Goal: Task Accomplishment & Management: Use online tool/utility

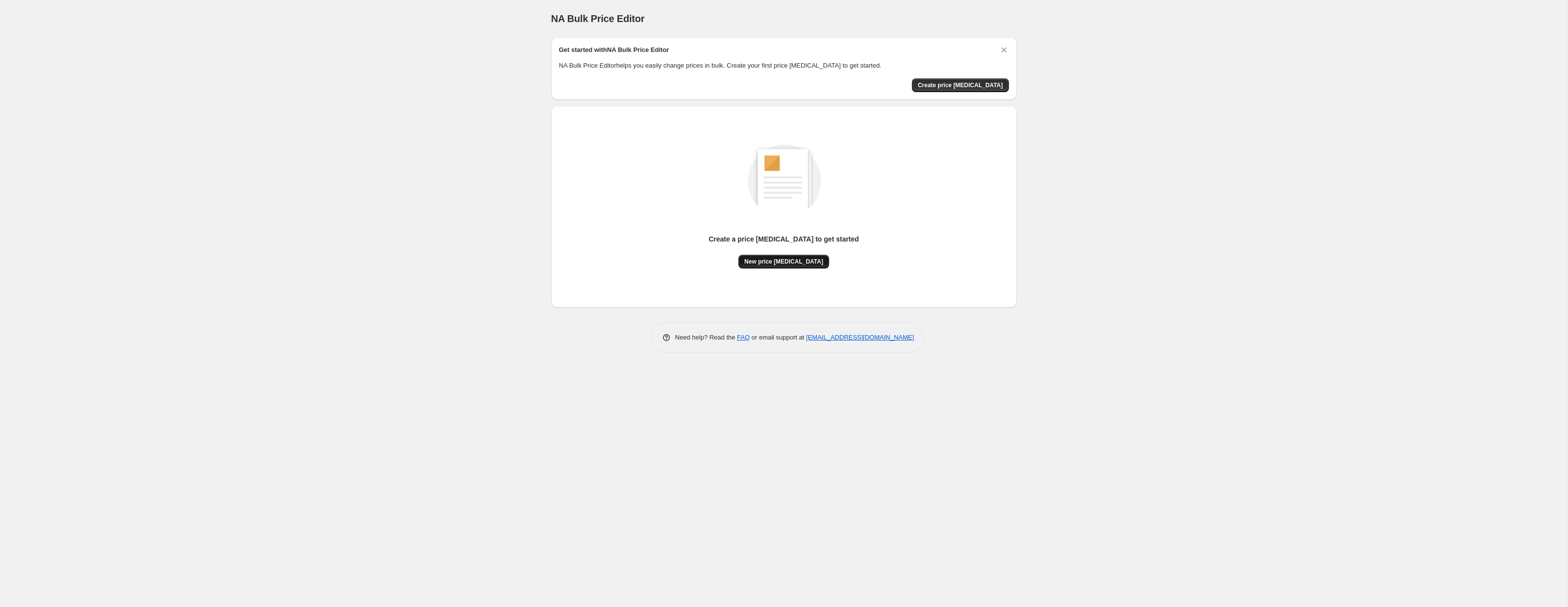
click at [787, 262] on span "New price change job" at bounding box center [783, 262] width 79 height 7
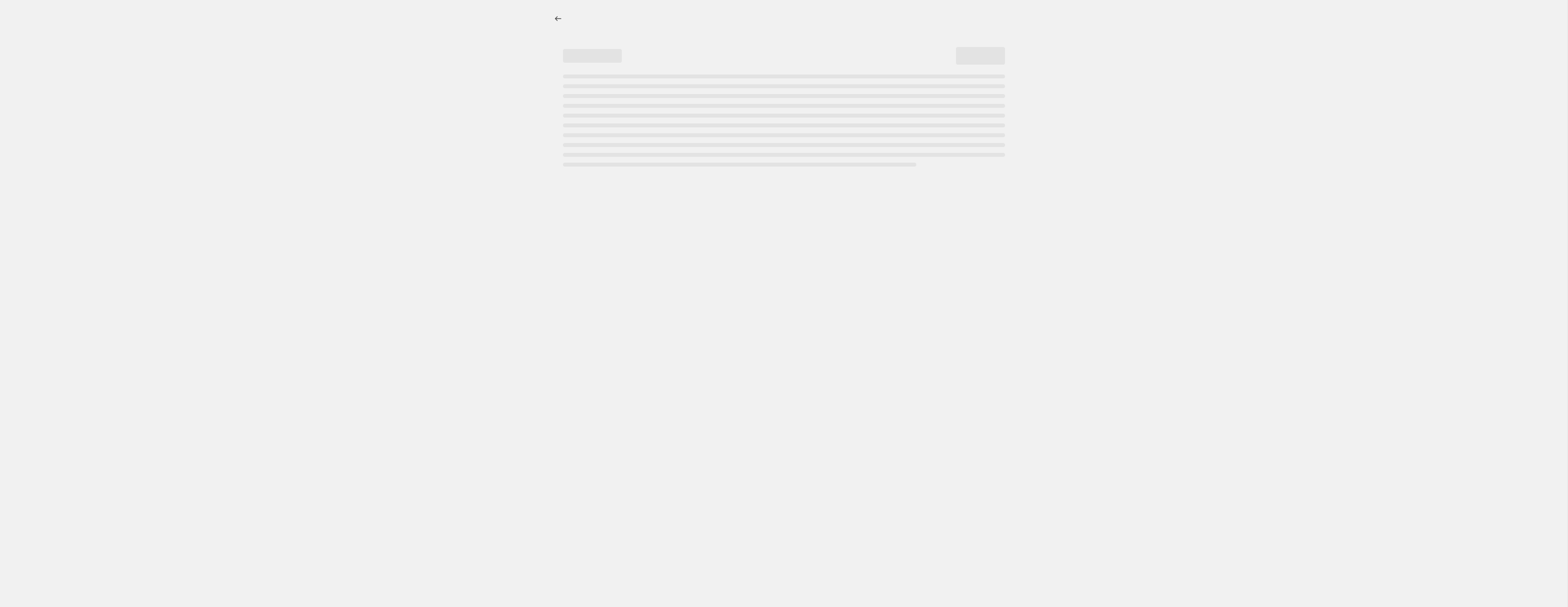
select select "percentage"
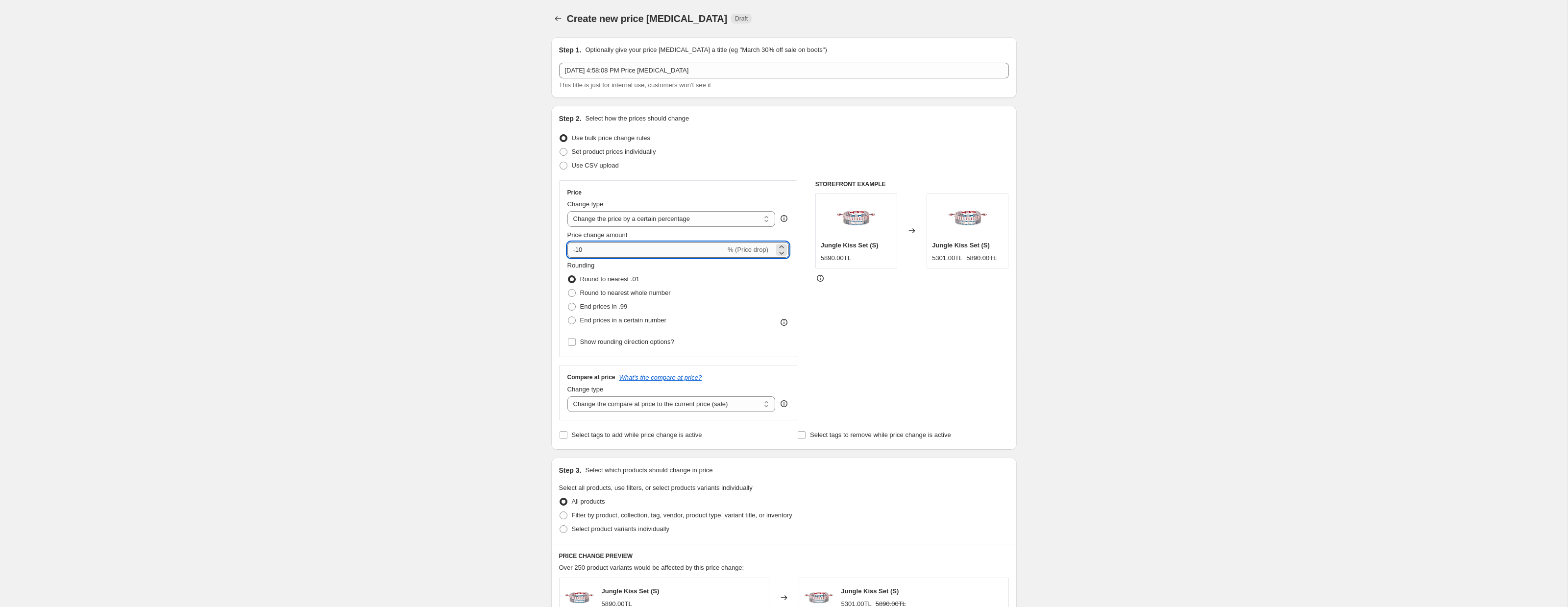
click at [636, 250] on input "-10" at bounding box center [646, 250] width 158 height 16
type input "-1"
type input "-20"
click at [573, 291] on span at bounding box center [572, 293] width 7 height 7
click at [569, 289] on input "Round to nearest whole number" at bounding box center [568, 289] width 1 height 1
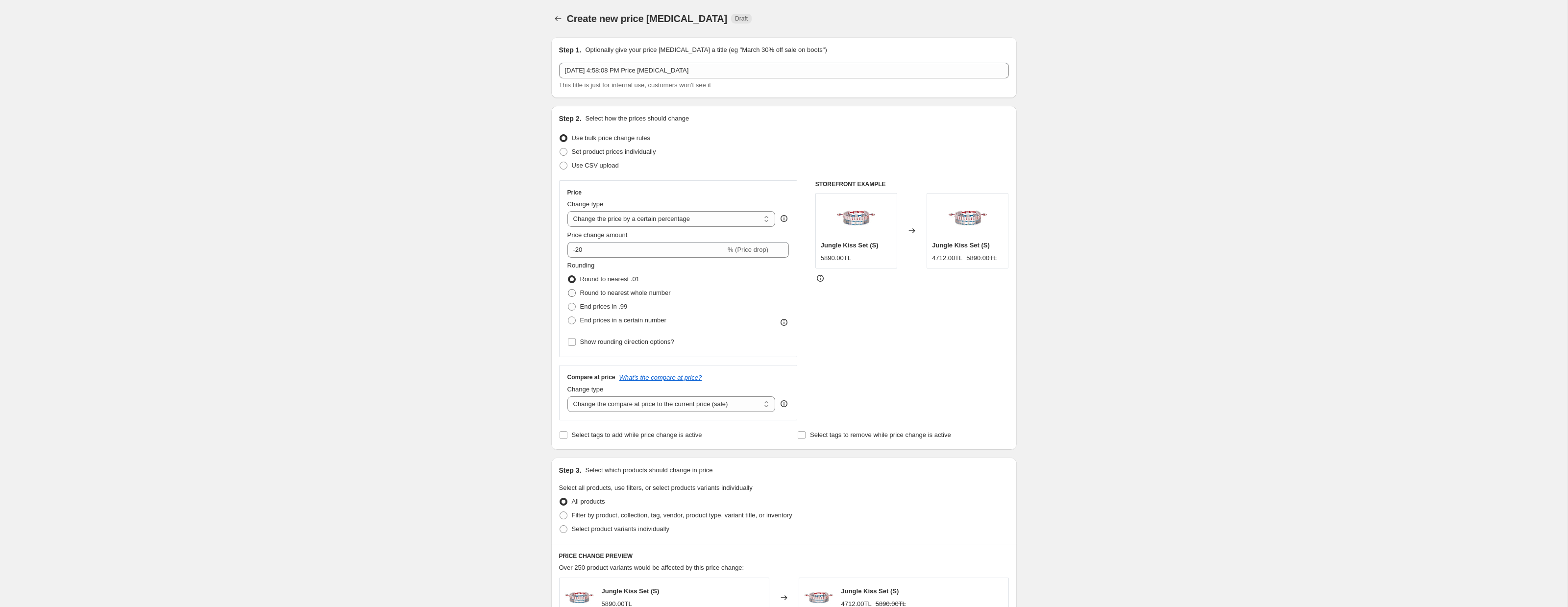
radio input "true"
click at [573, 283] on span at bounding box center [572, 280] width 7 height 7
click at [569, 276] on input "Round to nearest .01" at bounding box center [568, 276] width 1 height 1
radio input "true"
click at [572, 294] on span at bounding box center [572, 293] width 7 height 7
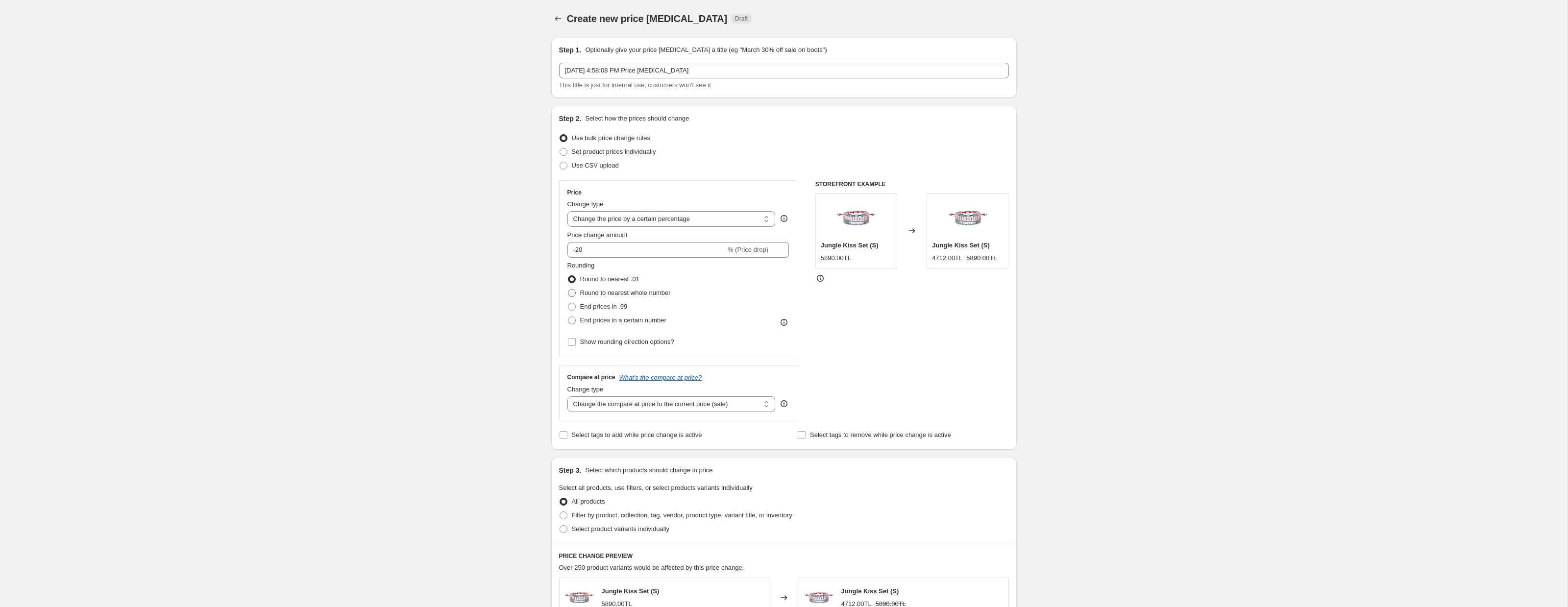
click at [569, 289] on input "Round to nearest whole number" at bounding box center [568, 289] width 1 height 1
radio input "true"
click at [572, 278] on span at bounding box center [572, 280] width 7 height 7
click at [569, 276] on input "Round to nearest .01" at bounding box center [568, 276] width 1 height 1
radio input "true"
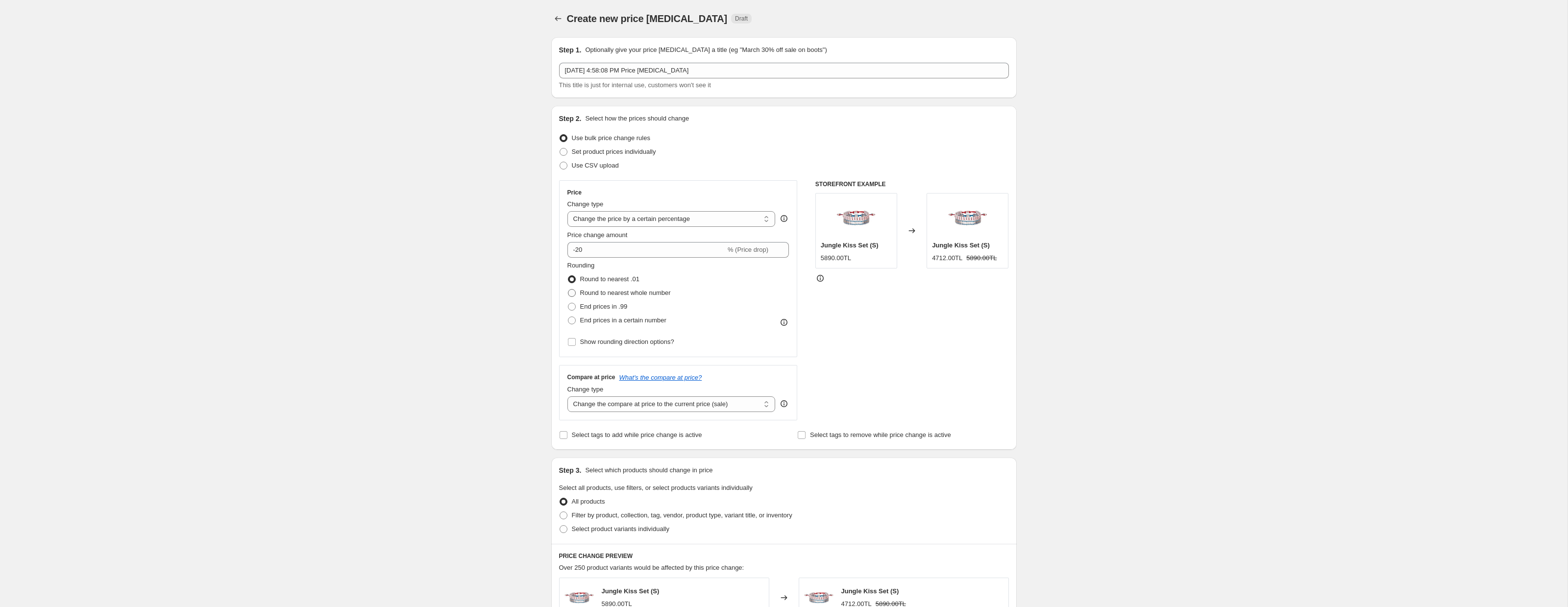
click at [570, 294] on span at bounding box center [572, 293] width 7 height 7
click at [569, 289] on input "Round to nearest whole number" at bounding box center [568, 289] width 1 height 1
radio input "true"
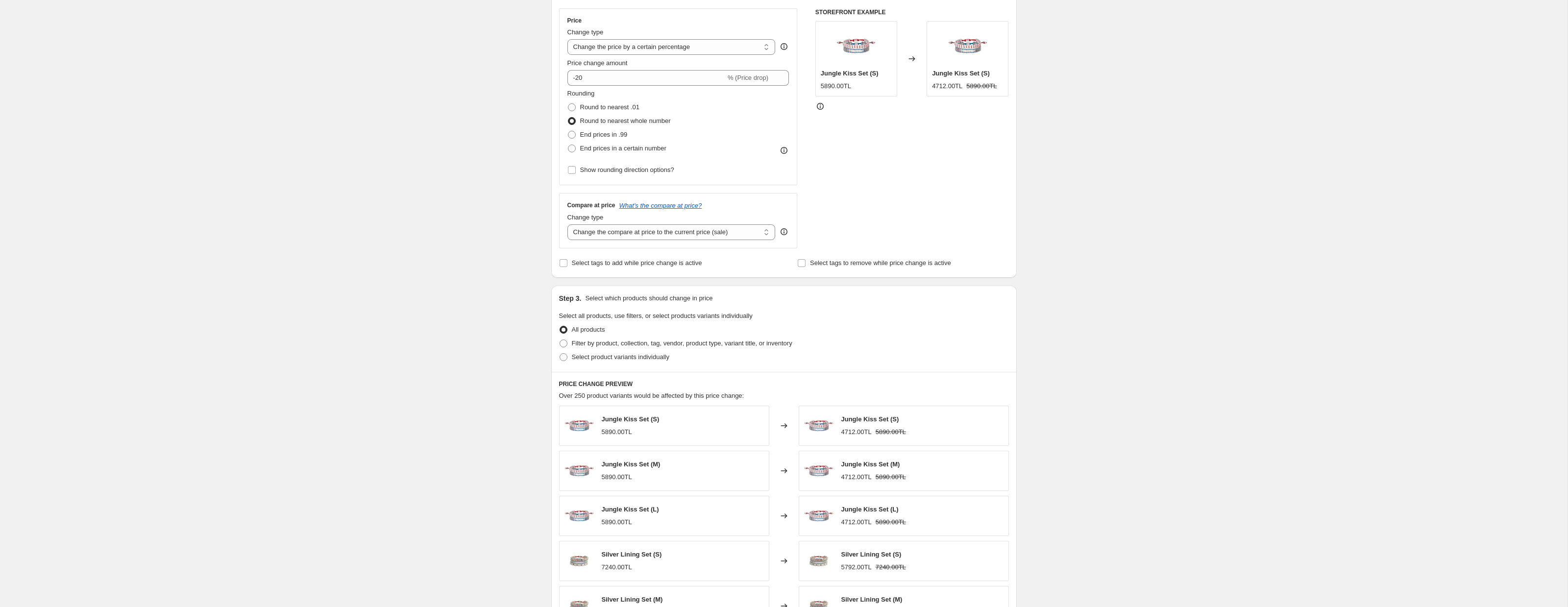
scroll to position [171, 0]
click at [668, 232] on select "Change the compare at price to the current price (sale) Change the compare at p…" at bounding box center [671, 233] width 208 height 16
click at [564, 345] on span at bounding box center [563, 344] width 7 height 7
click at [560, 341] on input "Filter by product, collection, tag, vendor, product type, variant title, or inv…" at bounding box center [560, 340] width 1 height 1
radio input "true"
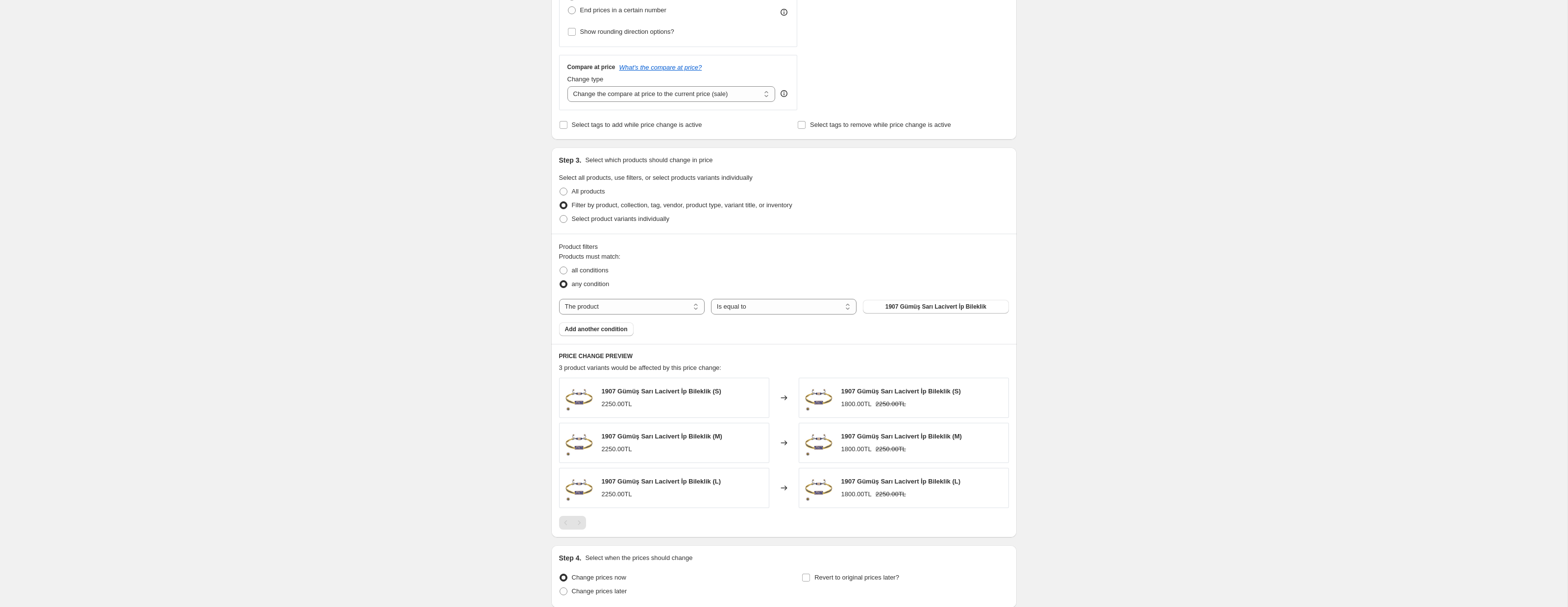
scroll to position [344, 0]
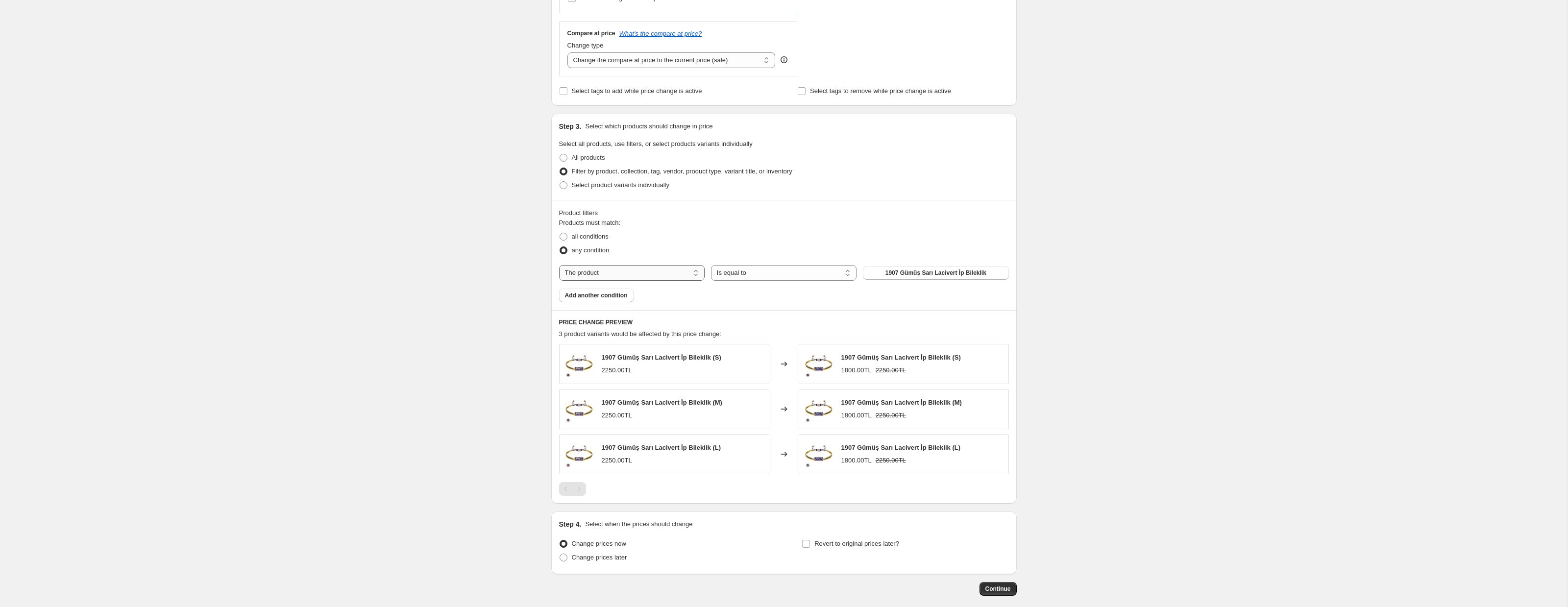
click at [657, 271] on select "The product The product's collection The product's tag The product's vendor The…" at bounding box center [632, 273] width 145 height 16
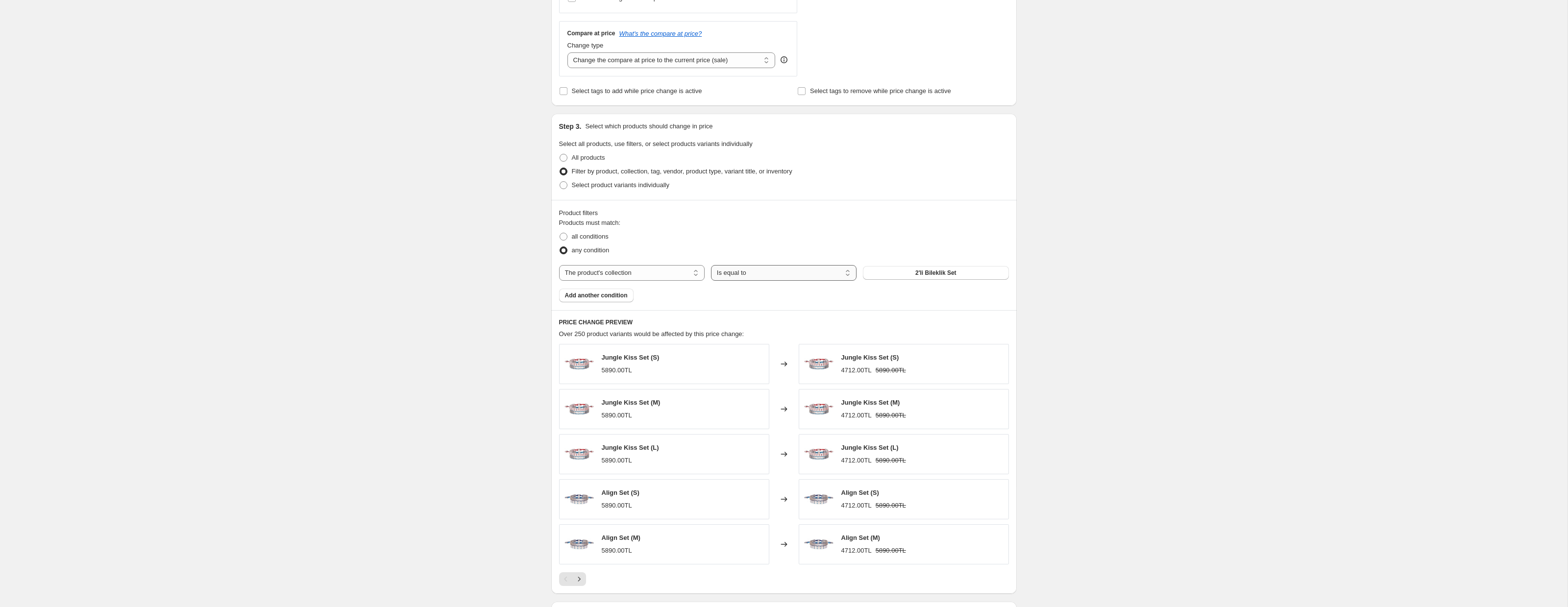
click at [773, 273] on select "Is equal to Is not equal to" at bounding box center [784, 273] width 145 height 16
click at [840, 271] on select "Is equal to Is not equal to" at bounding box center [784, 273] width 145 height 16
click at [924, 271] on span "2'li Bileklik Set" at bounding box center [936, 273] width 41 height 7
click at [662, 276] on select "The product The product's collection The product's tag The product's vendor The…" at bounding box center [632, 273] width 145 height 16
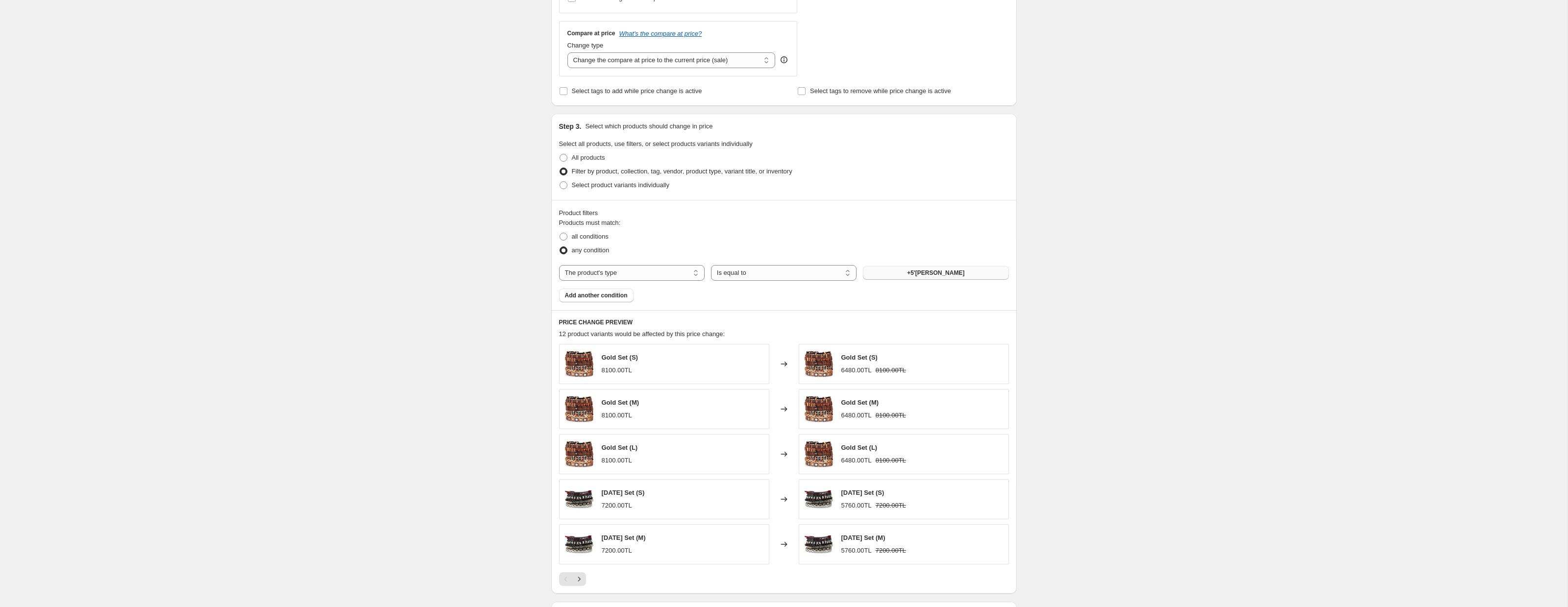
click at [968, 271] on button "+5'[PERSON_NAME]" at bounding box center [936, 273] width 145 height 13
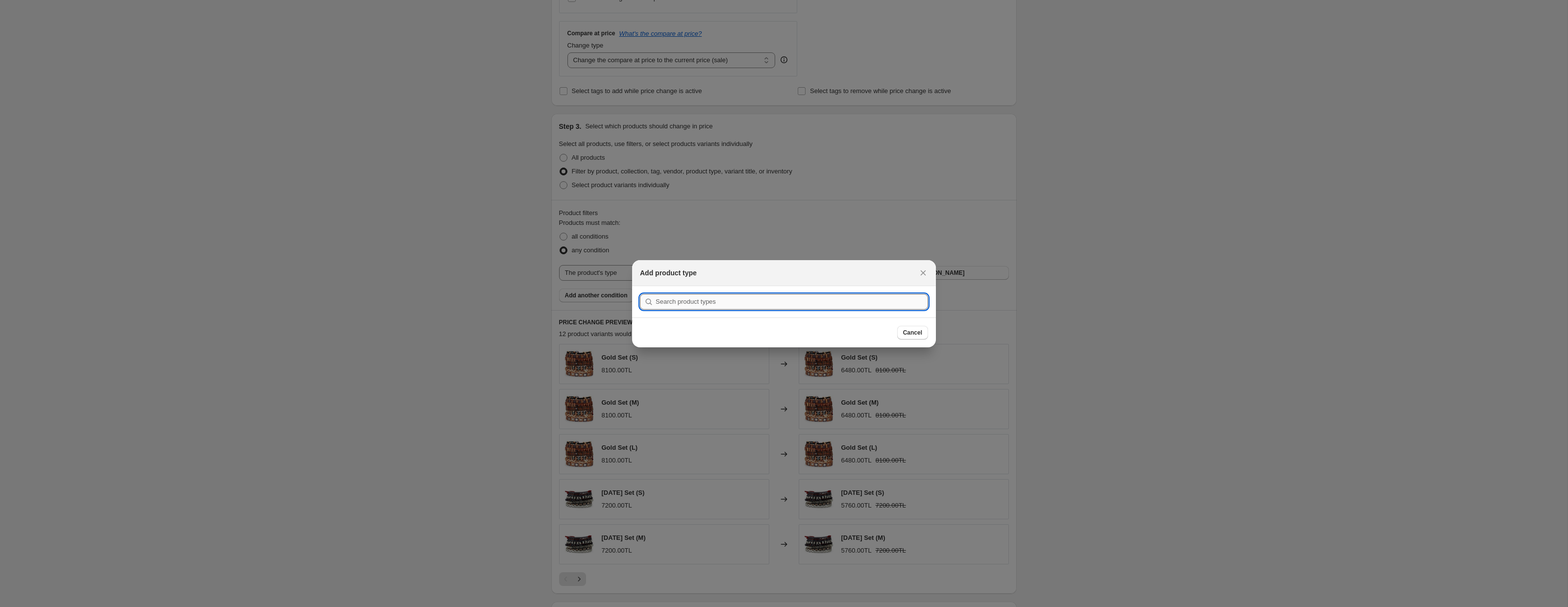
click at [785, 304] on input ":r2b:" at bounding box center [792, 301] width 273 height 16
click at [930, 268] on div "Add product type" at bounding box center [784, 273] width 303 height 26
click at [927, 271] on icon "Close" at bounding box center [923, 273] width 10 height 10
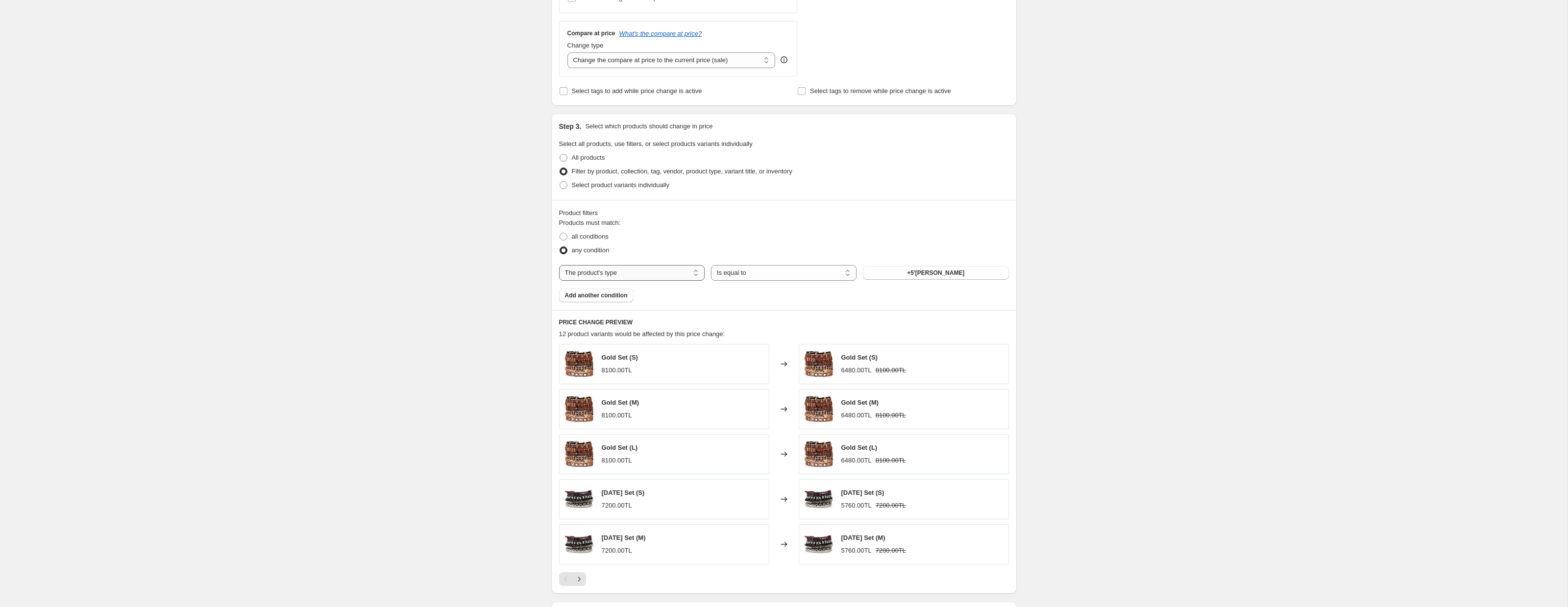
click at [642, 271] on select "The product The product's collection The product's tag The product's vendor The…" at bounding box center [632, 273] width 145 height 16
select select "collection"
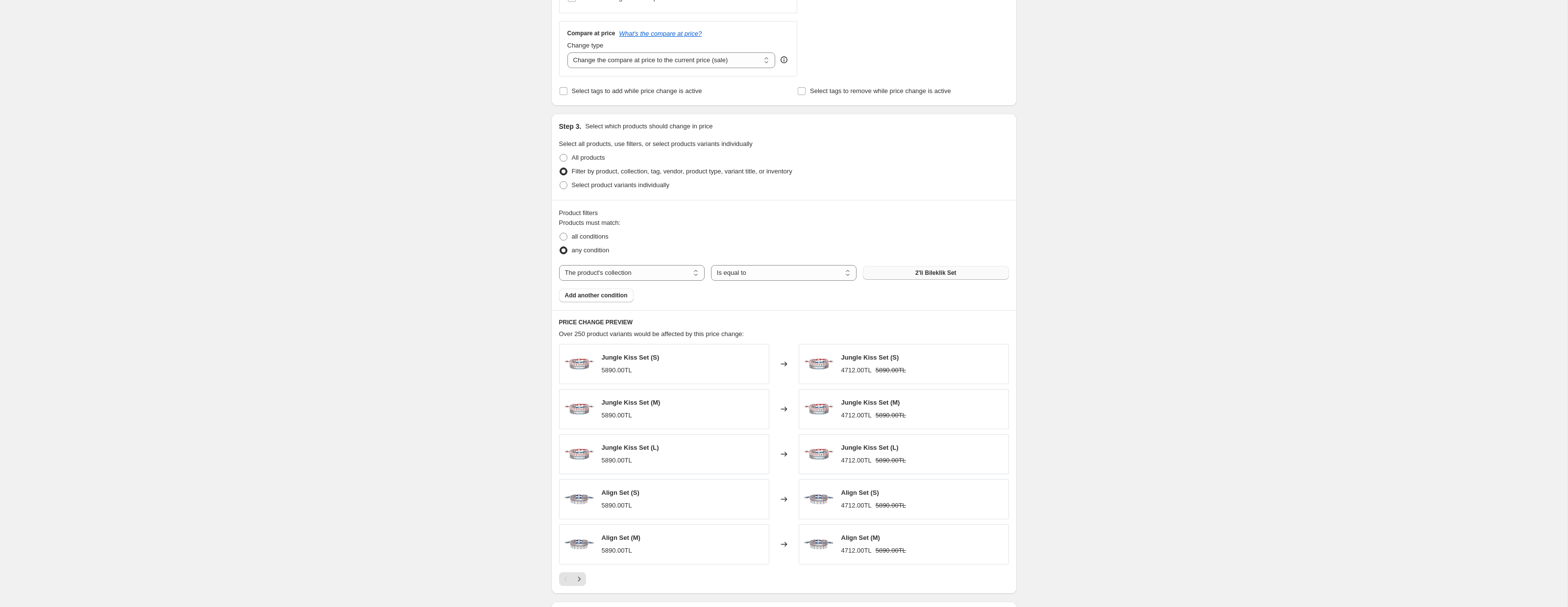
click at [909, 272] on button "2'li Bileklik Set" at bounding box center [936, 273] width 145 height 13
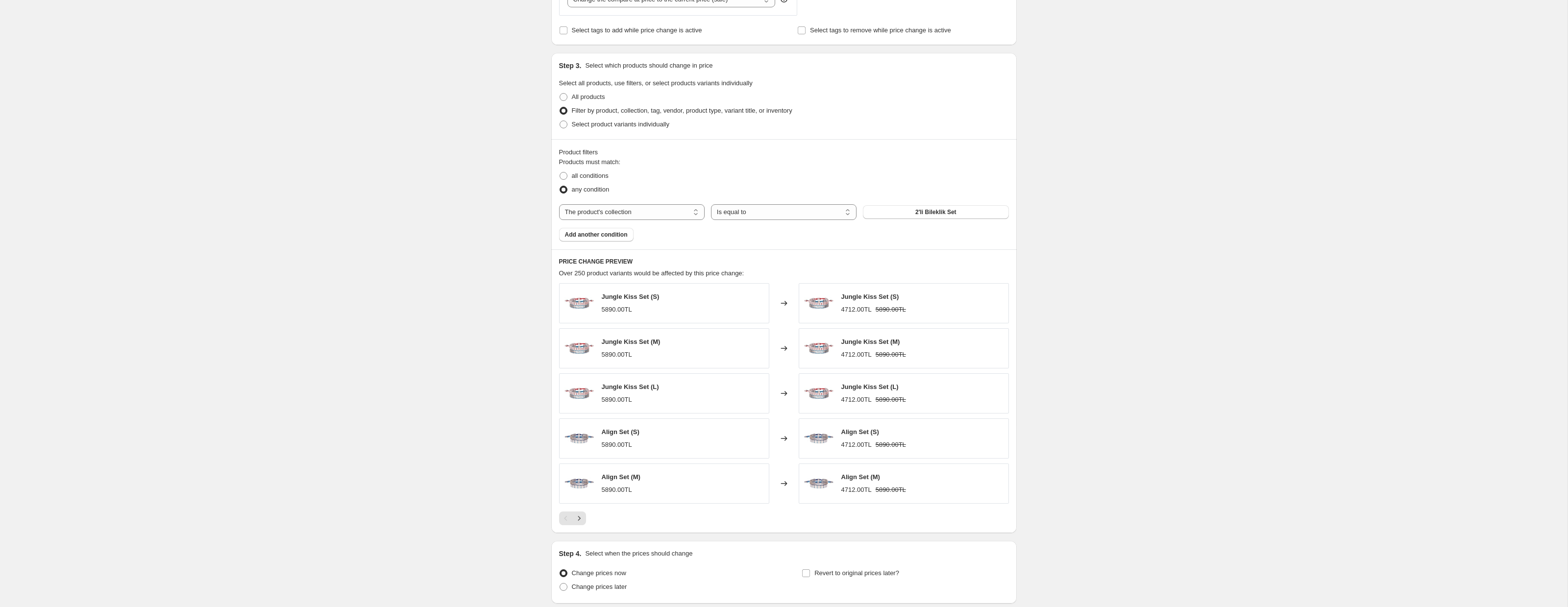
scroll to position [483, 0]
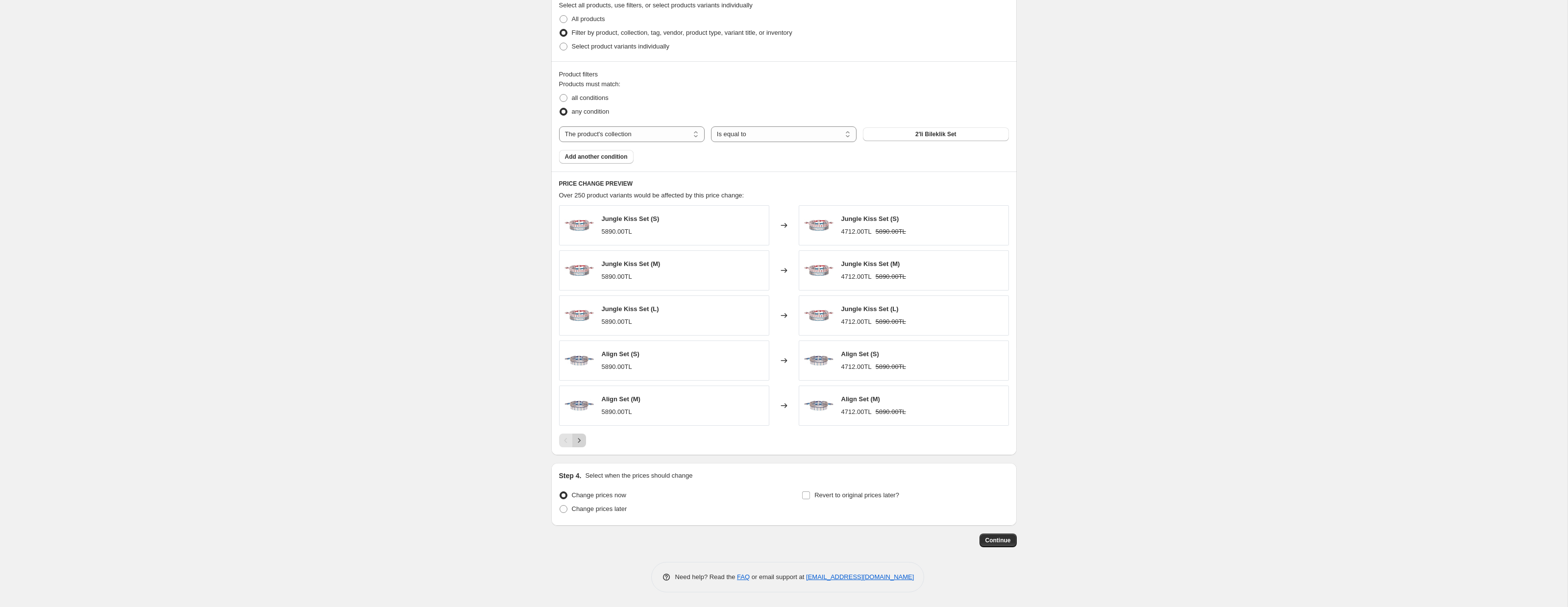
click at [574, 446] on button "Next" at bounding box center [579, 441] width 13 height 13
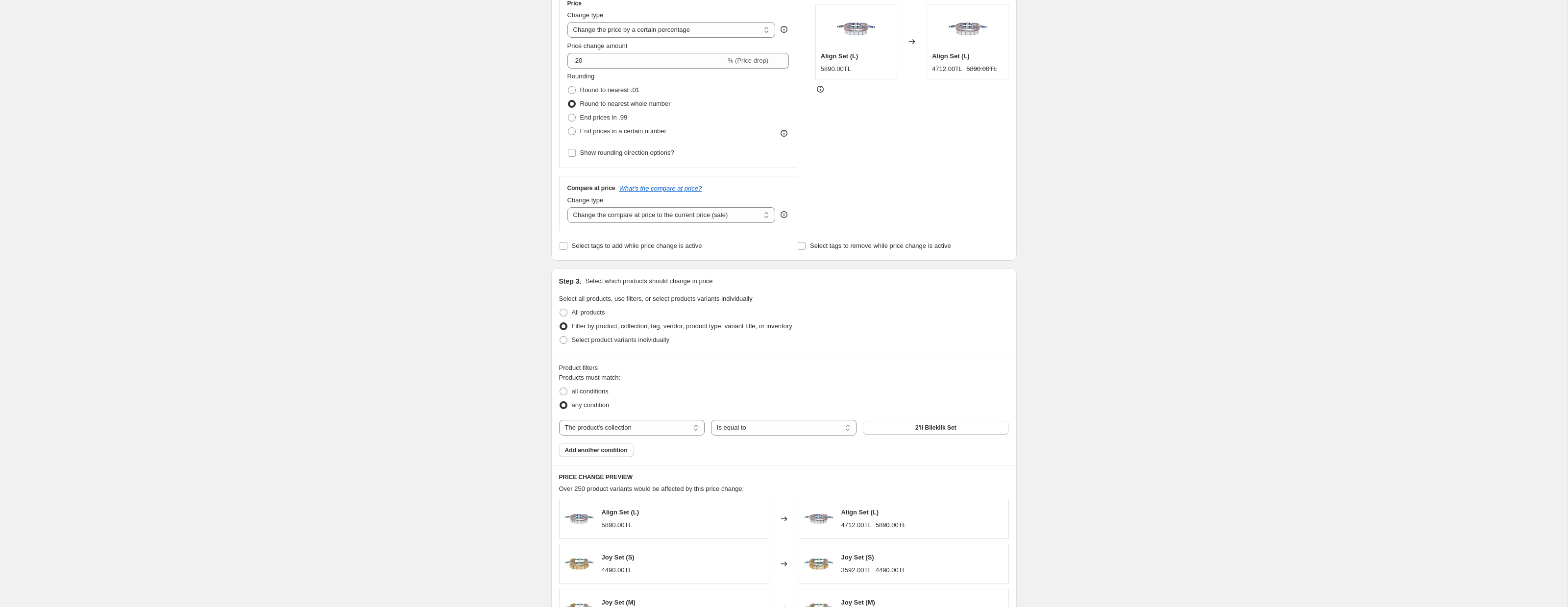
click at [727, 456] on div "Product filters Products must match: all conditions any condition The product T…" at bounding box center [784, 409] width 465 height 110
click at [643, 431] on select "The product The product's collection The product's tag The product's vendor The…" at bounding box center [632, 426] width 145 height 16
click at [779, 426] on select "Is equal to Is not equal to" at bounding box center [784, 426] width 145 height 16
click at [895, 431] on button "2'li Bileklik Set" at bounding box center [936, 426] width 145 height 13
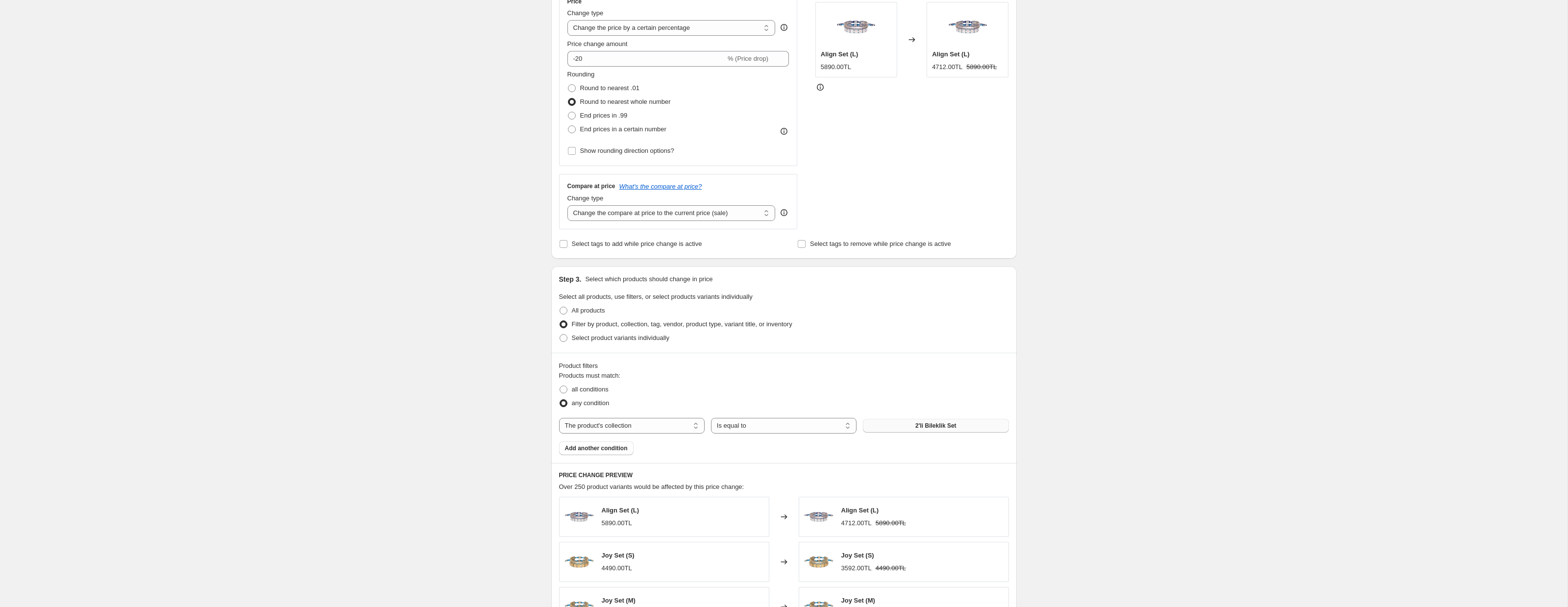
click at [957, 424] on button "2'li Bileklik Set" at bounding box center [936, 426] width 145 height 13
click at [591, 447] on span "Add another condition" at bounding box center [596, 448] width 63 height 7
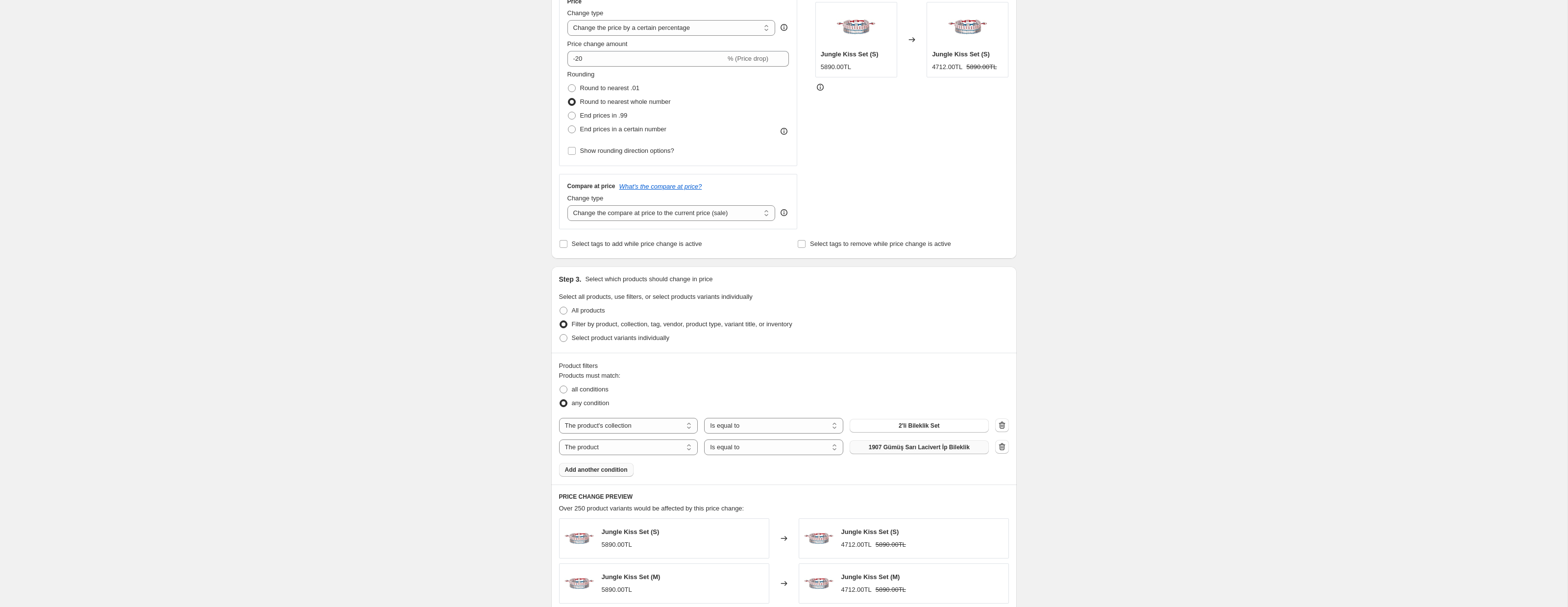
click at [918, 450] on span "1907 Gümüş Sarı Lacivert İp Bileklik" at bounding box center [918, 447] width 101 height 7
click at [618, 444] on select "The product The product's collection The product's tag The product's vendor The…" at bounding box center [629, 447] width 139 height 16
select select "collection"
click at [915, 447] on span "2'li Bileklik Set" at bounding box center [918, 447] width 41 height 7
click at [936, 426] on span "2'li Bileklik Set" at bounding box center [918, 426] width 41 height 7
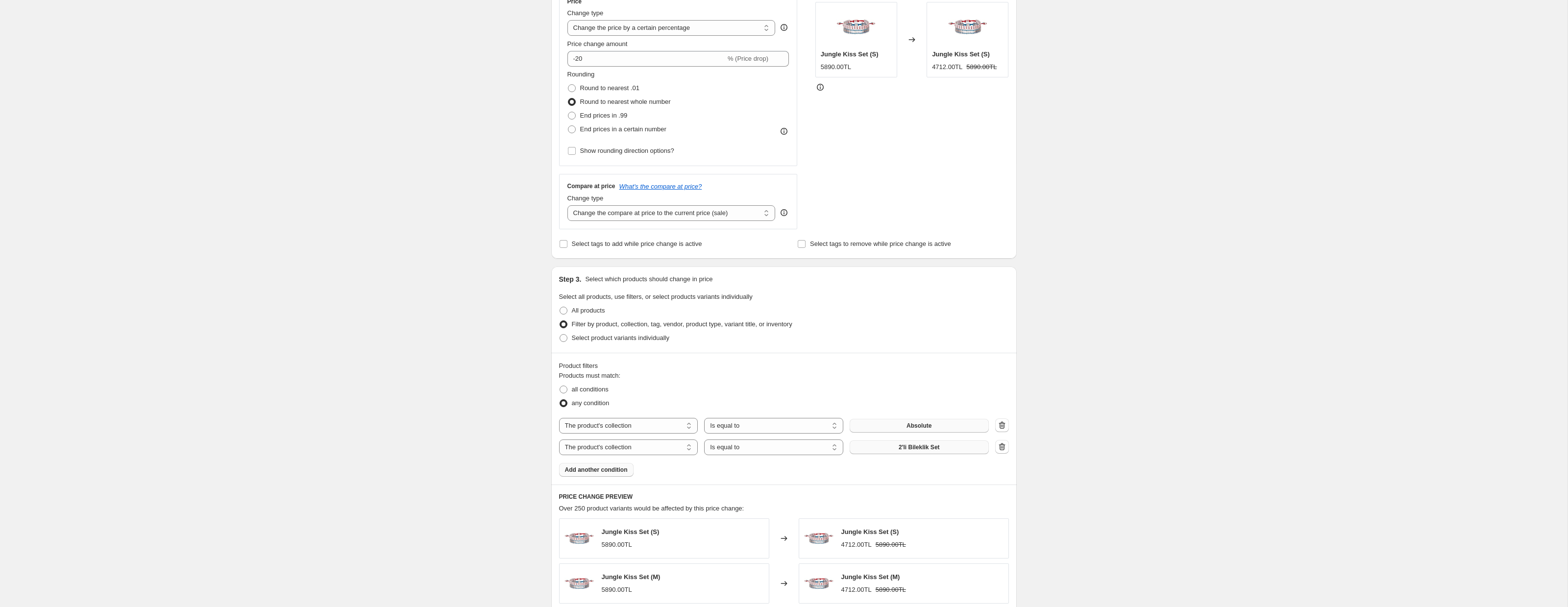
click at [902, 449] on span "2'li Bileklik Set" at bounding box center [918, 447] width 41 height 7
click at [614, 472] on span "Add another condition" at bounding box center [596, 470] width 63 height 7
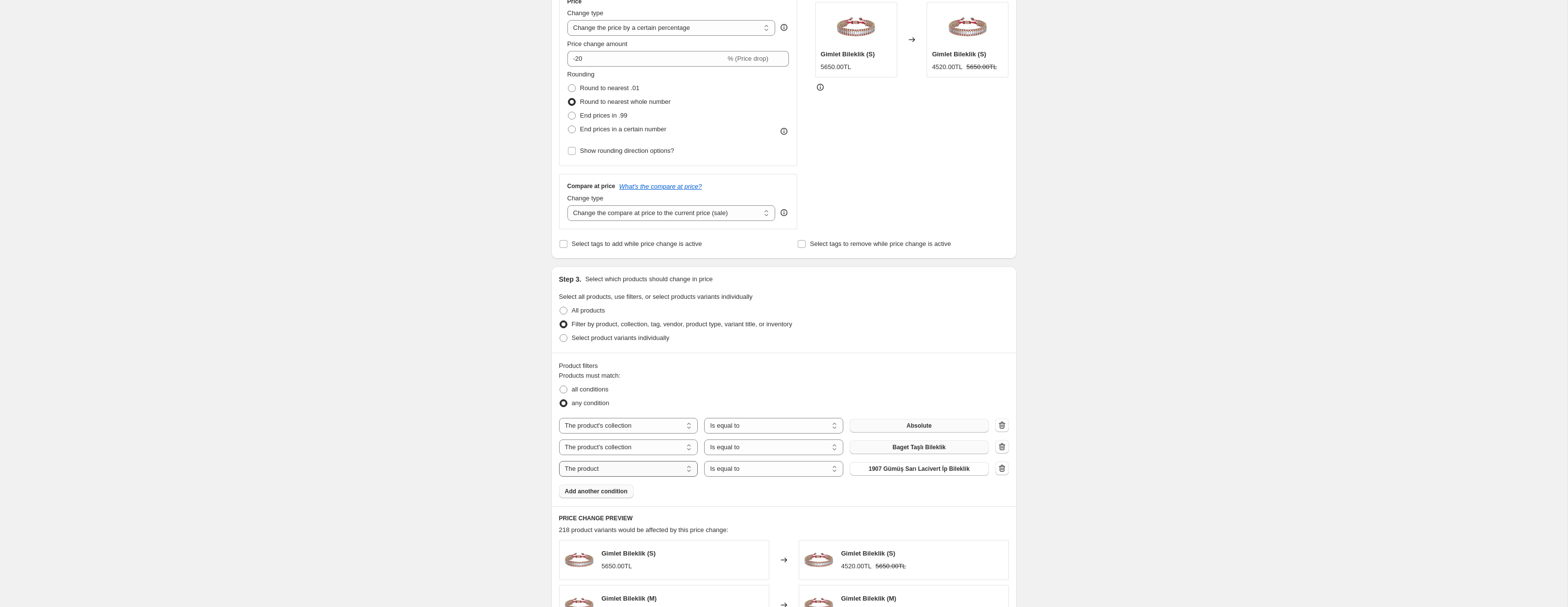
click at [619, 468] on select "The product The product's collection The product's tag The product's vendor The…" at bounding box center [629, 468] width 139 height 16
select select "collection"
click at [911, 469] on span "2'li Bileklik Set" at bounding box center [918, 469] width 41 height 7
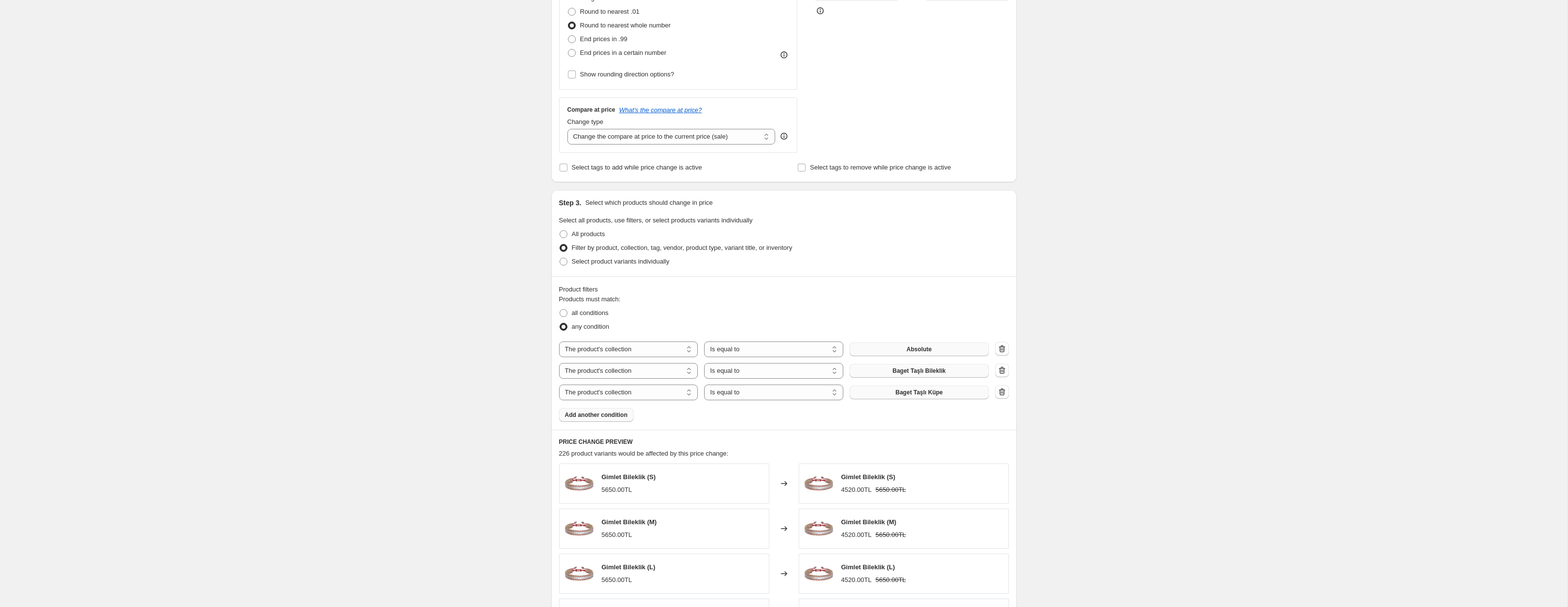
scroll to position [270, 0]
click at [596, 411] on span "Add another condition" at bounding box center [596, 412] width 63 height 7
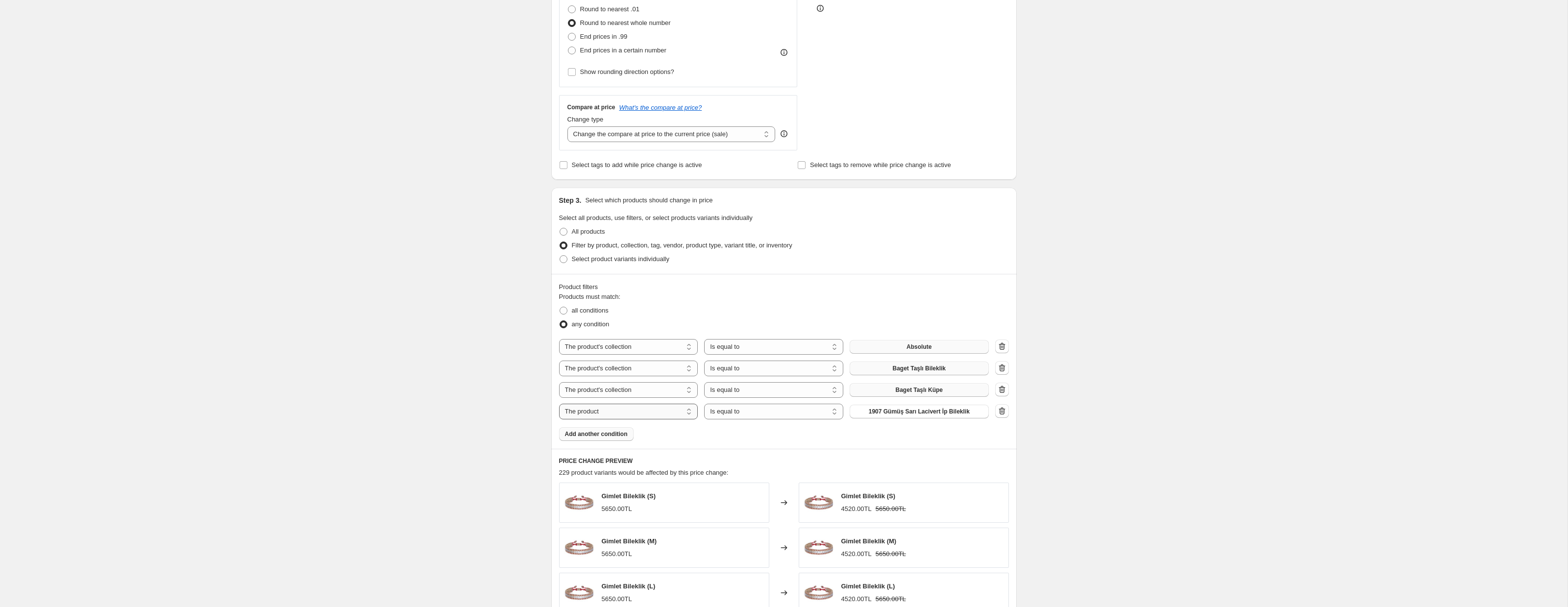
click at [617, 414] on select "The product The product's collection The product's tag The product's vendor The…" at bounding box center [629, 411] width 139 height 16
select select "collection"
click at [918, 415] on button "2'li Bileklik Set" at bounding box center [919, 411] width 139 height 13
click at [602, 437] on span "Add another condition" at bounding box center [596, 434] width 63 height 7
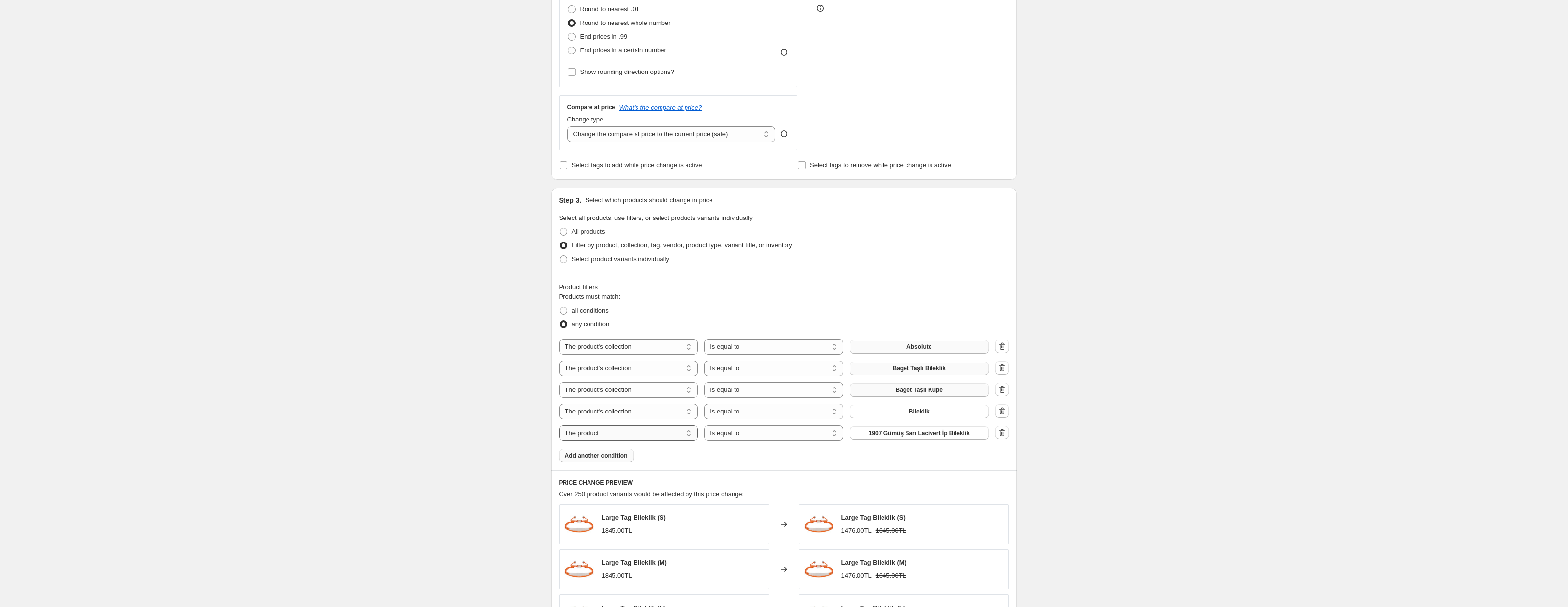
click at [647, 435] on select "The product The product's collection The product's tag The product's vendor The…" at bounding box center [629, 433] width 139 height 16
select select "collection"
click at [925, 433] on span "2'li Bileklik Set" at bounding box center [918, 433] width 41 height 7
click at [1002, 435] on icon "button" at bounding box center [1002, 432] width 10 height 10
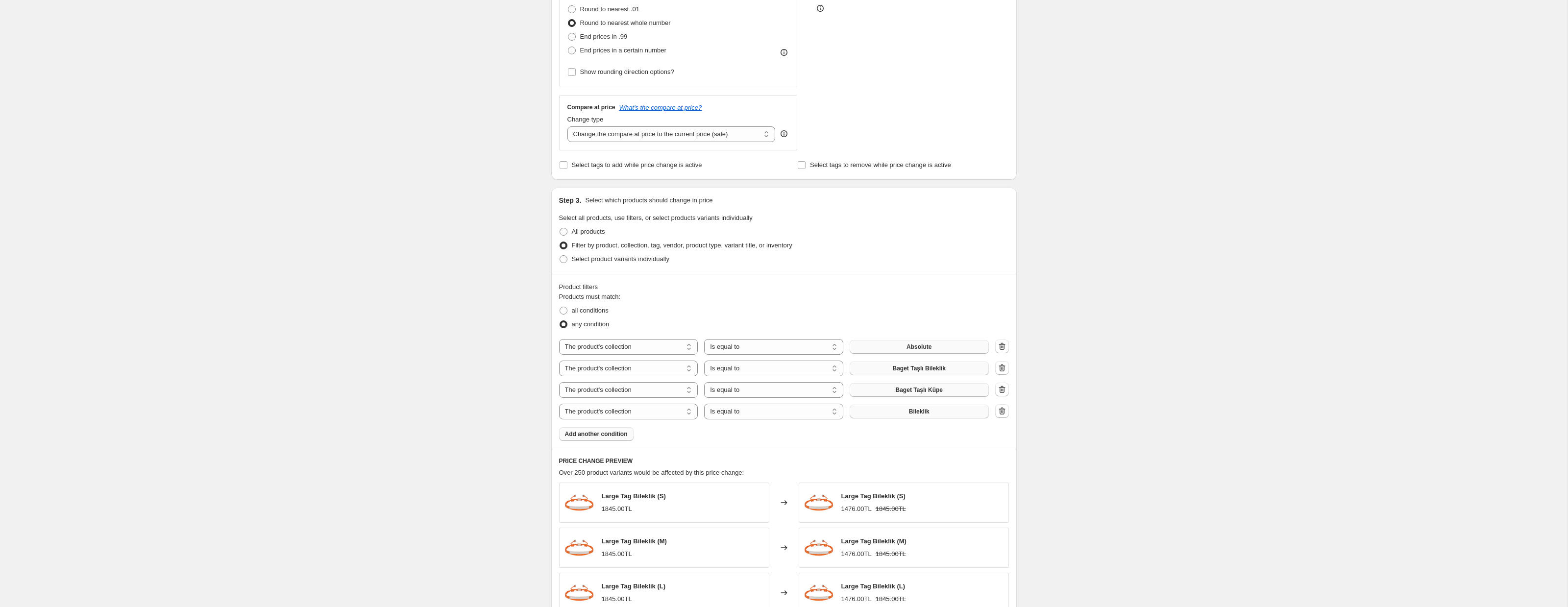
click at [957, 414] on button "Bileklik" at bounding box center [919, 411] width 139 height 13
click at [612, 437] on span "Add another condition" at bounding box center [596, 434] width 63 height 7
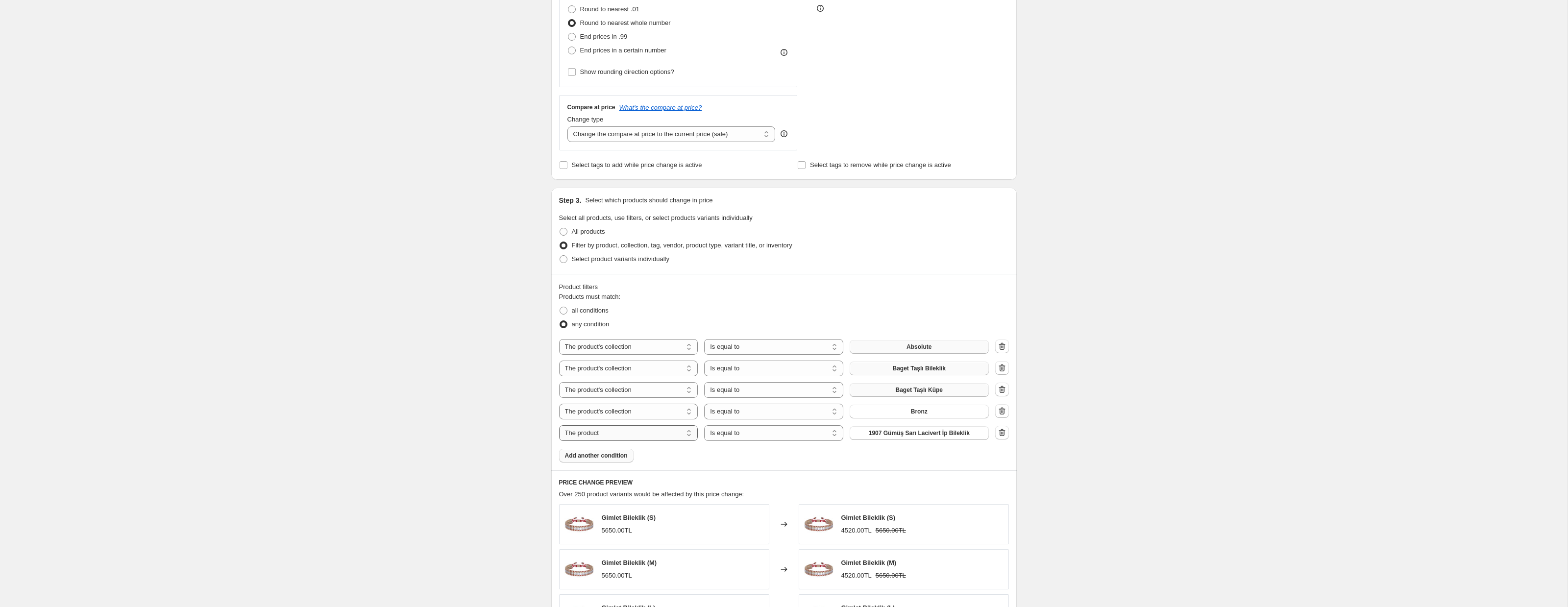
click at [613, 434] on select "The product The product's collection The product's tag The product's vendor The…" at bounding box center [629, 433] width 139 height 16
select select "collection"
click at [912, 435] on span "2'li Bileklik Set" at bounding box center [918, 433] width 41 height 7
click at [600, 456] on span "Add another condition" at bounding box center [596, 456] width 63 height 7
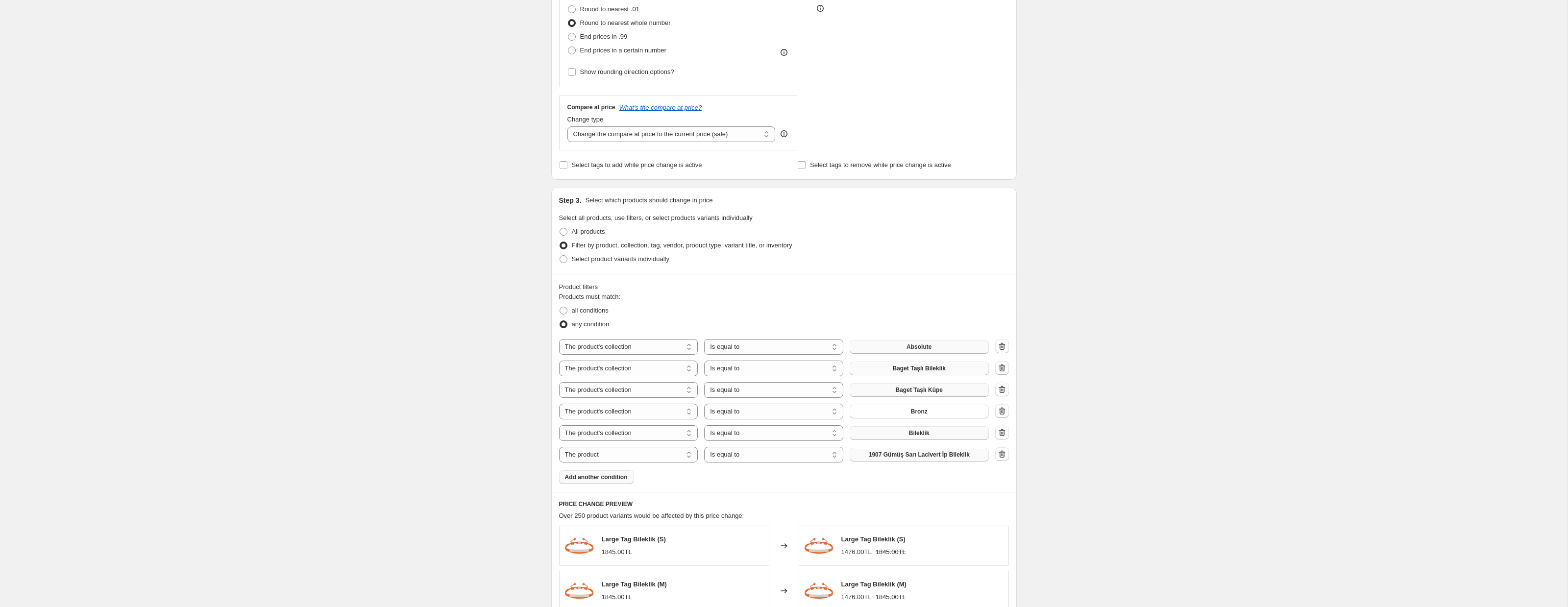
click at [915, 453] on span "1907 Gümüş Sarı Lacivert İp Bileklik" at bounding box center [918, 455] width 101 height 7
click at [613, 456] on select "The product The product's collection The product's tag The product's vendor The…" at bounding box center [629, 454] width 139 height 16
select select "collection"
click at [916, 458] on span "2'li Bileklik Set" at bounding box center [918, 455] width 41 height 7
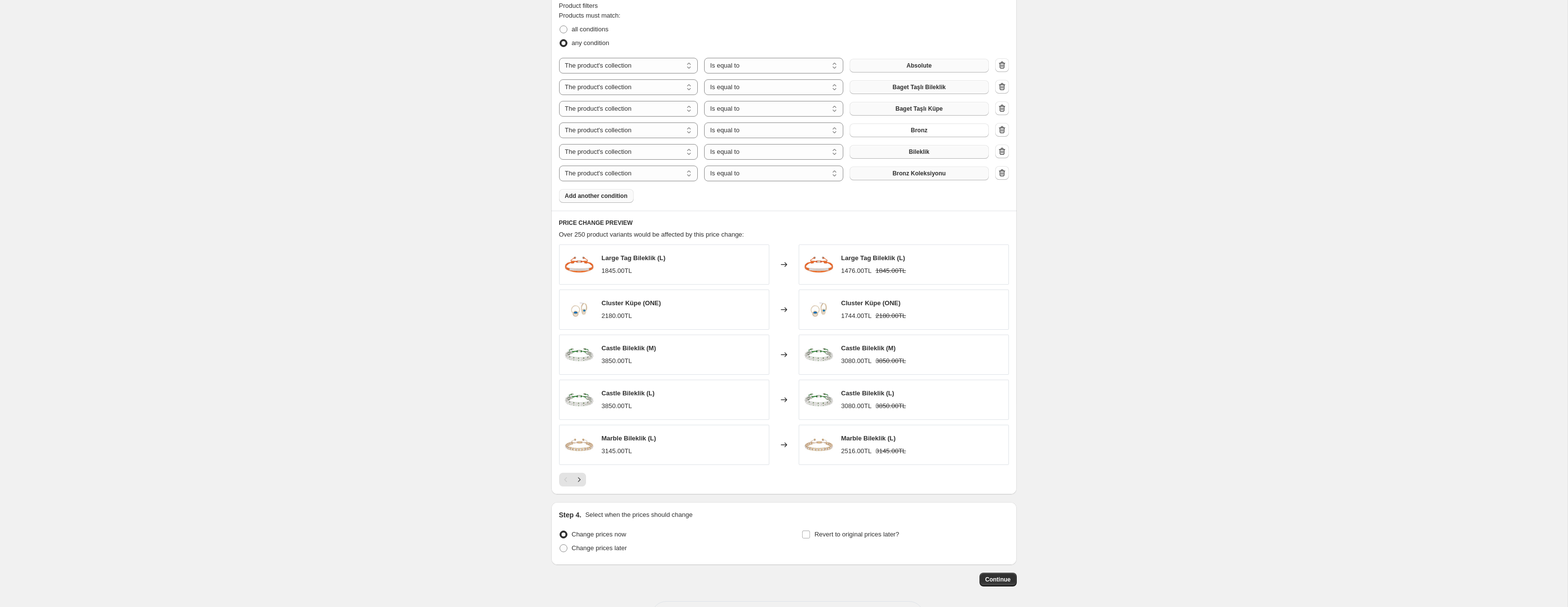
scroll to position [552, 0]
click at [605, 196] on span "Add another condition" at bounding box center [596, 195] width 63 height 7
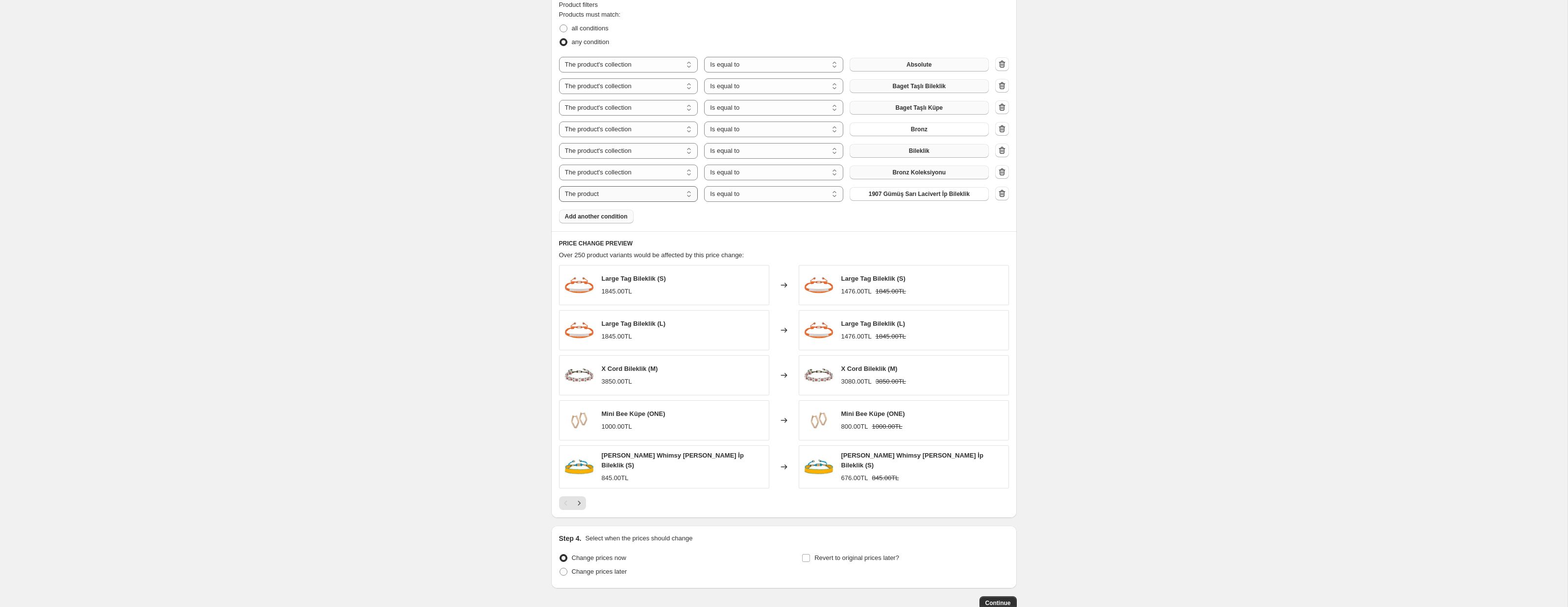
click at [621, 196] on select "The product The product's collection The product's tag The product's vendor The…" at bounding box center [629, 194] width 139 height 16
select select "collection"
click at [767, 195] on select "Is equal to Is not equal to" at bounding box center [774, 194] width 139 height 16
click at [946, 191] on button "2'li Bileklik Set" at bounding box center [919, 194] width 139 height 13
click at [578, 499] on icon "Next" at bounding box center [578, 500] width 10 height 10
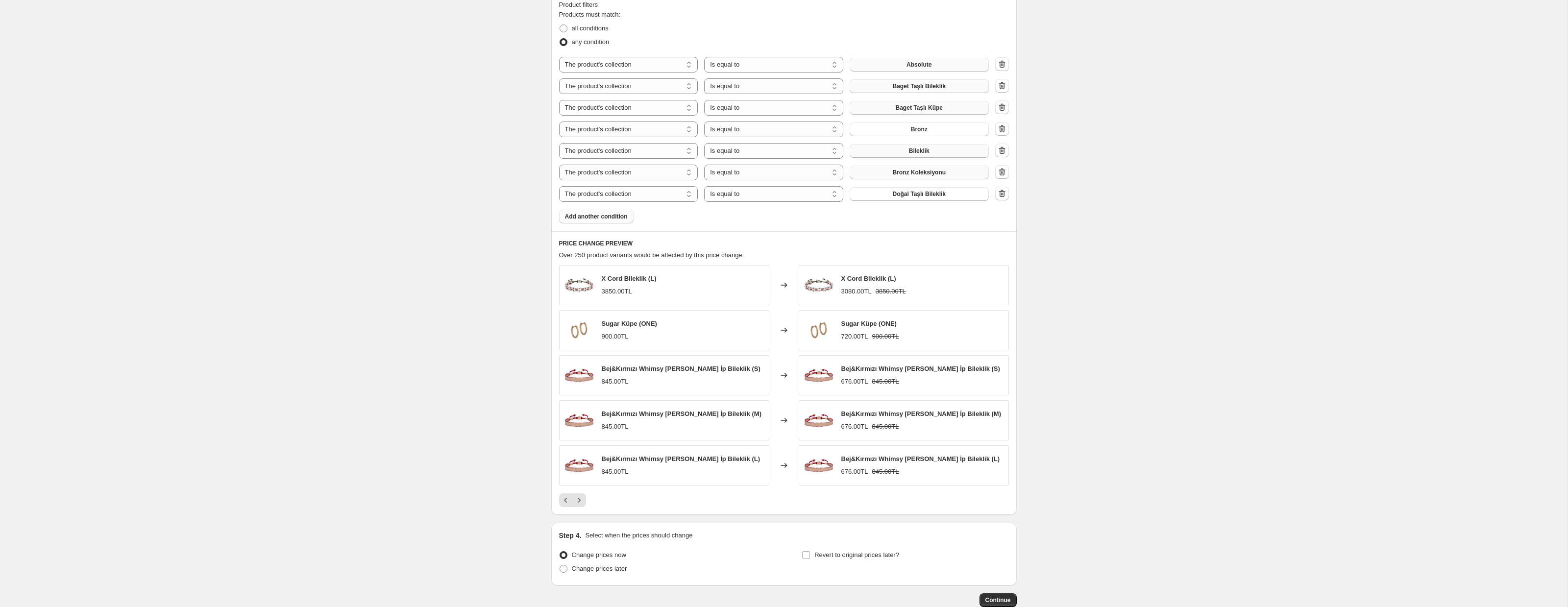
click at [599, 219] on span "Add another condition" at bounding box center [596, 217] width 63 height 7
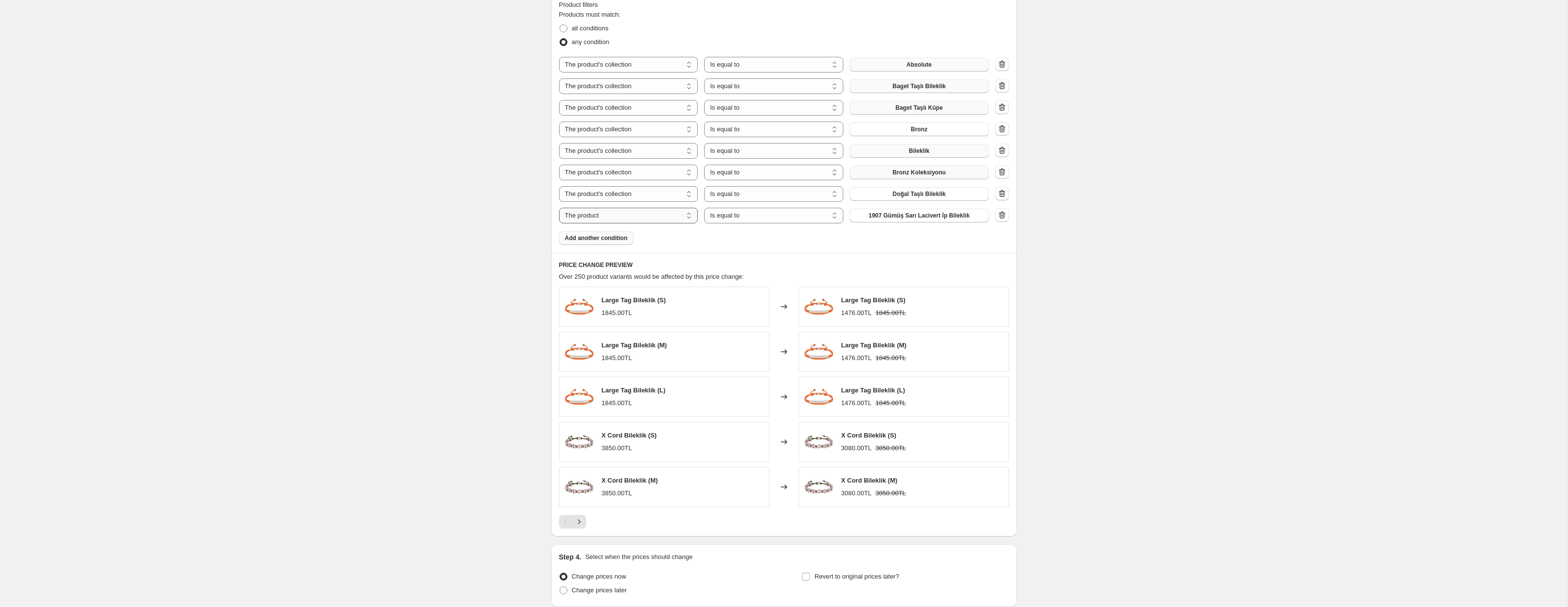
click at [635, 220] on select "The product The product's collection The product's tag The product's vendor The…" at bounding box center [629, 215] width 139 height 16
select select "collection"
click at [755, 214] on select "Is equal to Is not equal to" at bounding box center [774, 215] width 139 height 16
click at [909, 216] on span "2'li Bileklik Set" at bounding box center [918, 216] width 41 height 7
click at [921, 217] on span "2'li Bileklik Set" at bounding box center [918, 216] width 41 height 7
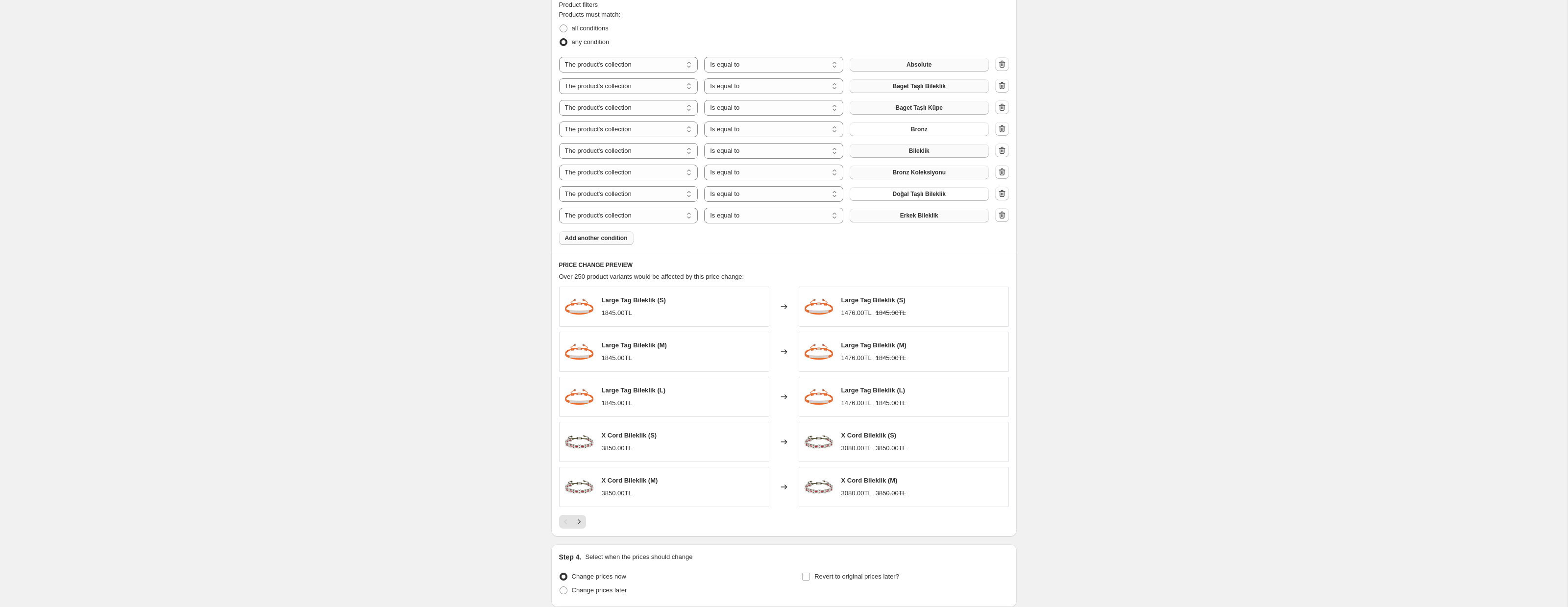
click at [601, 242] on button "Add another condition" at bounding box center [596, 238] width 74 height 13
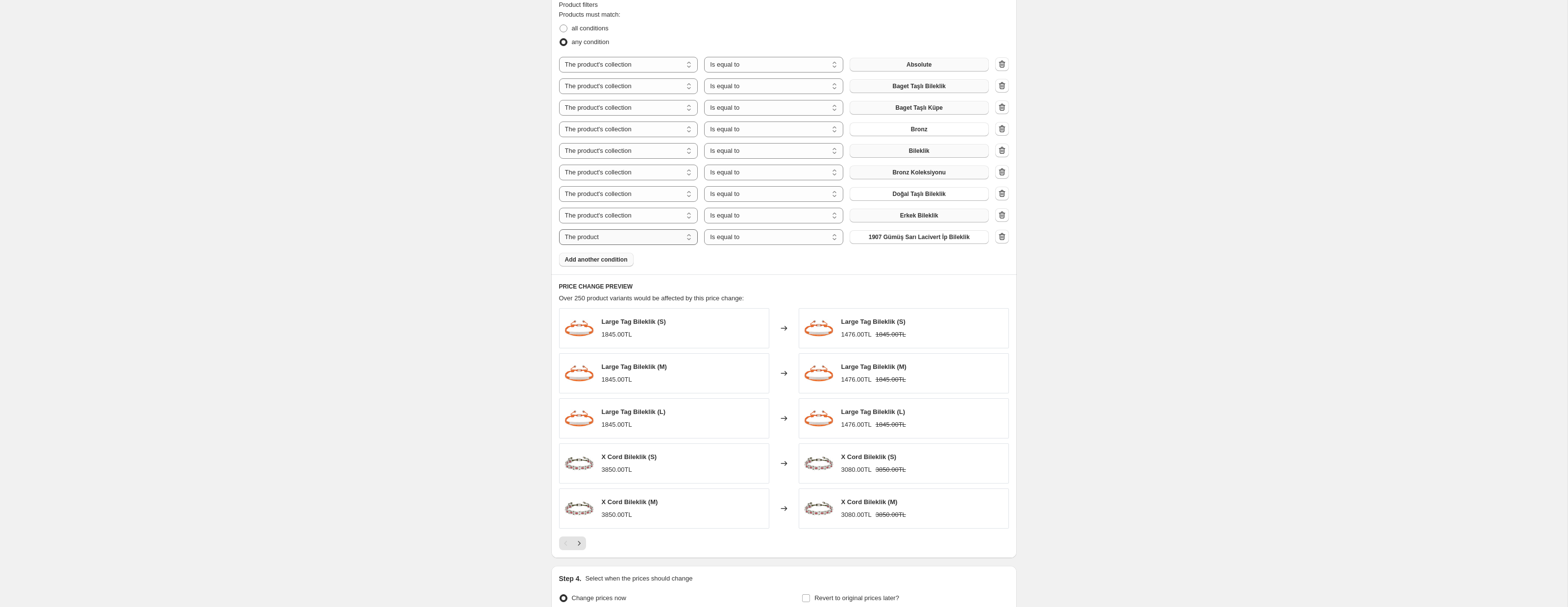
click at [645, 235] on select "The product The product's collection The product's tag The product's vendor The…" at bounding box center [629, 237] width 139 height 16
select select "collection"
click at [897, 239] on button "2'li Bileklik Set" at bounding box center [919, 237] width 139 height 13
click at [589, 256] on span "Add another condition" at bounding box center [596, 259] width 63 height 7
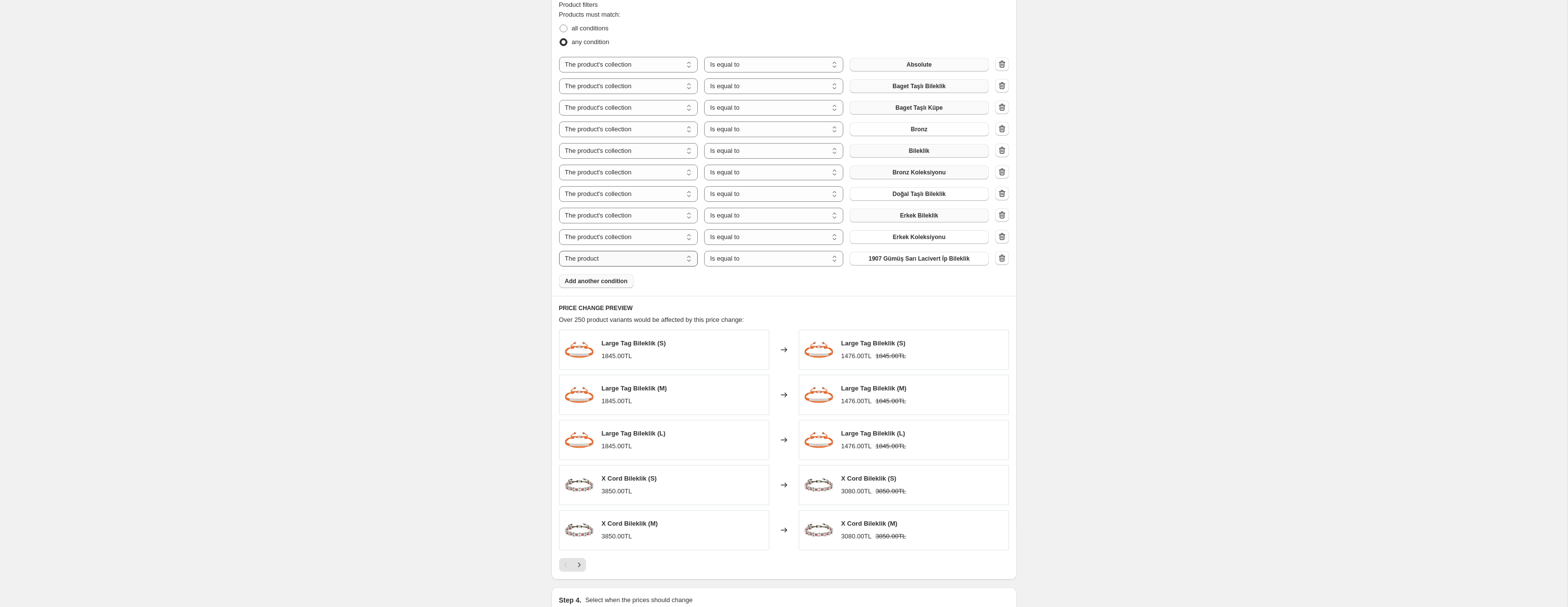
click at [601, 260] on select "The product The product's collection The product's tag The product's vendor The…" at bounding box center [629, 259] width 139 height 16
select select "collection"
click at [902, 259] on span "2'li Bileklik Set" at bounding box center [918, 259] width 41 height 7
click at [597, 283] on span "Add another condition" at bounding box center [596, 281] width 63 height 7
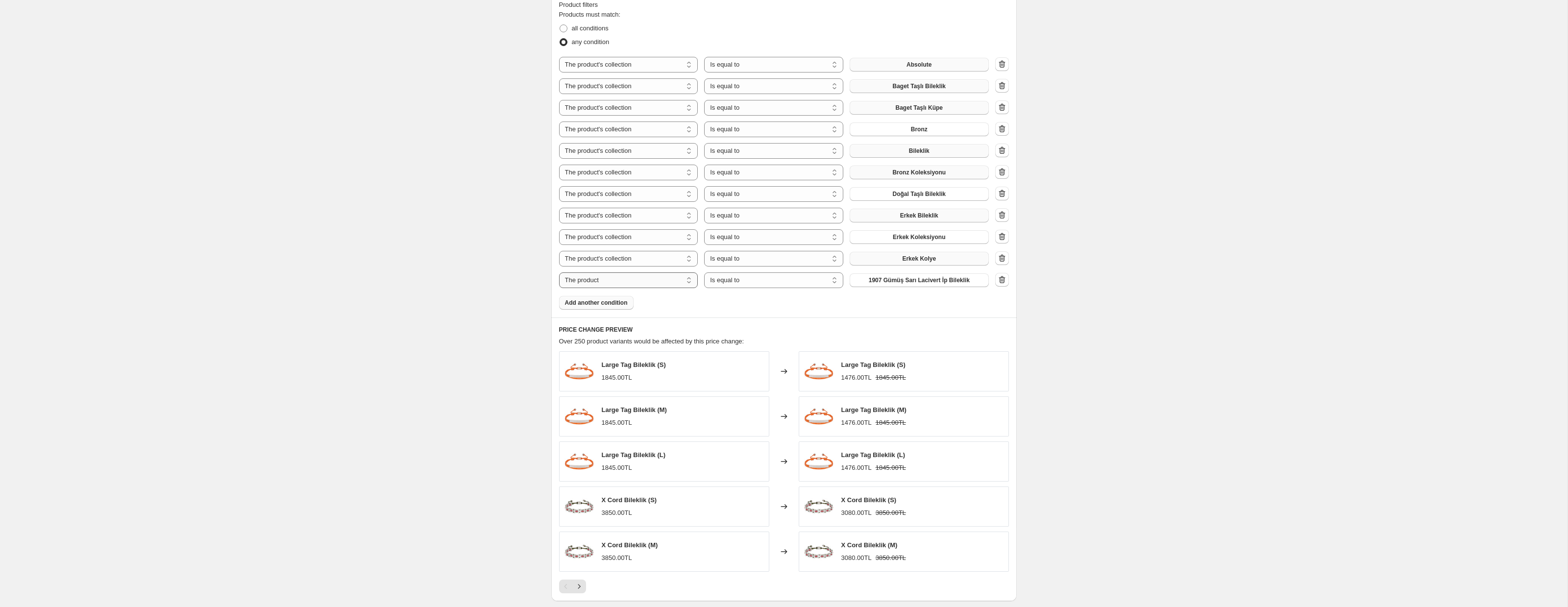
click at [602, 277] on select "The product The product's collection The product's tag The product's vendor The…" at bounding box center [629, 280] width 139 height 16
select select "collection"
click at [898, 277] on span "2'li Bileklik Set" at bounding box center [918, 280] width 41 height 7
click at [626, 309] on button "Add another condition" at bounding box center [596, 303] width 74 height 13
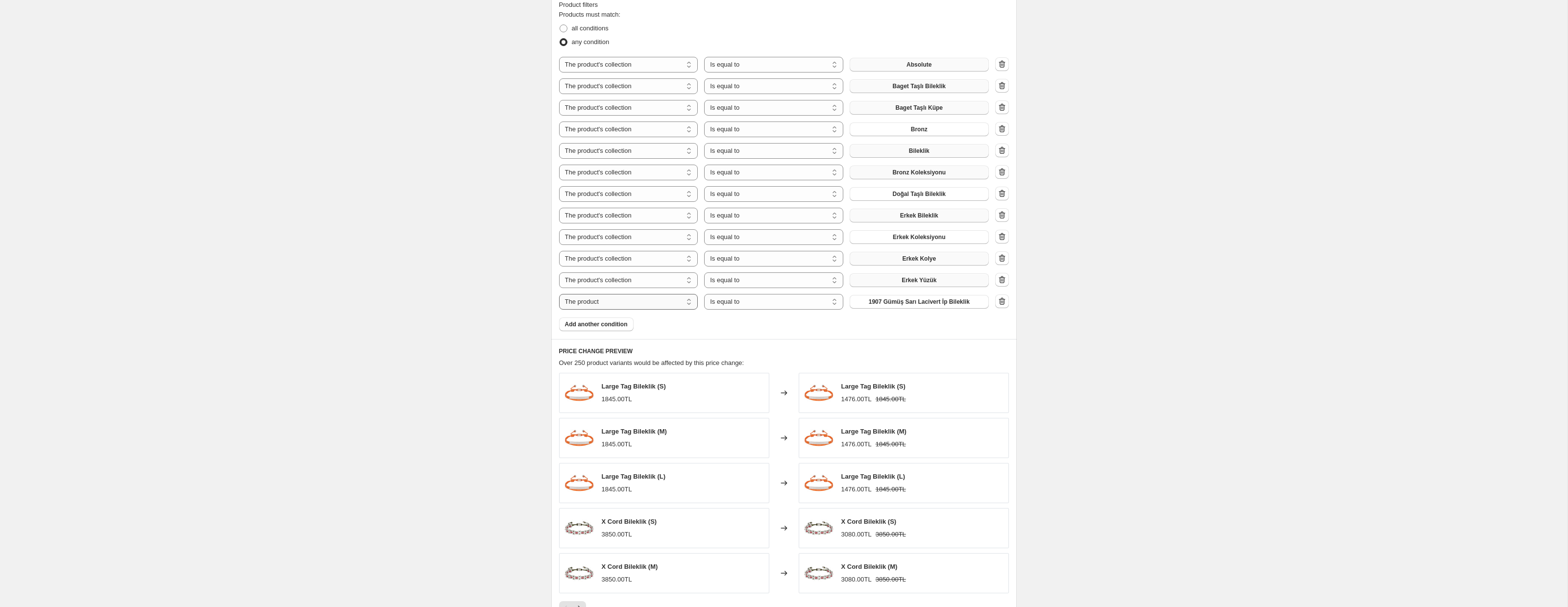
click at [631, 303] on select "The product The product's collection The product's tag The product's vendor The…" at bounding box center [629, 301] width 139 height 16
select select "collection"
click at [735, 306] on select "Is equal to Is not equal to" at bounding box center [774, 301] width 139 height 16
click at [902, 301] on span "2'li Bileklik Set" at bounding box center [918, 302] width 41 height 7
click at [620, 327] on span "Add another condition" at bounding box center [596, 324] width 63 height 7
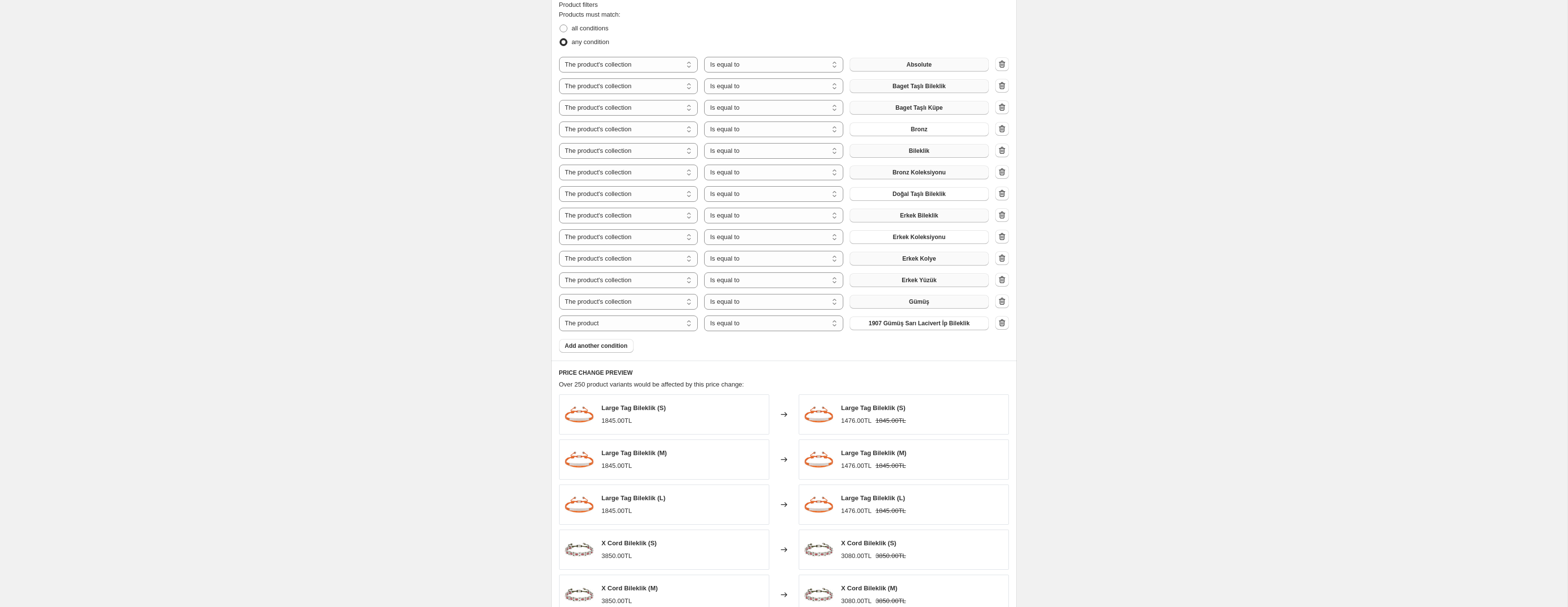
click at [626, 325] on select "The product The product's collection The product's tag The product's vendor The…" at bounding box center [629, 323] width 139 height 16
select select "collection"
click at [895, 326] on button "2'li Bileklik Set" at bounding box center [919, 323] width 139 height 13
click at [606, 351] on button "Add another condition" at bounding box center [596, 346] width 74 height 13
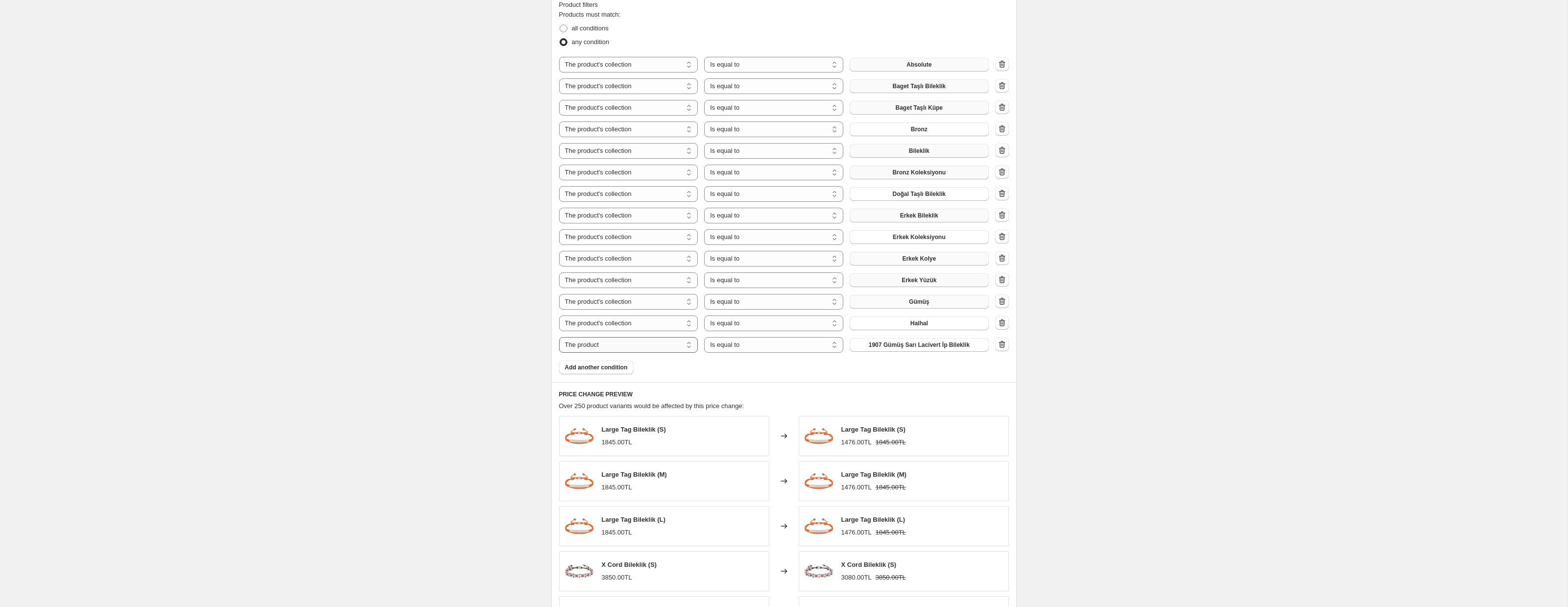
click at [621, 347] on select "The product The product's collection The product's tag The product's vendor The…" at bounding box center [629, 345] width 139 height 16
select select "collection"
click at [895, 345] on button "2'li Bileklik Set" at bounding box center [919, 345] width 139 height 13
click at [608, 369] on span "Add another condition" at bounding box center [596, 367] width 63 height 7
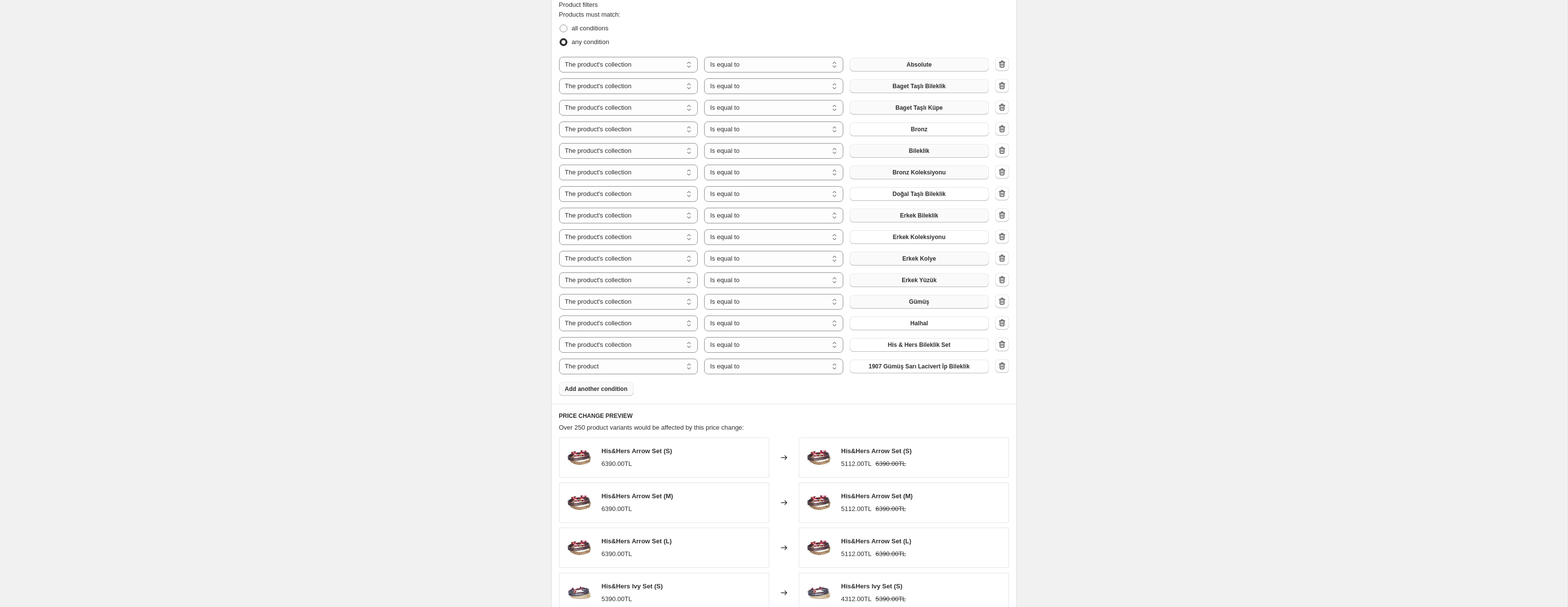
click at [608, 369] on select "The product The product's collection The product's tag The product's vendor The…" at bounding box center [629, 366] width 139 height 16
select select "collection"
click at [889, 369] on button "2'li Bileklik Set" at bounding box center [919, 366] width 139 height 13
click at [778, 363] on select "Is equal to Is not equal to" at bounding box center [774, 366] width 139 height 16
click at [618, 390] on span "Add another condition" at bounding box center [596, 389] width 63 height 7
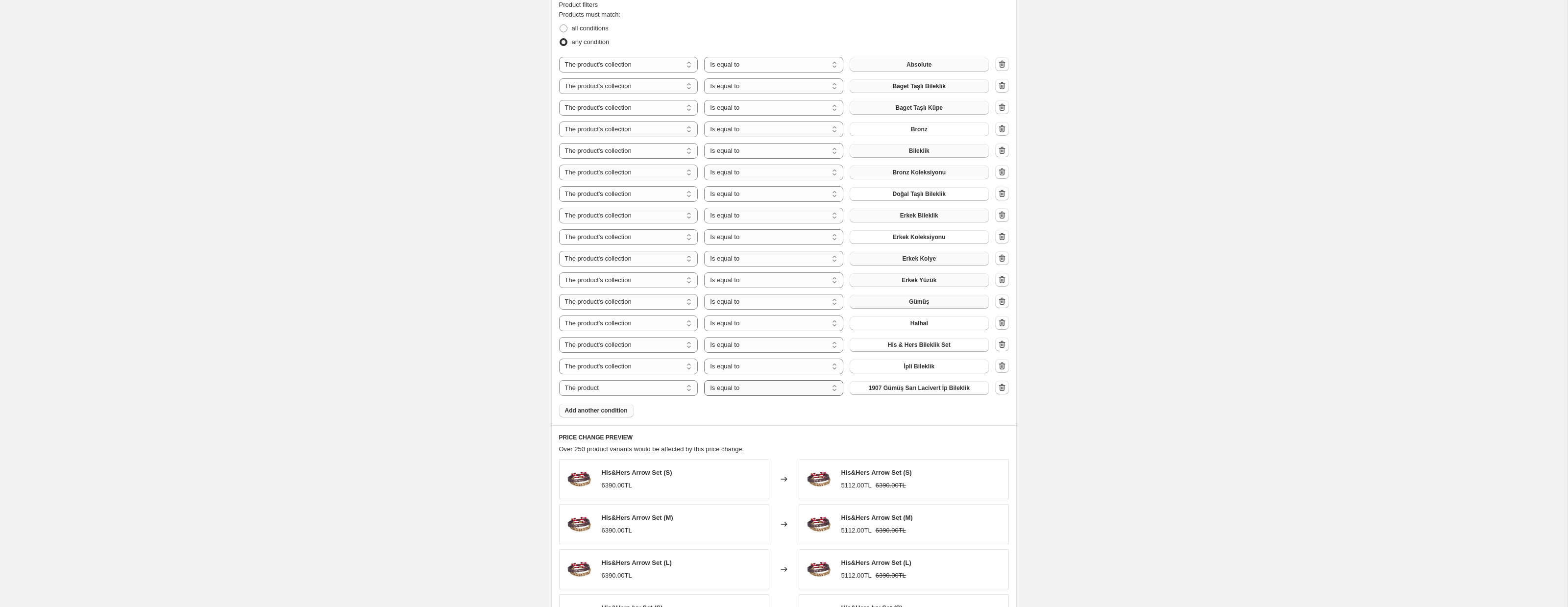
click at [725, 393] on select "Is equal to Is not equal to" at bounding box center [774, 387] width 139 height 16
click at [904, 389] on span "1907 Gümüş Sarı Lacivert İp Bileklik" at bounding box center [918, 388] width 101 height 7
click at [616, 393] on select "The product The product's collection The product's tag The product's vendor The…" at bounding box center [629, 387] width 139 height 16
select select "collection"
click at [901, 391] on span "2'li Bileklik Set" at bounding box center [918, 388] width 41 height 7
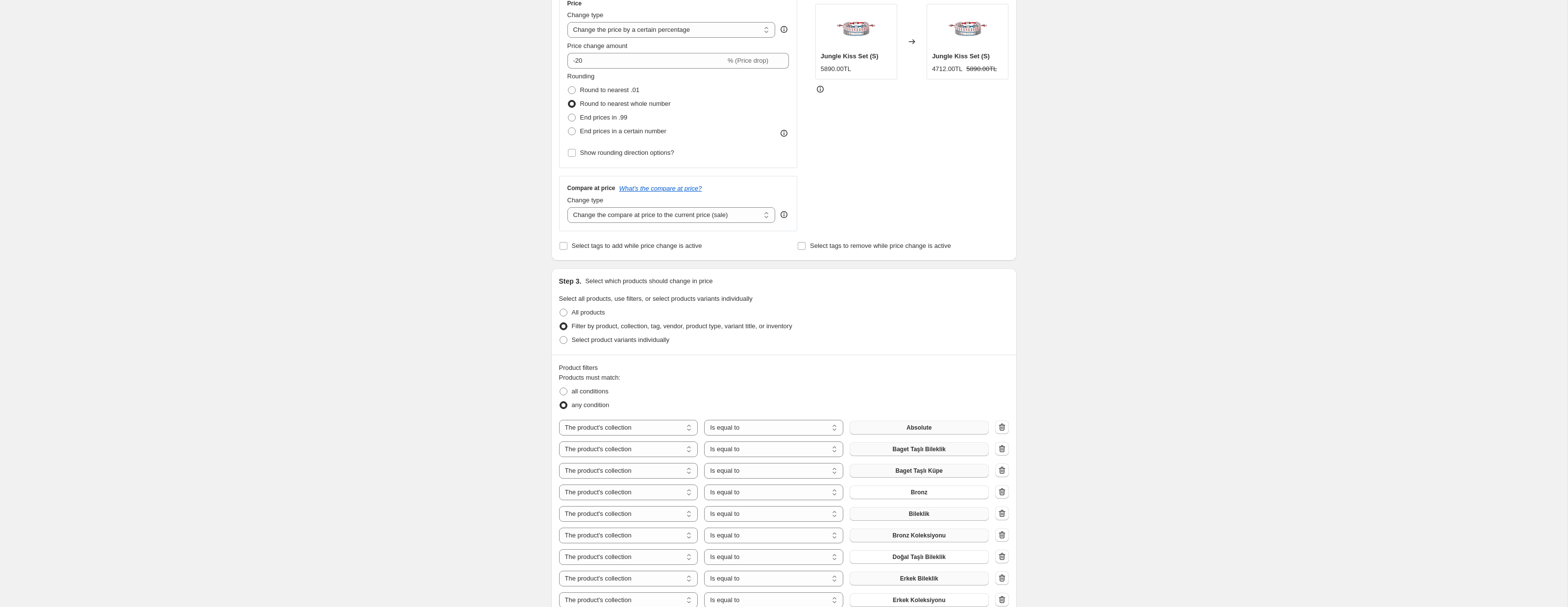
scroll to position [0, 0]
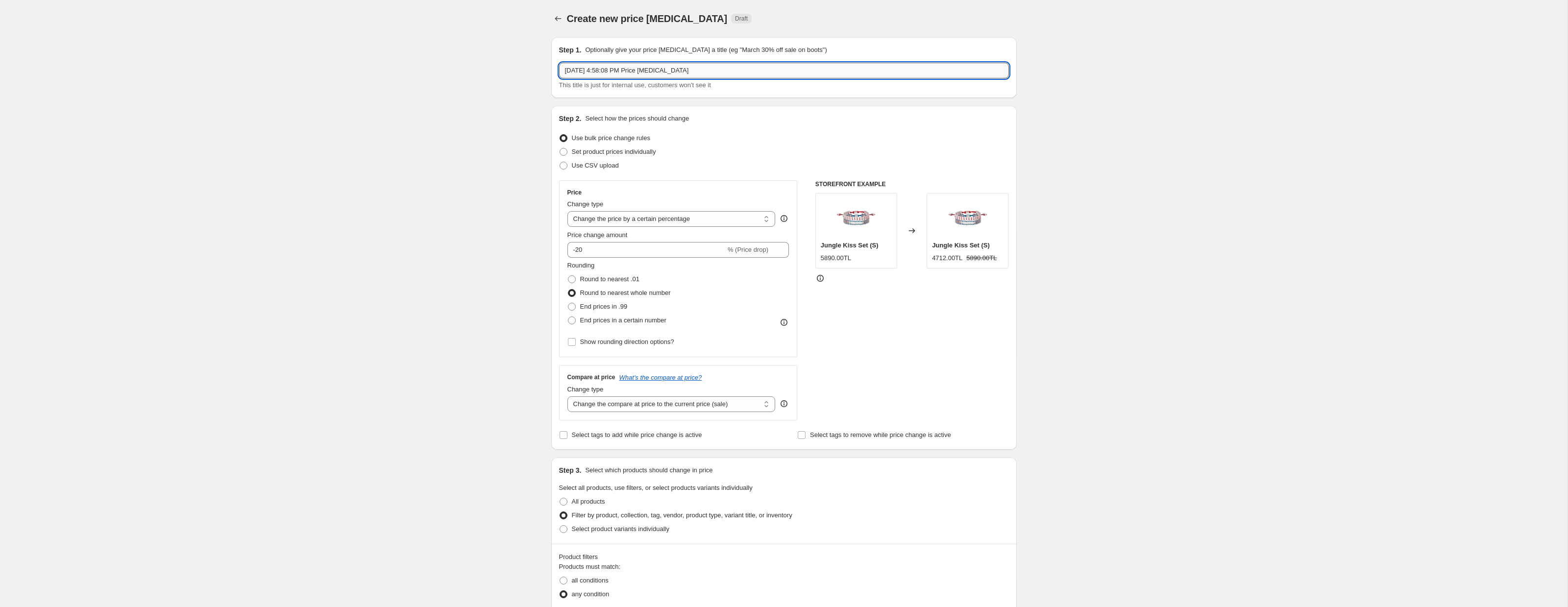
click at [685, 64] on input "Sep 25, 2025, 4:58:08 PM Price change job" at bounding box center [784, 70] width 449 height 16
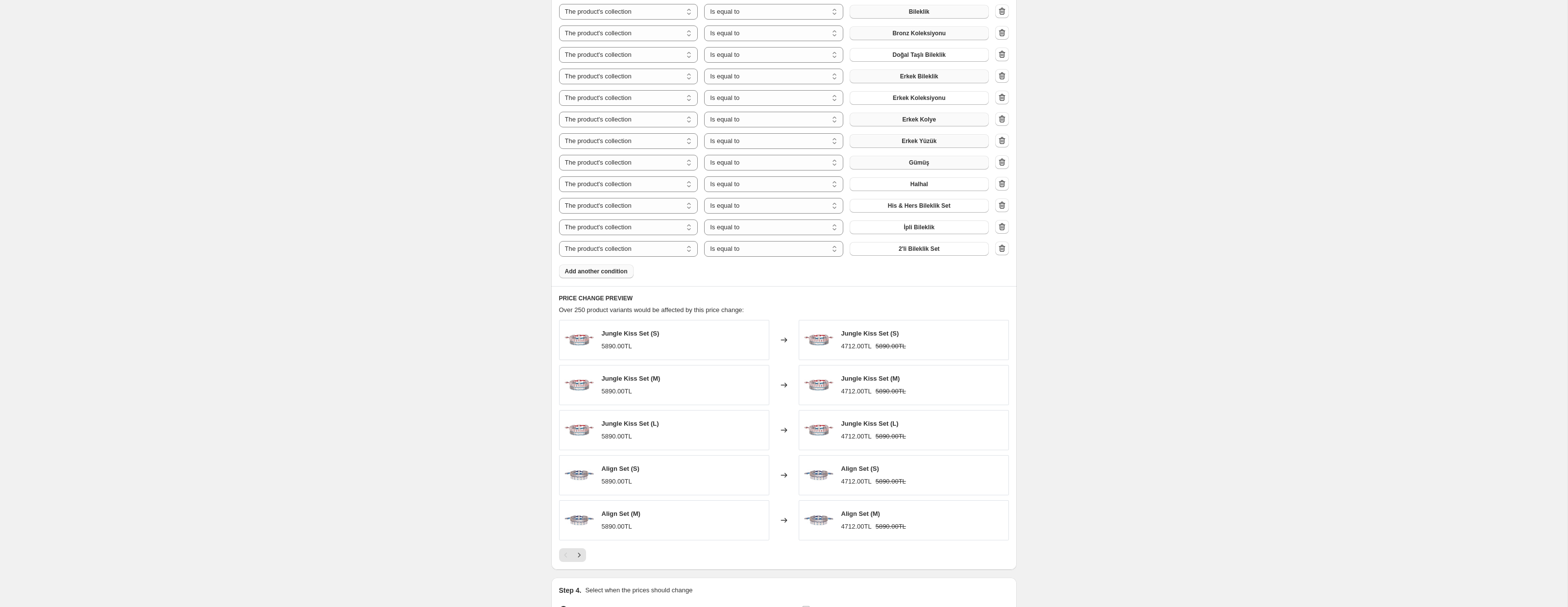
scroll to position [761, 0]
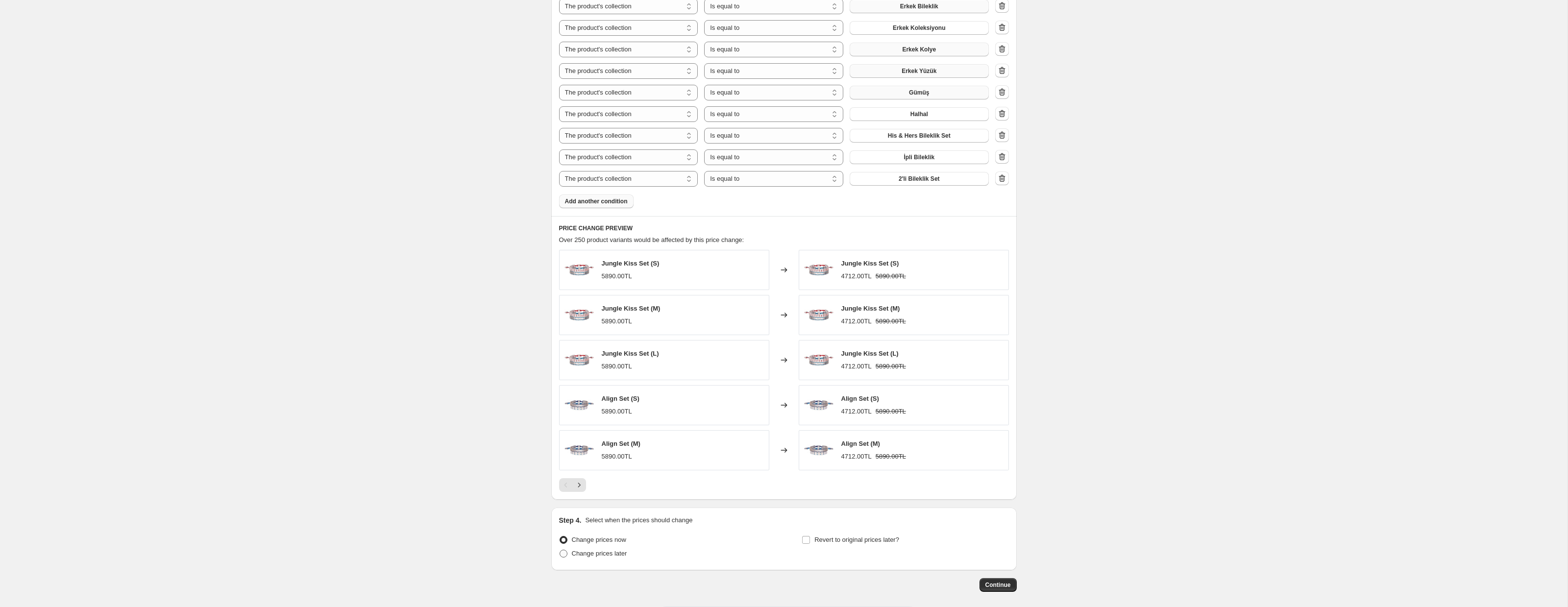
click at [565, 553] on span at bounding box center [563, 554] width 7 height 7
click at [560, 550] on input "Change prices later" at bounding box center [560, 550] width 1 height 1
radio input "true"
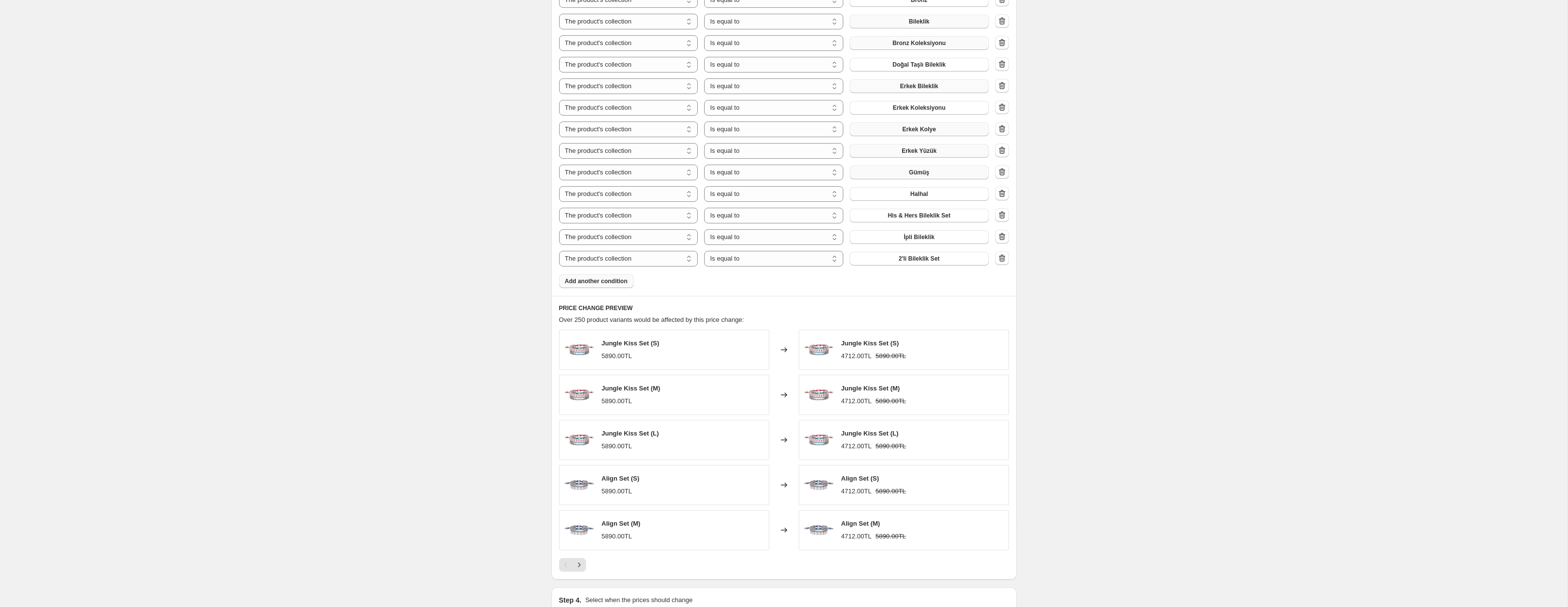
scroll to position [637, 0]
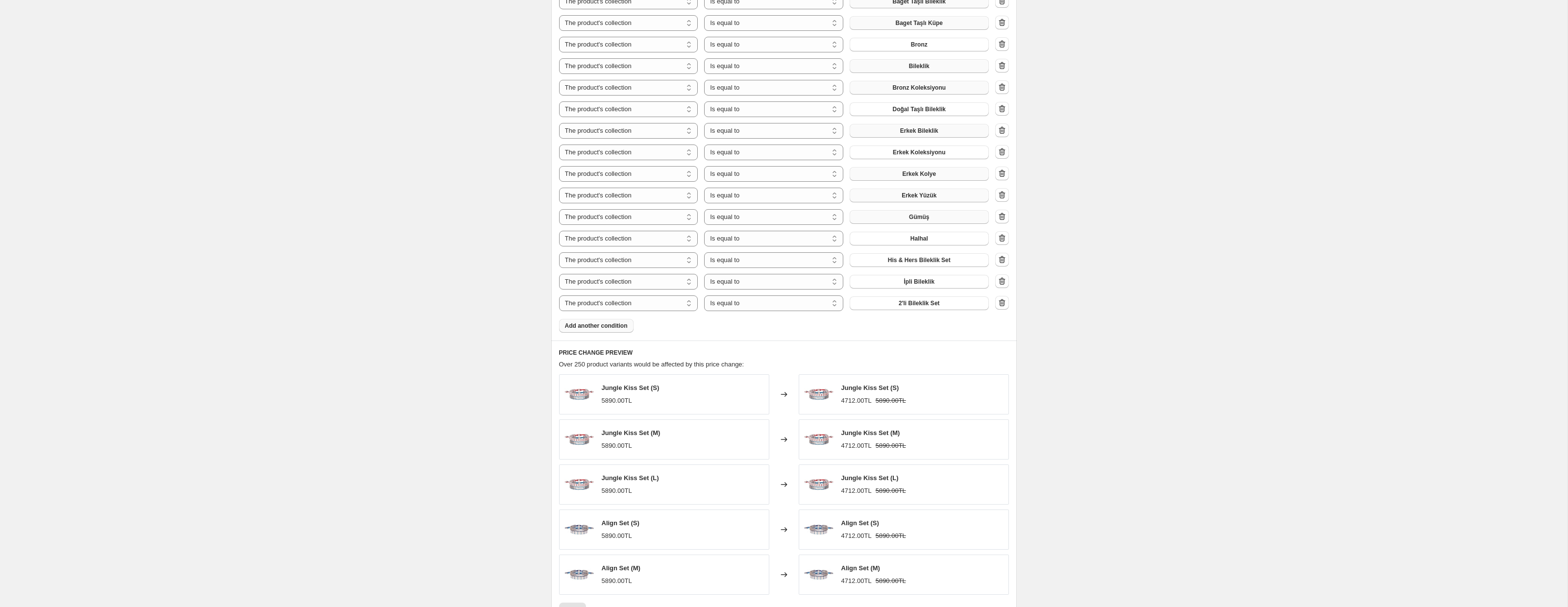
click at [596, 327] on span "Add another condition" at bounding box center [596, 326] width 63 height 7
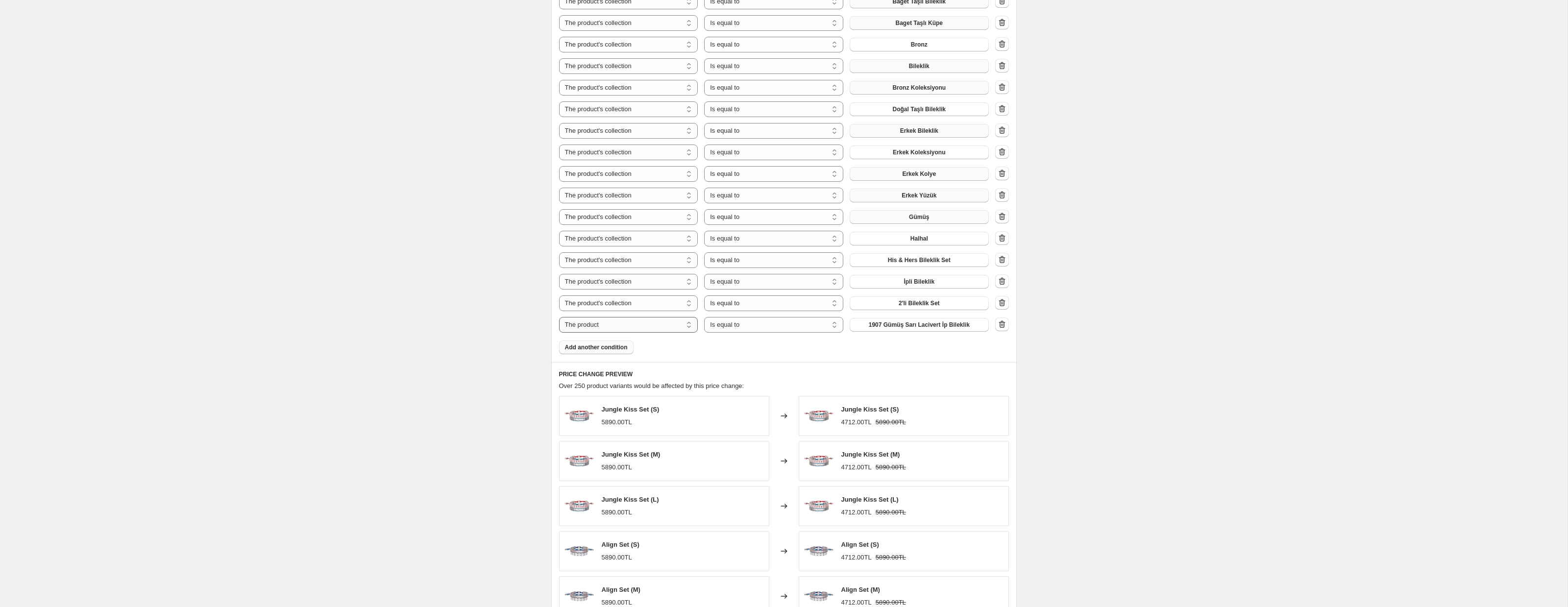
click at [619, 328] on select "The product The product's collection The product's tag The product's vendor The…" at bounding box center [629, 324] width 139 height 16
select select "collection"
click at [927, 301] on span "2'li Bileklik Set" at bounding box center [918, 304] width 41 height 7
click at [925, 328] on button "2'li Bileklik Set" at bounding box center [919, 324] width 139 height 13
click at [620, 349] on span "Add another condition" at bounding box center [596, 347] width 63 height 7
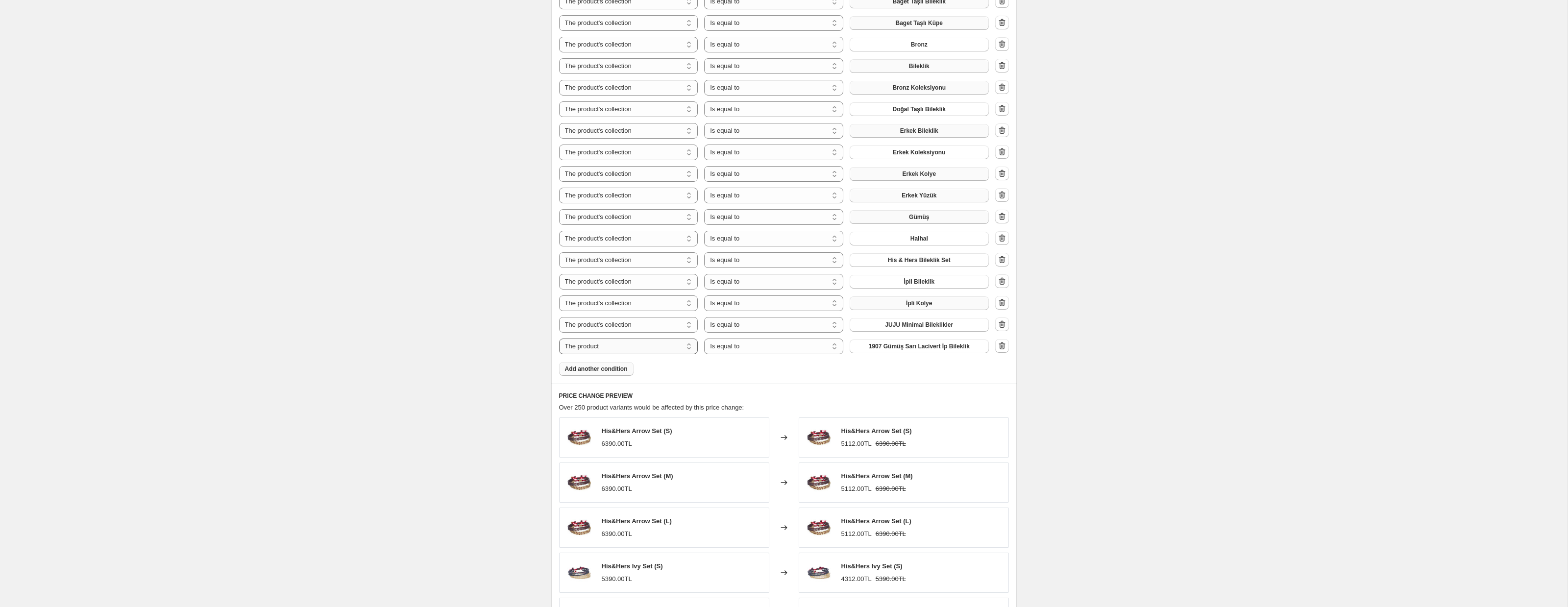
click at [661, 347] on select "The product The product's collection The product's tag The product's vendor The…" at bounding box center [629, 346] width 139 height 16
select select "collection"
click at [915, 349] on span "2'li Bileklik Set" at bounding box center [918, 346] width 41 height 7
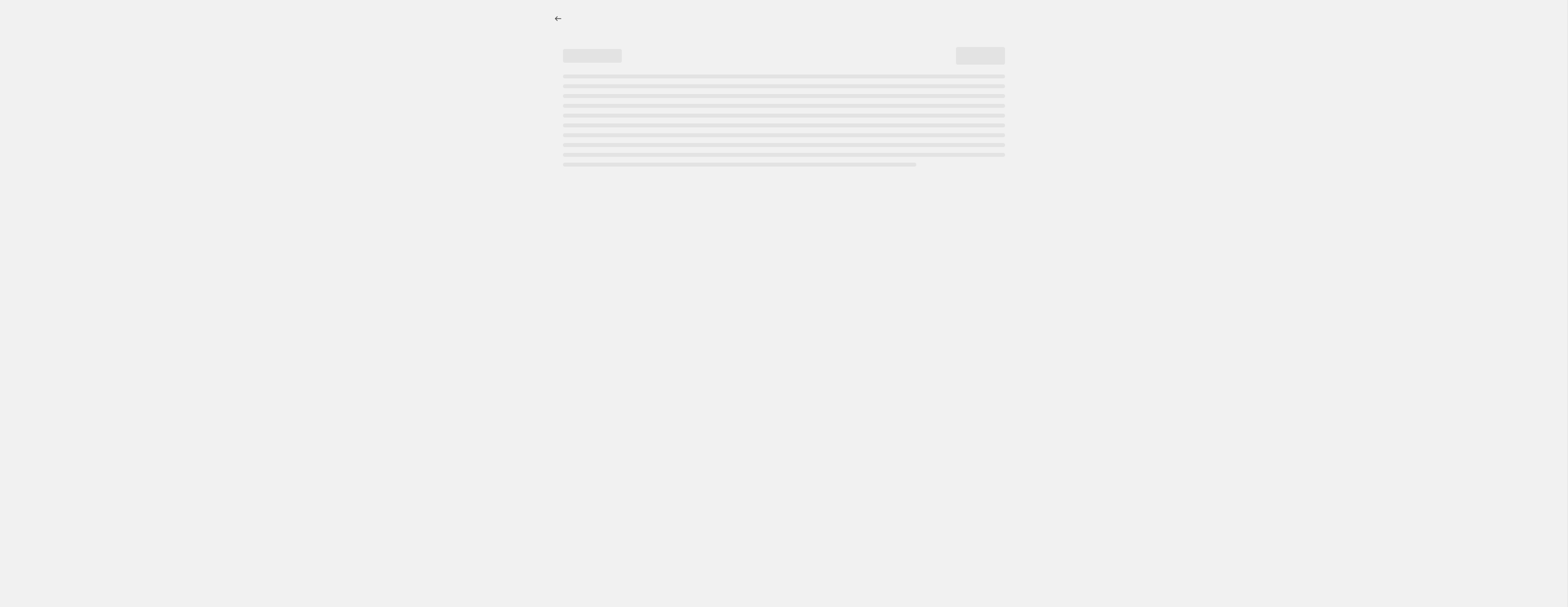
select select "percentage"
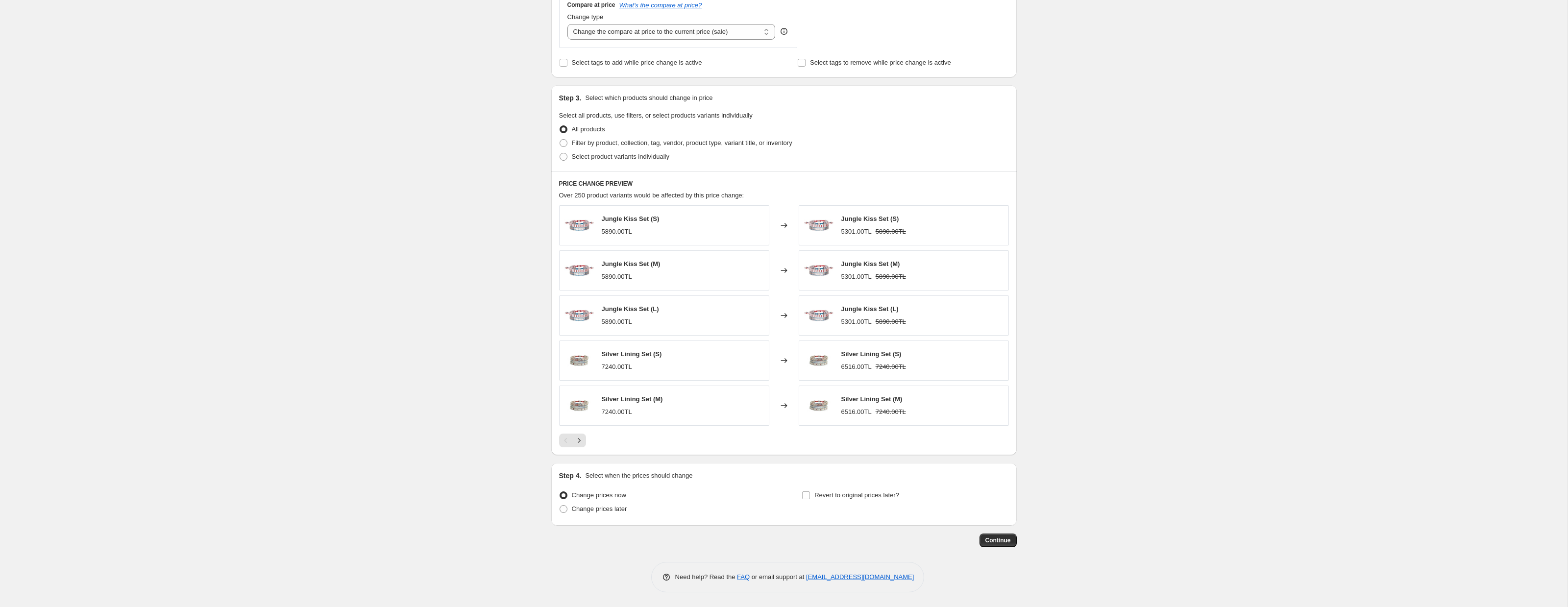
scroll to position [282, 0]
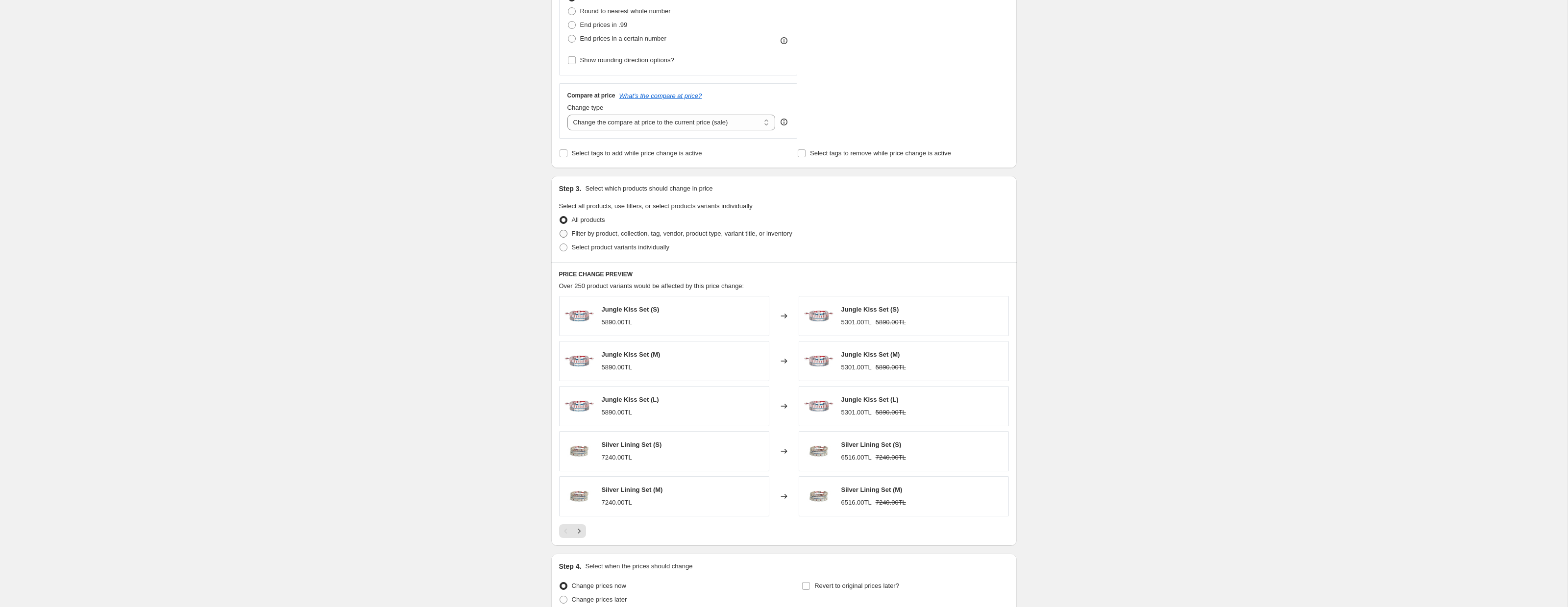
click at [564, 235] on span at bounding box center [563, 234] width 7 height 7
click at [560, 230] on input "Filter by product, collection, tag, vendor, product type, variant title, or inv…" at bounding box center [560, 230] width 1 height 1
radio input "true"
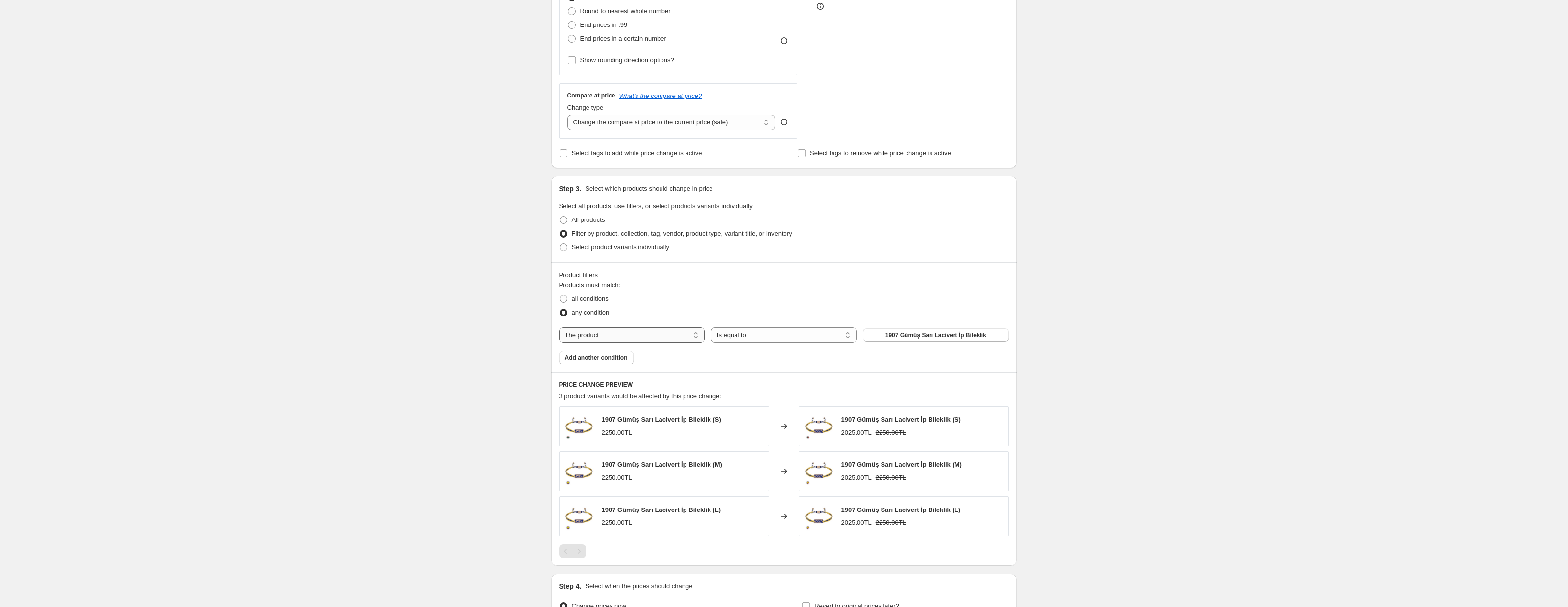
click at [669, 333] on select "The product The product's collection The product's tag The product's vendor The…" at bounding box center [632, 335] width 145 height 16
select select "collection"
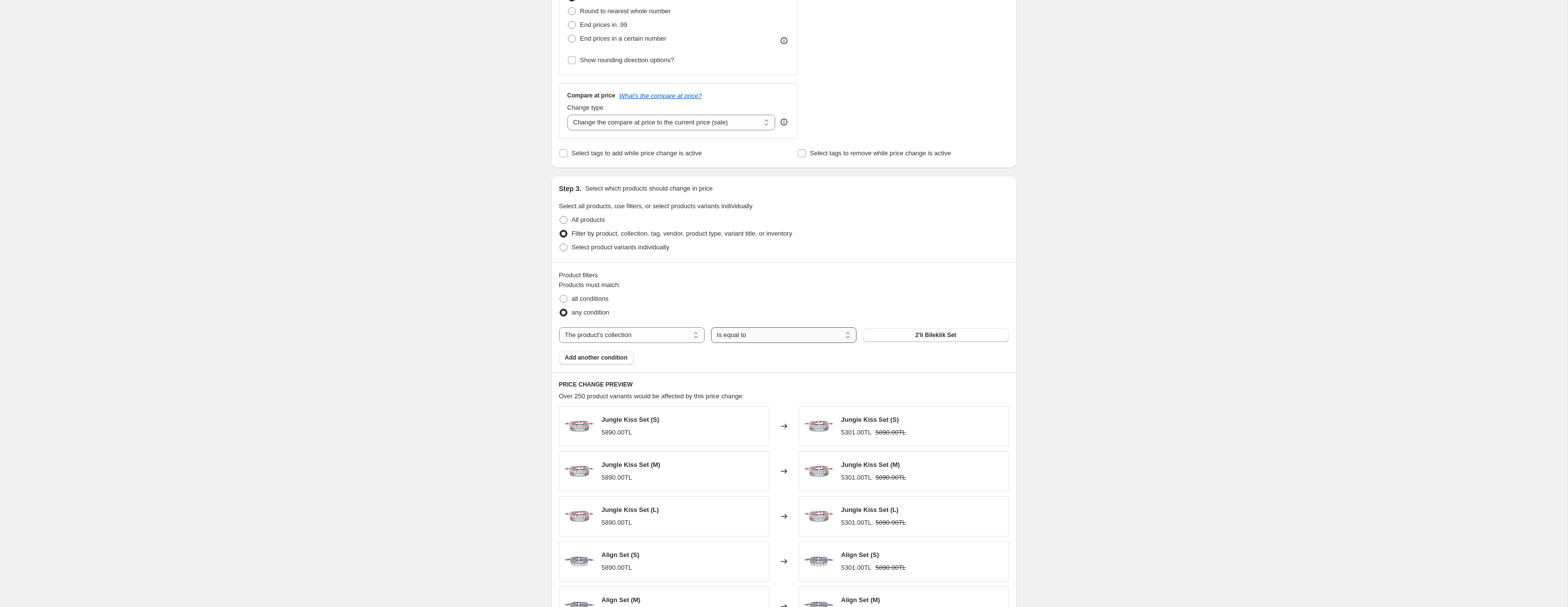
click at [733, 336] on select "Is equal to Is not equal to" at bounding box center [784, 335] width 145 height 16
select select "not_equal"
click at [939, 336] on span "2'li Bileklik Set" at bounding box center [936, 335] width 41 height 7
click at [610, 361] on span "Add another condition" at bounding box center [596, 357] width 63 height 7
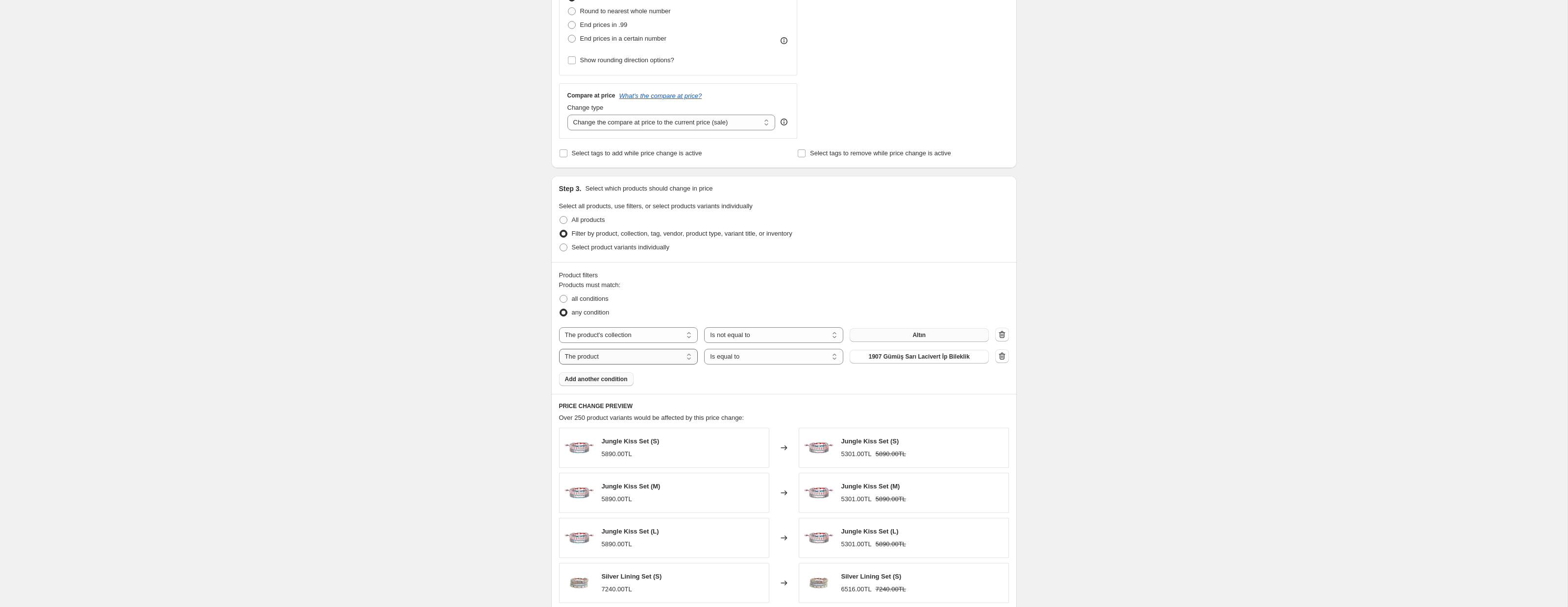
click at [612, 354] on select "The product The product's collection The product's tag The product's vendor The…" at bounding box center [629, 357] width 139 height 16
select select "collection"
click at [916, 357] on span "2'li Bileklik Set" at bounding box center [918, 357] width 41 height 7
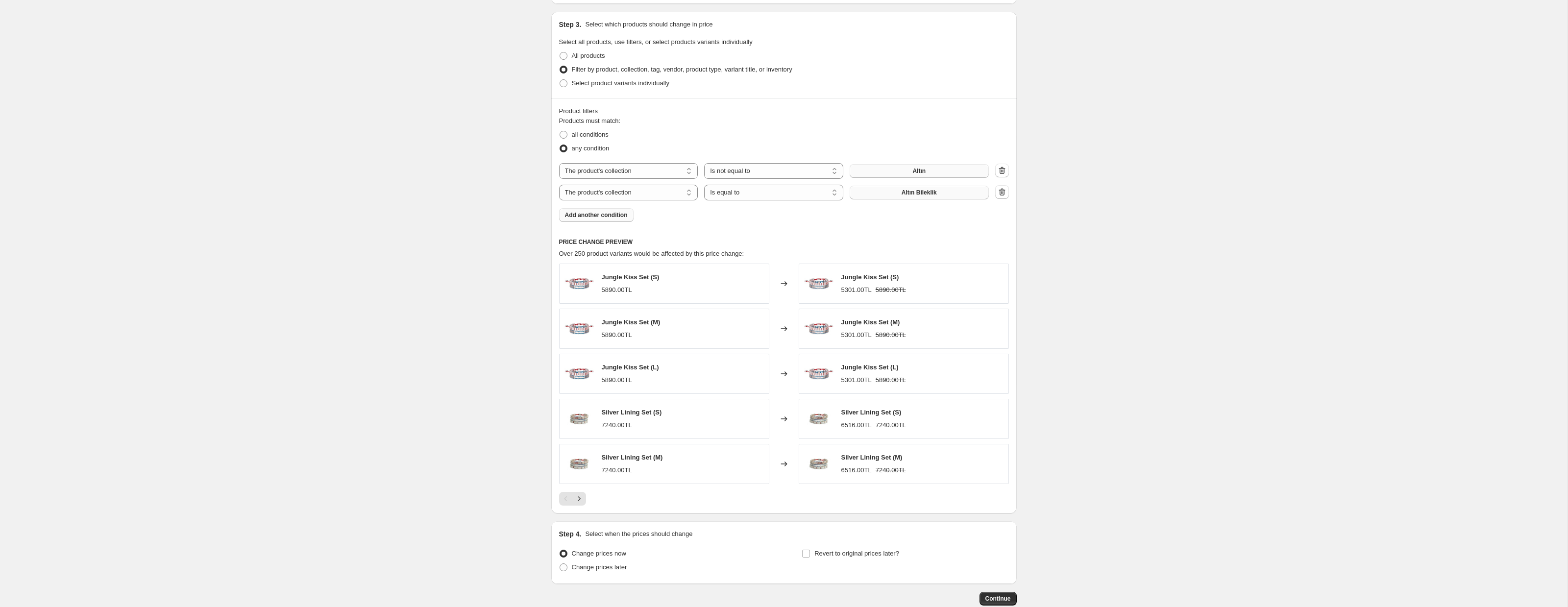
scroll to position [443, 0]
click at [593, 212] on button "Add another condition" at bounding box center [596, 219] width 74 height 13
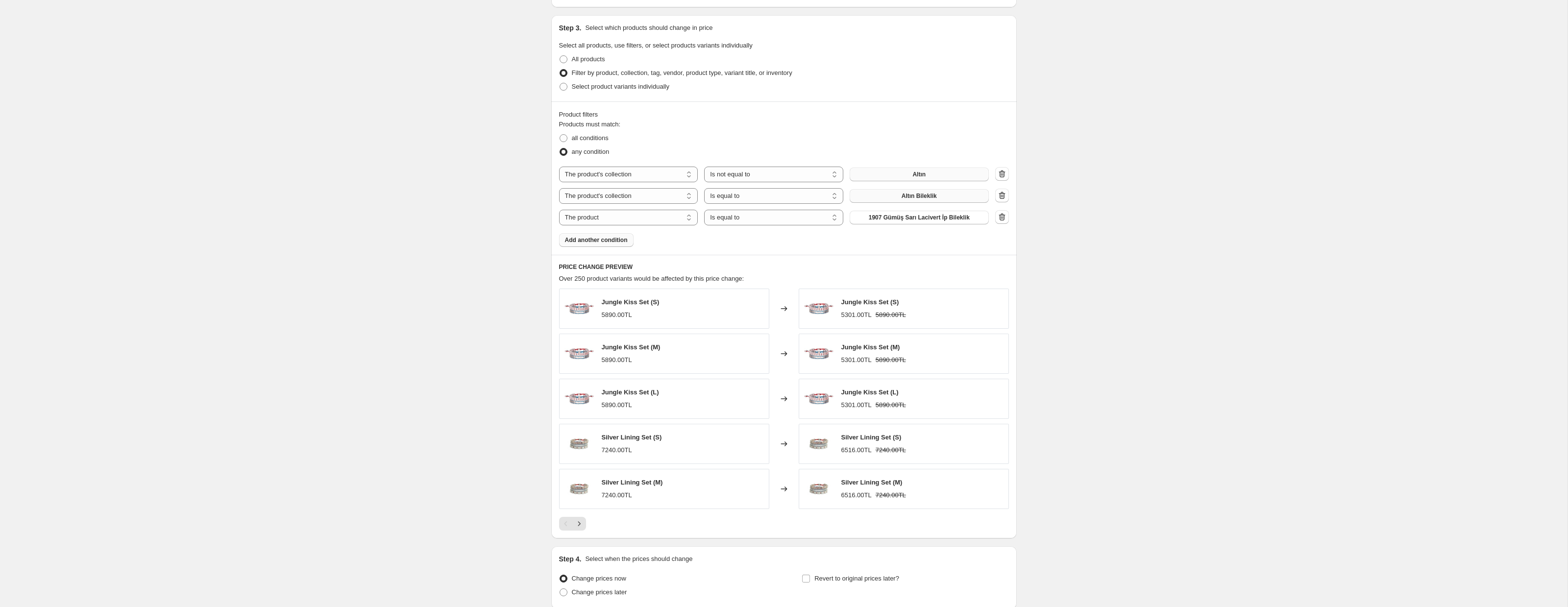
click at [603, 235] on button "Add another condition" at bounding box center [596, 240] width 74 height 13
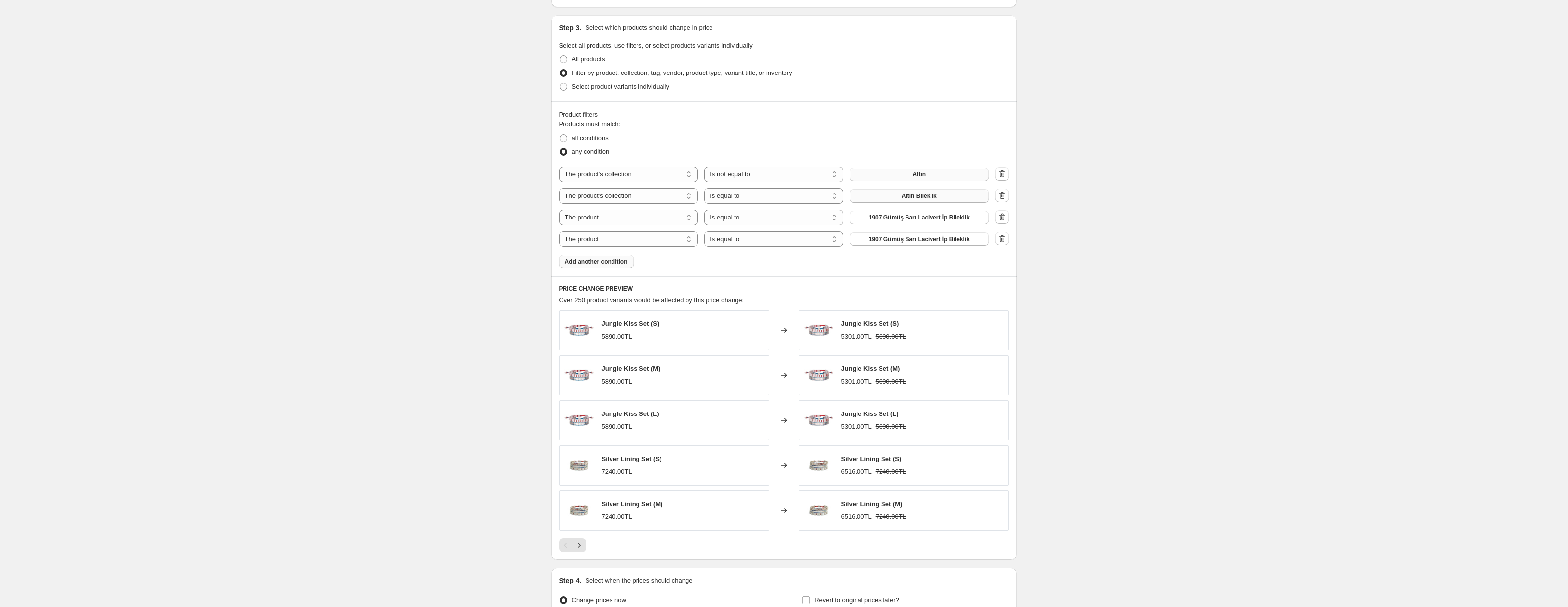
click at [601, 262] on span "Add another condition" at bounding box center [596, 262] width 63 height 7
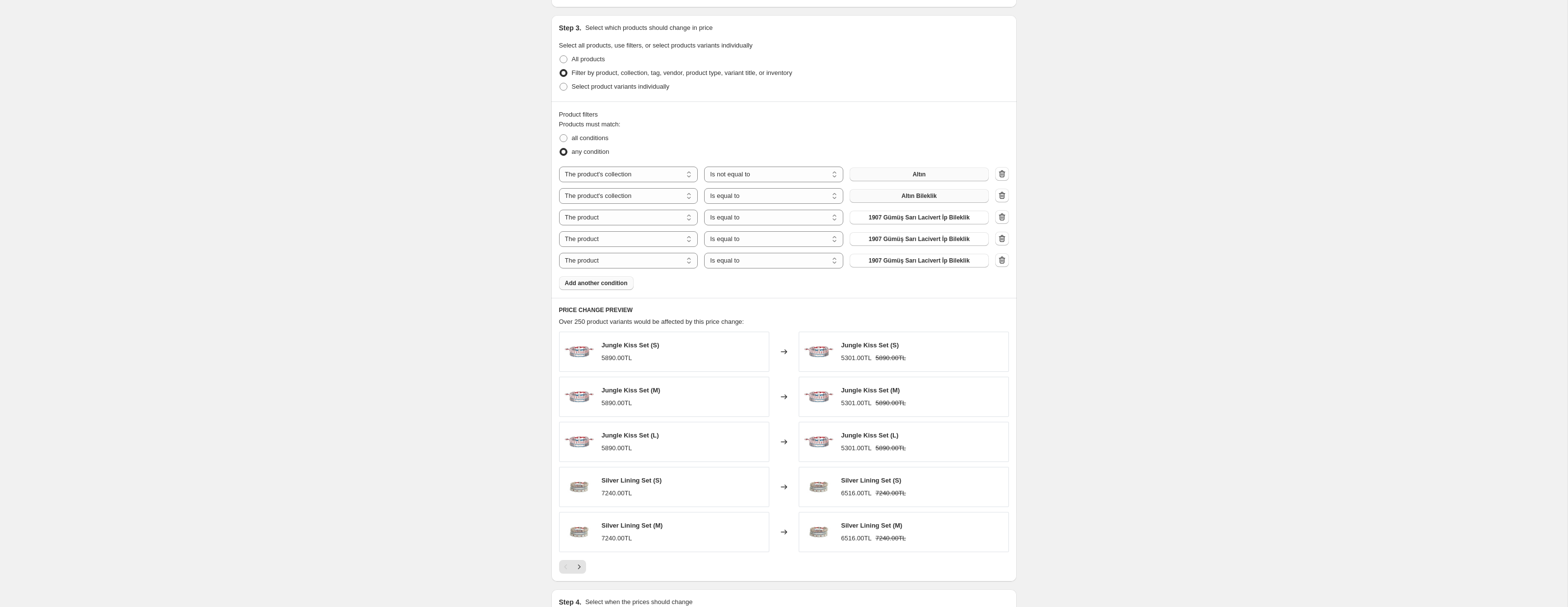
click at [597, 286] on span "Add another condition" at bounding box center [596, 283] width 63 height 7
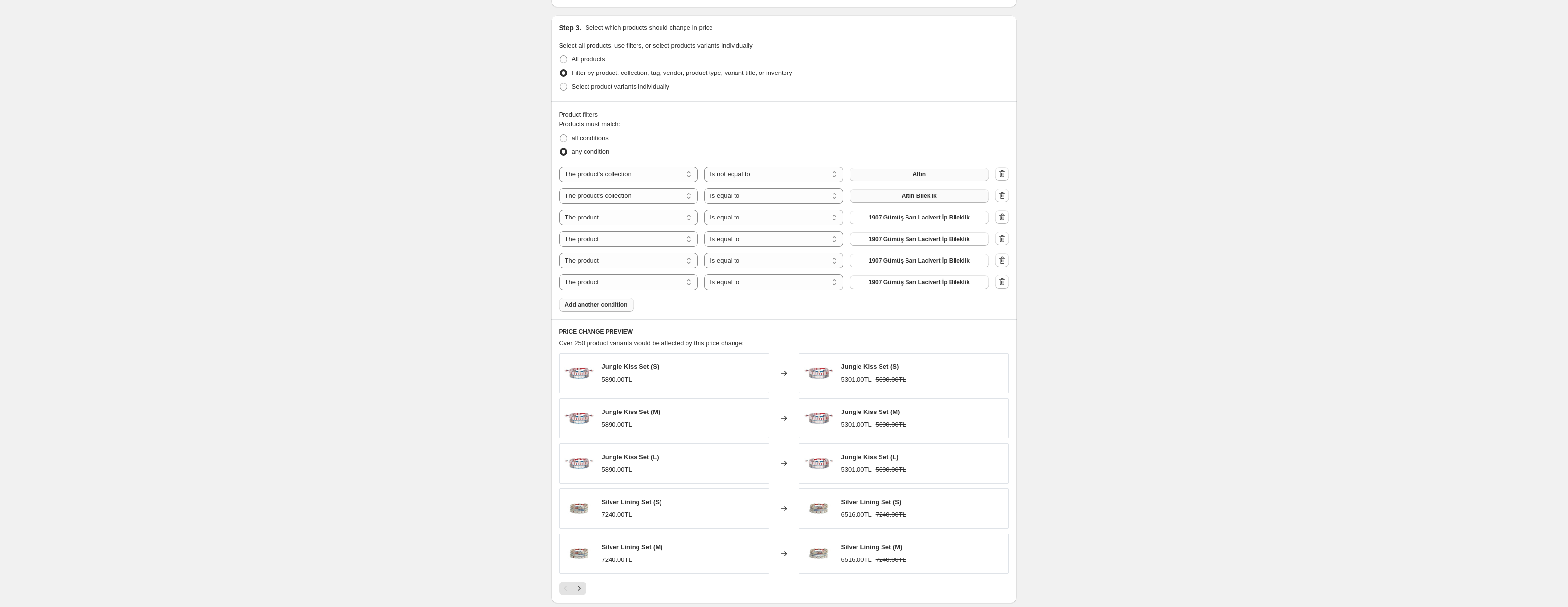
click at [601, 306] on span "Add another condition" at bounding box center [596, 305] width 63 height 7
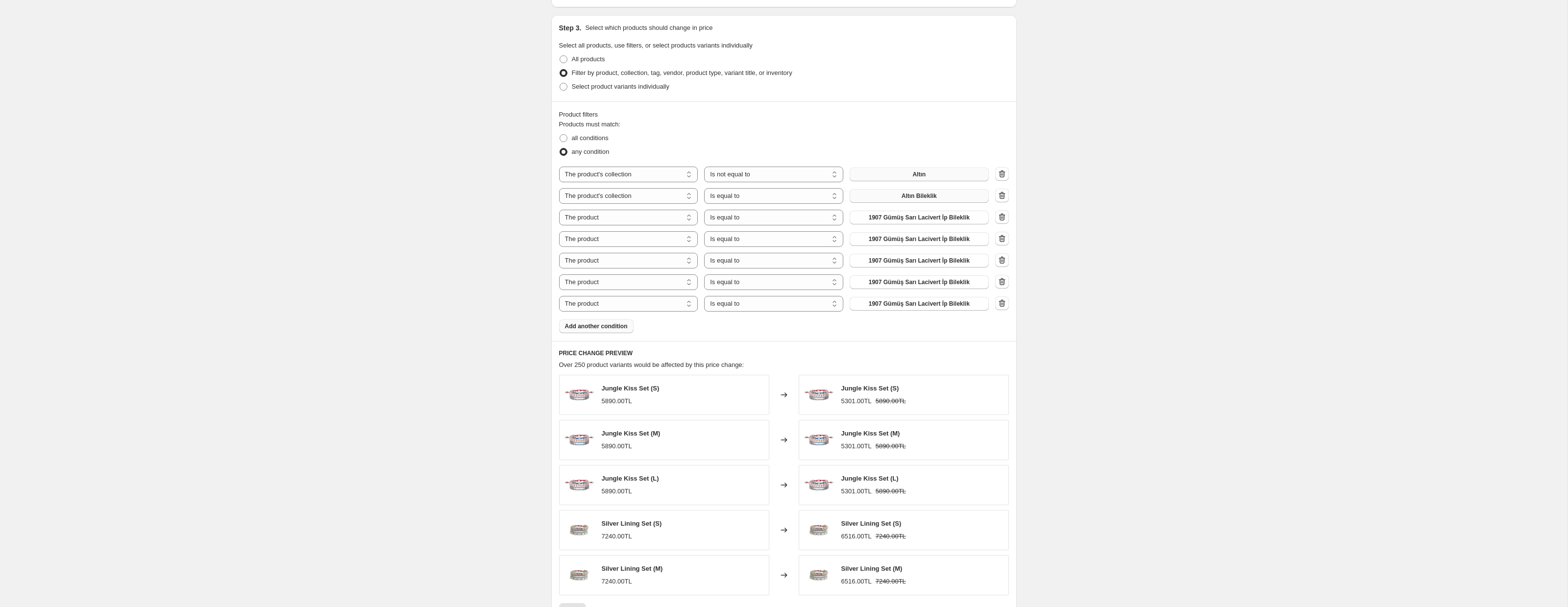
click at [599, 322] on span "Add another condition" at bounding box center [596, 326] width 63 height 7
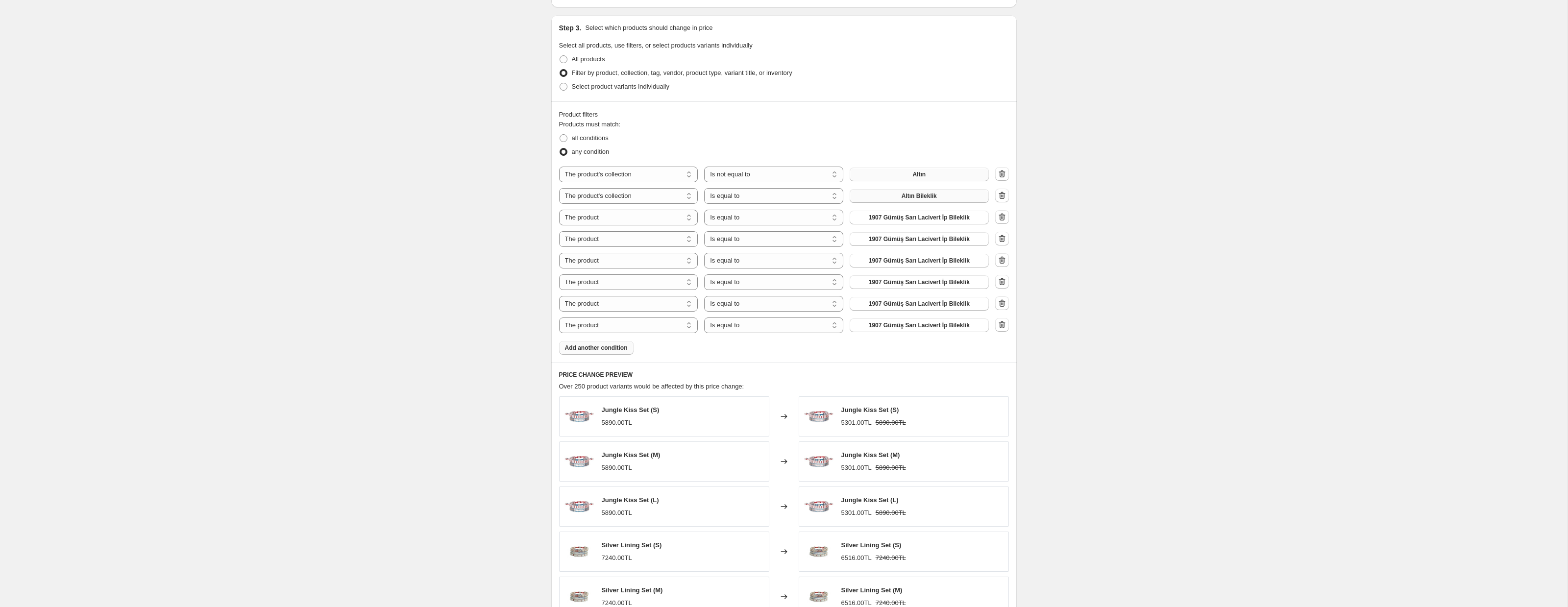
click at [603, 352] on button "Add another condition" at bounding box center [596, 348] width 74 height 13
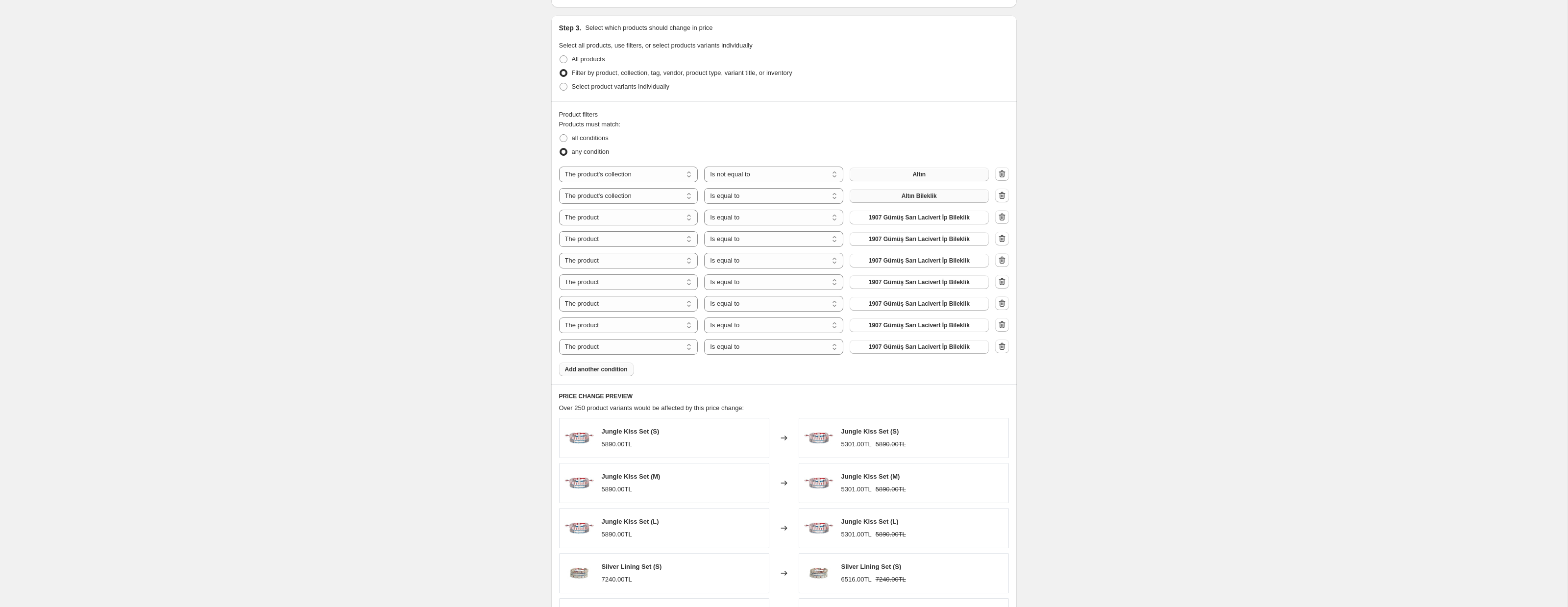
click at [608, 375] on button "Add another condition" at bounding box center [596, 369] width 74 height 13
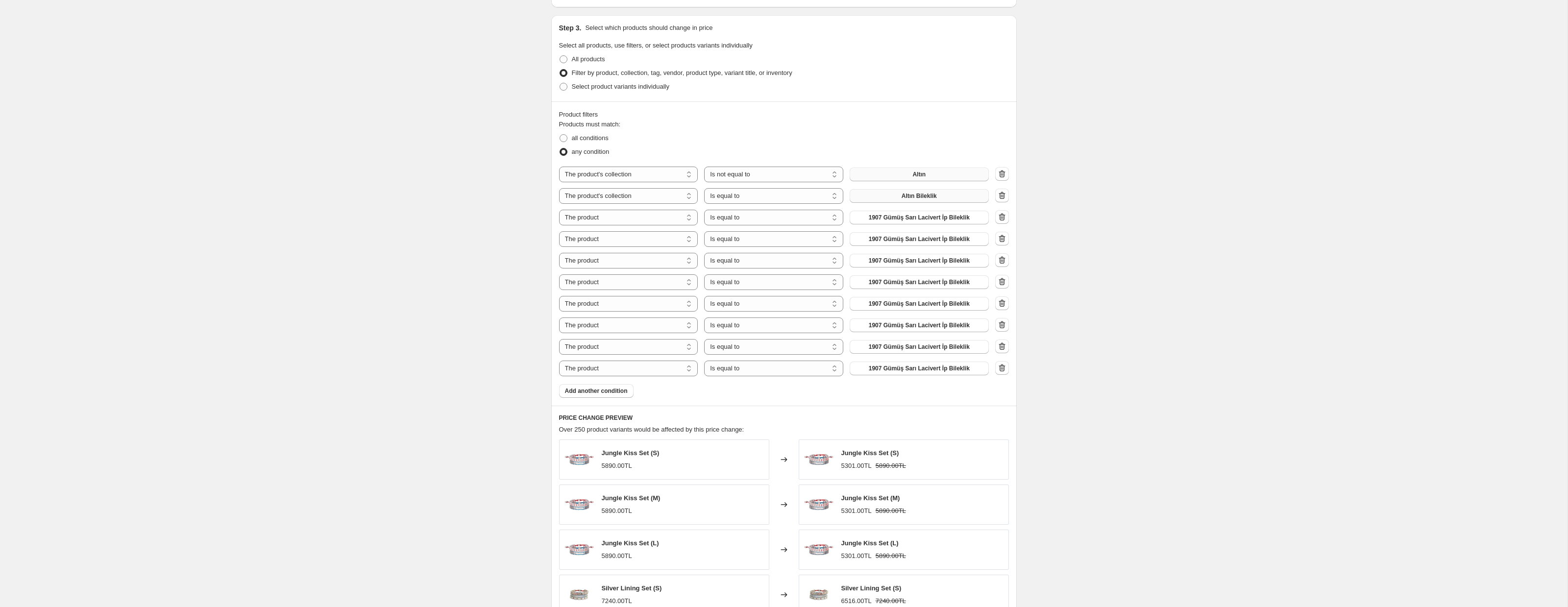
click at [606, 394] on span "Add another condition" at bounding box center [596, 391] width 63 height 7
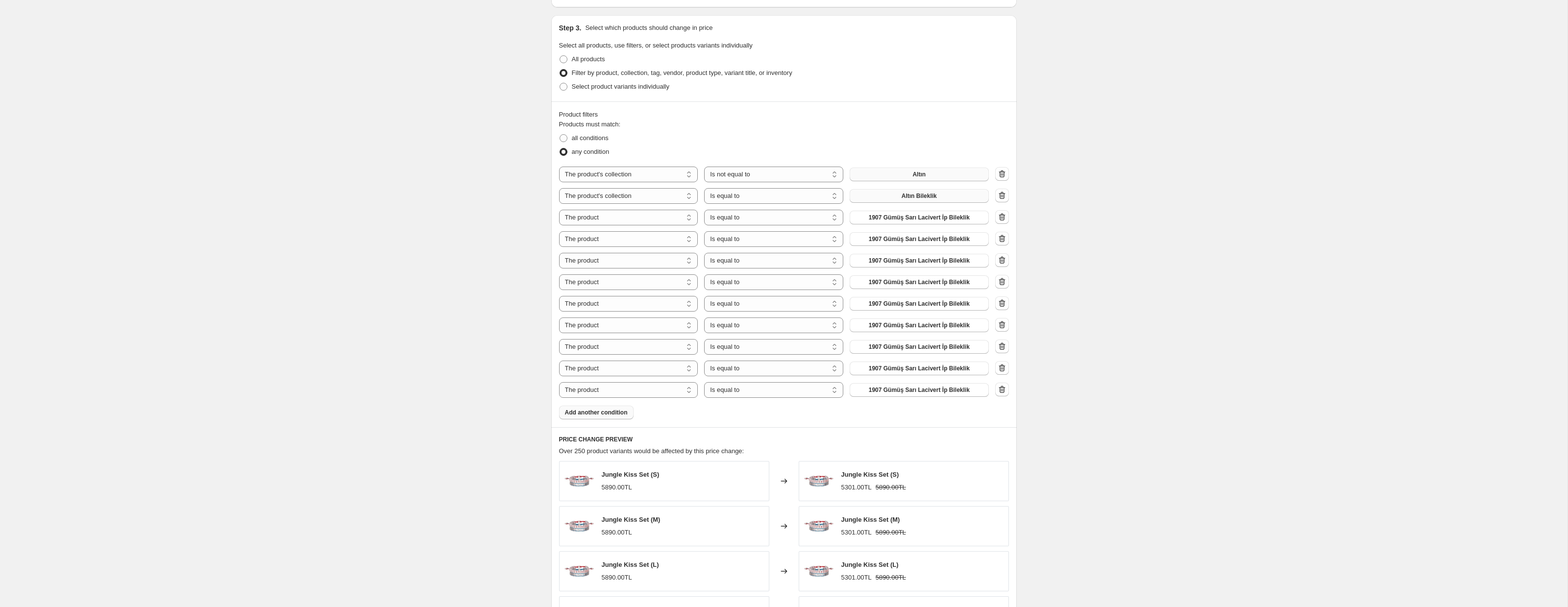
click at [598, 416] on span "Add another condition" at bounding box center [596, 412] width 63 height 7
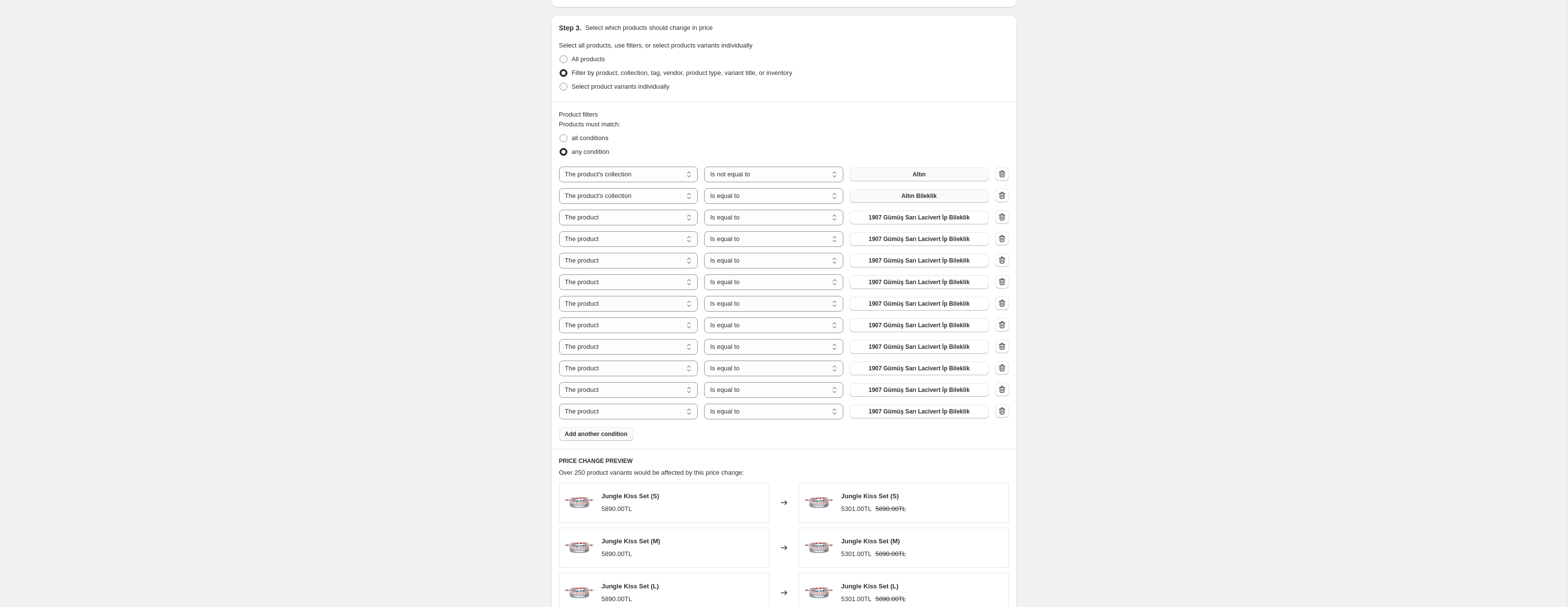
click at [597, 433] on span "Add another condition" at bounding box center [596, 434] width 63 height 7
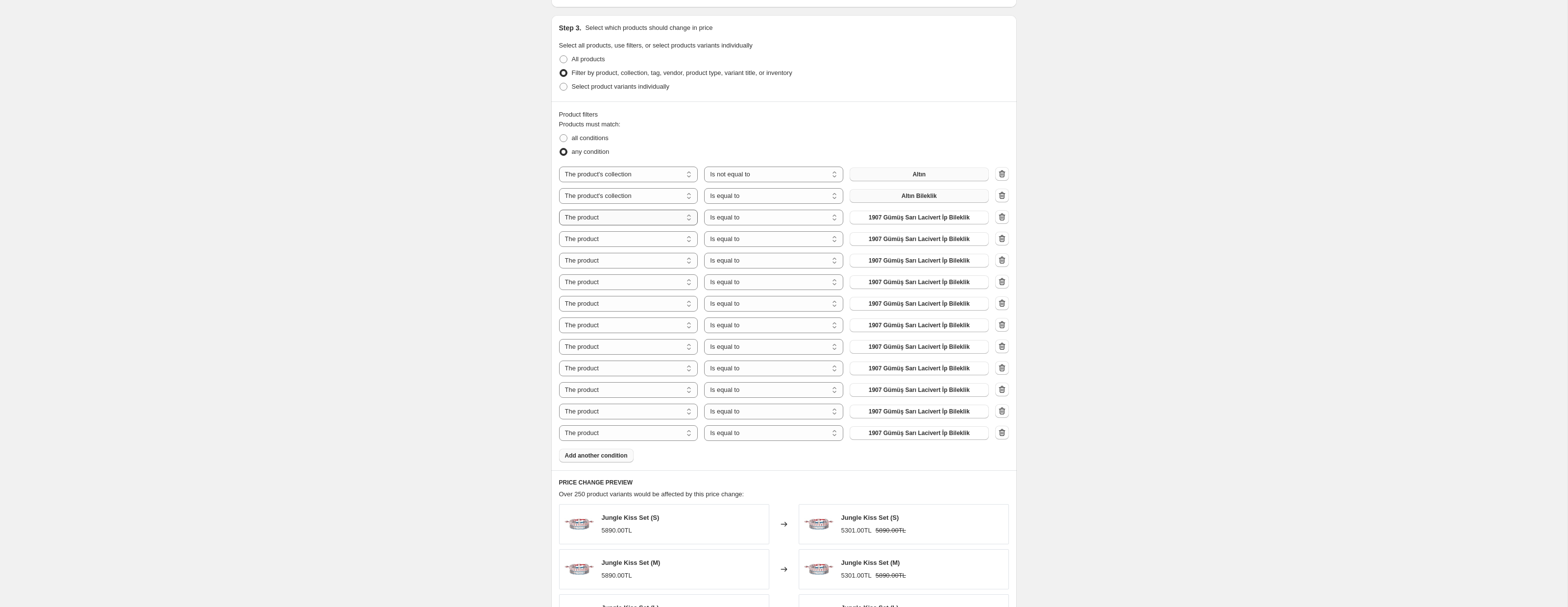
click at [623, 225] on select "The product The product's collection The product's tag The product's vendor The…" at bounding box center [629, 217] width 139 height 16
select select "collection"
click at [903, 217] on span "2'li Bileklik Set" at bounding box center [918, 217] width 41 height 7
click at [605, 241] on select "The product The product's collection The product's tag The product's vendor The…" at bounding box center [629, 239] width 139 height 16
click at [626, 245] on select "The product The product's collection The product's tag The product's vendor The…" at bounding box center [629, 239] width 139 height 16
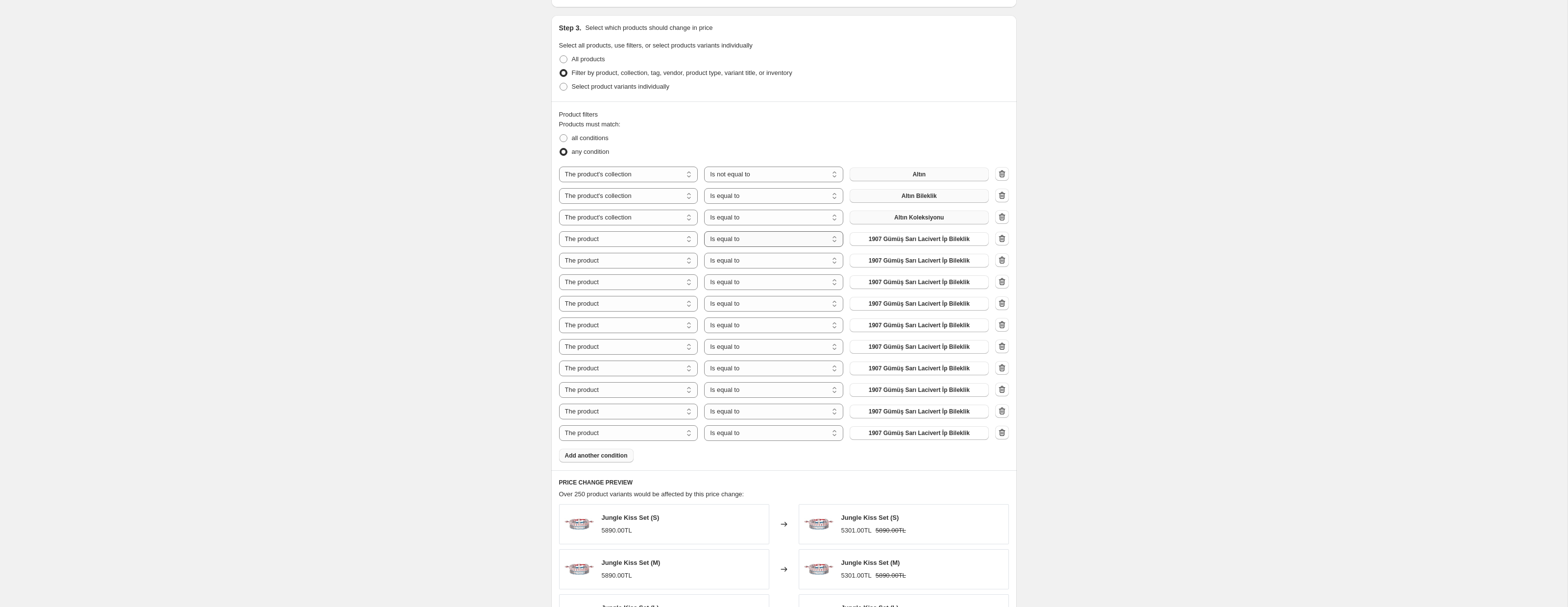
click at [730, 240] on select "Is equal to Is not equal to" at bounding box center [774, 239] width 139 height 16
click at [635, 238] on select "The product The product's collection The product's tag The product's vendor The…" at bounding box center [629, 239] width 139 height 16
click at [744, 241] on select "Is equal to Is not equal to Contains" at bounding box center [774, 239] width 139 height 16
click at [650, 239] on select "The product The product's collection The product's tag The product's vendor The…" at bounding box center [629, 239] width 139 height 16
select select "collection"
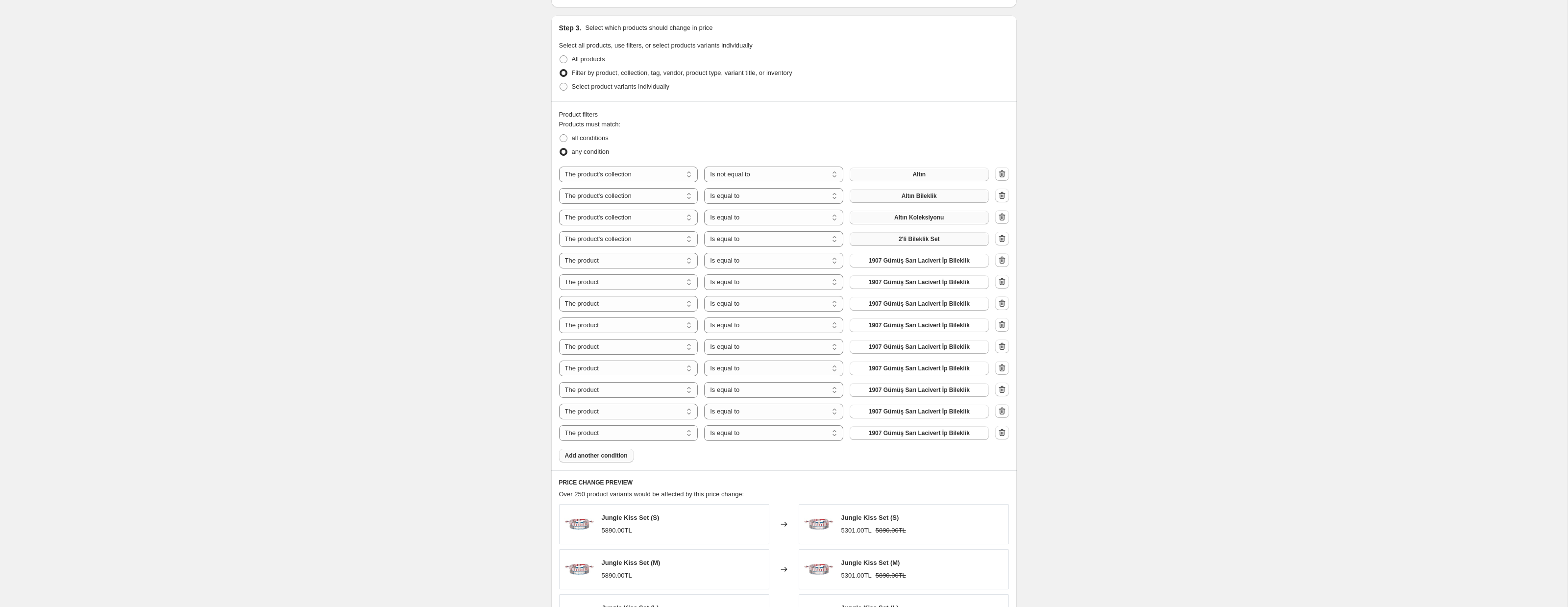
click at [885, 243] on button "2'li Bileklik Set" at bounding box center [919, 239] width 139 height 13
click at [638, 265] on select "The product The product's collection The product's tag The product's vendor The…" at bounding box center [629, 260] width 139 height 16
select select "collection"
click at [913, 263] on span "2'li Bileklik Set" at bounding box center [918, 261] width 41 height 7
click at [910, 267] on button "2'li Bileklik Set" at bounding box center [919, 261] width 139 height 13
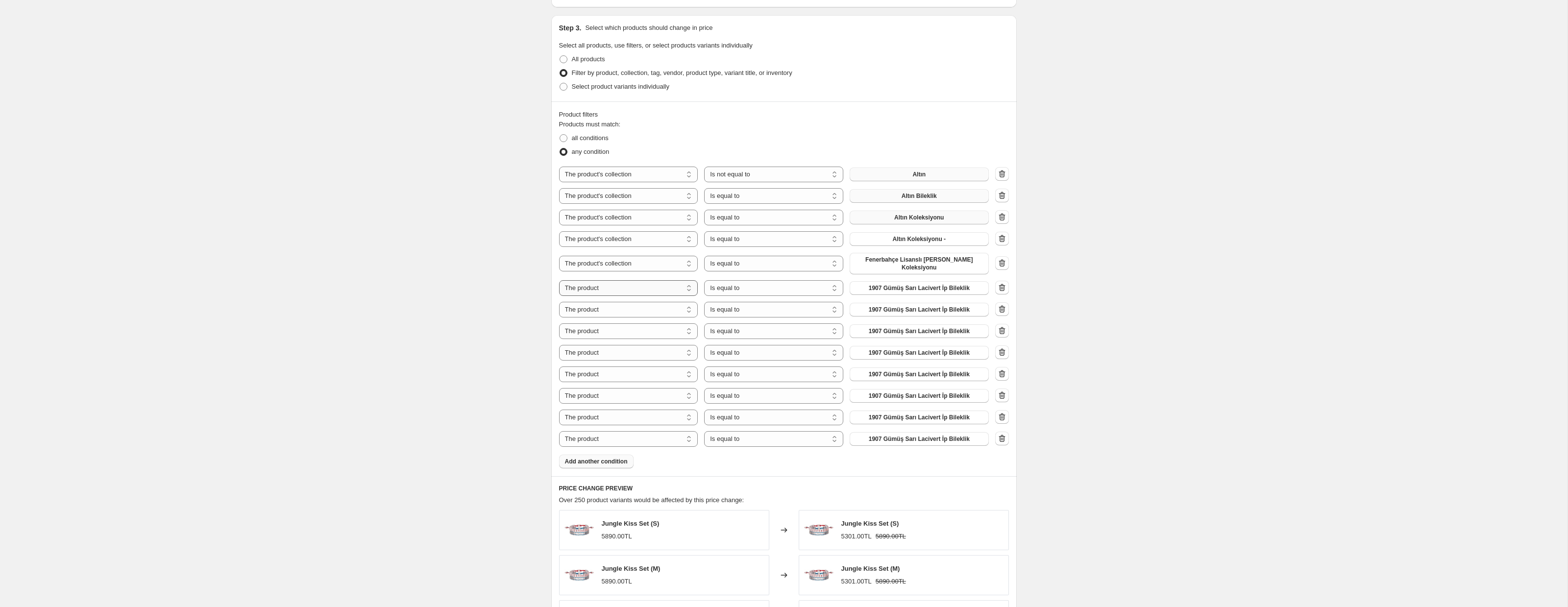
click at [619, 289] on select "The product The product's collection The product's tag The product's vendor The…" at bounding box center [629, 288] width 139 height 16
select select "collection"
click at [893, 292] on button "2'li Bileklik Set" at bounding box center [919, 288] width 139 height 13
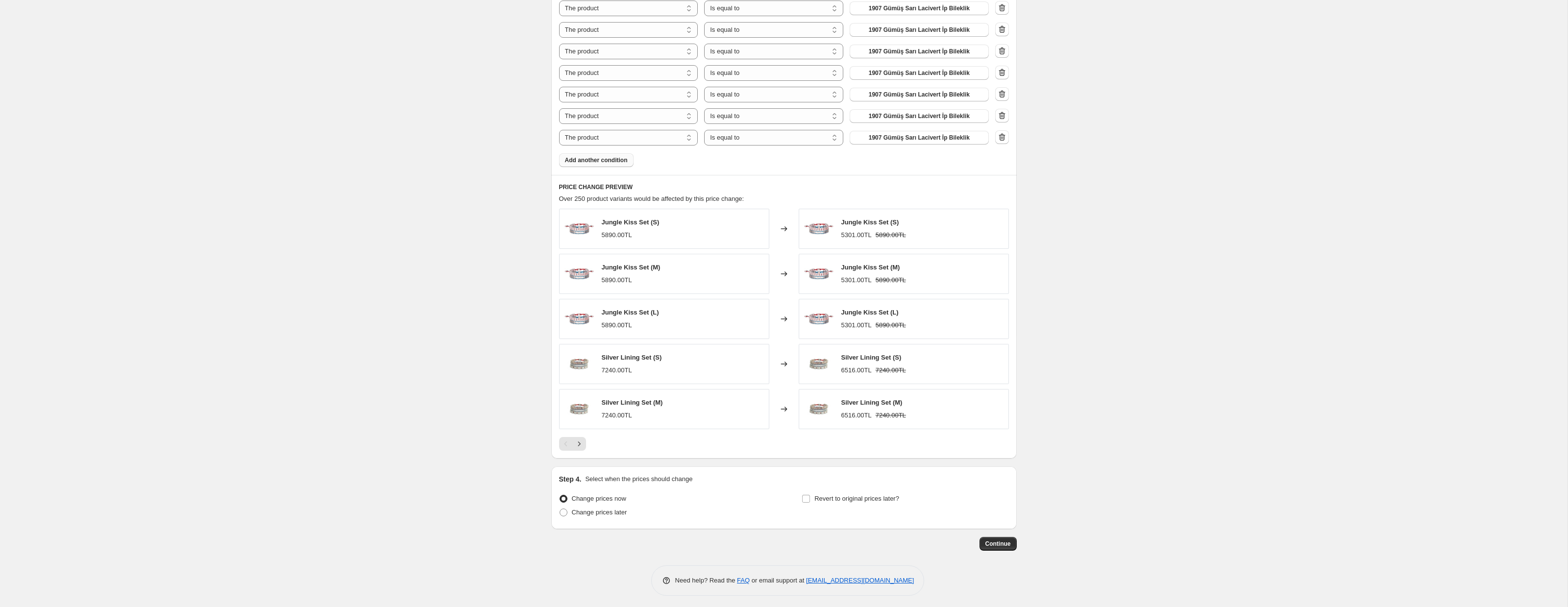
scroll to position [747, 0]
click at [563, 510] on span at bounding box center [563, 509] width 7 height 7
click at [560, 506] on input "Change prices later" at bounding box center [560, 505] width 1 height 1
radio input "true"
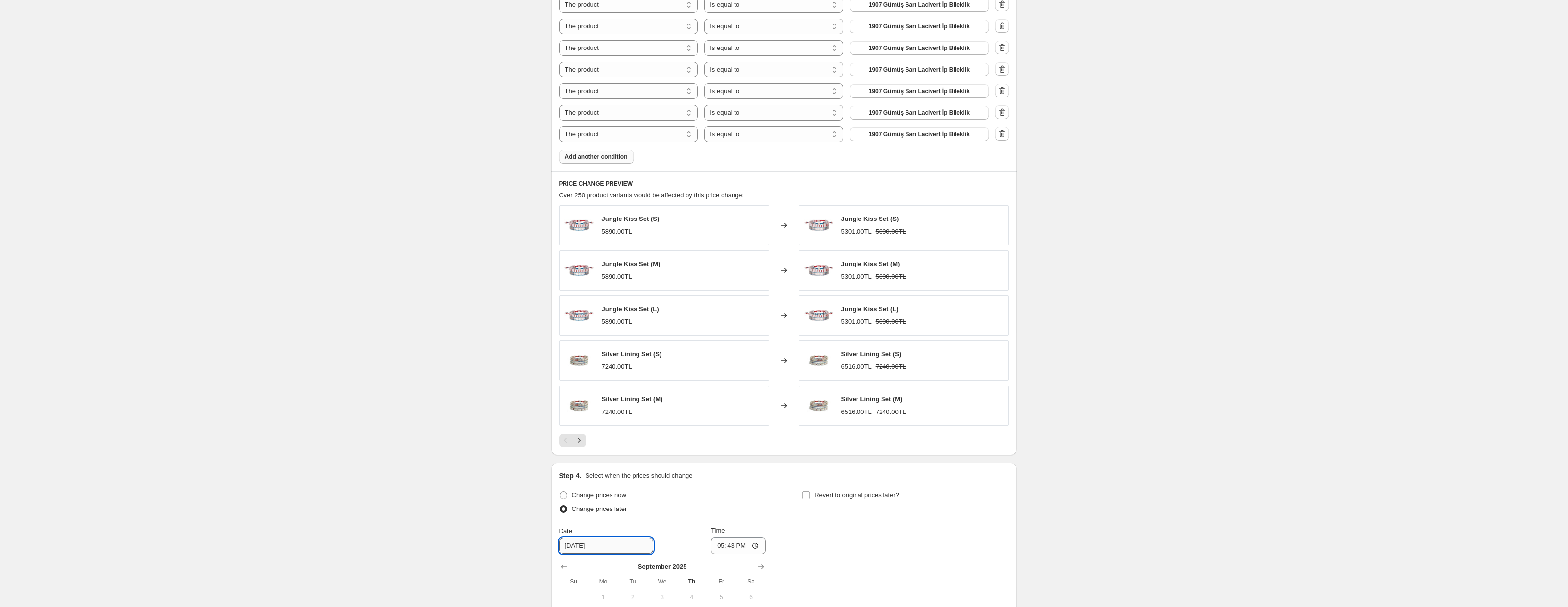
click at [579, 539] on input "[DATE]" at bounding box center [606, 546] width 94 height 16
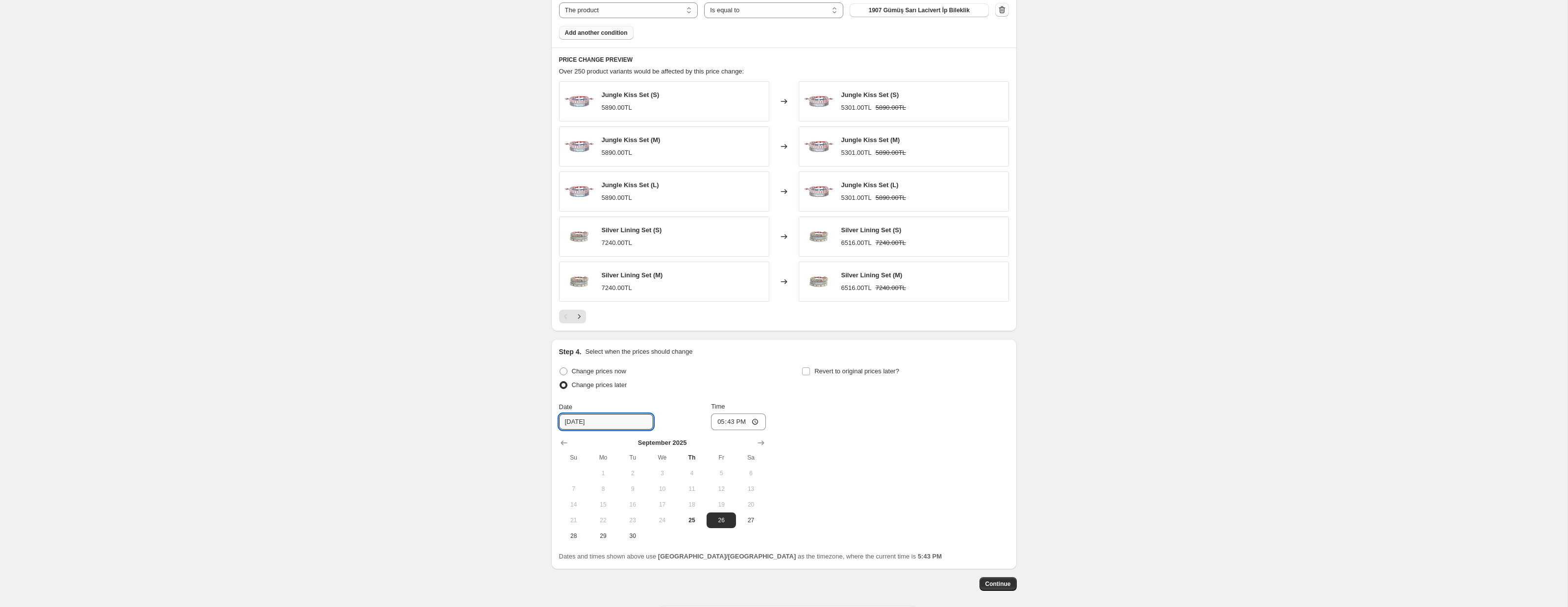
scroll to position [804, 0]
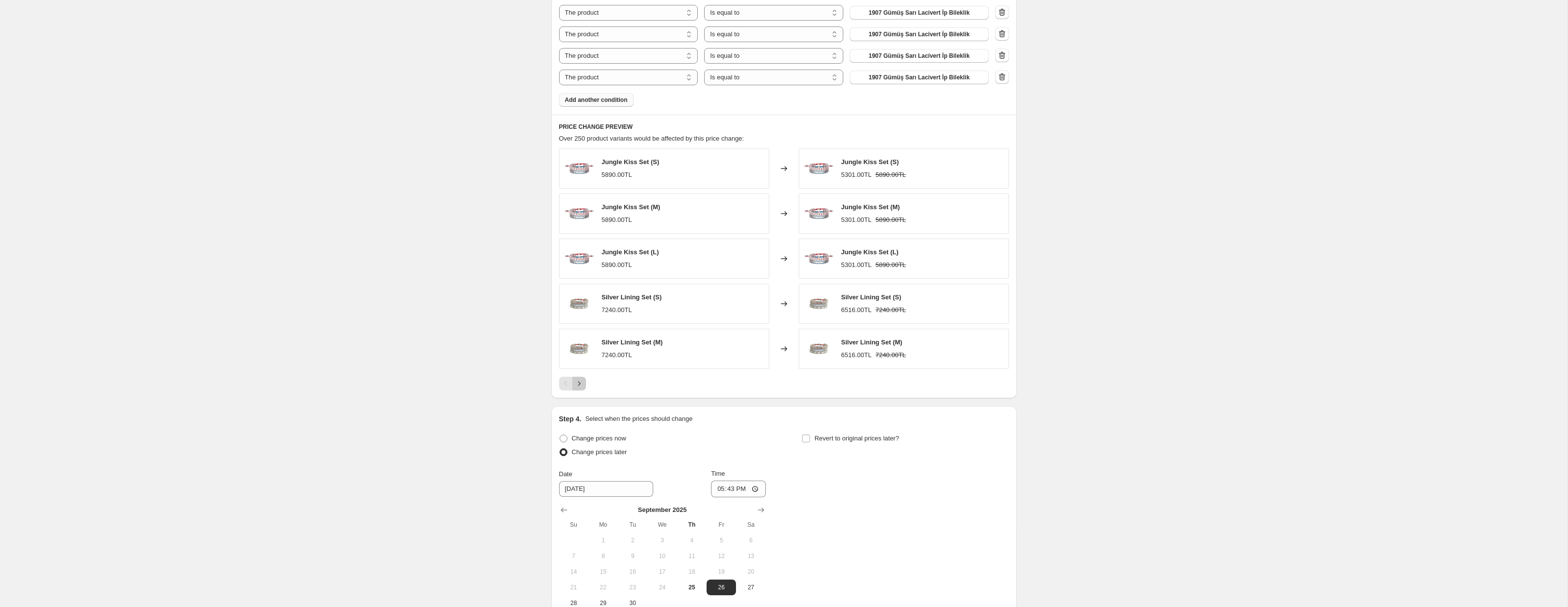
click at [578, 386] on icon "Next" at bounding box center [578, 384] width 10 height 10
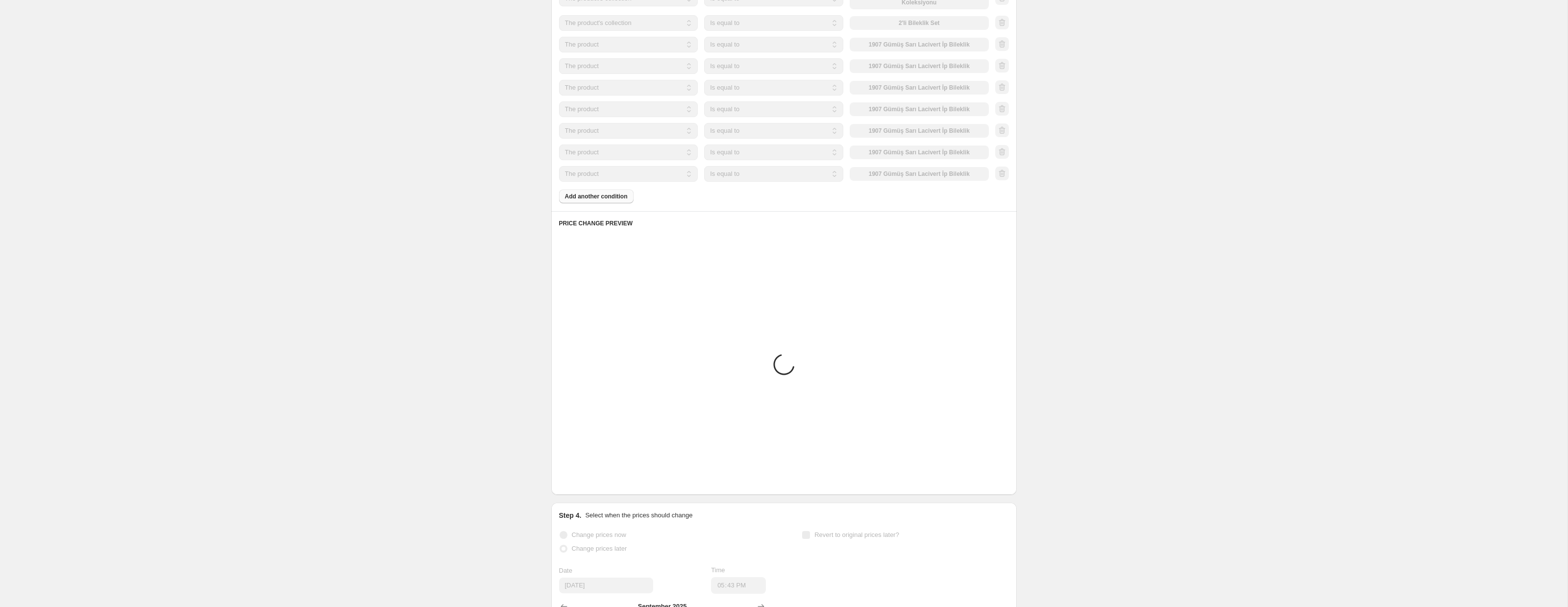
scroll to position [558, 0]
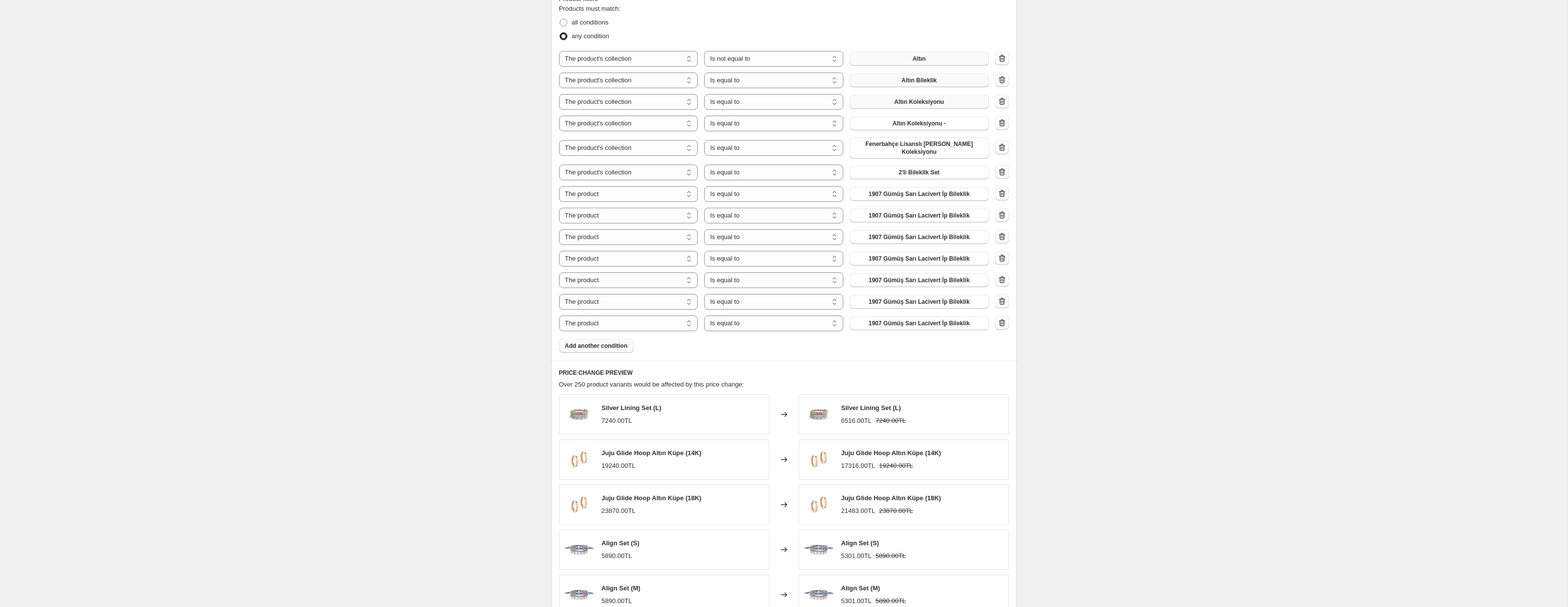
click at [1003, 321] on icon "button" at bounding box center [1002, 322] width 10 height 10
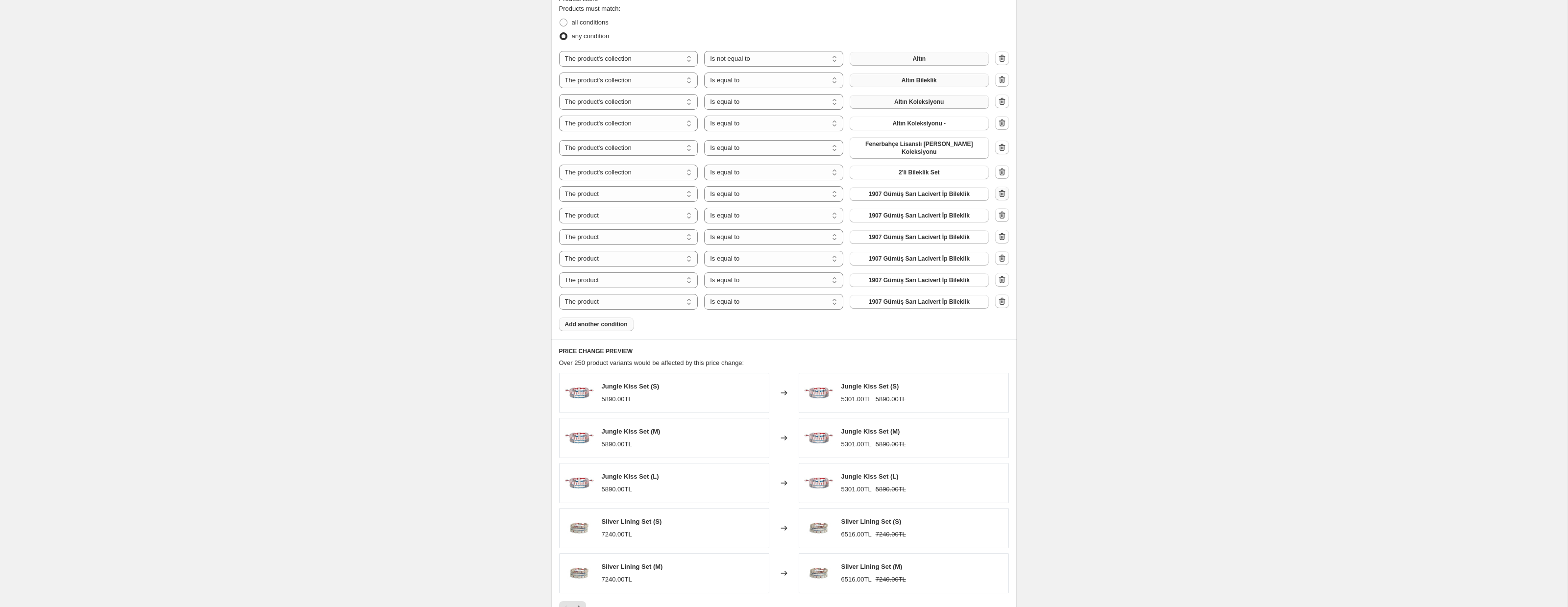
click at [1006, 195] on icon "button" at bounding box center [1002, 193] width 10 height 10
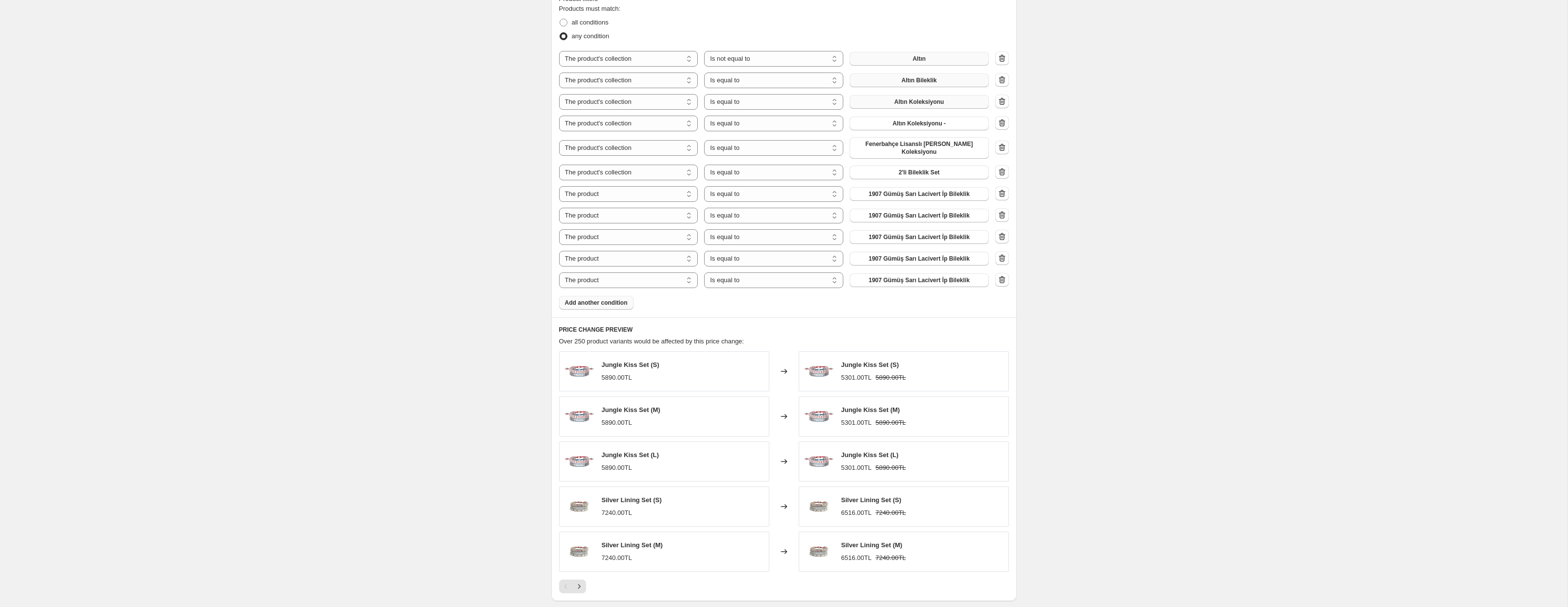
click at [1005, 194] on icon "button" at bounding box center [1002, 193] width 10 height 10
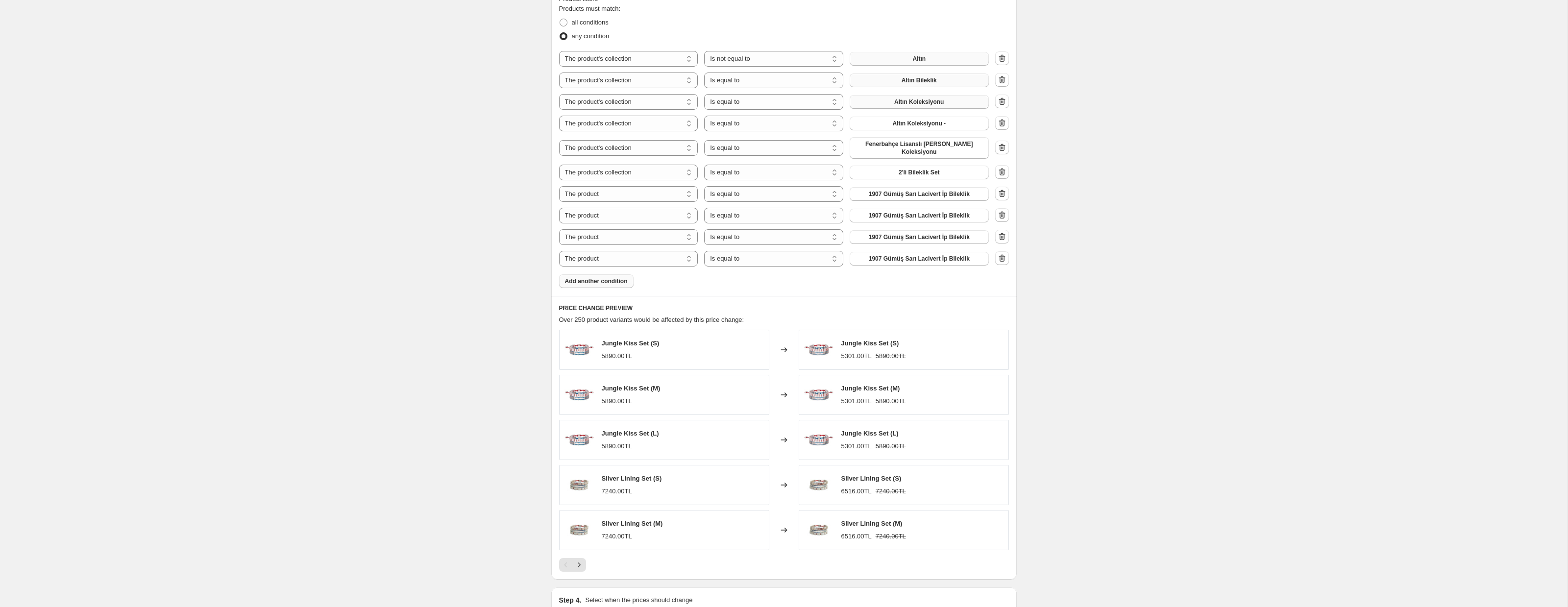
click at [1005, 194] on icon "button" at bounding box center [1002, 193] width 10 height 10
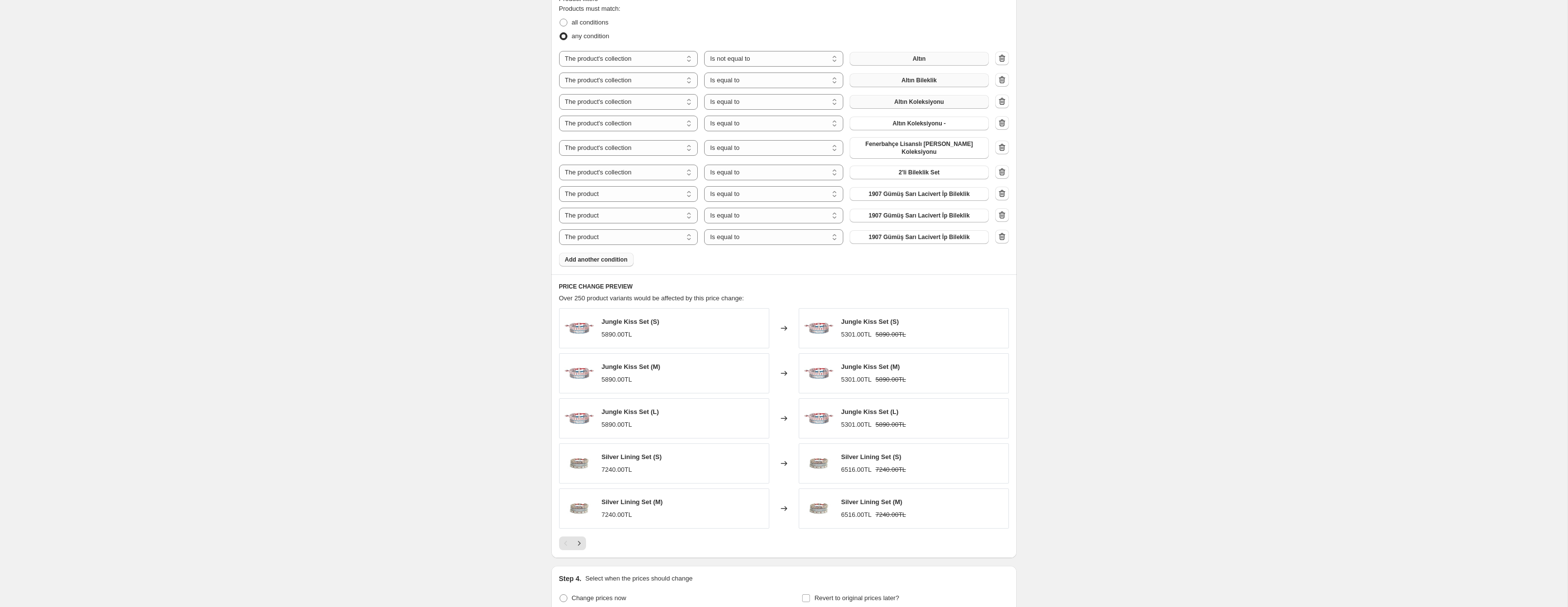
click at [1005, 194] on icon "button" at bounding box center [1002, 193] width 10 height 10
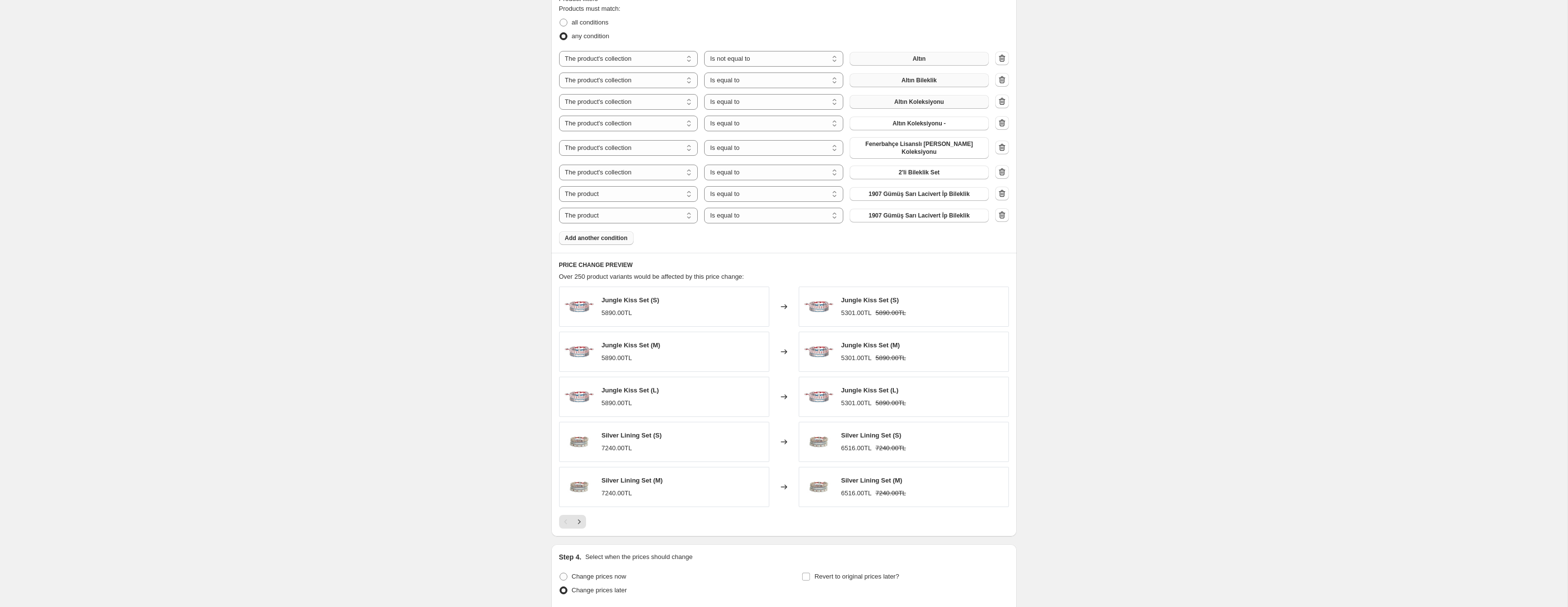
click at [1005, 194] on icon "button" at bounding box center [1002, 193] width 10 height 10
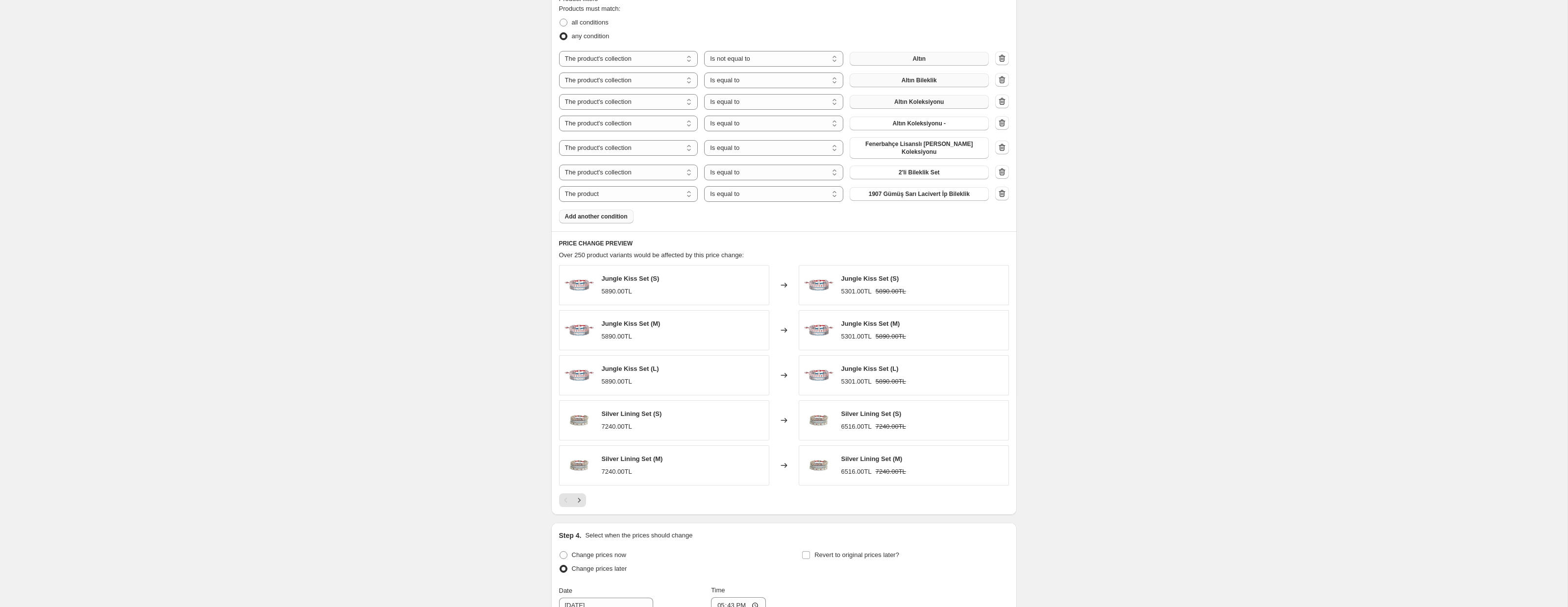
click at [1005, 194] on icon "button" at bounding box center [1002, 193] width 10 height 10
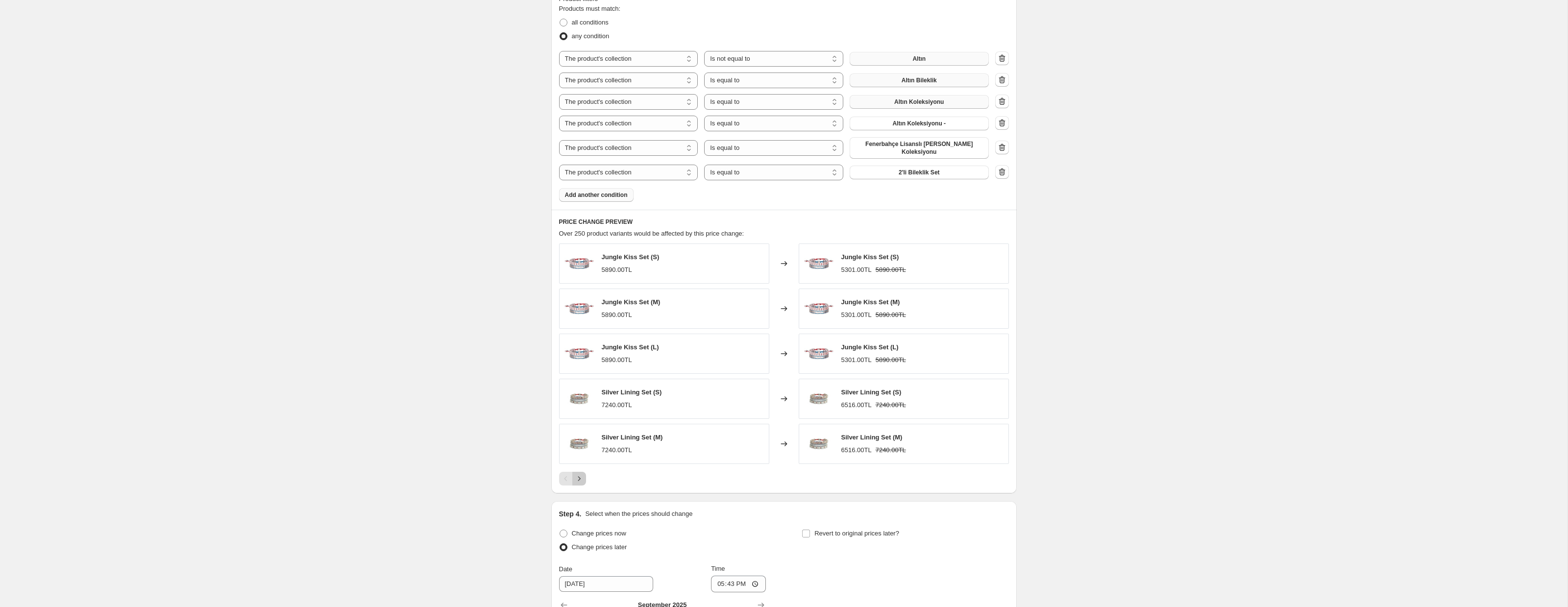
click at [581, 482] on icon "Next" at bounding box center [578, 478] width 10 height 10
click at [580, 482] on icon "Next" at bounding box center [578, 478] width 10 height 10
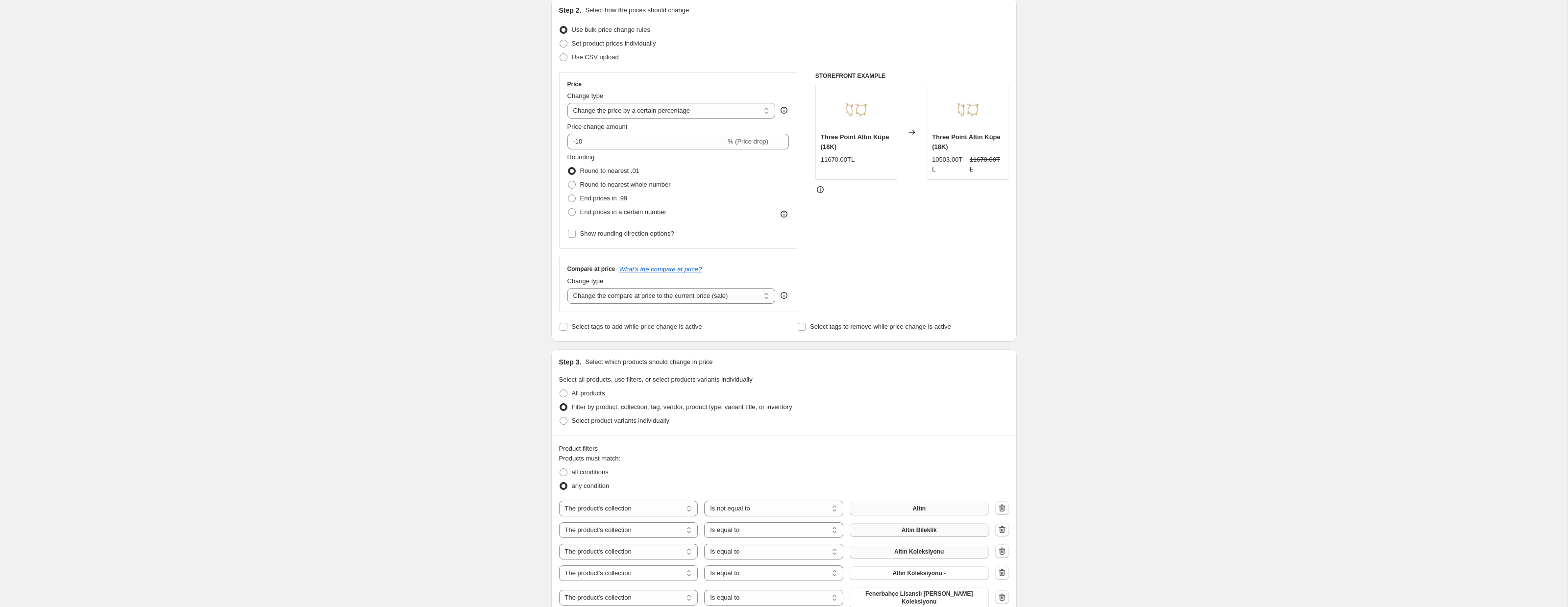
scroll to position [0, 0]
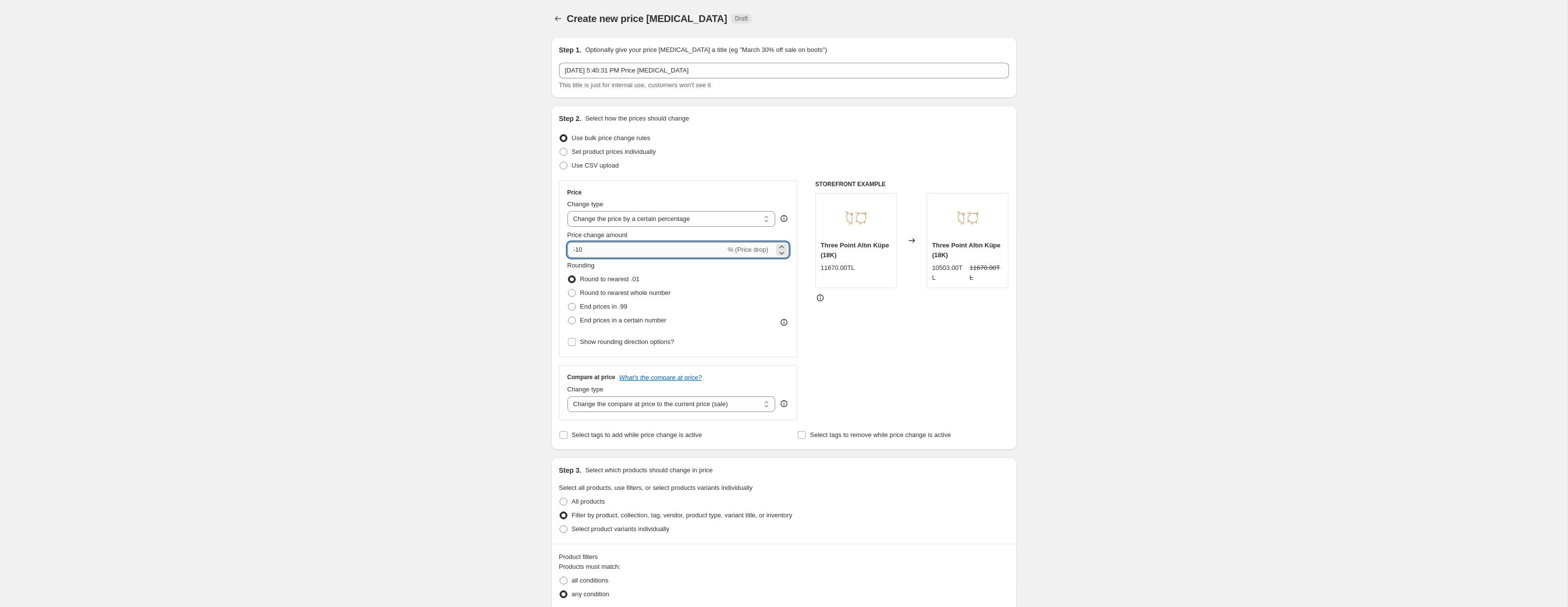
click at [599, 252] on input "-10" at bounding box center [646, 250] width 158 height 16
type input "-1"
type input "-20"
click at [733, 233] on div "Price change amount" at bounding box center [678, 235] width 222 height 10
click at [584, 295] on span "Round to nearest whole number" at bounding box center [625, 293] width 91 height 7
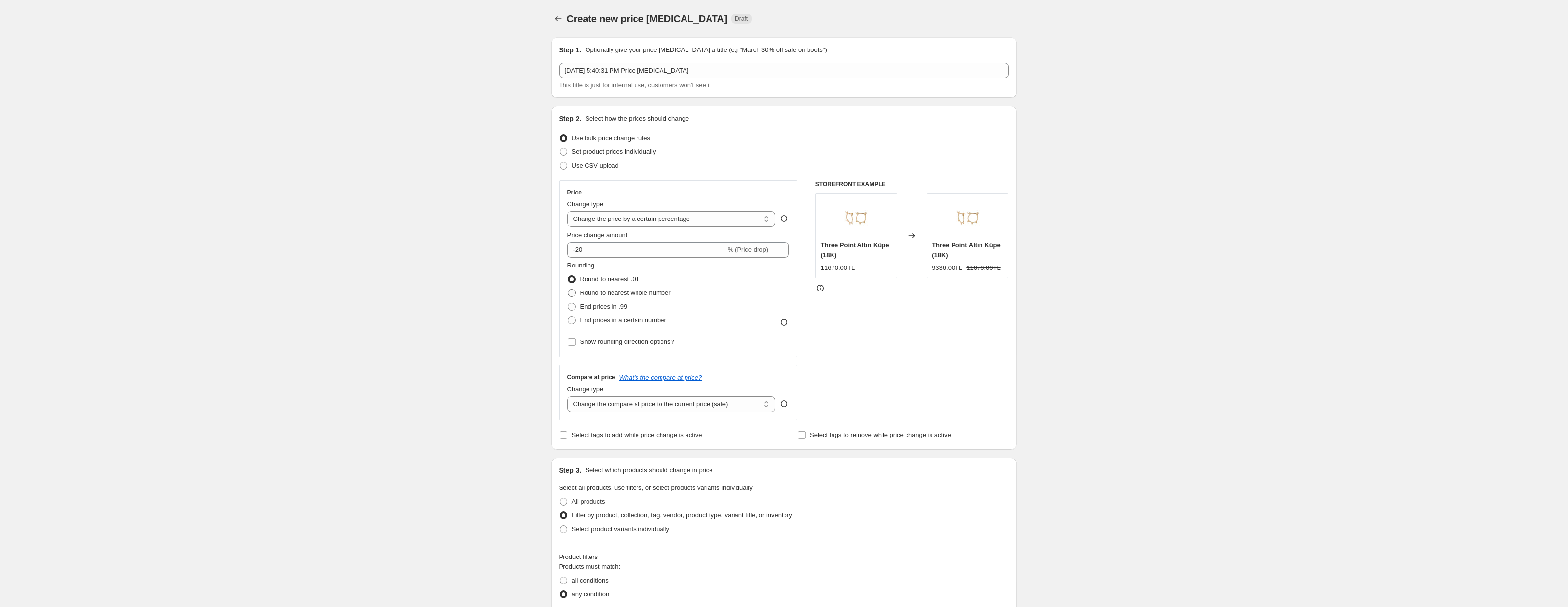
click at [569, 289] on input "Round to nearest whole number" at bounding box center [568, 289] width 1 height 1
radio input "true"
click at [588, 283] on span "Round to nearest .01" at bounding box center [609, 280] width 59 height 7
click at [569, 276] on input "Round to nearest .01" at bounding box center [568, 276] width 1 height 1
radio input "true"
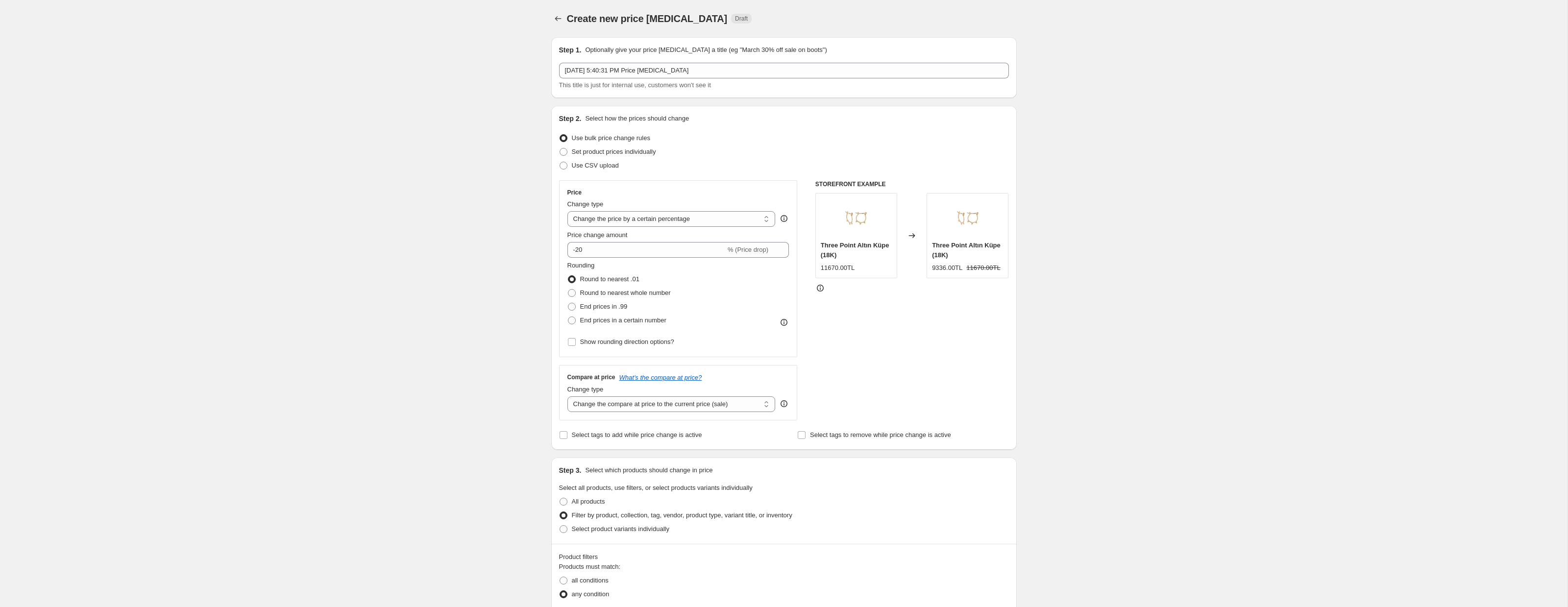
click at [781, 313] on div "Rounding Round to nearest .01 Round to nearest whole number End prices in .99 E…" at bounding box center [678, 294] width 222 height 67
click at [578, 292] on label "Round to nearest whole number" at bounding box center [619, 293] width 103 height 13
click at [569, 289] on input "Round to nearest whole number" at bounding box center [568, 289] width 1 height 1
radio input "true"
click at [658, 253] on input "-20" at bounding box center [646, 250] width 158 height 16
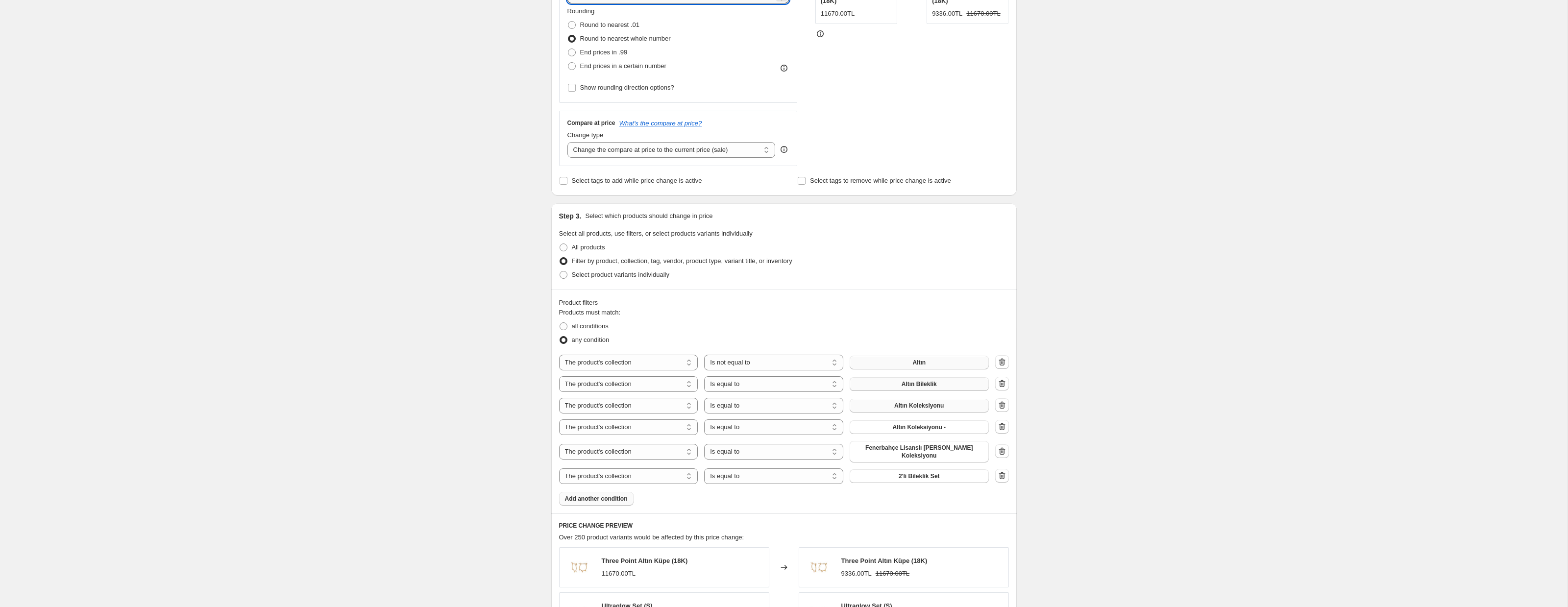
scroll to position [185, 0]
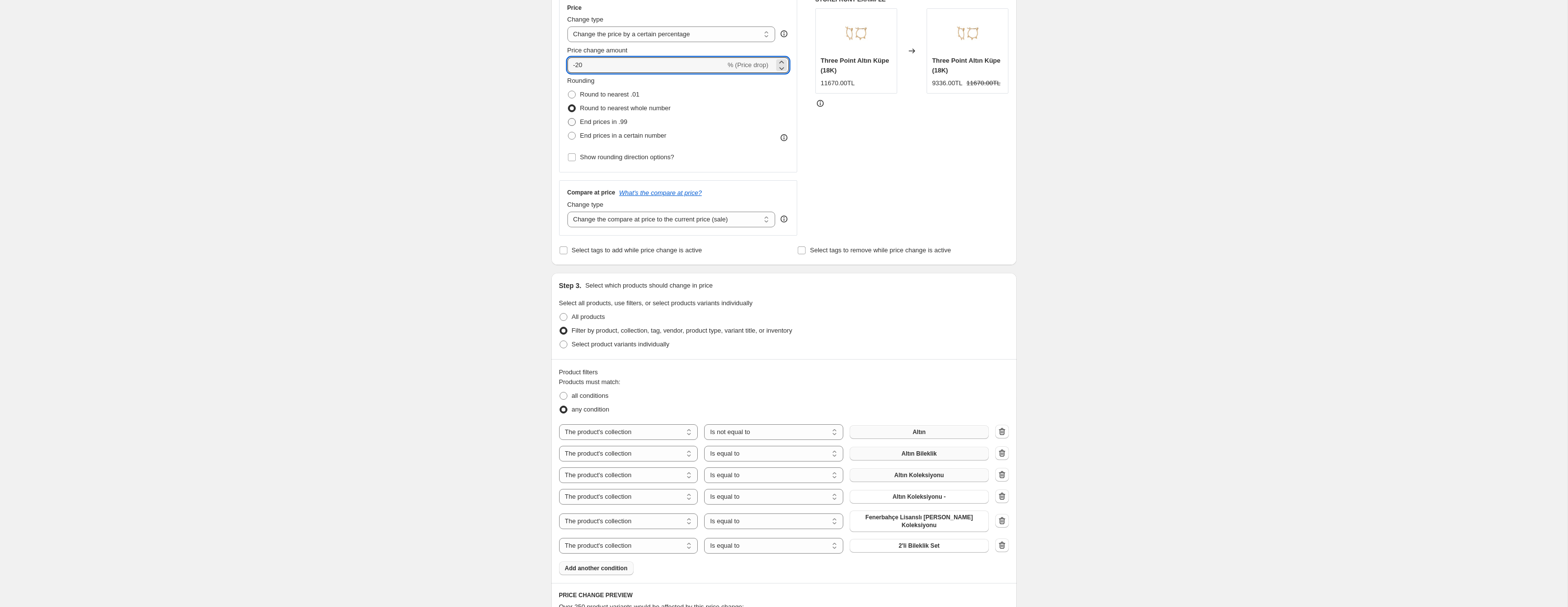
click at [575, 119] on span at bounding box center [572, 122] width 7 height 7
click at [569, 118] on input "End prices in .99" at bounding box center [568, 118] width 1 height 1
radio input "true"
click at [579, 112] on label "Round to nearest whole number" at bounding box center [619, 108] width 103 height 13
click at [569, 105] on input "Round to nearest whole number" at bounding box center [568, 104] width 1 height 1
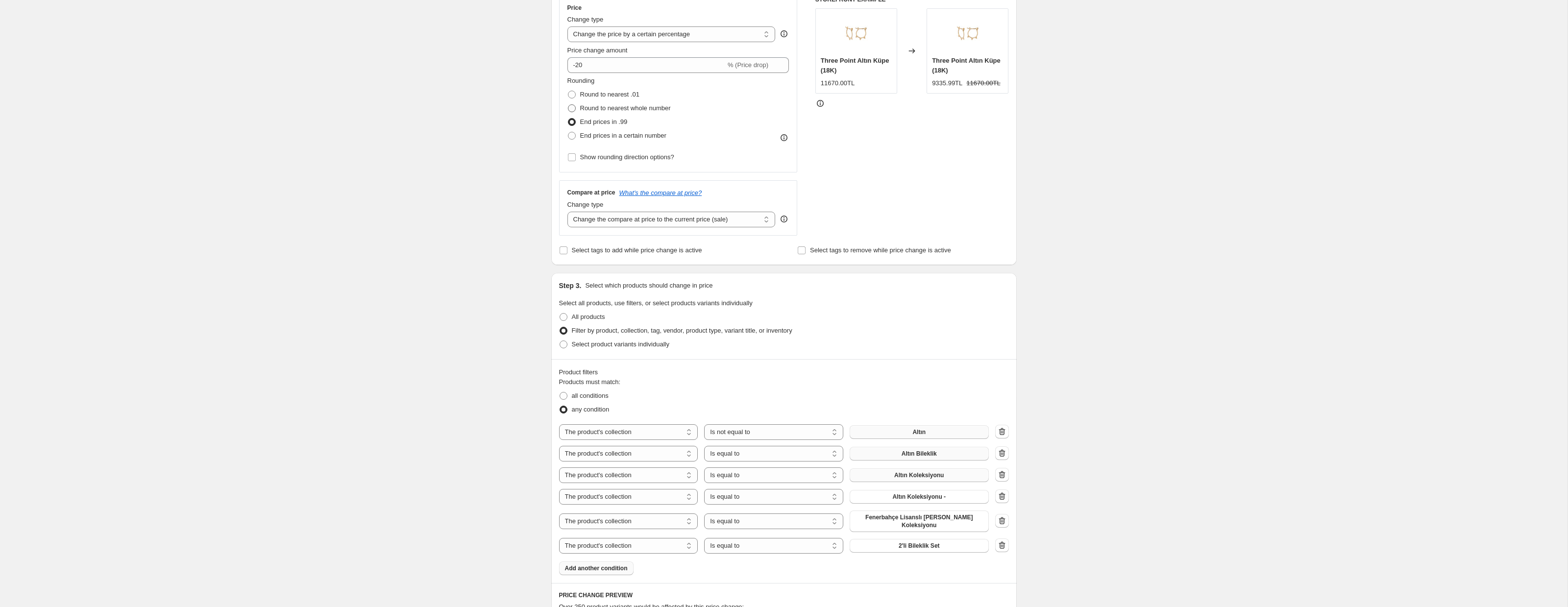
radio input "true"
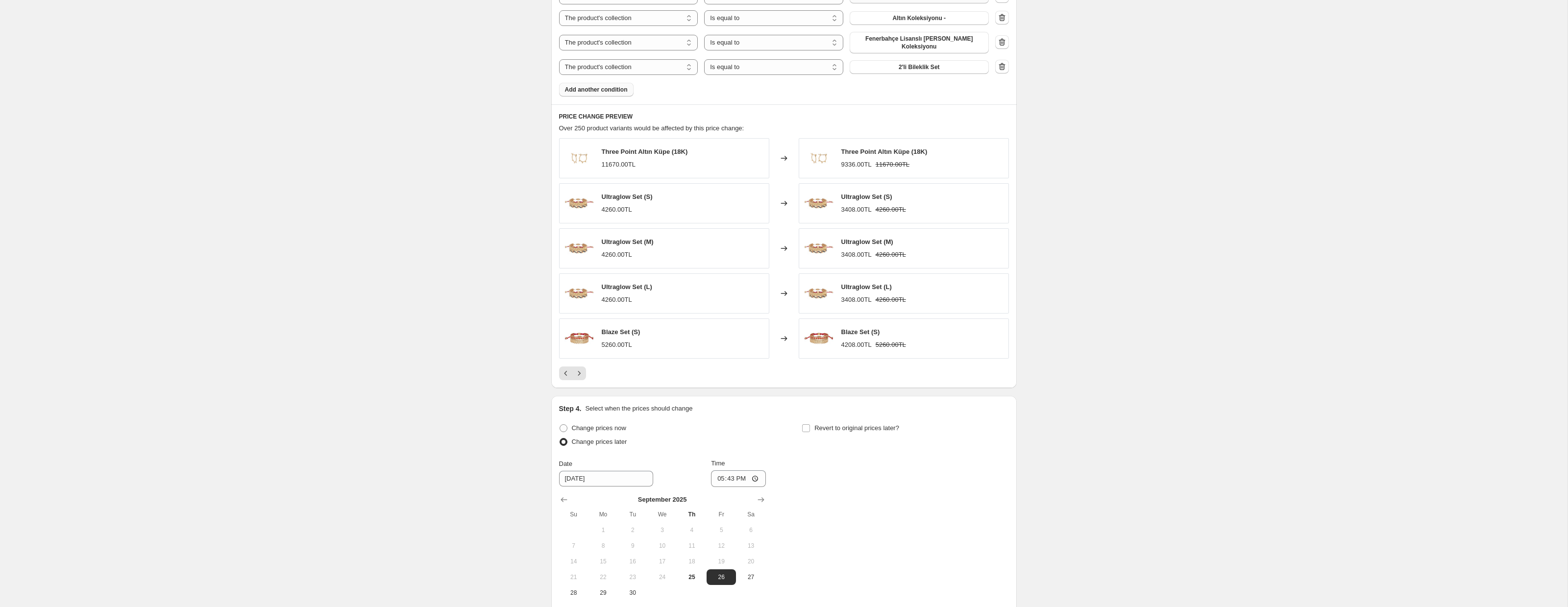
scroll to position [764, 0]
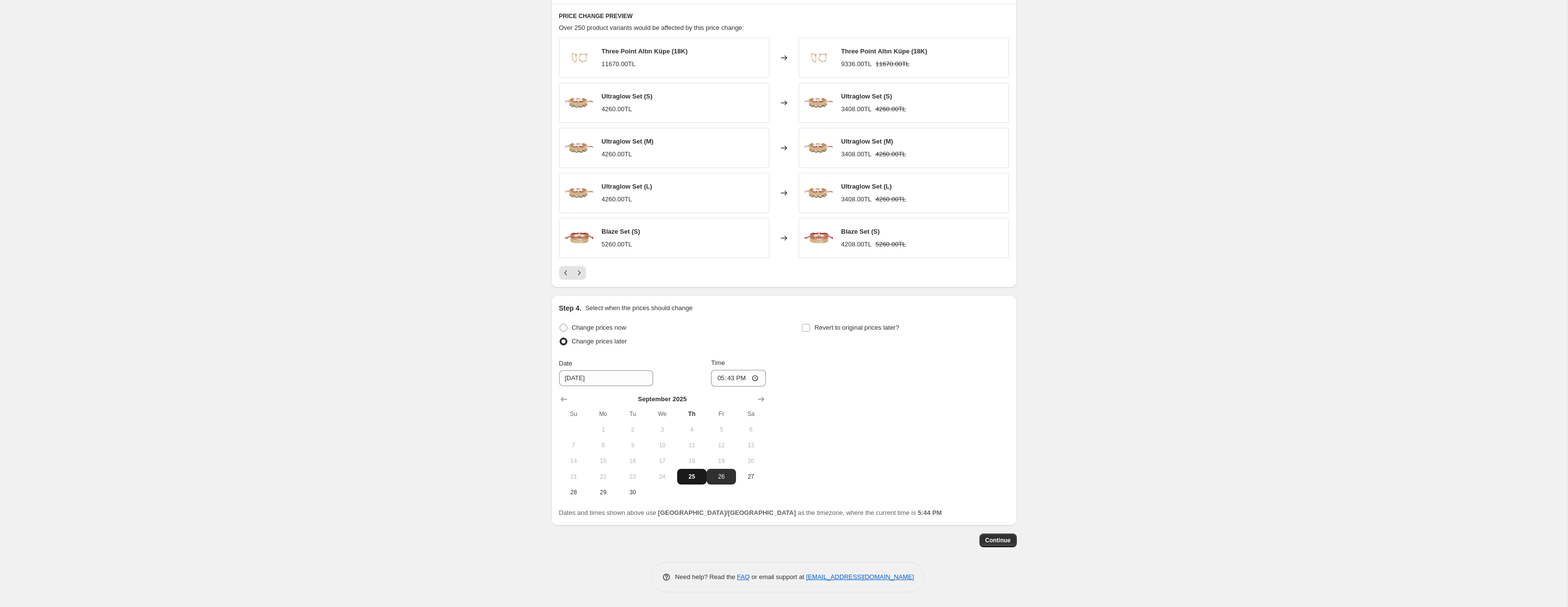
click at [688, 471] on button "25" at bounding box center [691, 477] width 29 height 16
type input "[DATE]"
click at [732, 381] on input "17:43" at bounding box center [738, 378] width 55 height 16
click at [761, 378] on input "17:43" at bounding box center [738, 378] width 55 height 16
click at [752, 378] on input "17:43" at bounding box center [738, 378] width 55 height 16
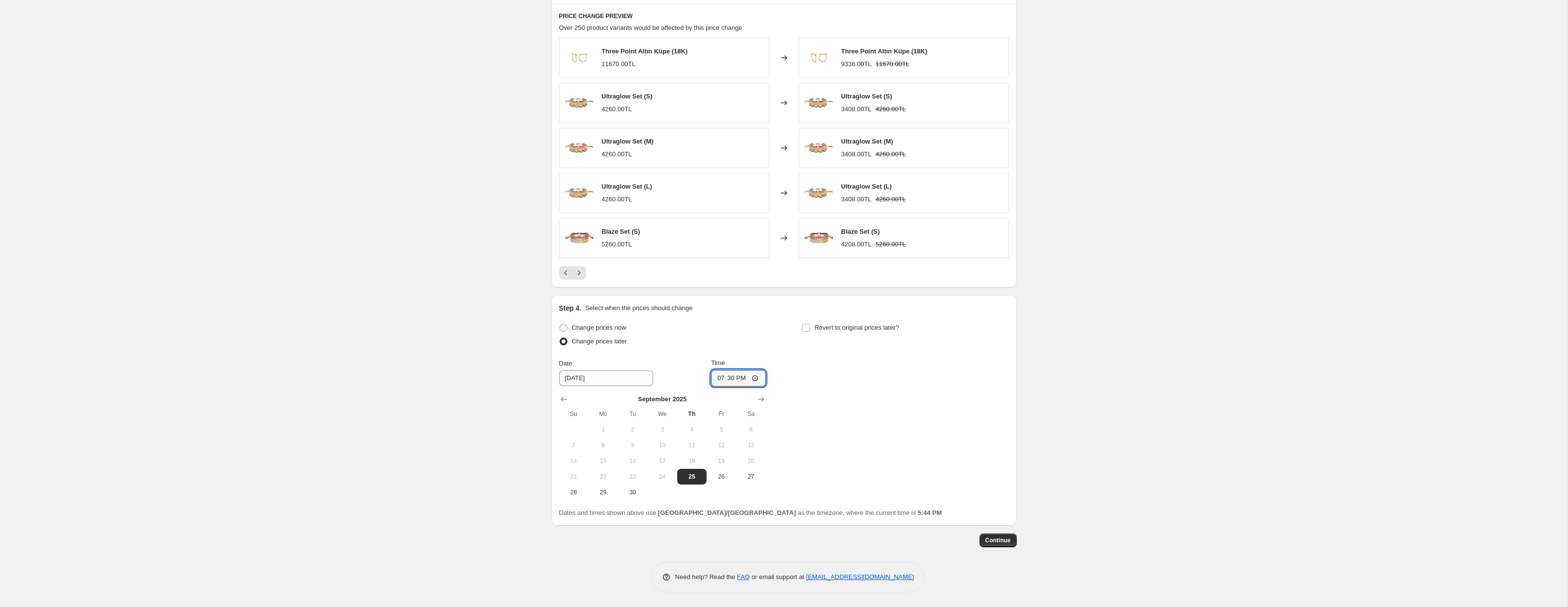
type input "19:30"
click at [864, 367] on div "Change prices now Change prices later Date [DATE] Time 19:[DATE] Mo Tu We Th Fr…" at bounding box center [784, 410] width 449 height 179
click at [810, 327] on span at bounding box center [806, 328] width 9 height 9
click at [810, 327] on input "Revert to original prices later?" at bounding box center [806, 327] width 7 height 7
checkbox input "true"
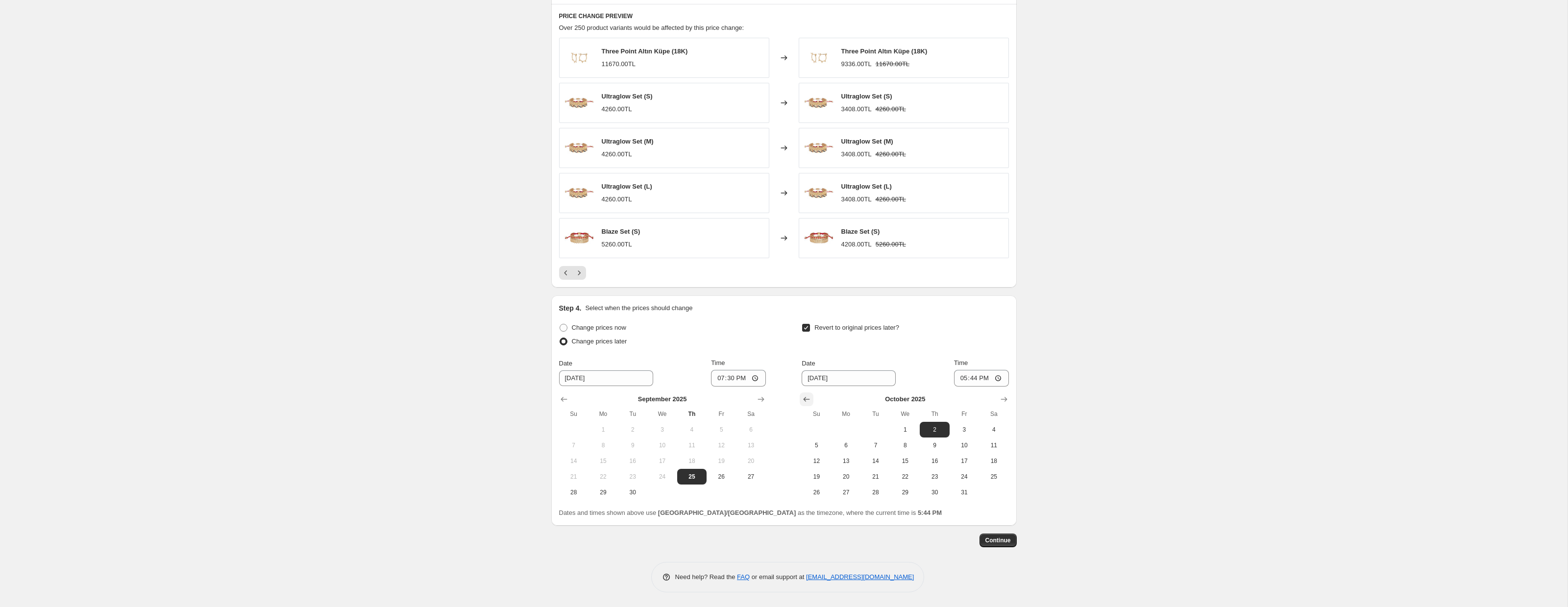
click at [809, 399] on icon "Show previous month, September 2025" at bounding box center [806, 399] width 7 height 5
click at [877, 493] on span "30" at bounding box center [875, 492] width 22 height 7
type input "[DATE]"
click at [991, 377] on input "17:44" at bounding box center [981, 378] width 55 height 16
click at [1002, 375] on input "17:44" at bounding box center [981, 378] width 55 height 16
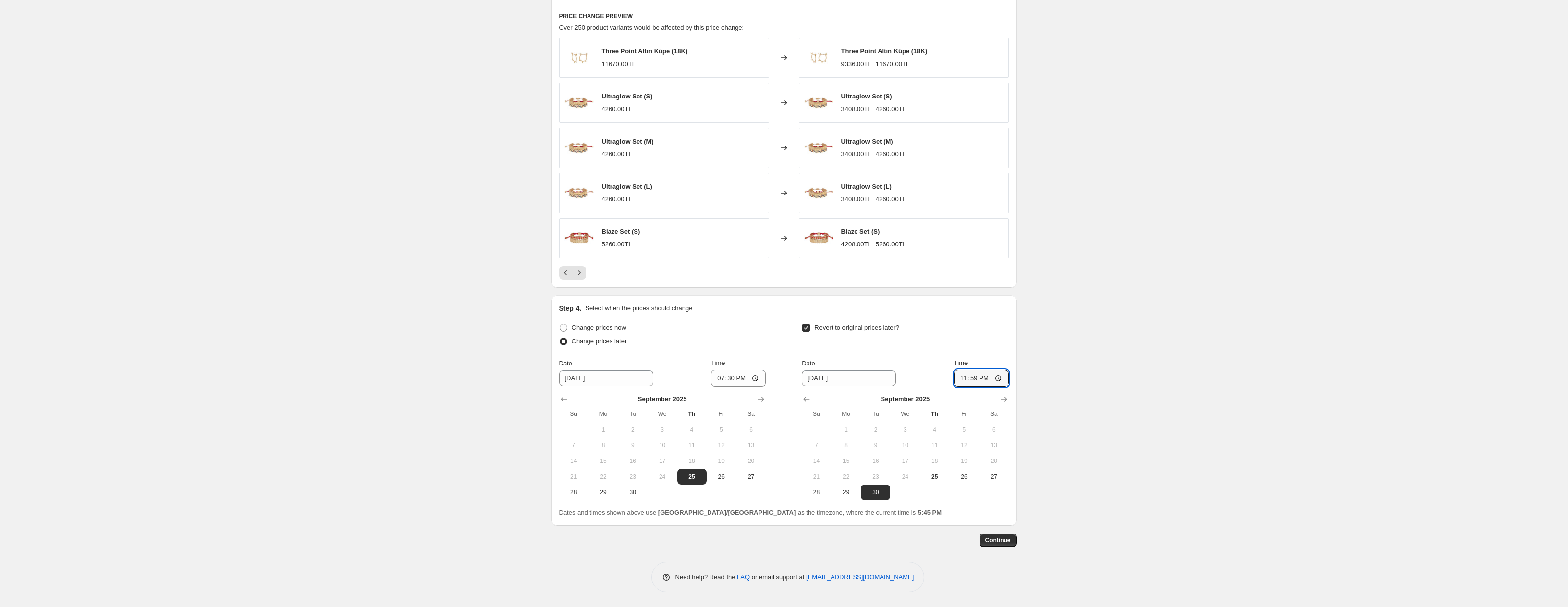
type input "23:59"
click at [971, 340] on div "Revert to original prices later?" at bounding box center [905, 335] width 207 height 29
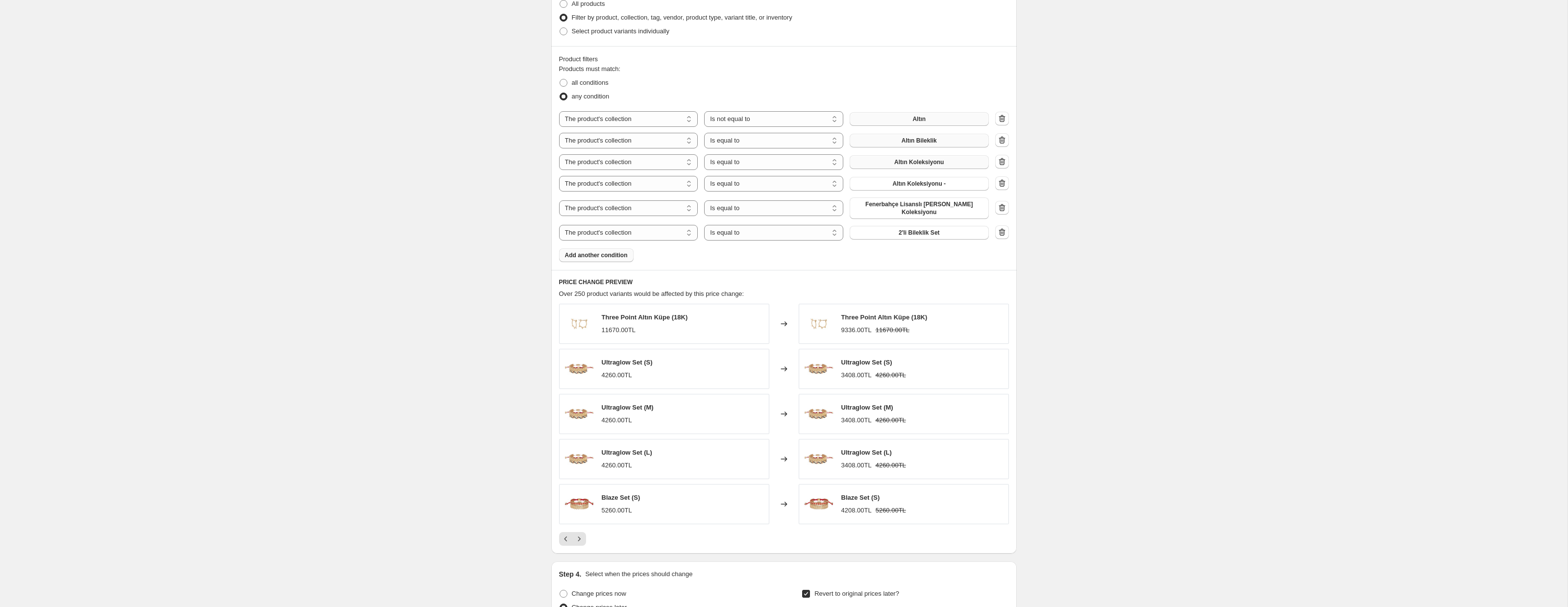
scroll to position [423, 0]
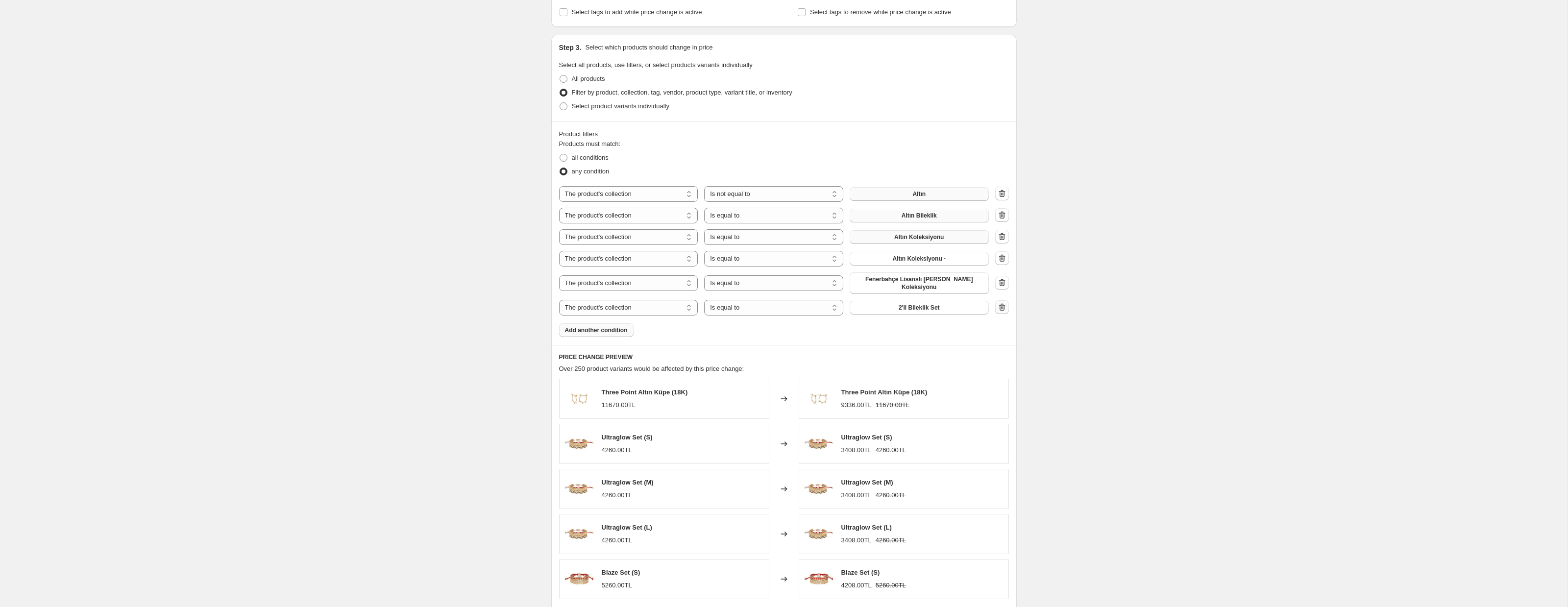
click at [1003, 309] on icon "button" at bounding box center [1002, 307] width 7 height 7
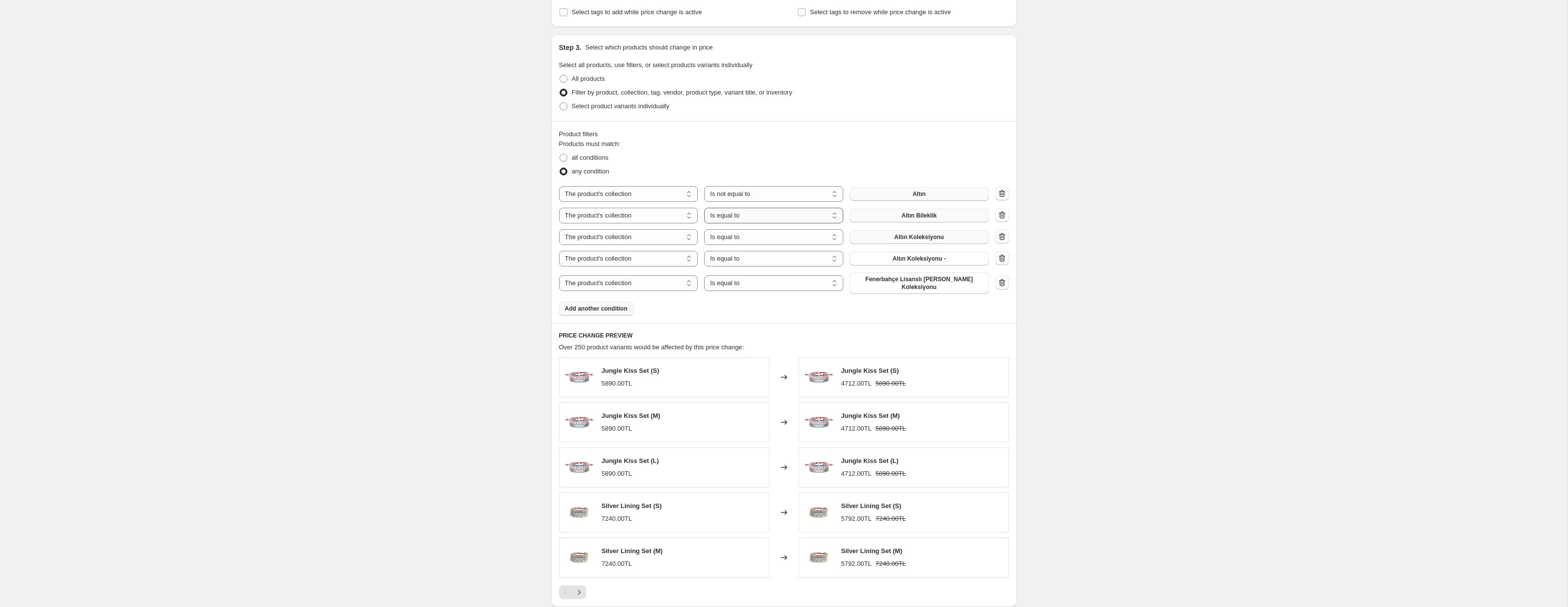
click at [733, 212] on select "Is equal to Is not equal to" at bounding box center [774, 215] width 139 height 16
select select "not_equal"
click at [733, 238] on select "Is equal to Is not equal to" at bounding box center [774, 237] width 139 height 16
select select "not_equal"
click at [733, 262] on select "Is equal to Is not equal to" at bounding box center [774, 259] width 139 height 16
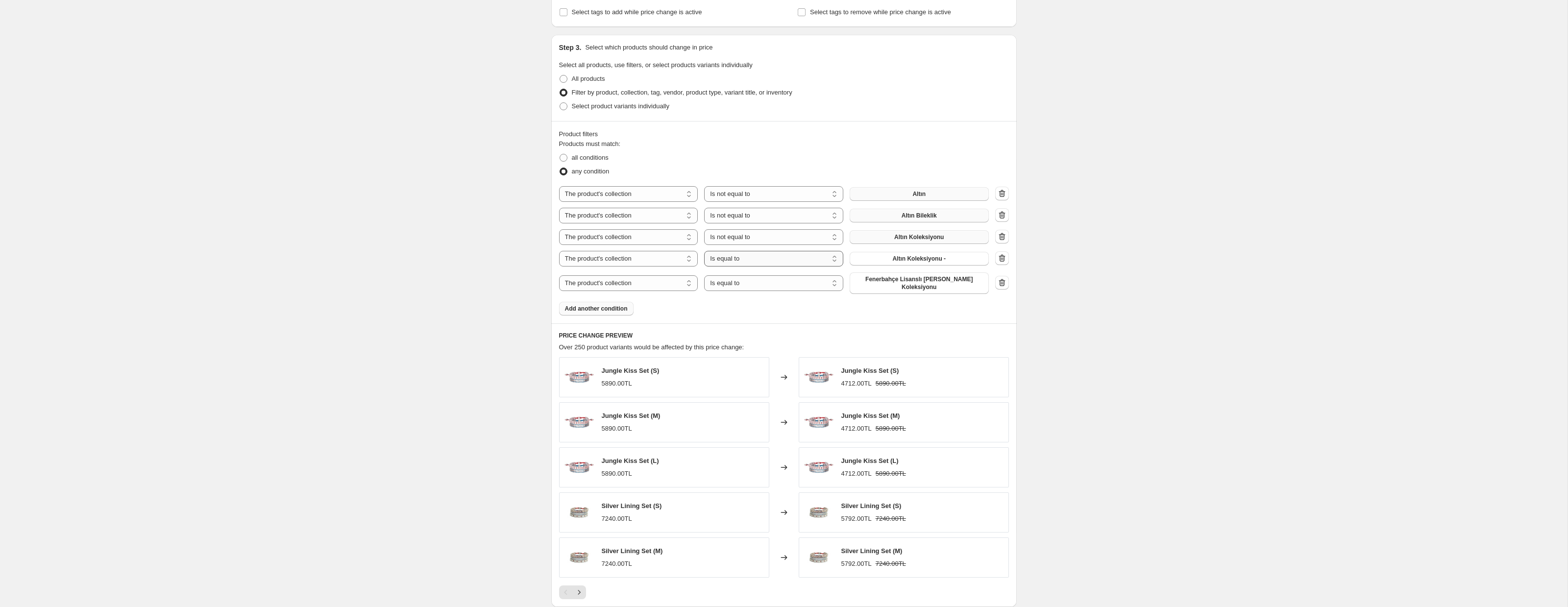
select select "not_equal"
click at [743, 285] on select "Is equal to Is not equal to" at bounding box center [774, 283] width 139 height 16
select select "not_equal"
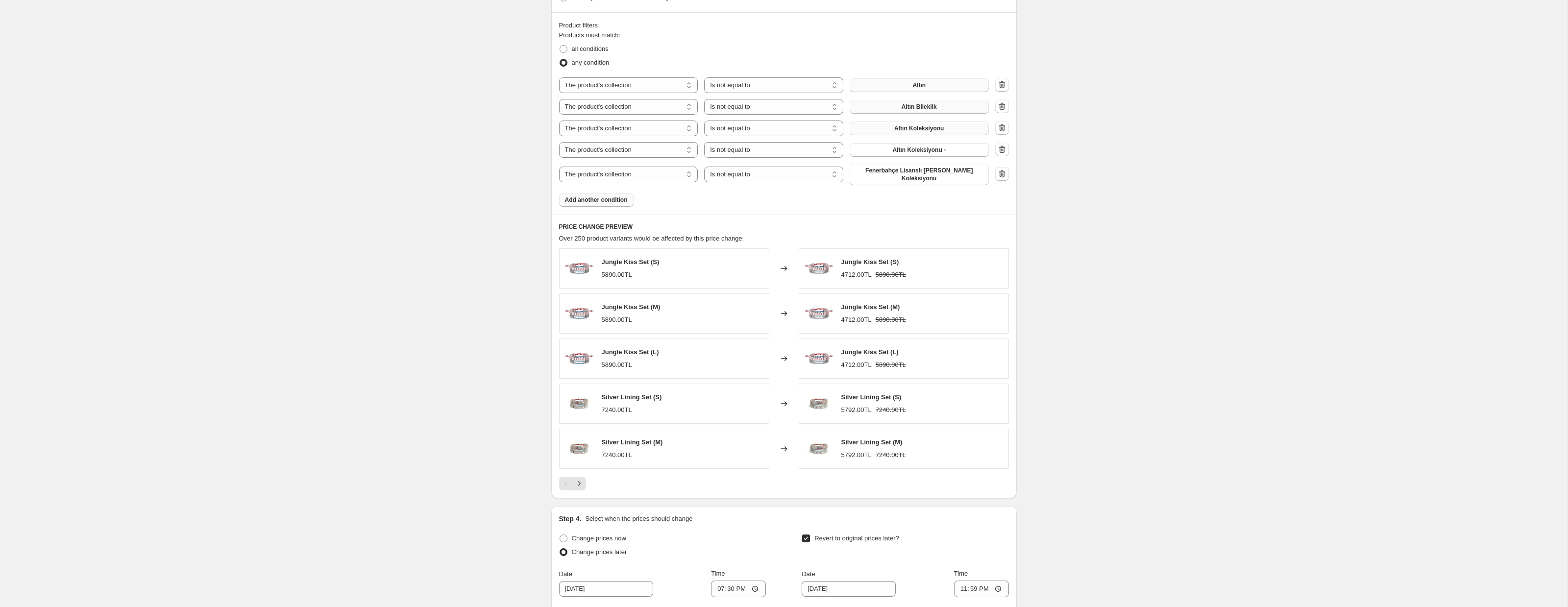
scroll to position [534, 0]
click at [583, 480] on icon "Next" at bounding box center [578, 481] width 10 height 10
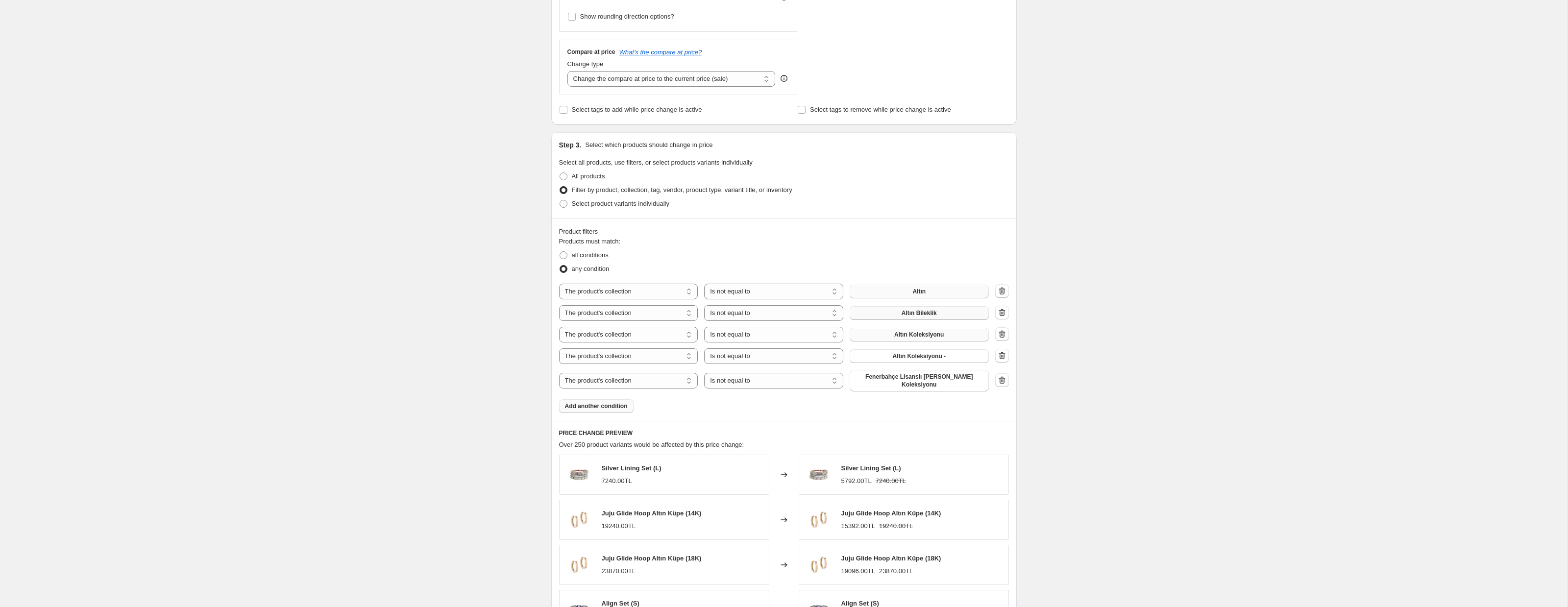
scroll to position [322, 0]
click at [740, 300] on select "Is equal to Is not equal to" at bounding box center [774, 295] width 139 height 16
click at [771, 295] on select "Is equal to Is not equal to" at bounding box center [774, 295] width 139 height 16
click at [999, 318] on icon "button" at bounding box center [1002, 315] width 10 height 10
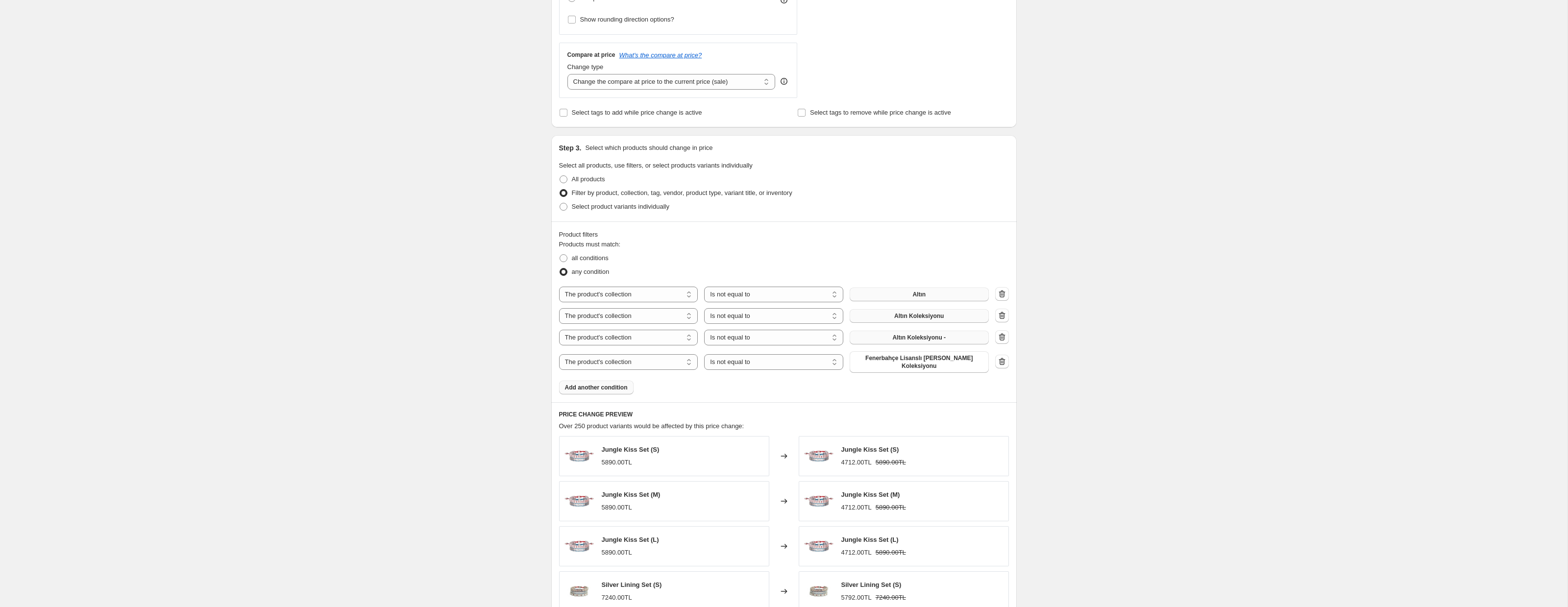
click at [998, 295] on icon "button" at bounding box center [1002, 294] width 10 height 10
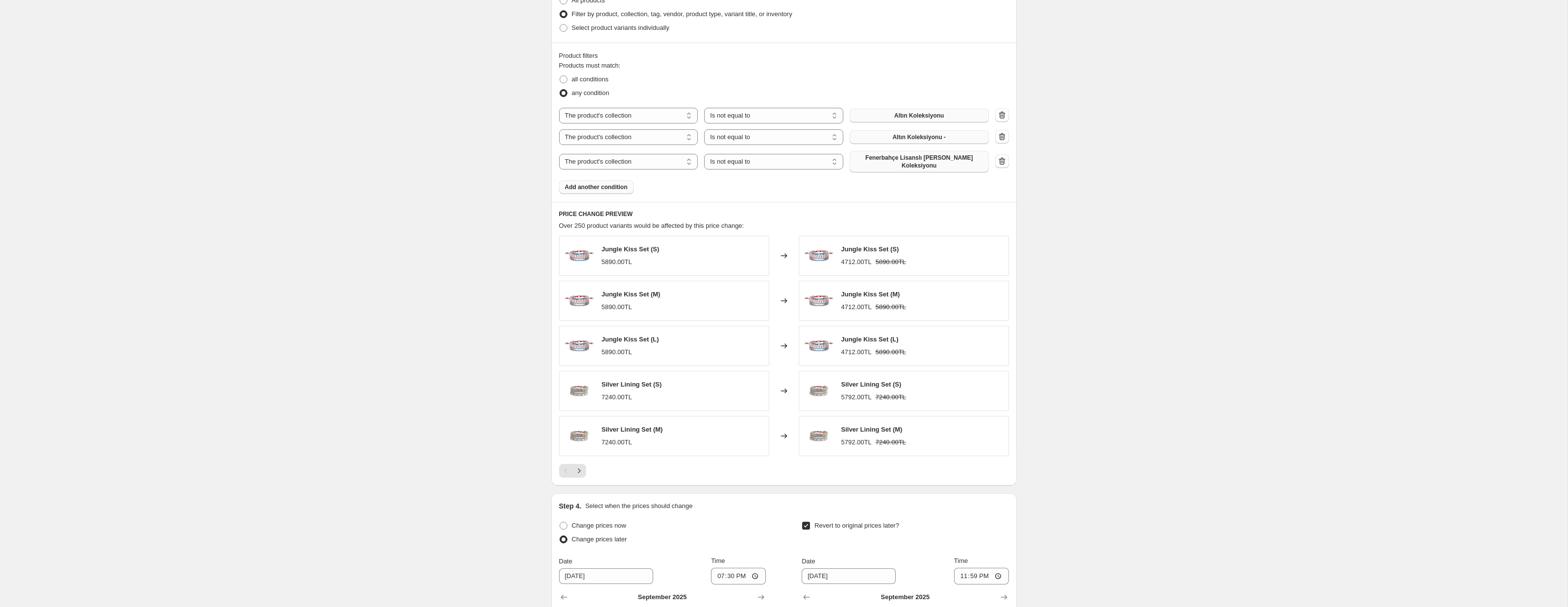
scroll to position [598, 0]
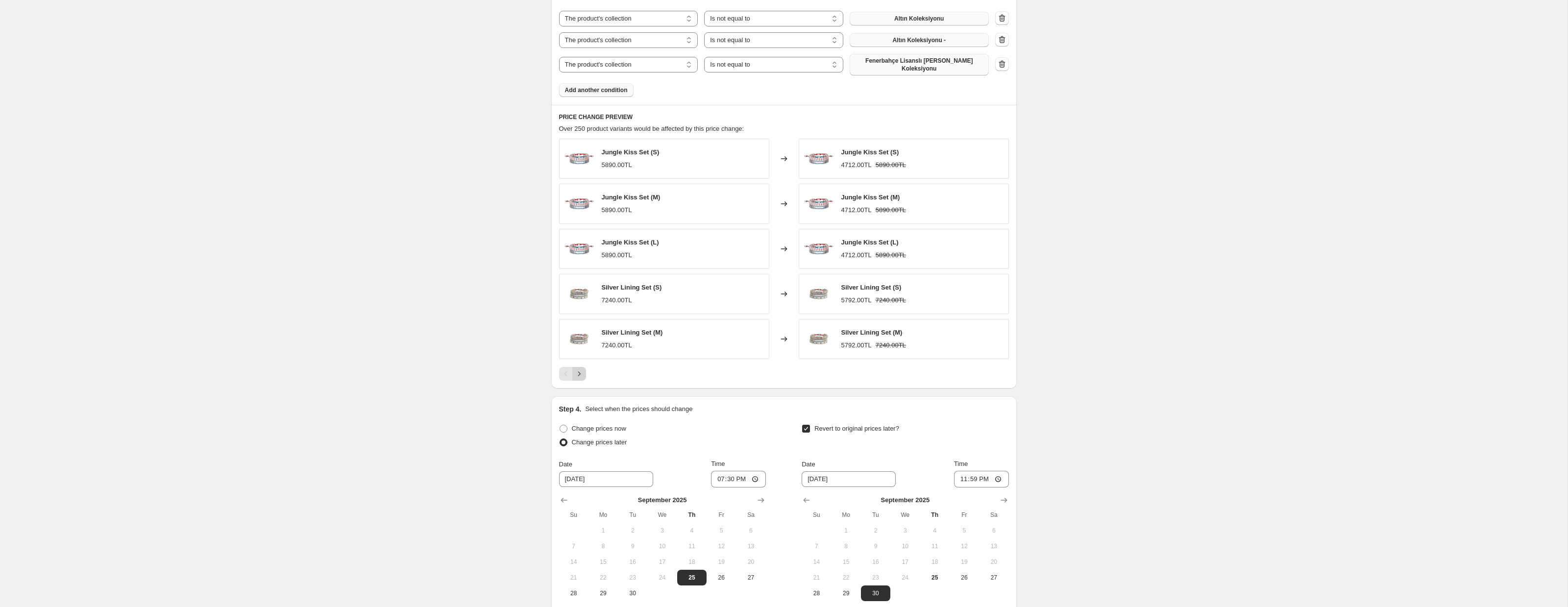
click at [578, 369] on icon "Next" at bounding box center [578, 373] width 10 height 10
click at [578, 369] on icon "Next" at bounding box center [578, 373] width 10 height 10
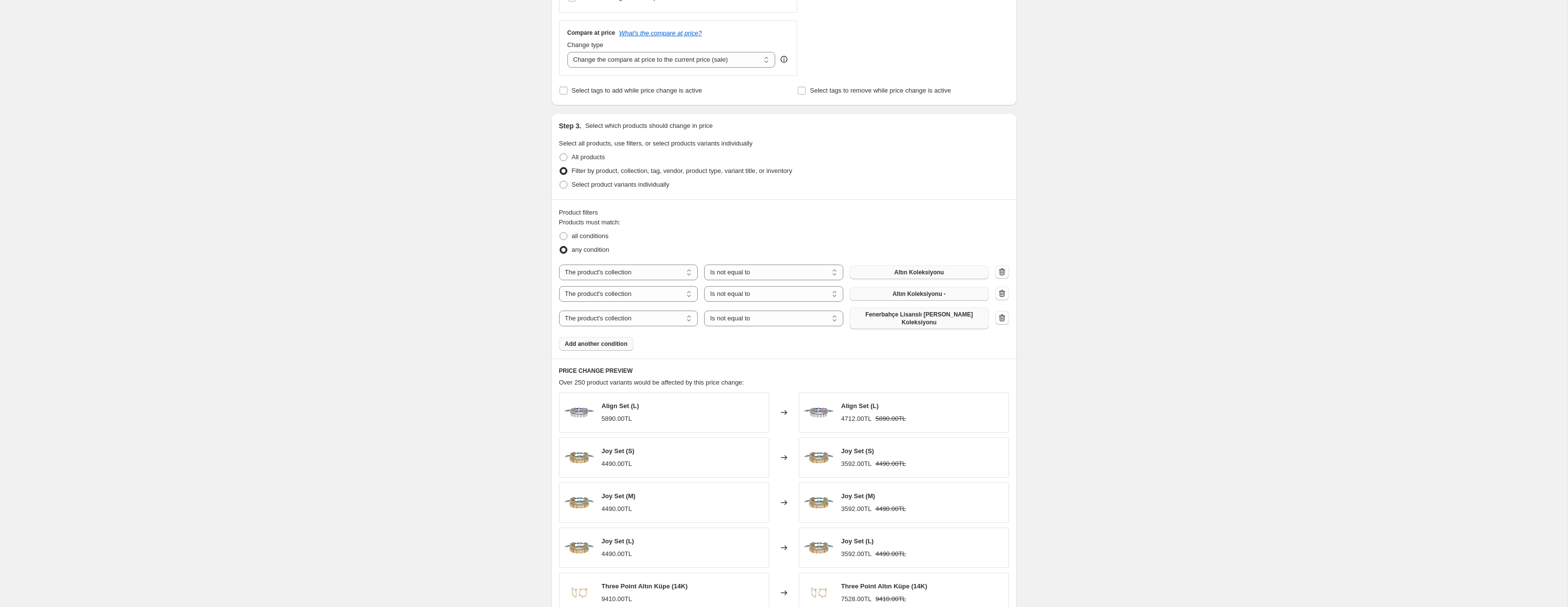
scroll to position [360, 0]
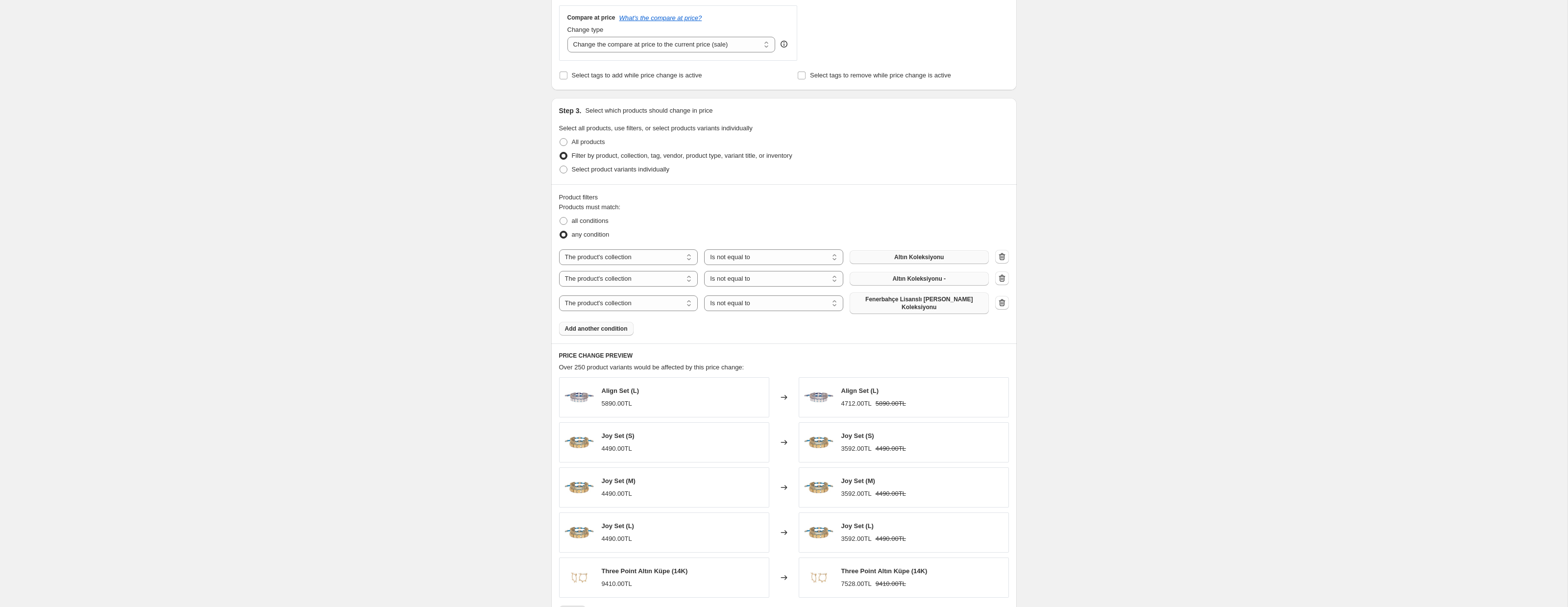
click at [601, 327] on span "Add another condition" at bounding box center [596, 329] width 63 height 7
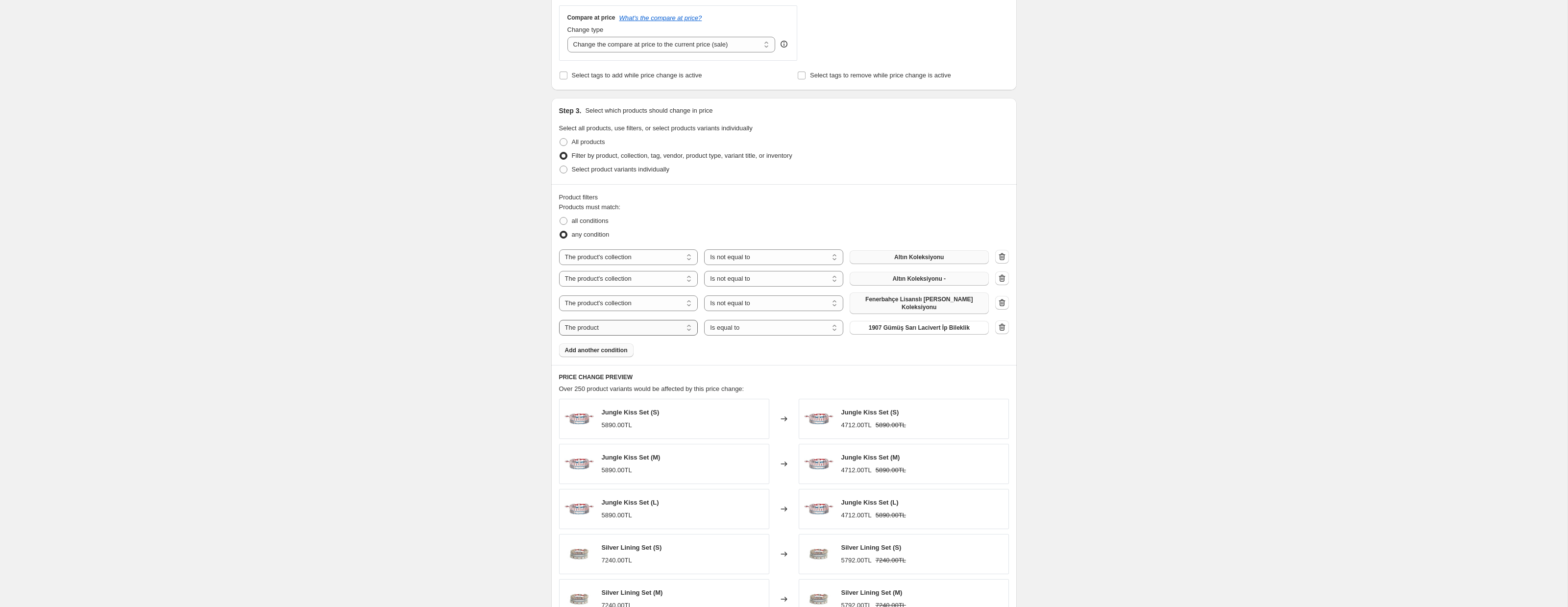
click at [599, 327] on select "The product The product's collection The product's tag The product's vendor The…" at bounding box center [629, 327] width 139 height 16
select select "tag"
click at [805, 328] on select "Is equal to Is not equal to" at bounding box center [774, 327] width 139 height 16
click at [774, 329] on select "Is equal to Is not equal to" at bounding box center [774, 327] width 139 height 16
select select "equal"
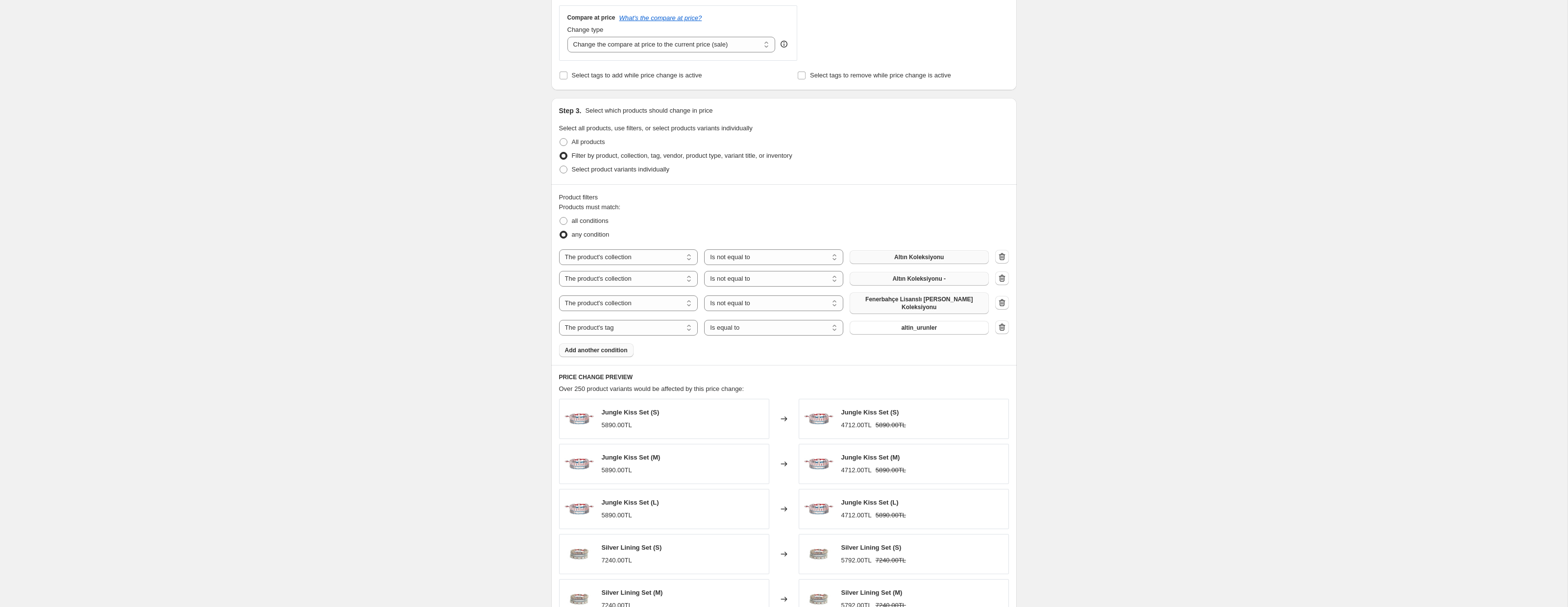
click at [911, 328] on span "altin_urunler" at bounding box center [919, 327] width 36 height 7
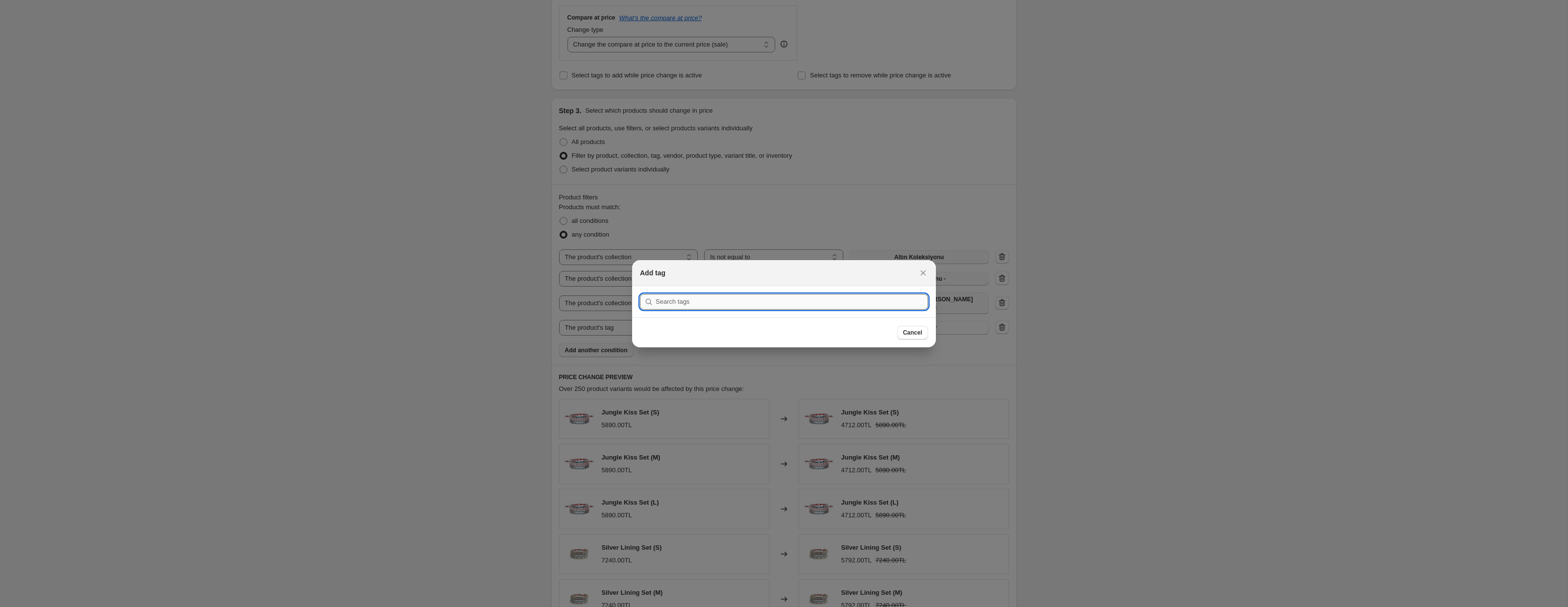
click at [736, 303] on input ":r28:" at bounding box center [792, 301] width 273 height 16
click at [925, 271] on icon "Close" at bounding box center [923, 273] width 10 height 10
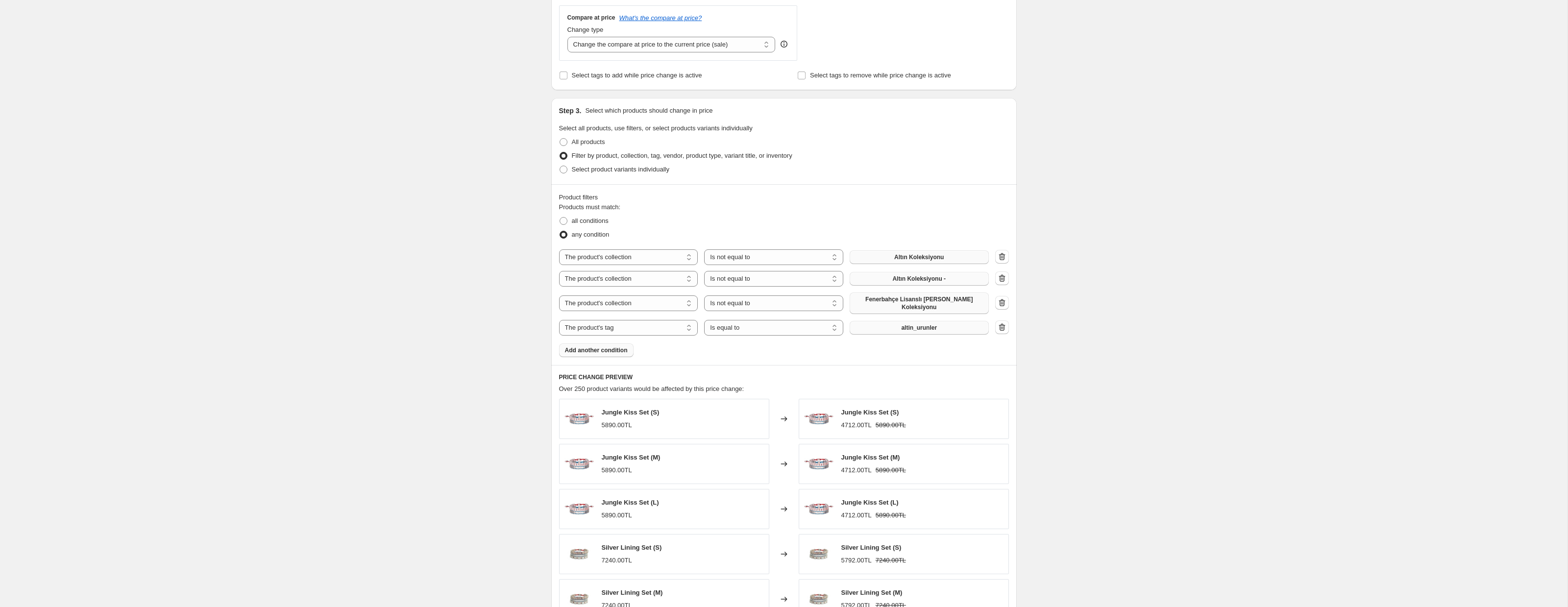
click at [890, 327] on button "altin_urunler" at bounding box center [919, 327] width 139 height 13
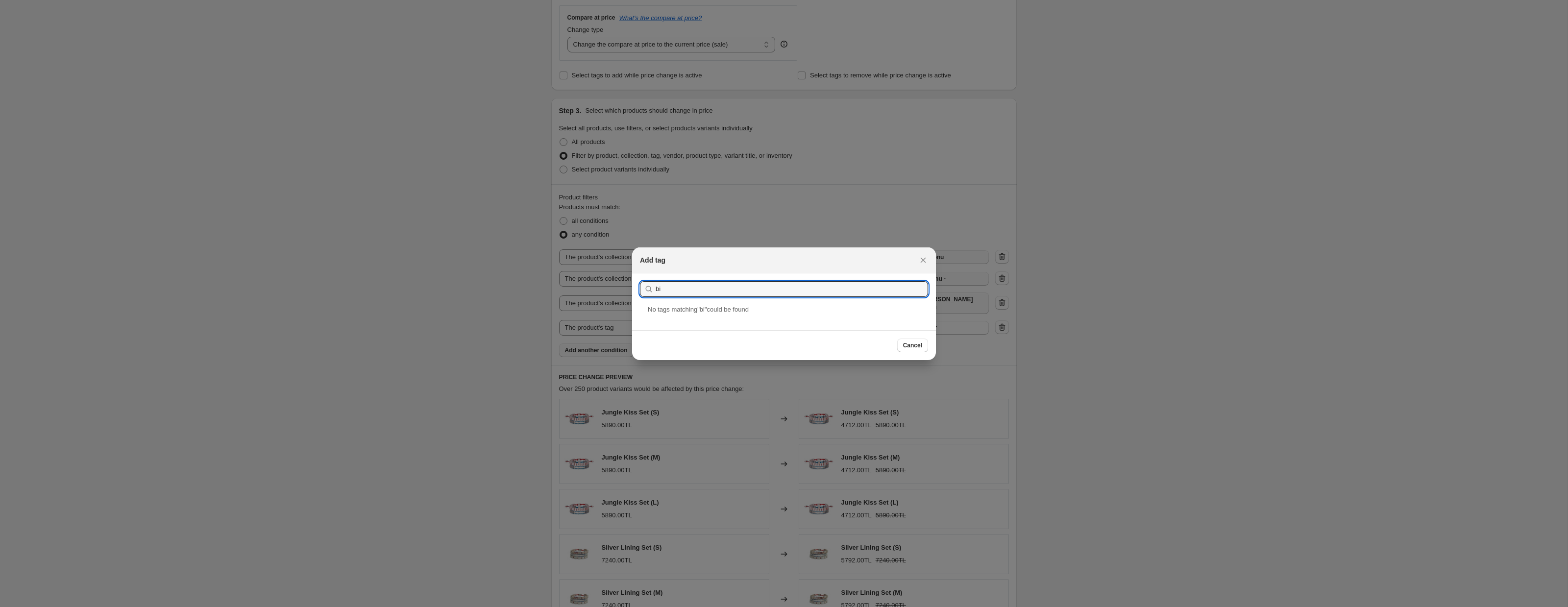
type input "b"
type input "Bileklik"
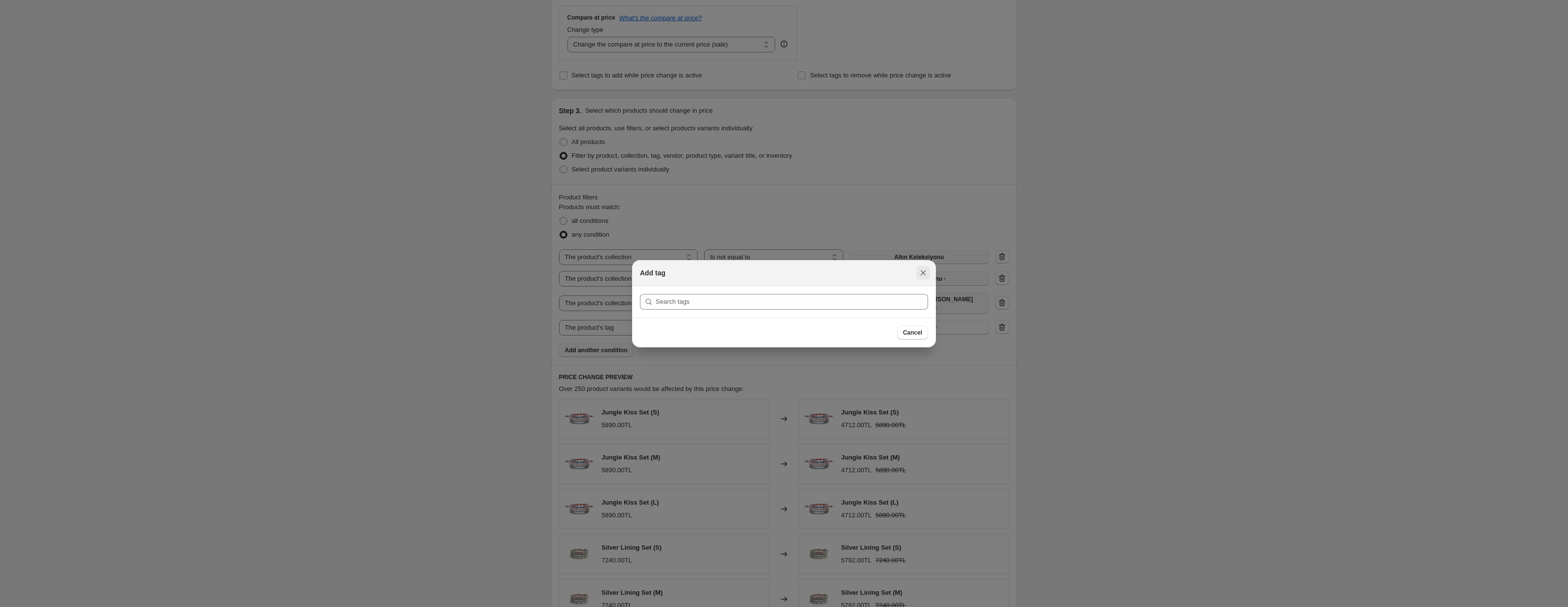
click at [924, 271] on icon "Close" at bounding box center [923, 272] width 5 height 5
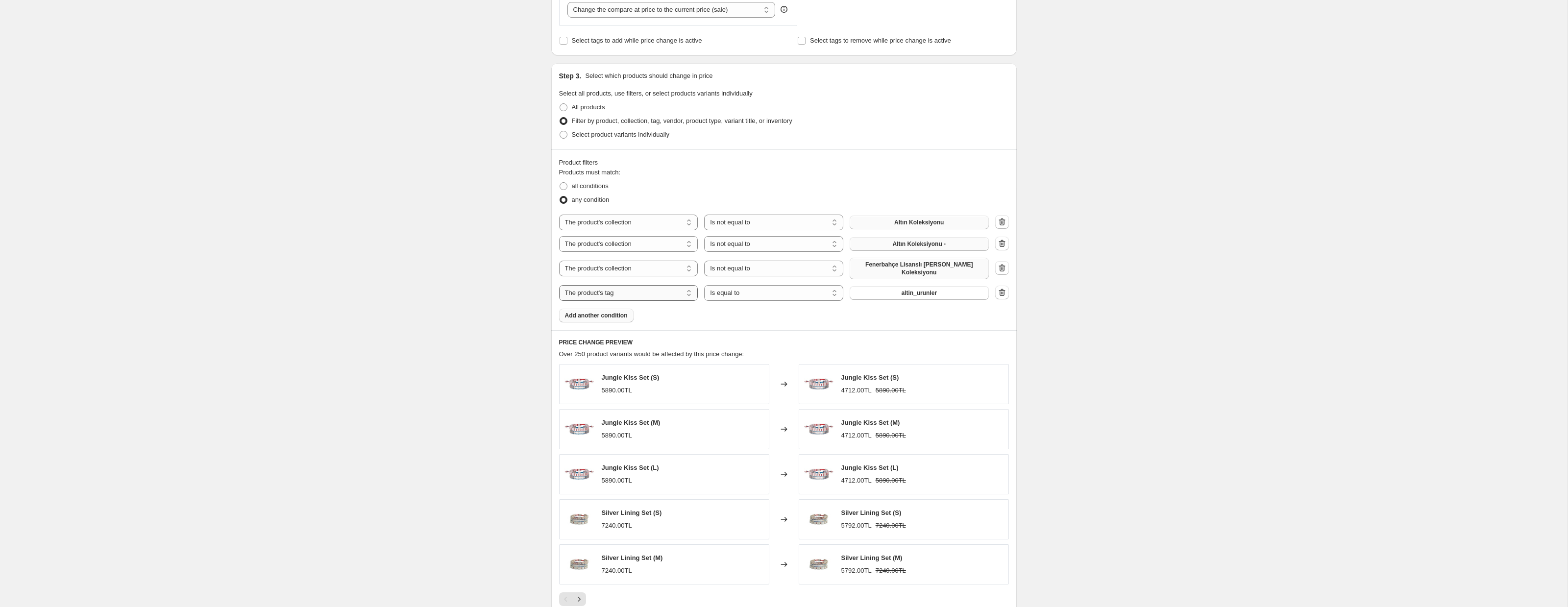
scroll to position [395, 0]
click at [1001, 229] on div at bounding box center [1002, 222] width 13 height 15
click at [1007, 220] on button "button" at bounding box center [1002, 221] width 13 height 13
select select "tag"
select select "equal"
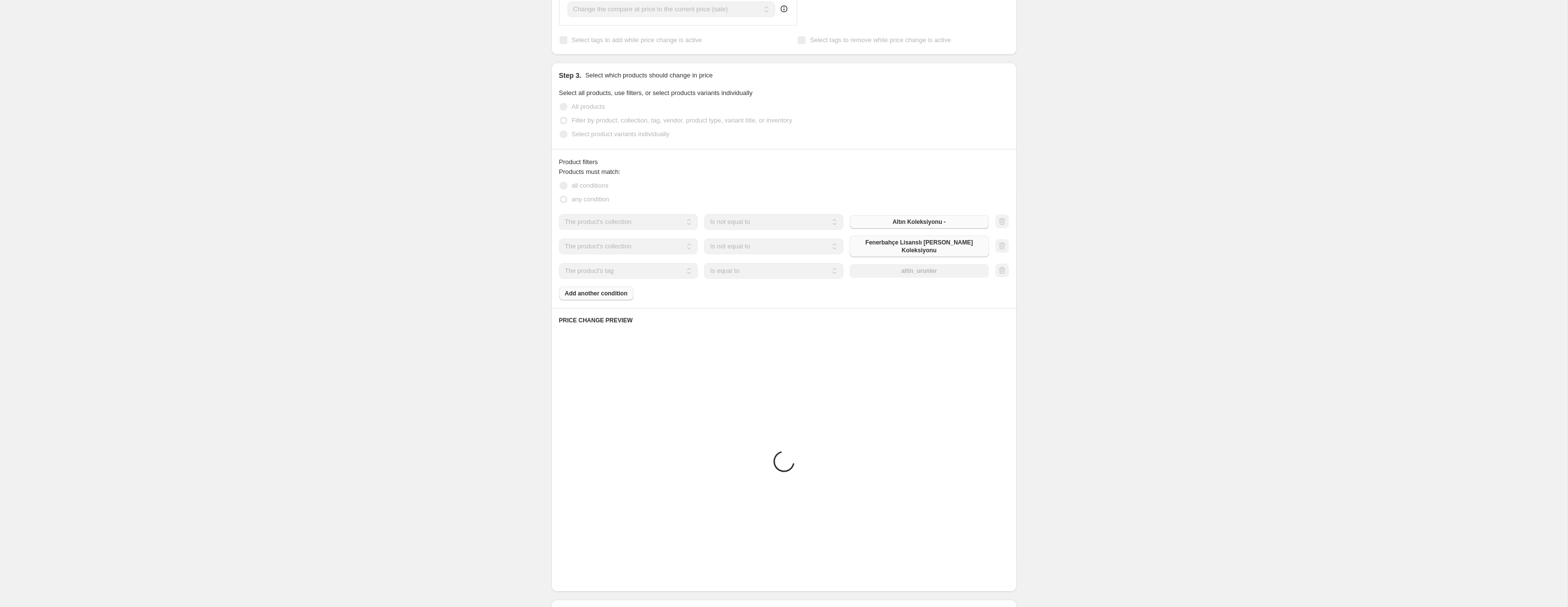
click at [1006, 220] on div at bounding box center [1002, 222] width 13 height 15
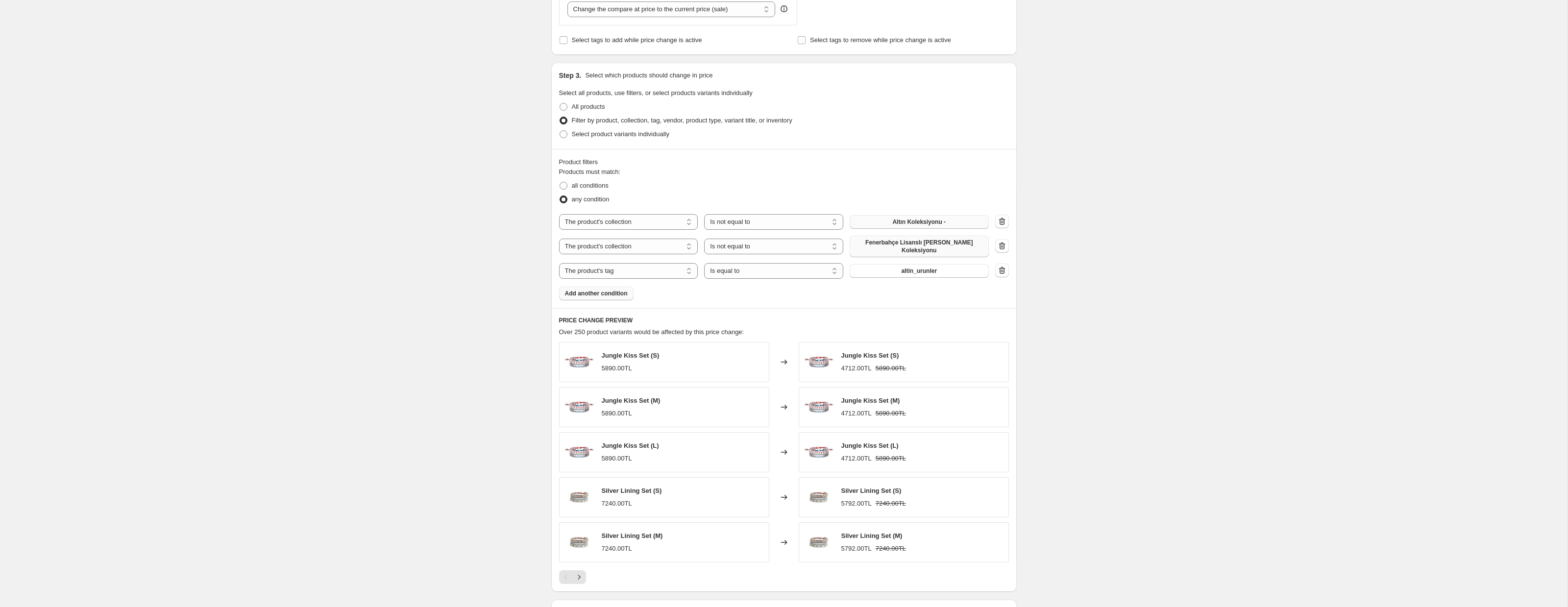
click at [1003, 220] on icon "button" at bounding box center [1002, 221] width 10 height 10
select select "tag"
select select "equal"
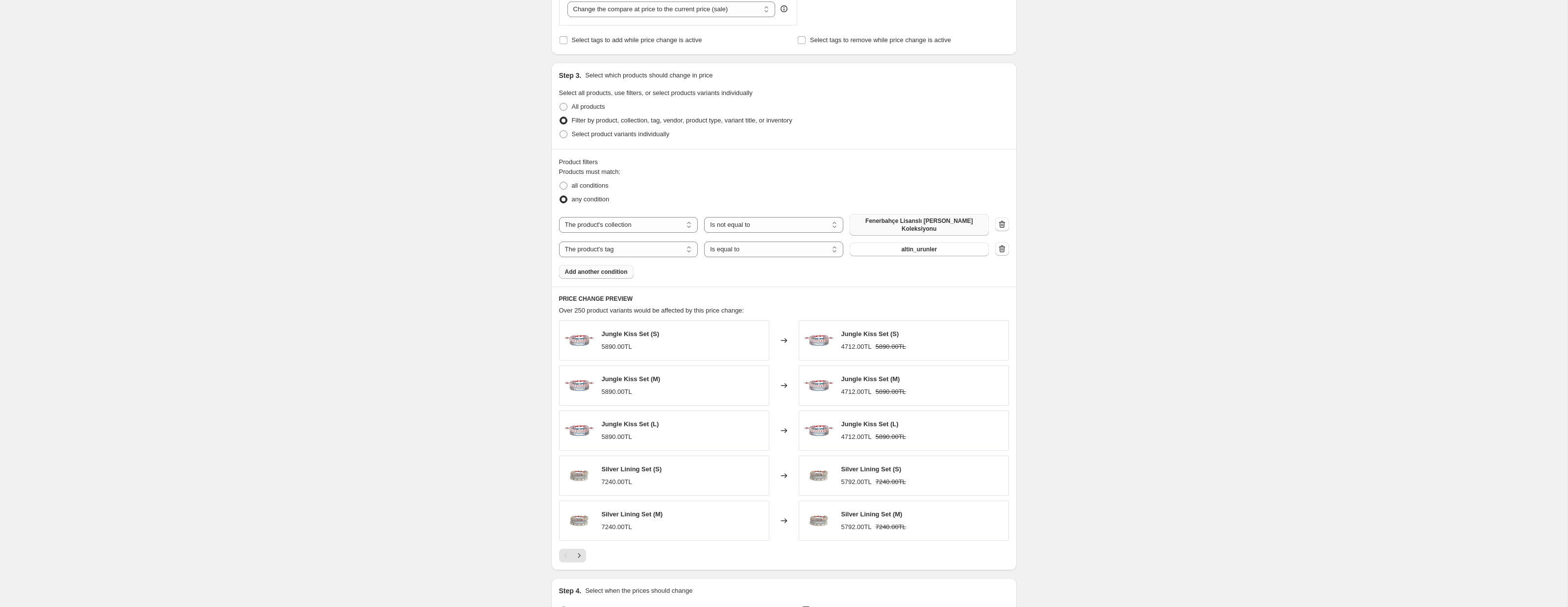
click at [1003, 220] on icon "button" at bounding box center [1002, 224] width 10 height 10
select select "tag"
select select "equal"
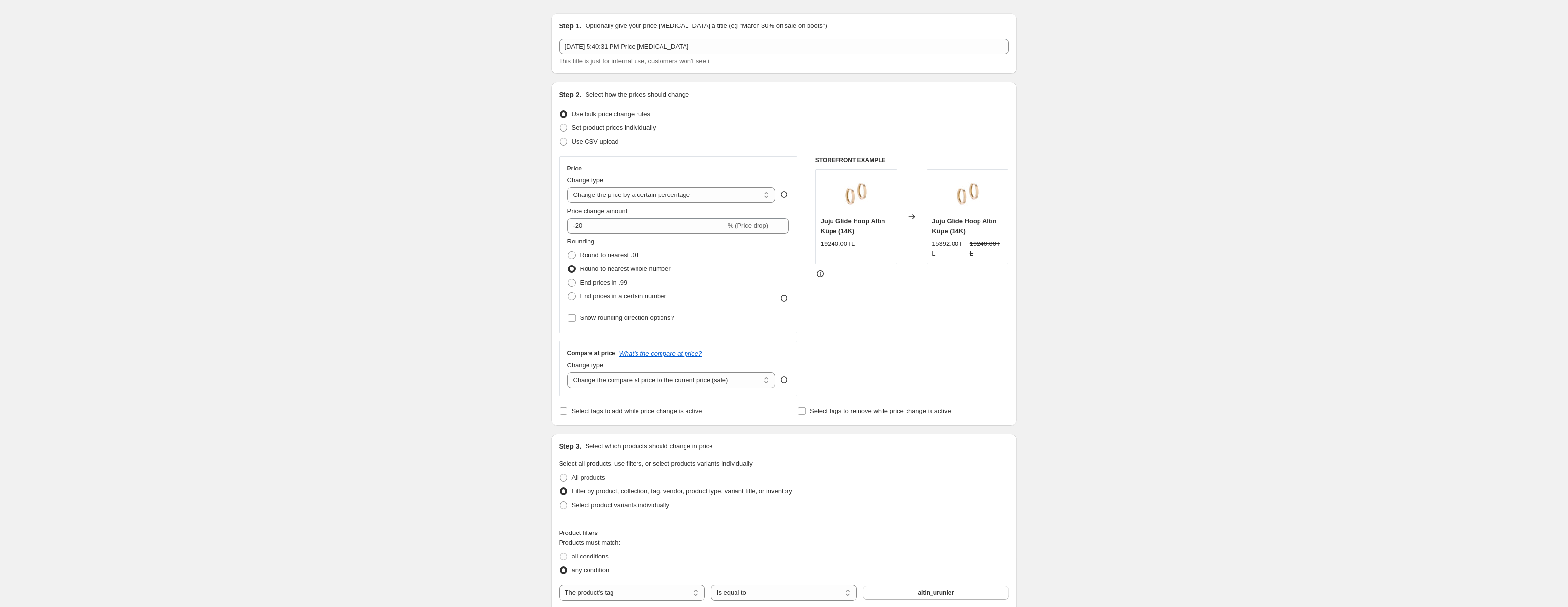
scroll to position [0, 0]
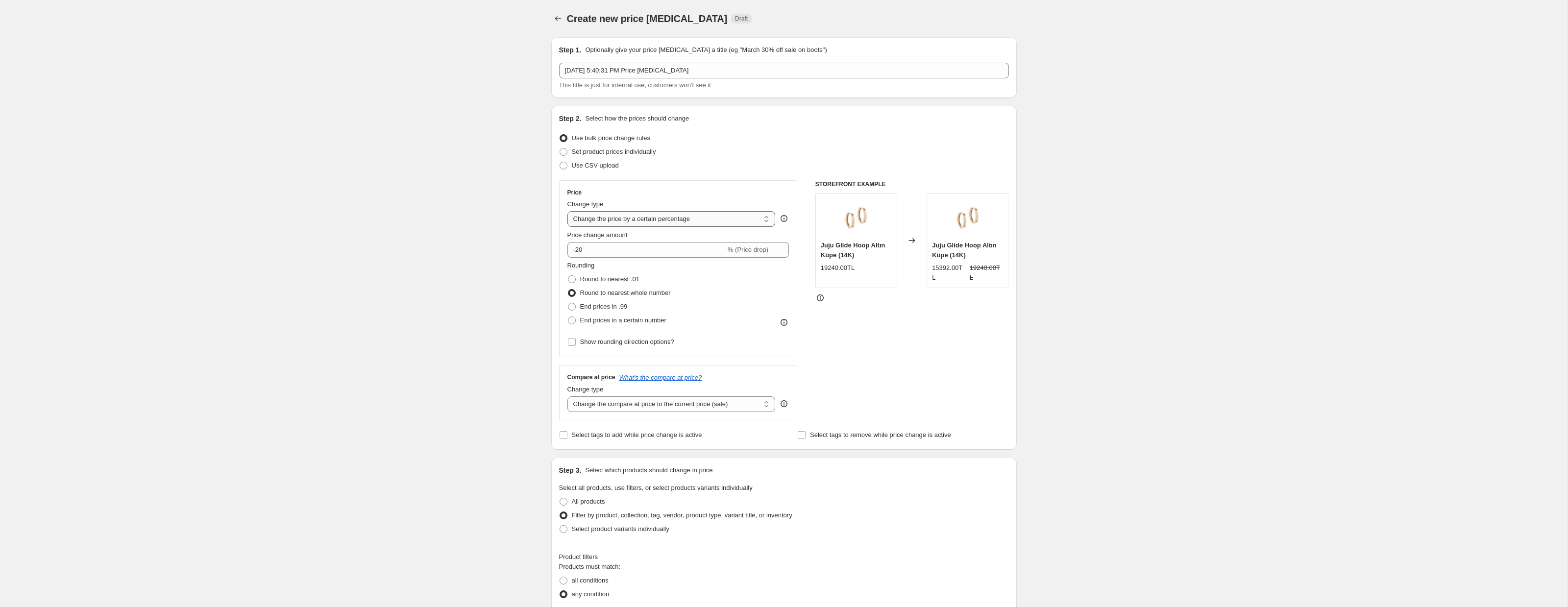
click at [675, 222] on select "Change the price to a certain amount Change the price by a certain amount Chang…" at bounding box center [671, 219] width 208 height 16
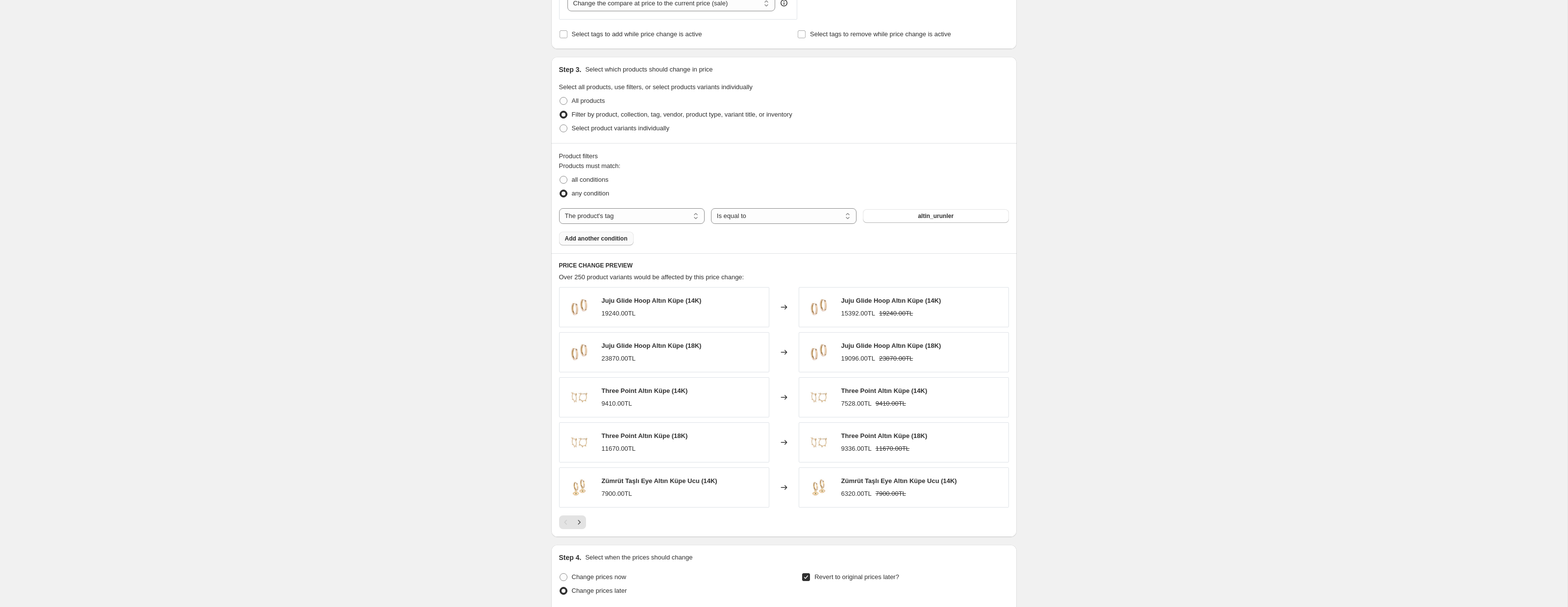
scroll to position [480, 0]
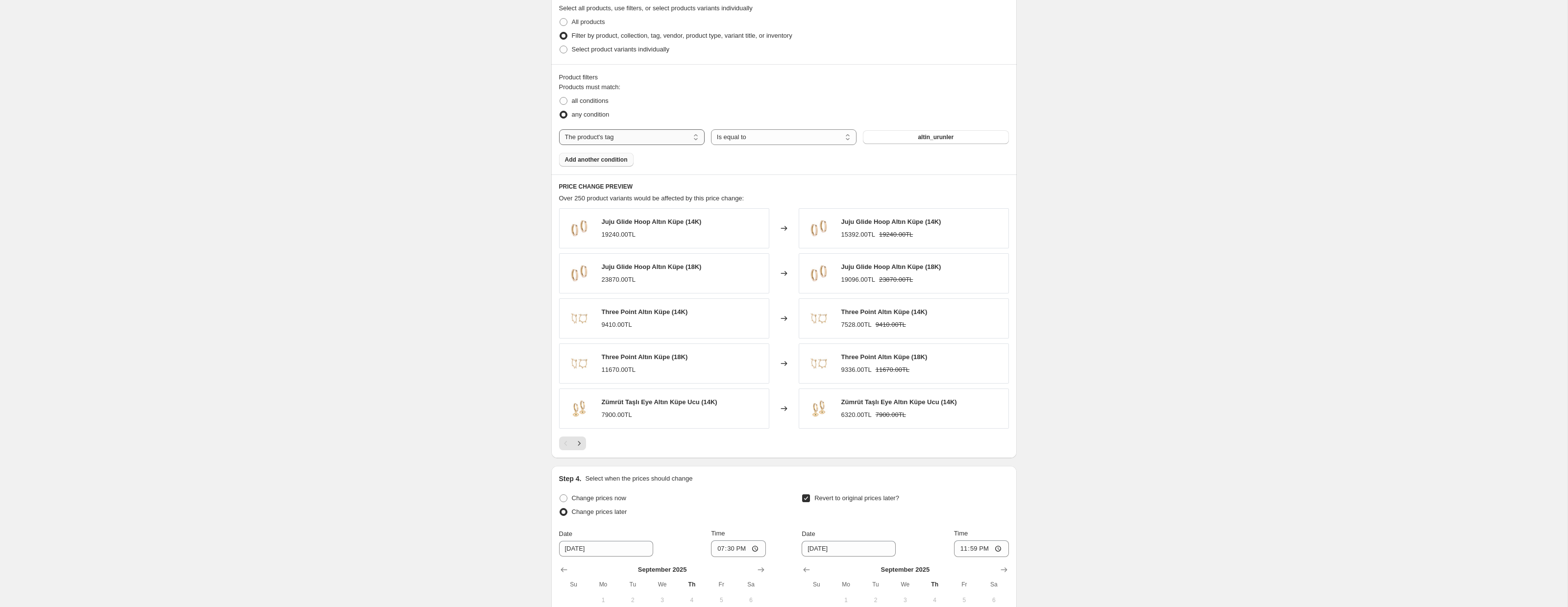
click at [590, 130] on select "The product The product's collection The product's tag The product's vendor The…" at bounding box center [632, 137] width 145 height 16
select select "product_type"
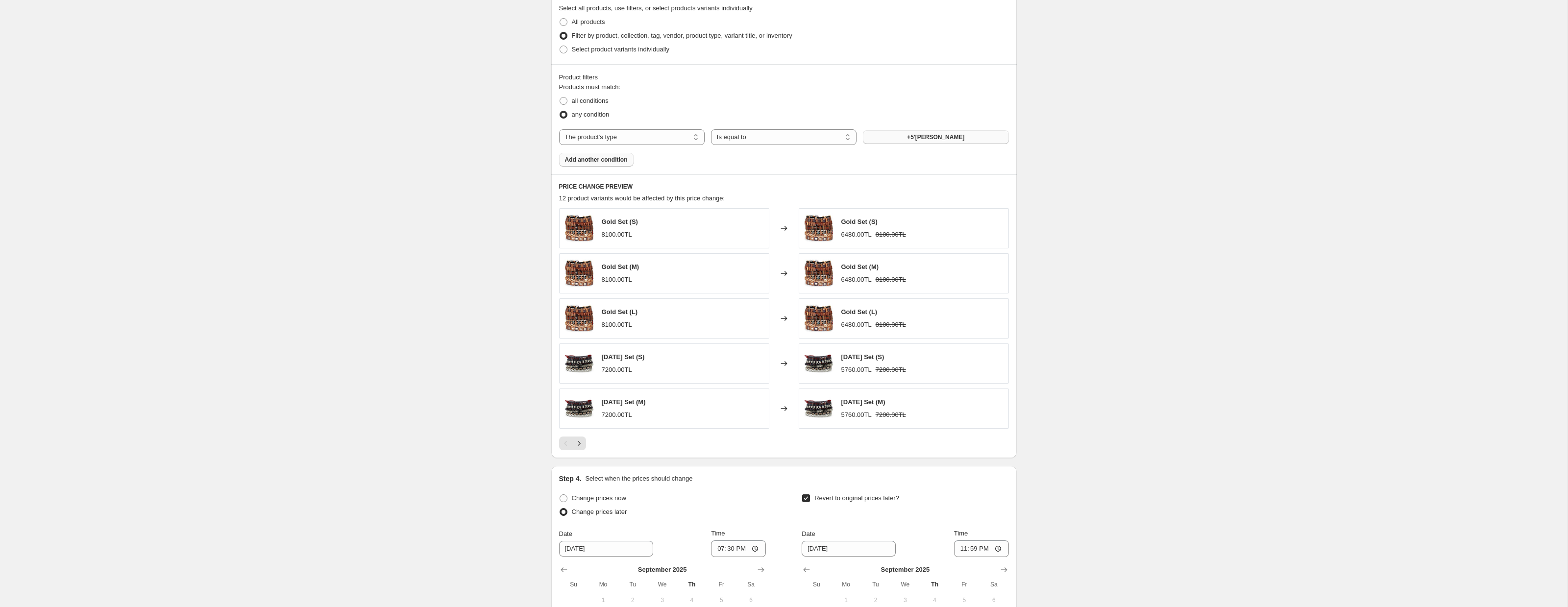
click at [945, 138] on span "+5'[PERSON_NAME]" at bounding box center [935, 137] width 58 height 7
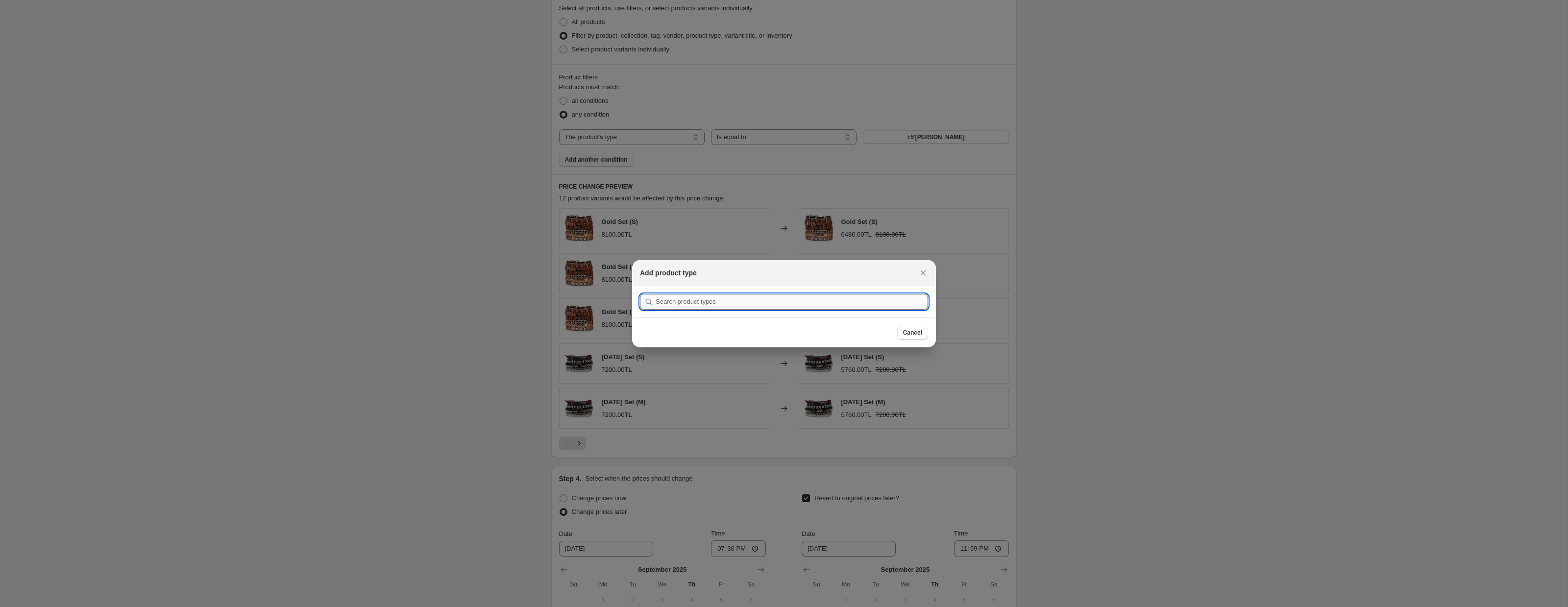
click at [733, 306] on input ":r2i:" at bounding box center [792, 301] width 273 height 16
type input "bileklik"
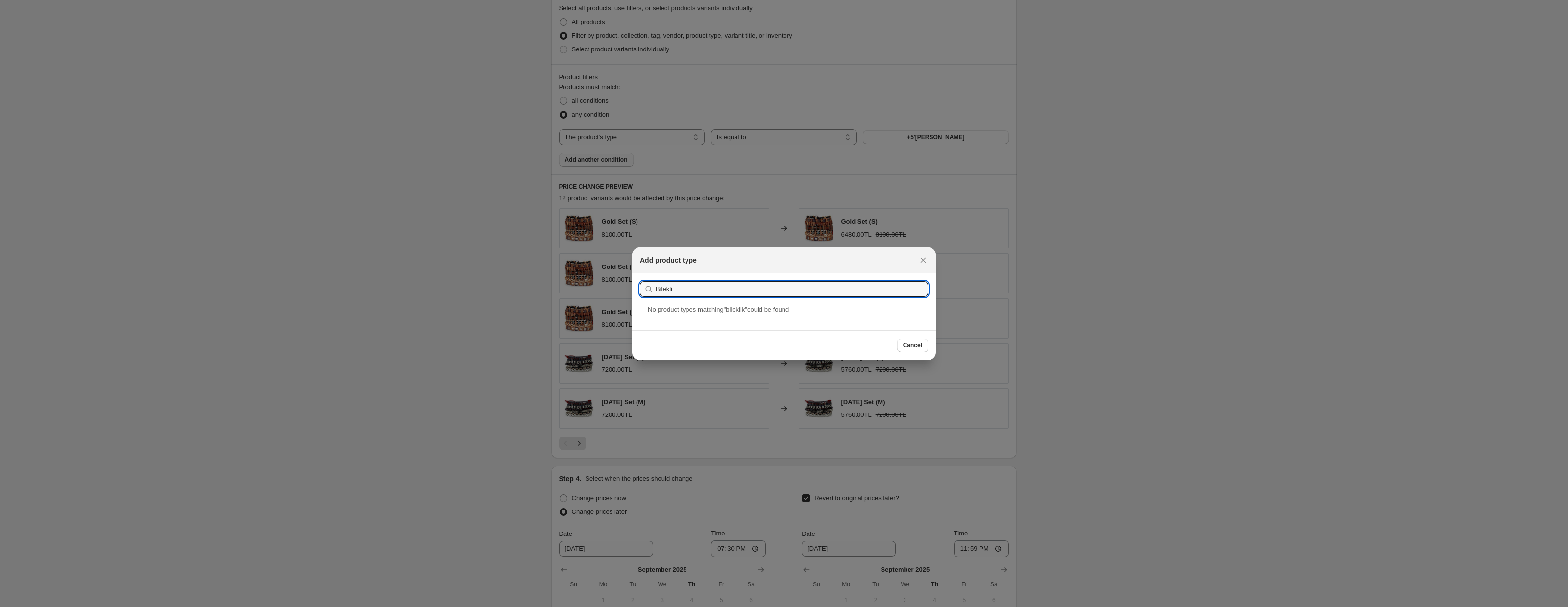
type input "Bileklik"
click at [476, 169] on div at bounding box center [784, 304] width 1568 height 607
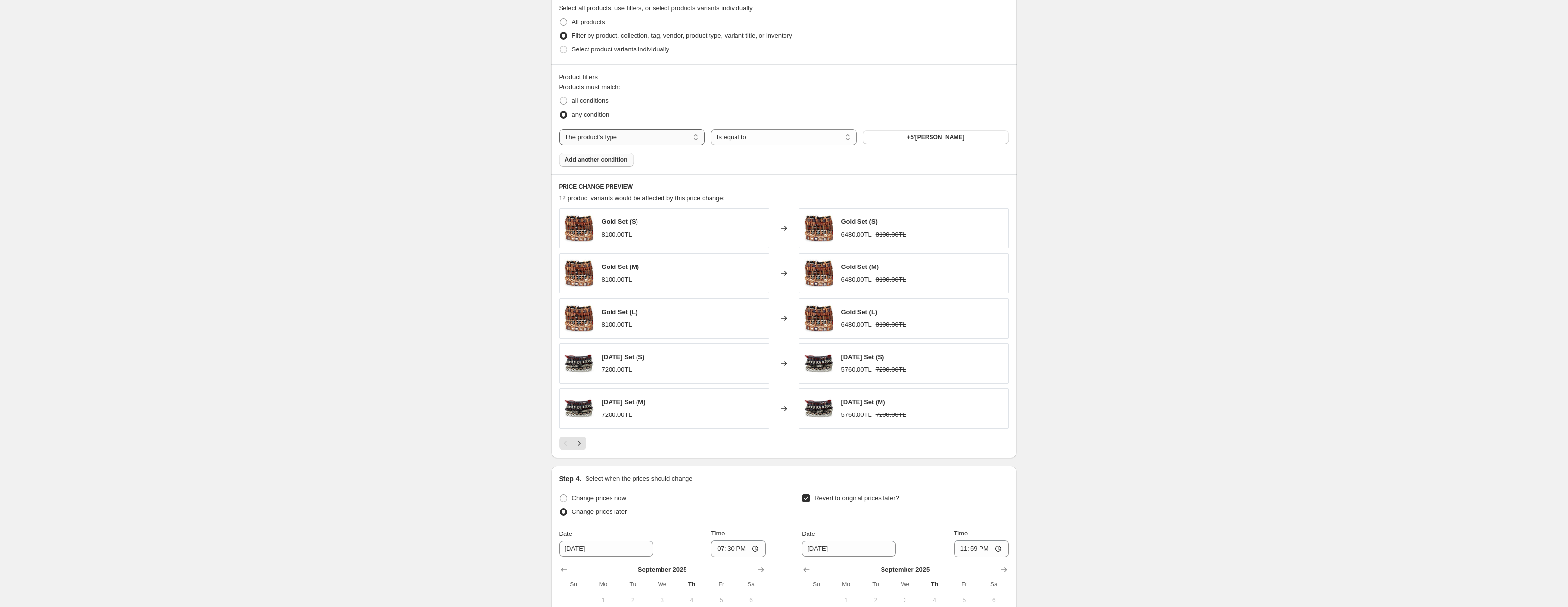
click at [622, 133] on select "The product The product's collection The product's tag The product's vendor The…" at bounding box center [632, 137] width 145 height 16
select select "collection"
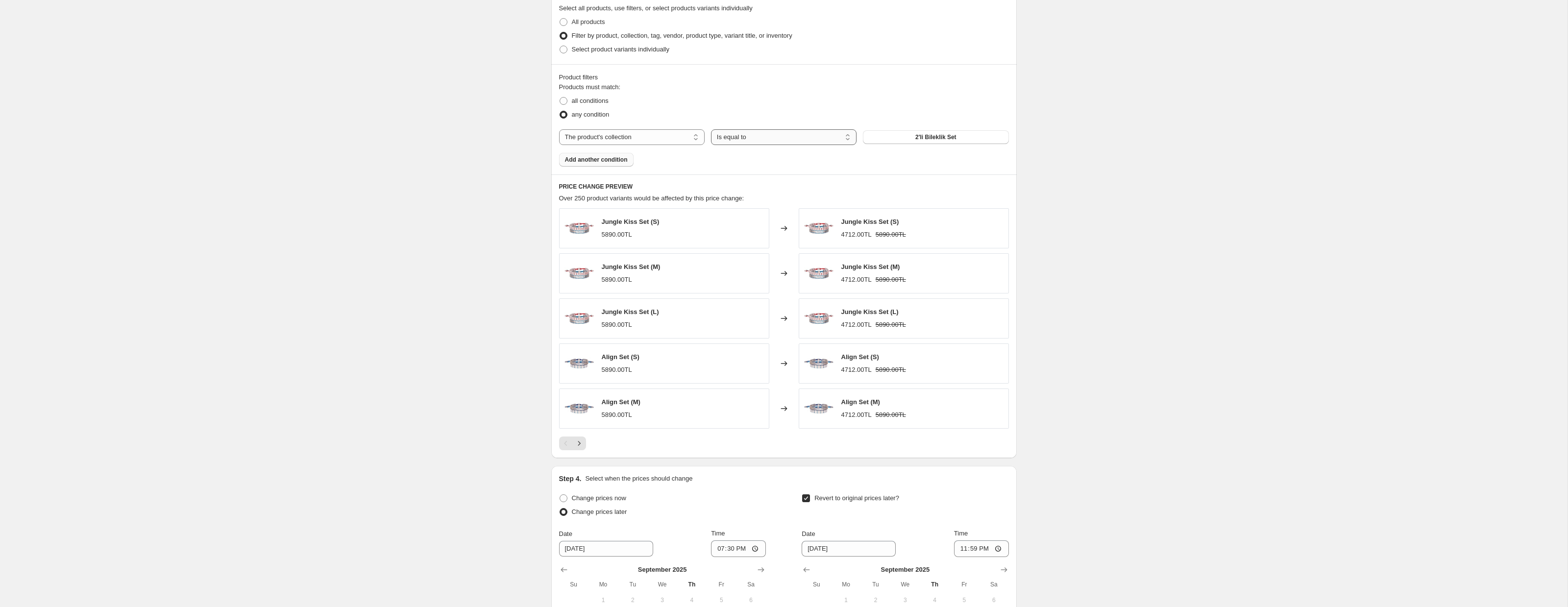
click at [727, 134] on select "Is equal to Is not equal to" at bounding box center [784, 137] width 145 height 16
select select "not_equal"
click at [902, 135] on button "2'li Bileklik Set" at bounding box center [936, 137] width 145 height 13
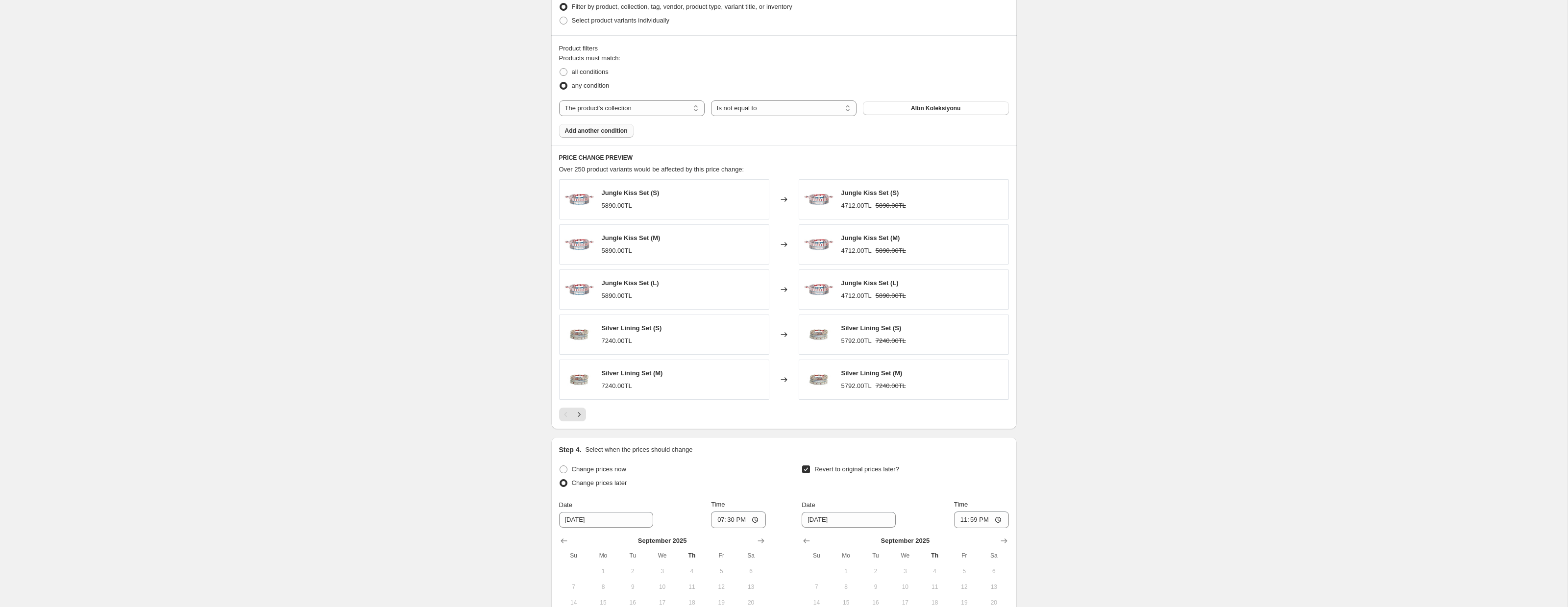
scroll to position [491, 0]
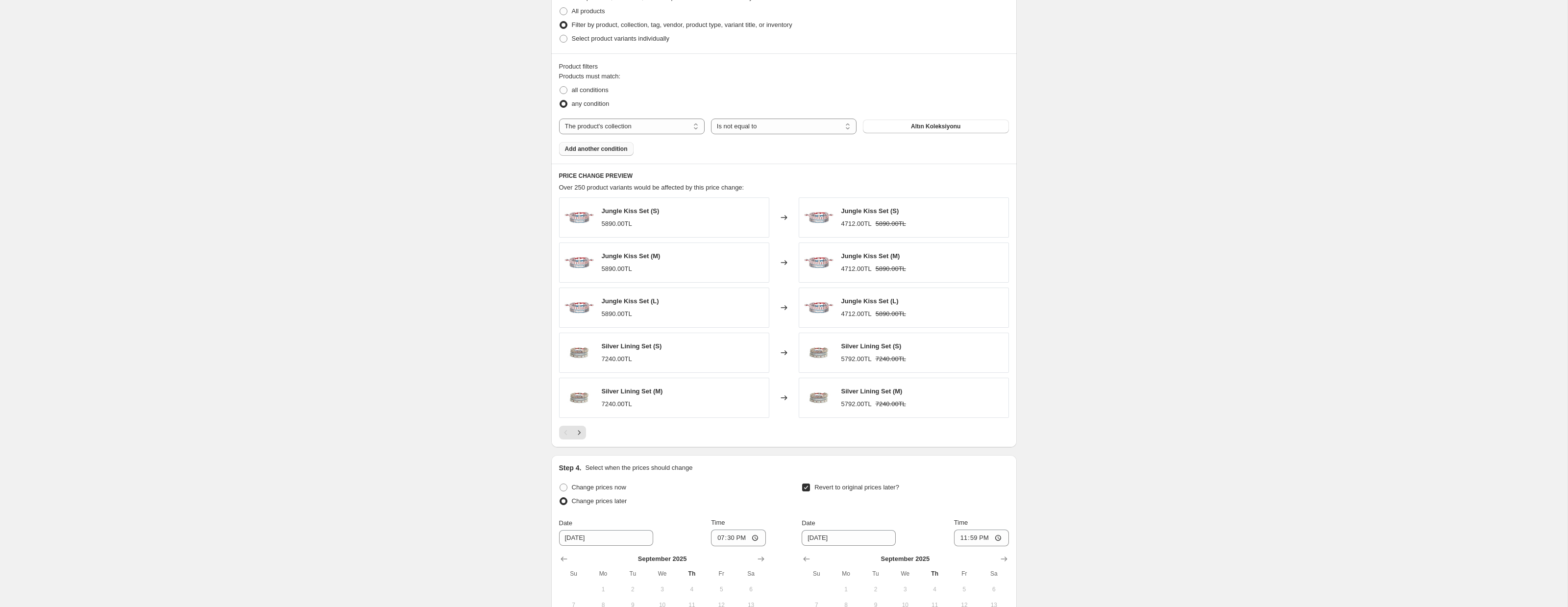
click at [899, 148] on div "Products must match: all conditions any condition The product The product's col…" at bounding box center [784, 113] width 449 height 84
click at [772, 124] on select "Is equal to Is not equal to" at bounding box center [784, 126] width 145 height 16
click at [769, 125] on select "Is equal to Is not equal to" at bounding box center [784, 126] width 145 height 16
click at [711, 118] on select "Is equal to Is not equal to" at bounding box center [784, 126] width 145 height 16
click at [757, 129] on select "Is equal to Is not equal to" at bounding box center [784, 126] width 145 height 16
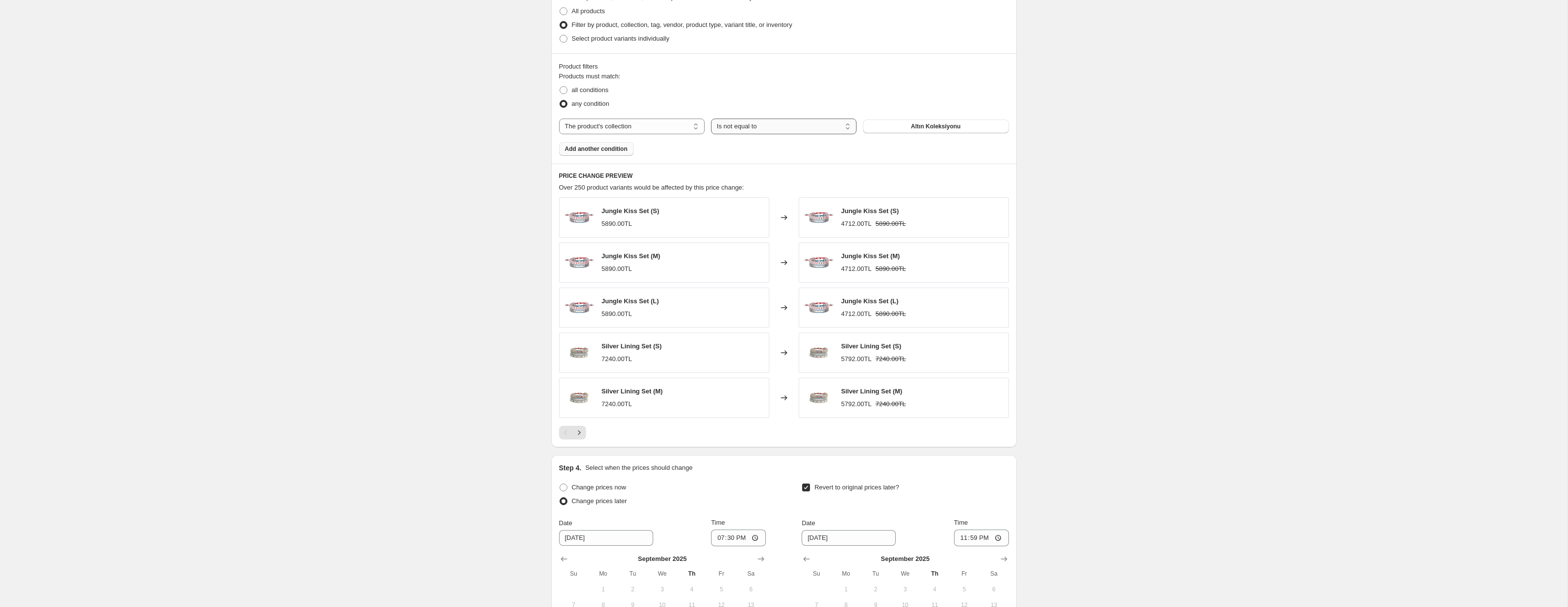
click at [711, 118] on select "Is equal to Is not equal to" at bounding box center [784, 126] width 145 height 16
click at [581, 147] on span "Add another condition" at bounding box center [596, 149] width 63 height 7
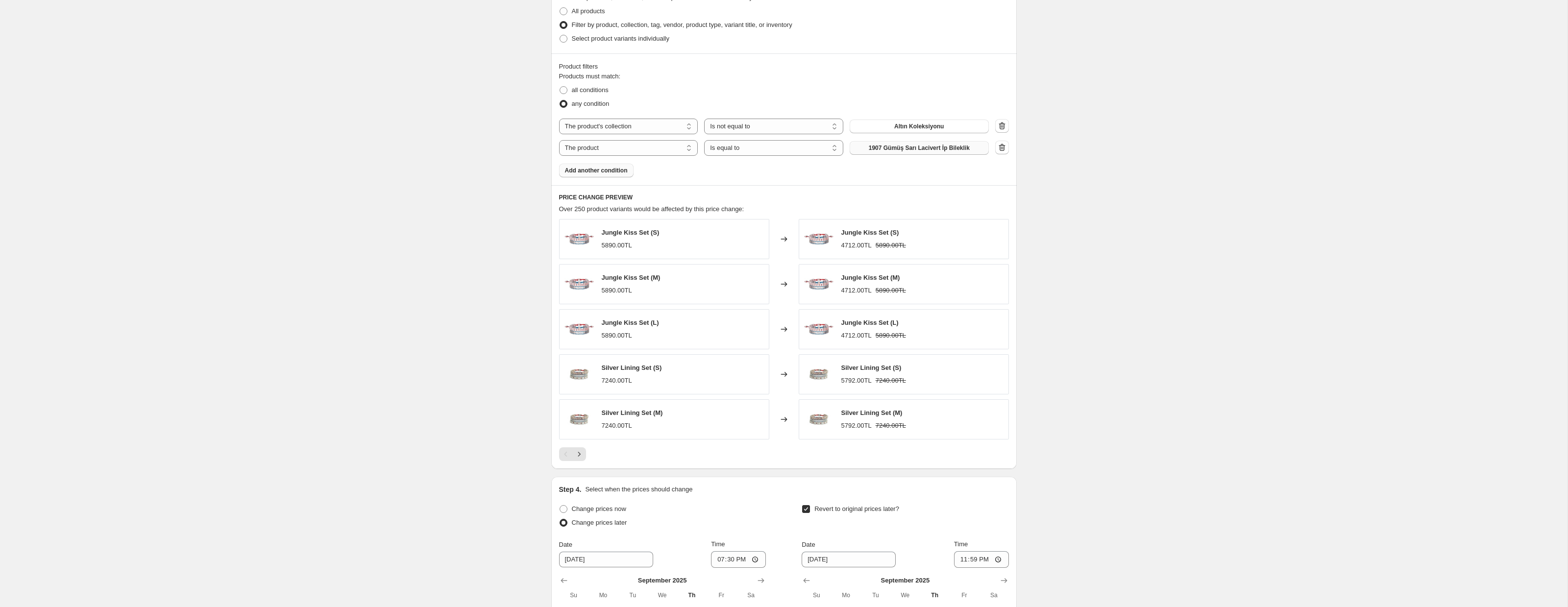
click at [883, 148] on span "1907 Gümüş Sarı Lacivert İp Bileklik" at bounding box center [918, 148] width 101 height 7
click at [608, 149] on select "The product The product's collection The product's tag The product's vendor The…" at bounding box center [629, 148] width 139 height 16
select select "collection"
click at [930, 149] on span "2'li Bileklik Set" at bounding box center [918, 148] width 41 height 7
click at [1001, 149] on icon "button" at bounding box center [1002, 147] width 10 height 10
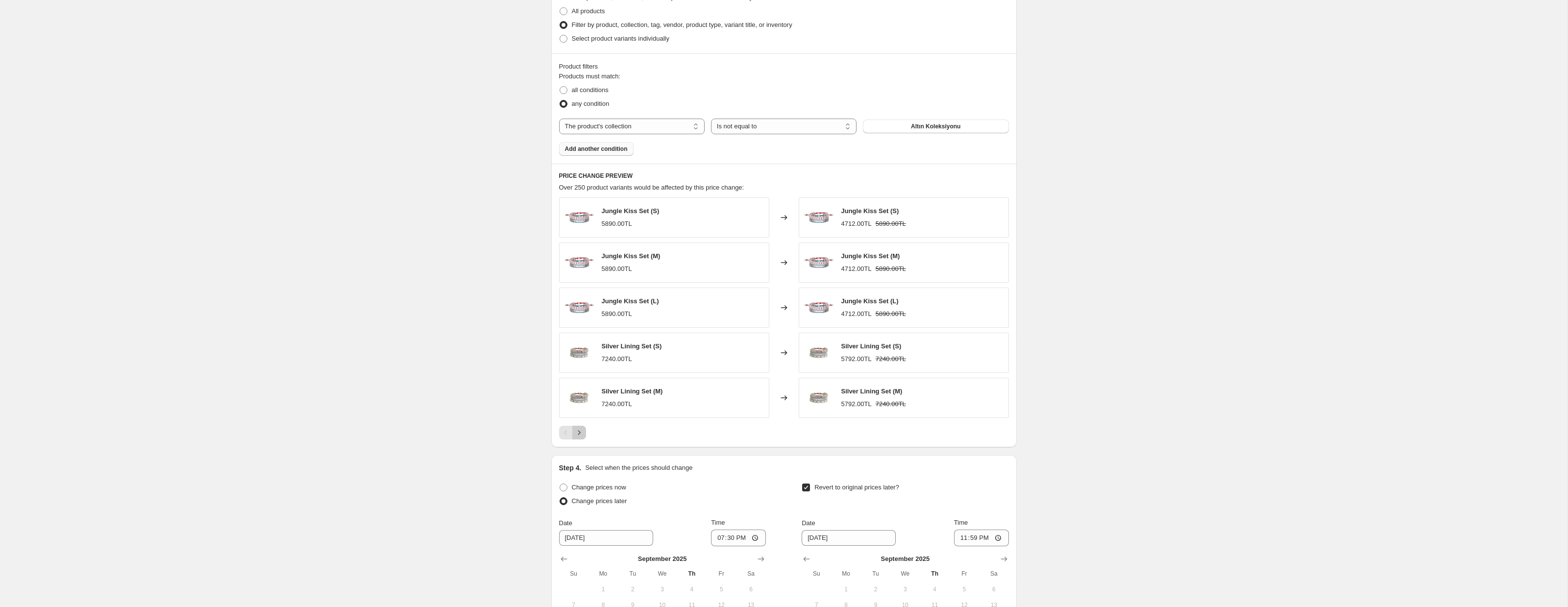
click at [584, 435] on button "Next" at bounding box center [579, 432] width 13 height 13
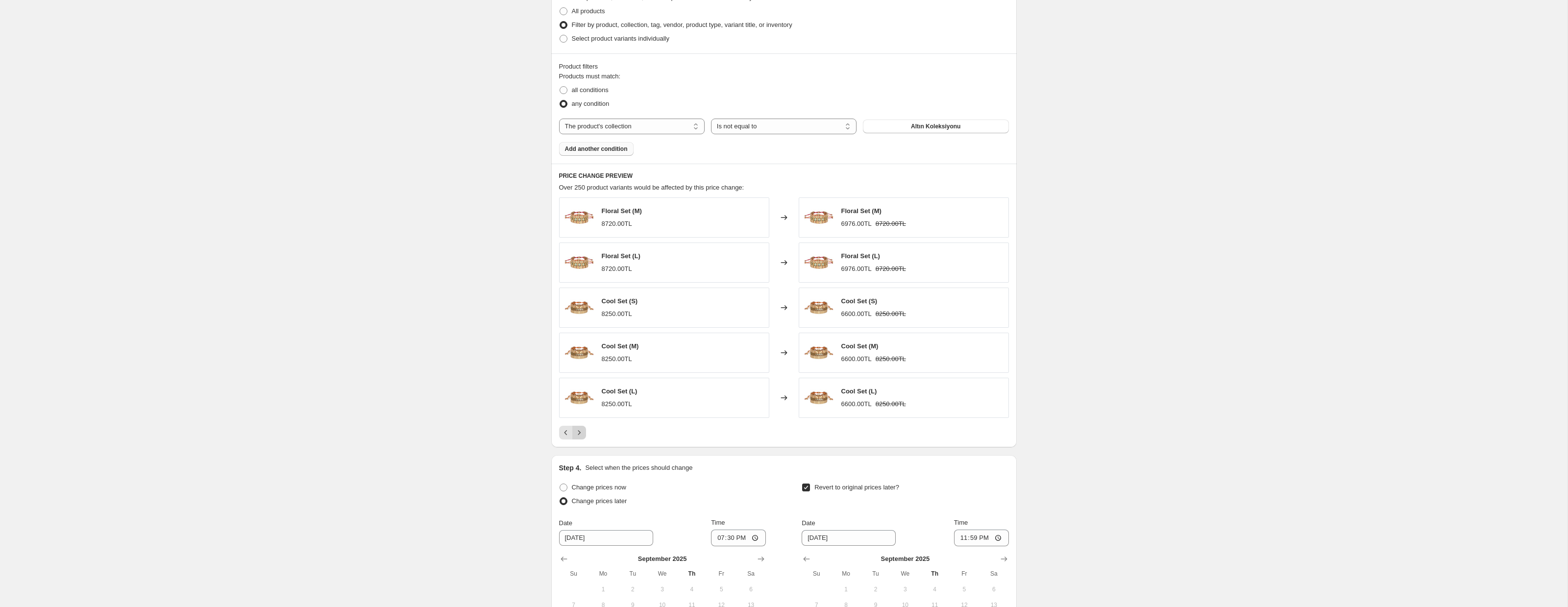
click at [584, 435] on button "Next" at bounding box center [579, 432] width 13 height 13
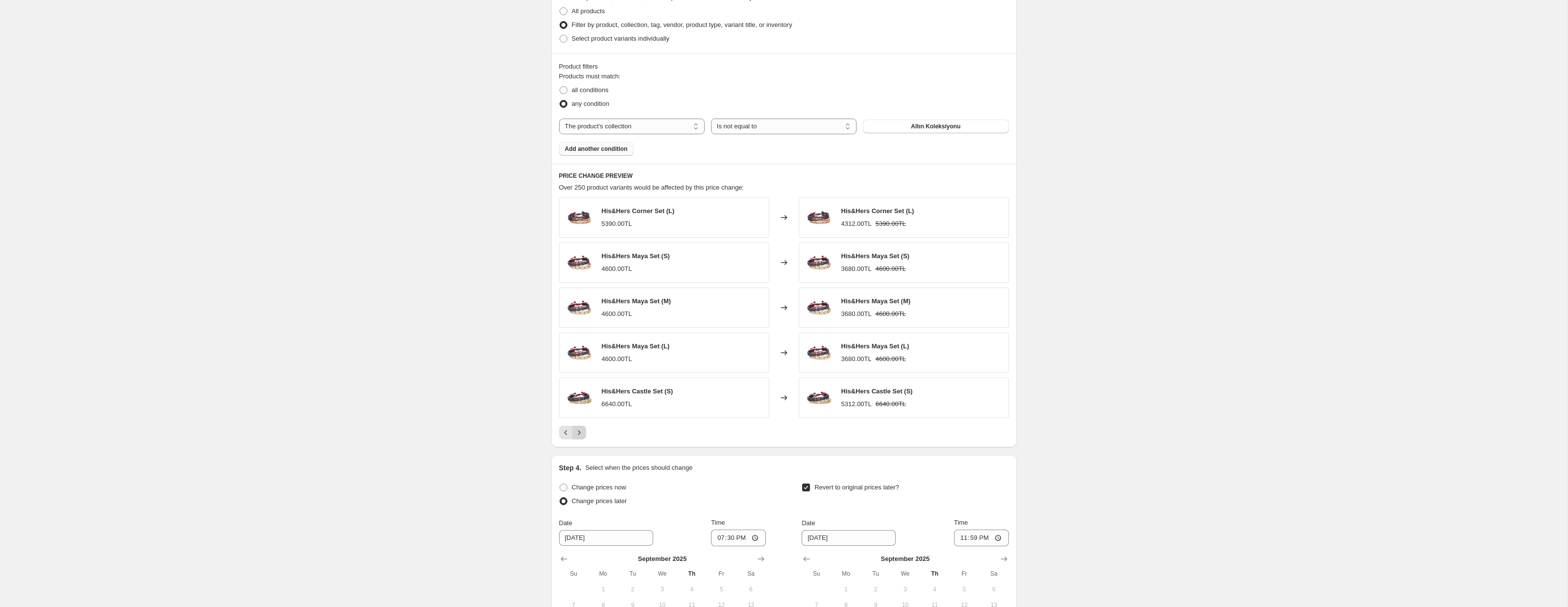
click at [584, 435] on button "Next" at bounding box center [579, 432] width 13 height 13
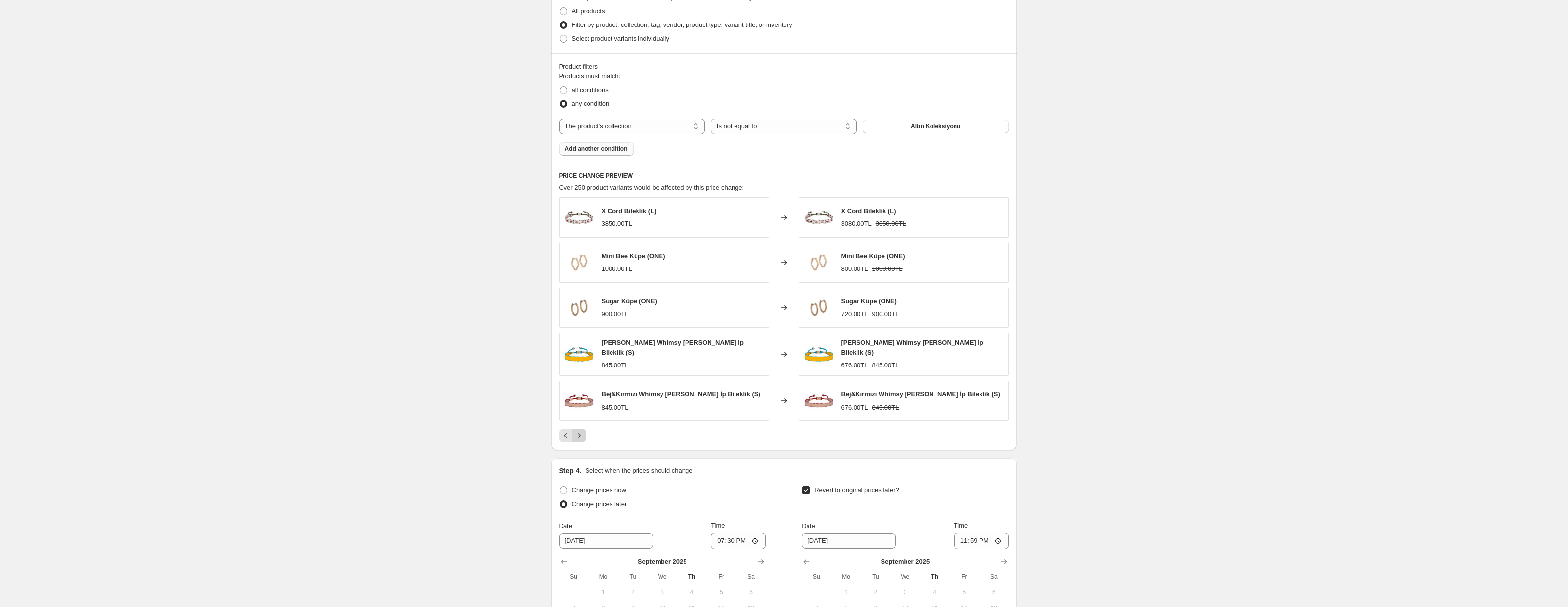
click at [584, 435] on button "Next" at bounding box center [579, 435] width 13 height 13
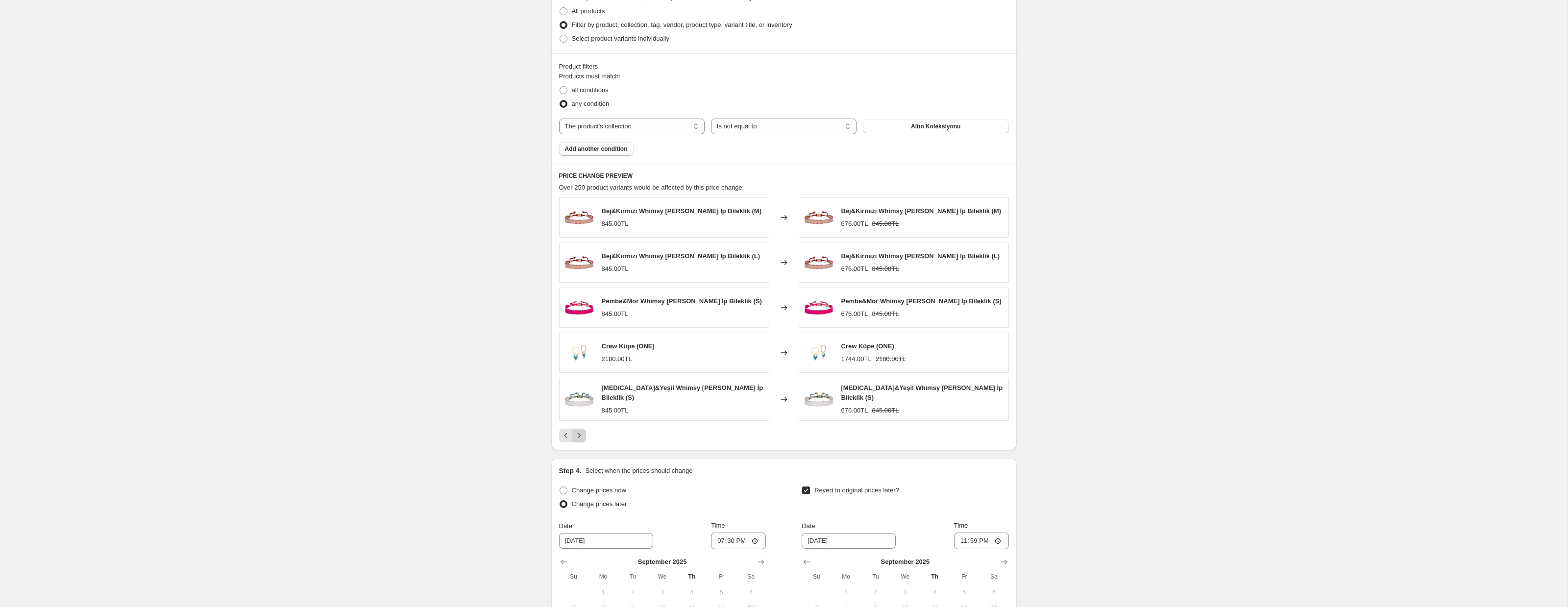
click at [584, 435] on button "Next" at bounding box center [579, 435] width 13 height 13
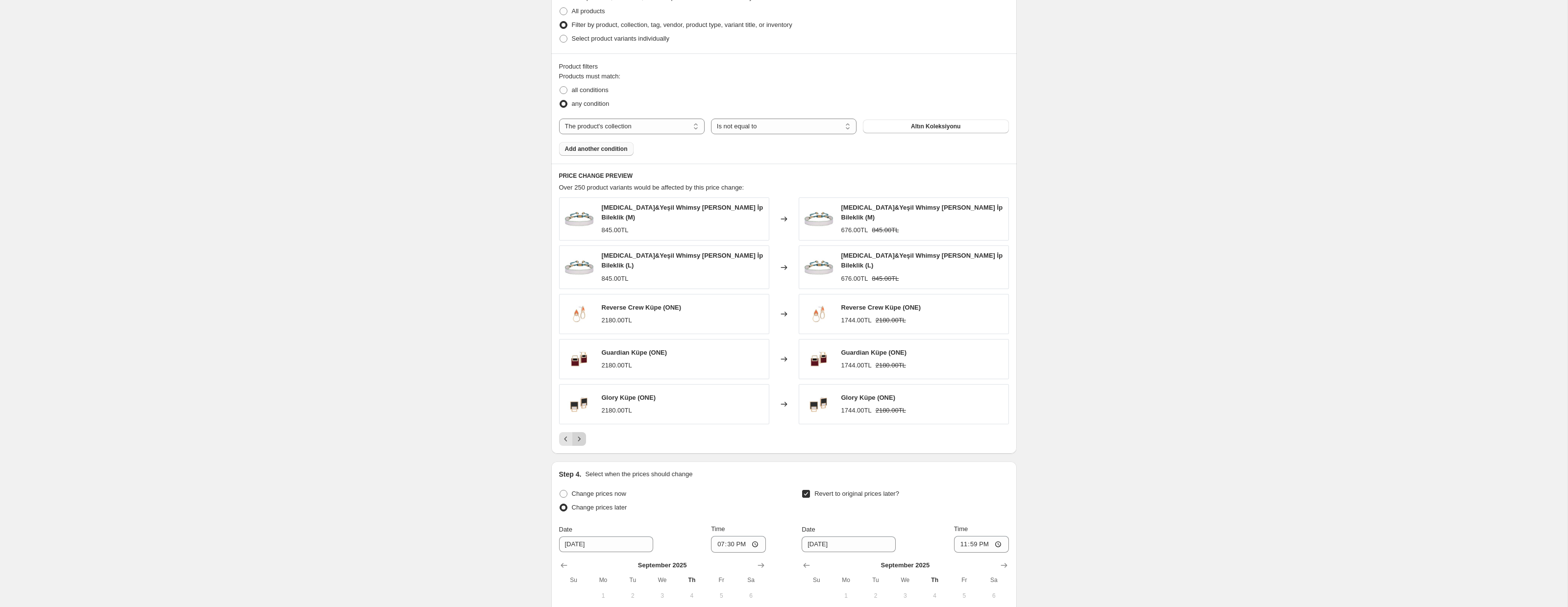
click at [584, 435] on button "Next" at bounding box center [579, 439] width 13 height 13
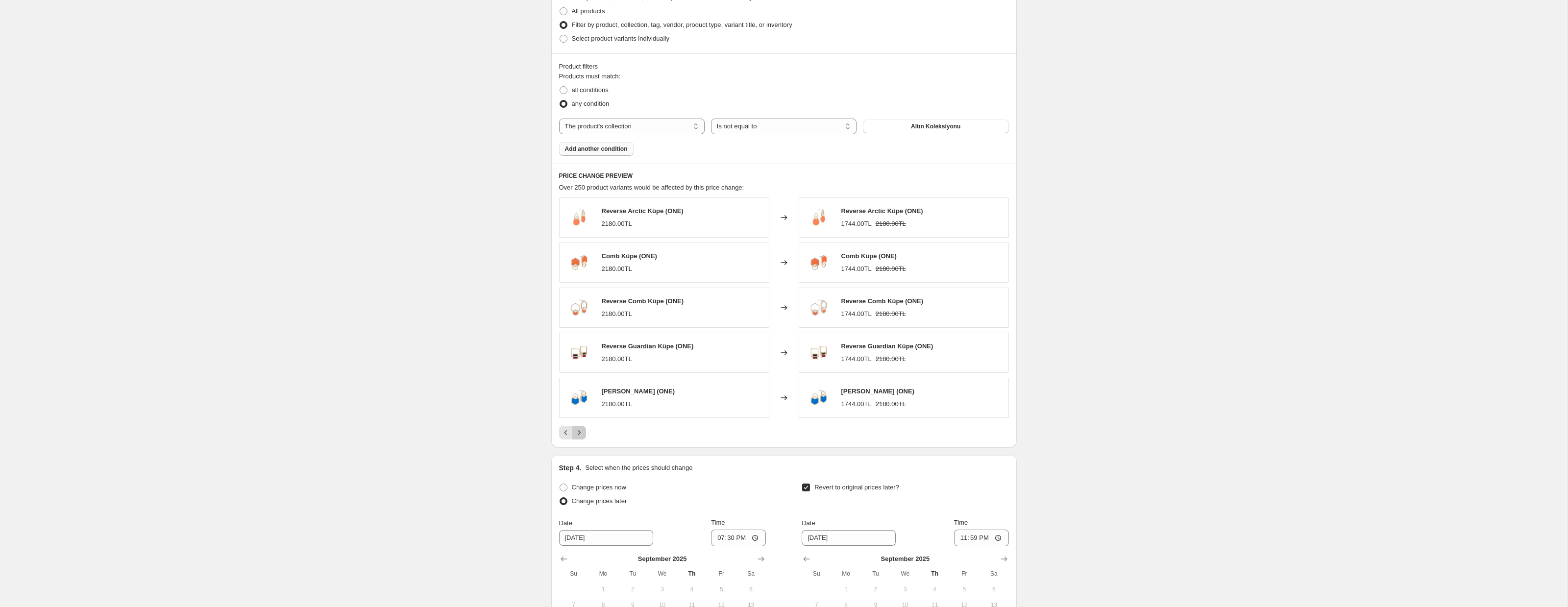
click at [584, 435] on button "Next" at bounding box center [579, 432] width 13 height 13
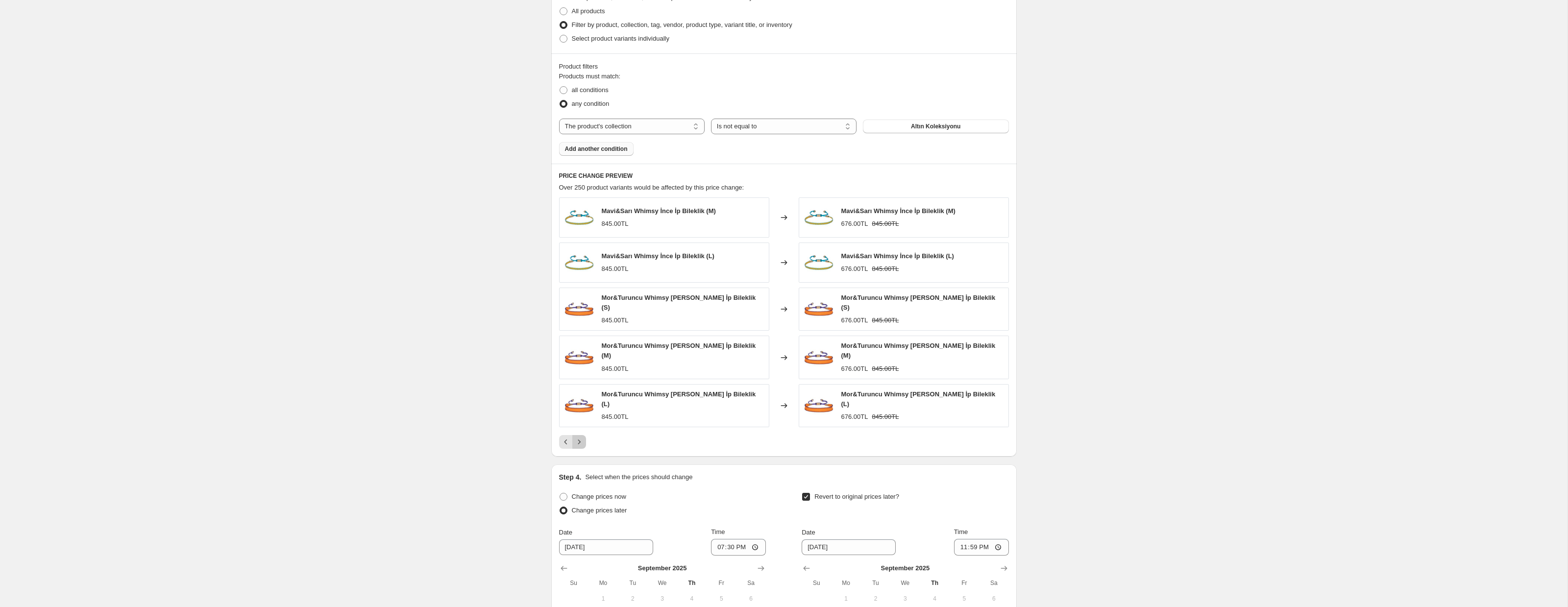
click at [584, 435] on button "Next" at bounding box center [579, 442] width 13 height 13
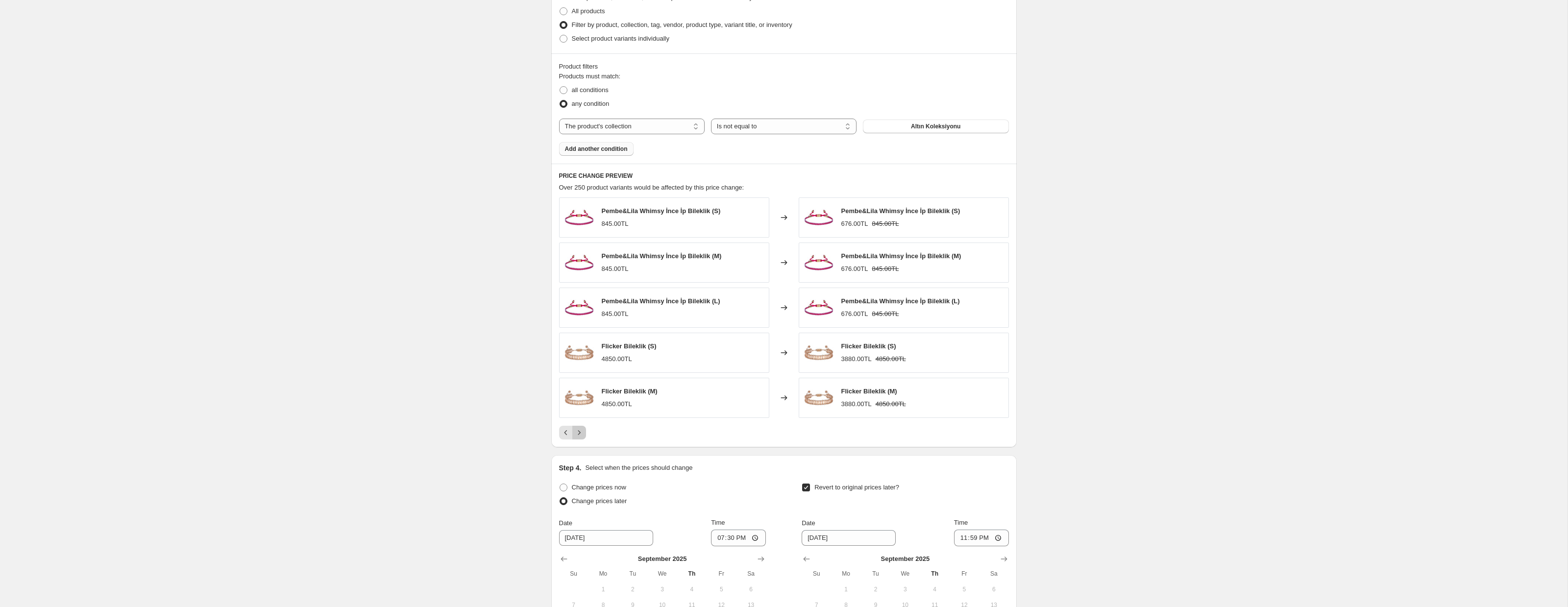
click at [584, 435] on button "Next" at bounding box center [579, 432] width 13 height 13
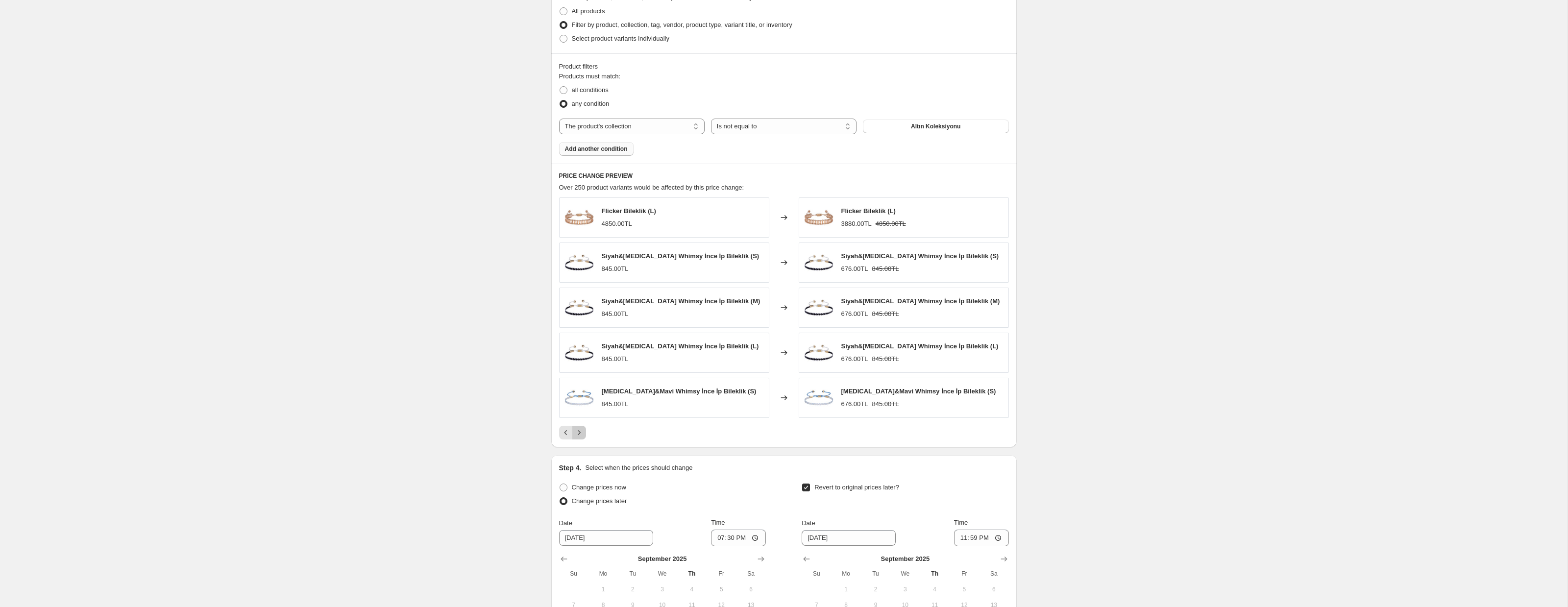
click at [584, 435] on button "Next" at bounding box center [579, 432] width 13 height 13
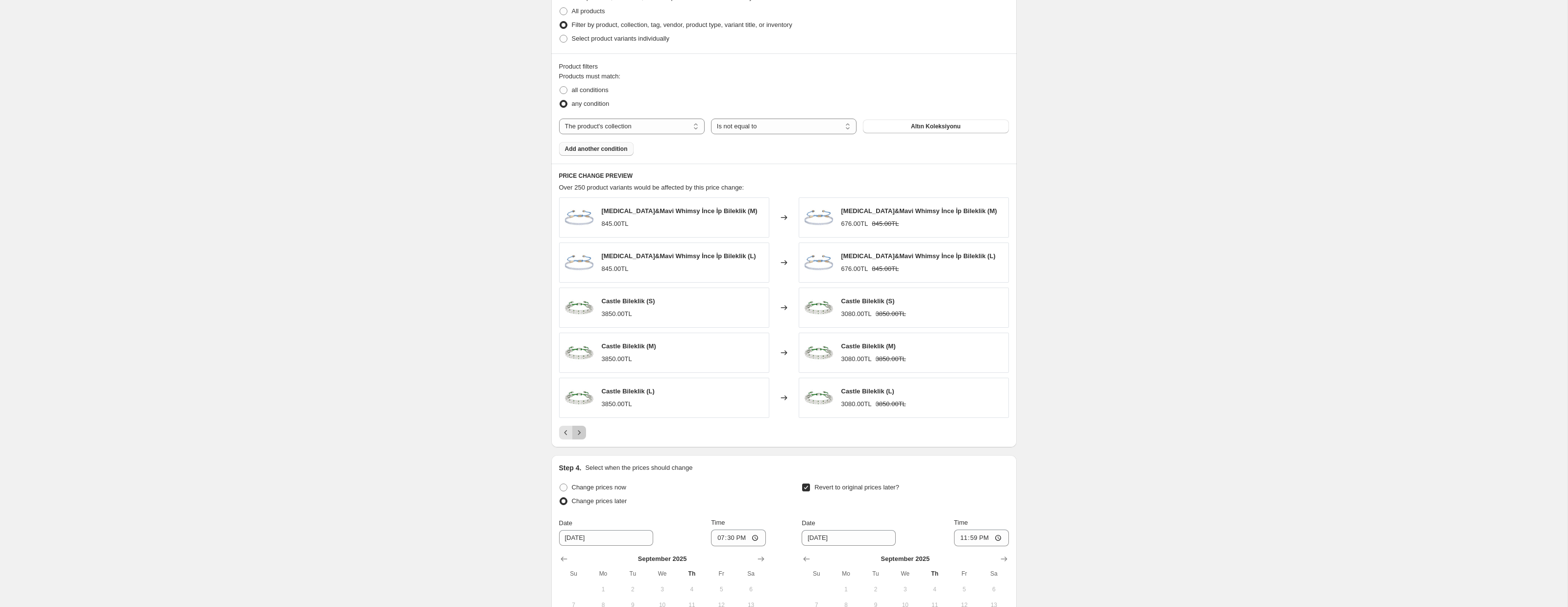
click at [584, 435] on button "Next" at bounding box center [579, 432] width 13 height 13
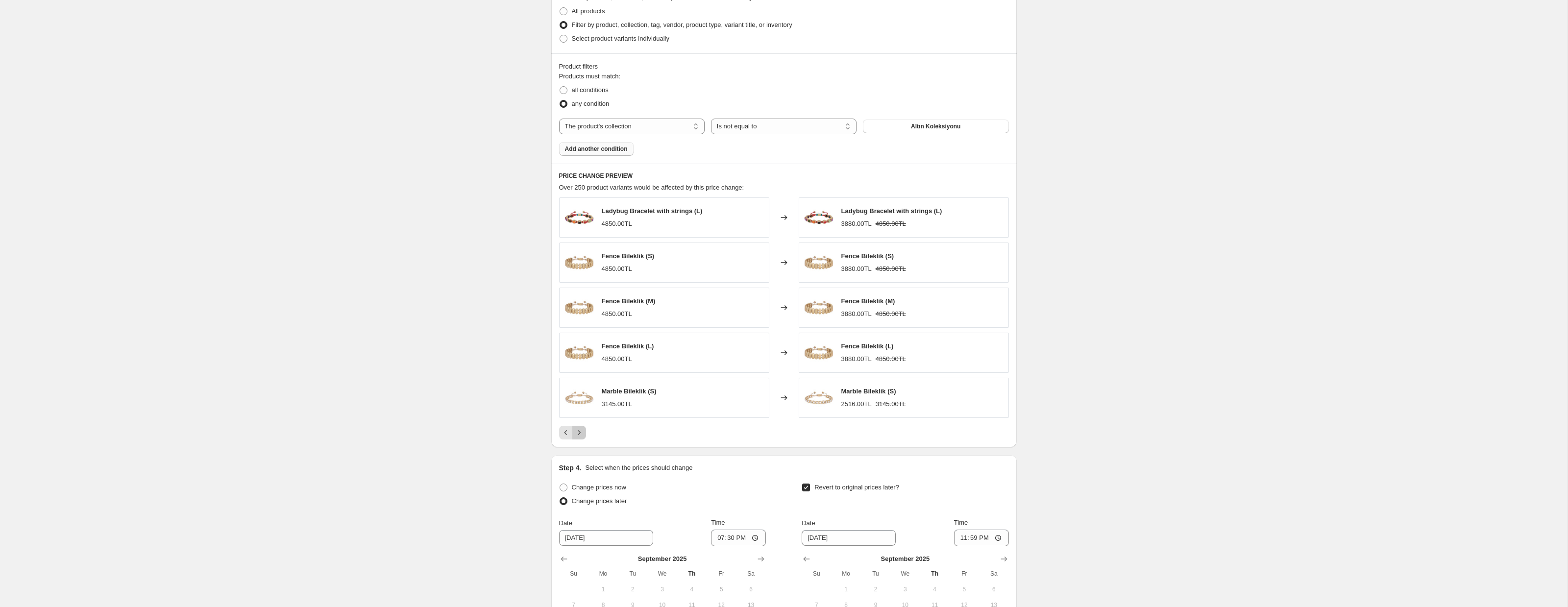
click at [584, 435] on button "Next" at bounding box center [579, 432] width 13 height 13
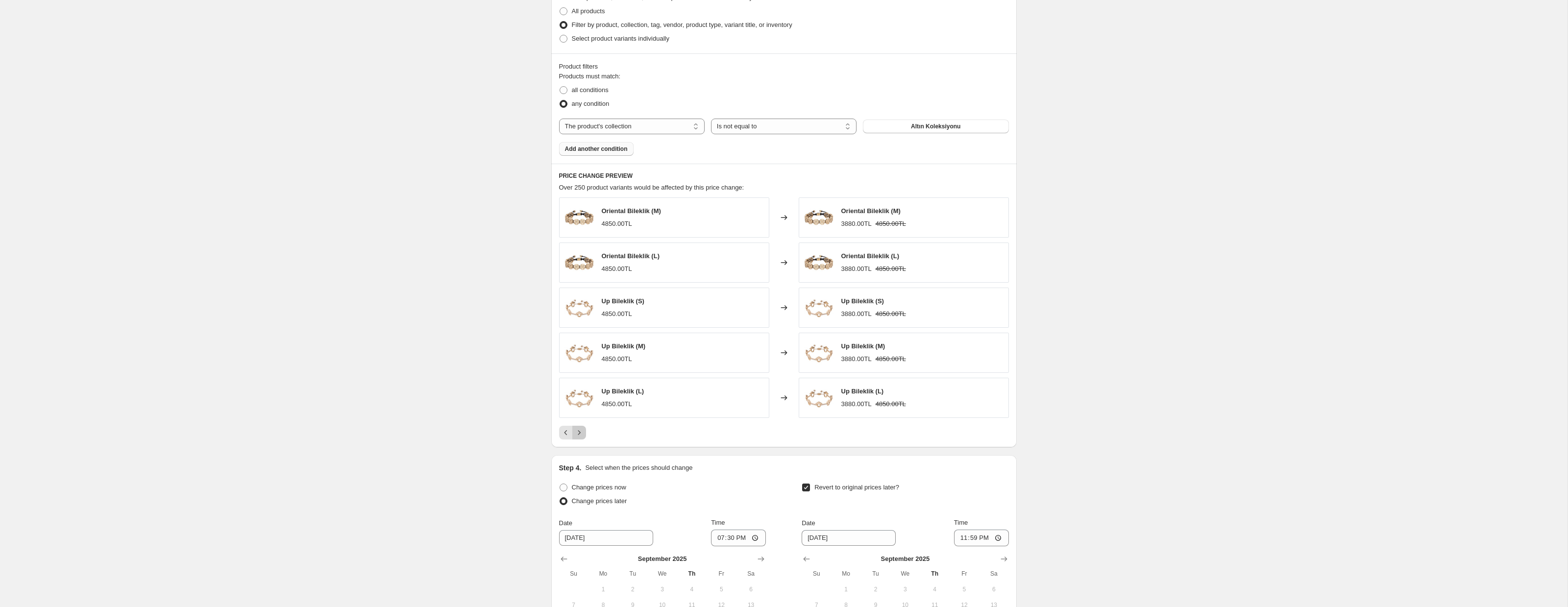
click at [584, 435] on button "Next" at bounding box center [579, 432] width 13 height 13
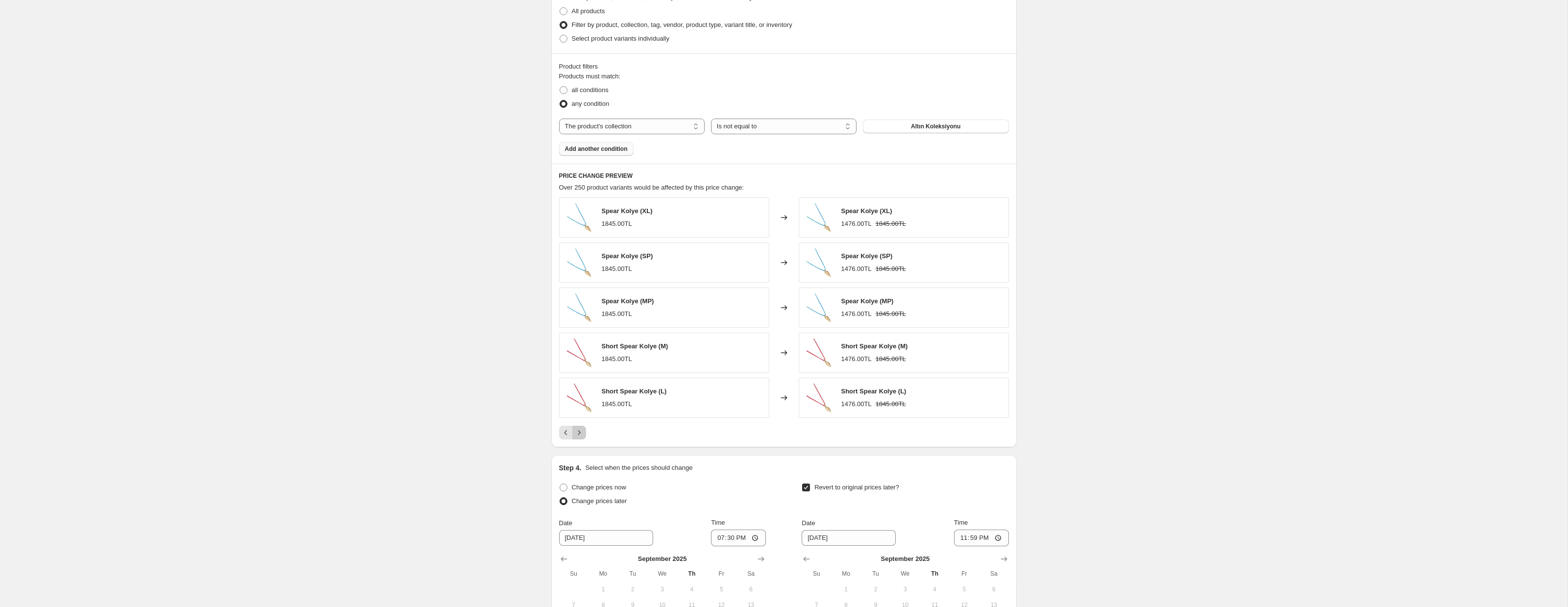
click at [584, 435] on button "Next" at bounding box center [579, 432] width 13 height 13
click at [585, 148] on span "Add another condition" at bounding box center [596, 149] width 63 height 7
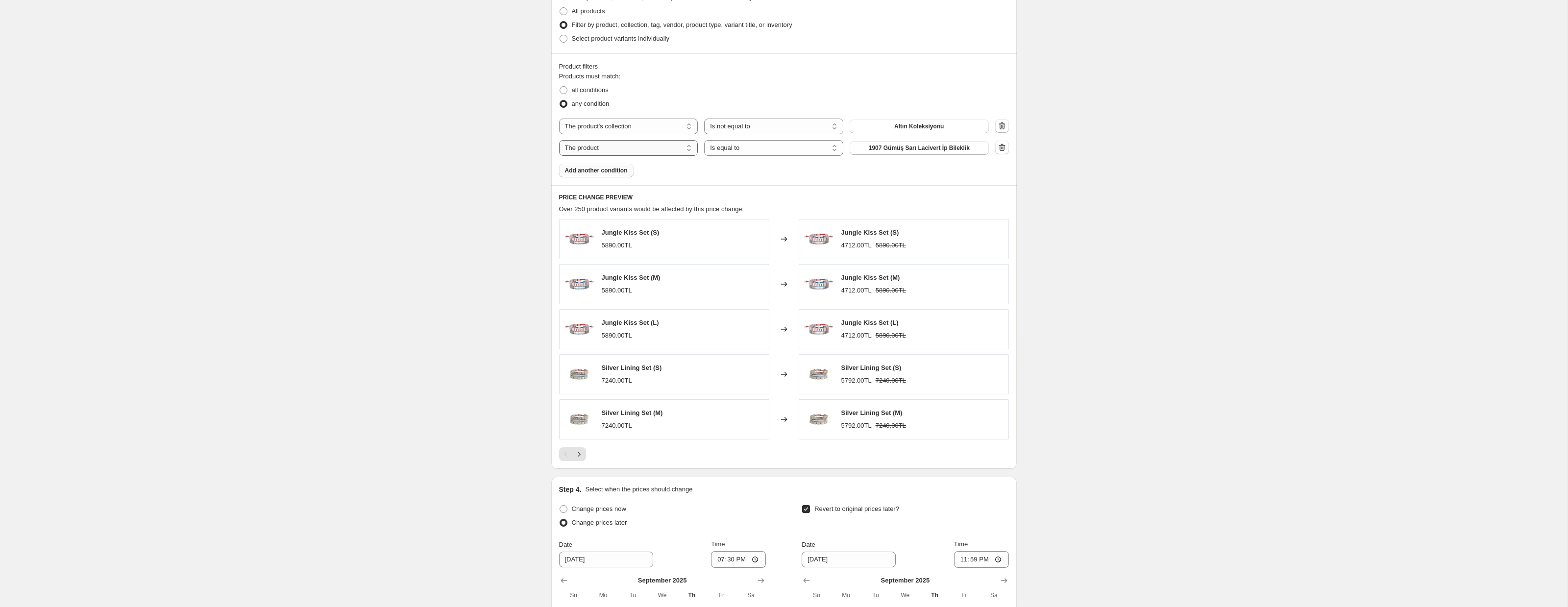
click at [650, 143] on select "The product The product's collection The product's tag The product's vendor The…" at bounding box center [629, 148] width 139 height 16
select select "collection"
click at [784, 151] on select "Is equal to Is not equal to" at bounding box center [774, 148] width 139 height 16
click at [898, 146] on span "2'li Bileklik Set" at bounding box center [918, 148] width 41 height 7
click at [1003, 125] on icon "button" at bounding box center [1002, 126] width 10 height 10
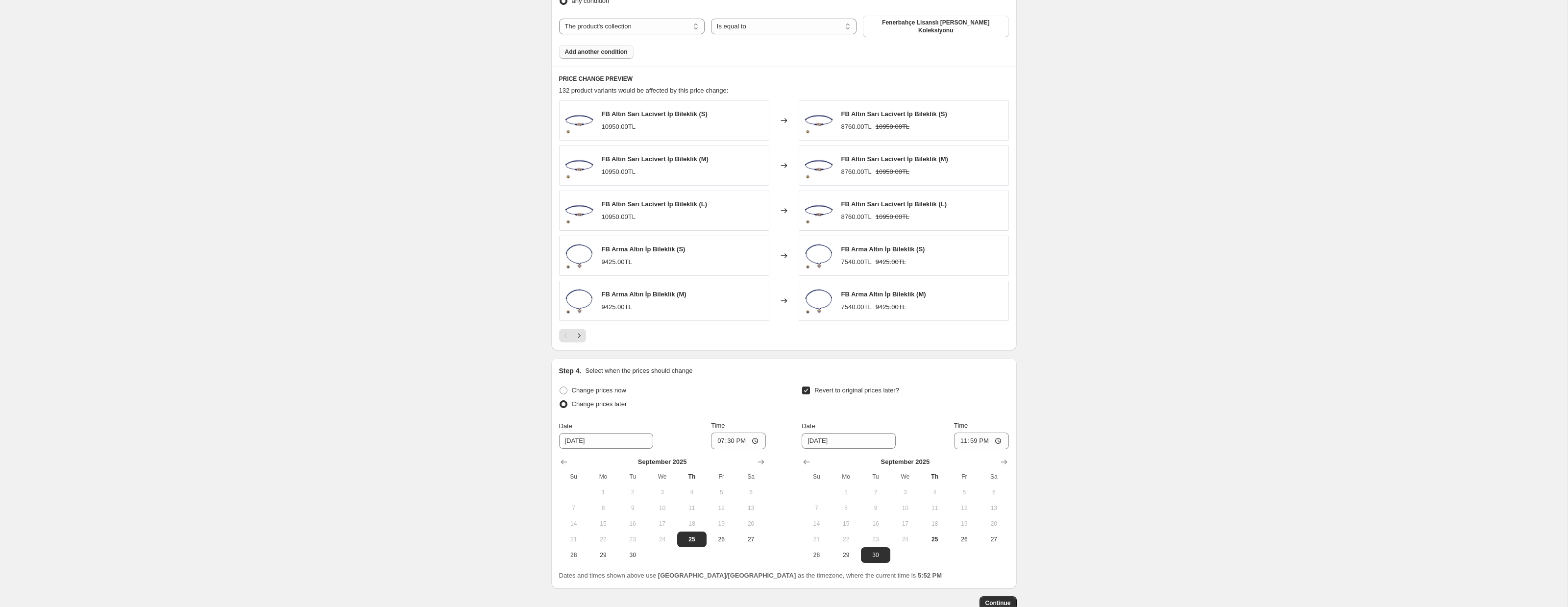
scroll to position [610, 0]
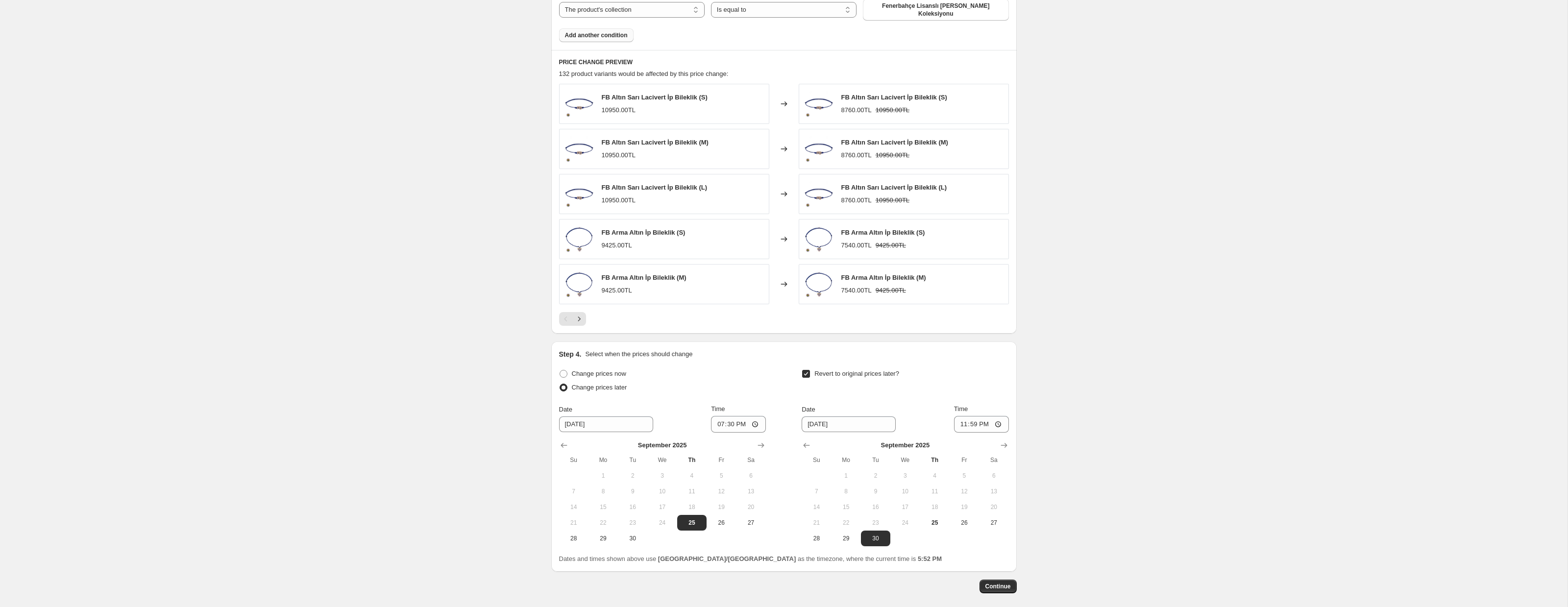
click at [590, 312] on div at bounding box center [784, 319] width 449 height 13
click at [587, 312] on div at bounding box center [784, 319] width 449 height 13
click at [585, 312] on button "Next" at bounding box center [579, 319] width 13 height 13
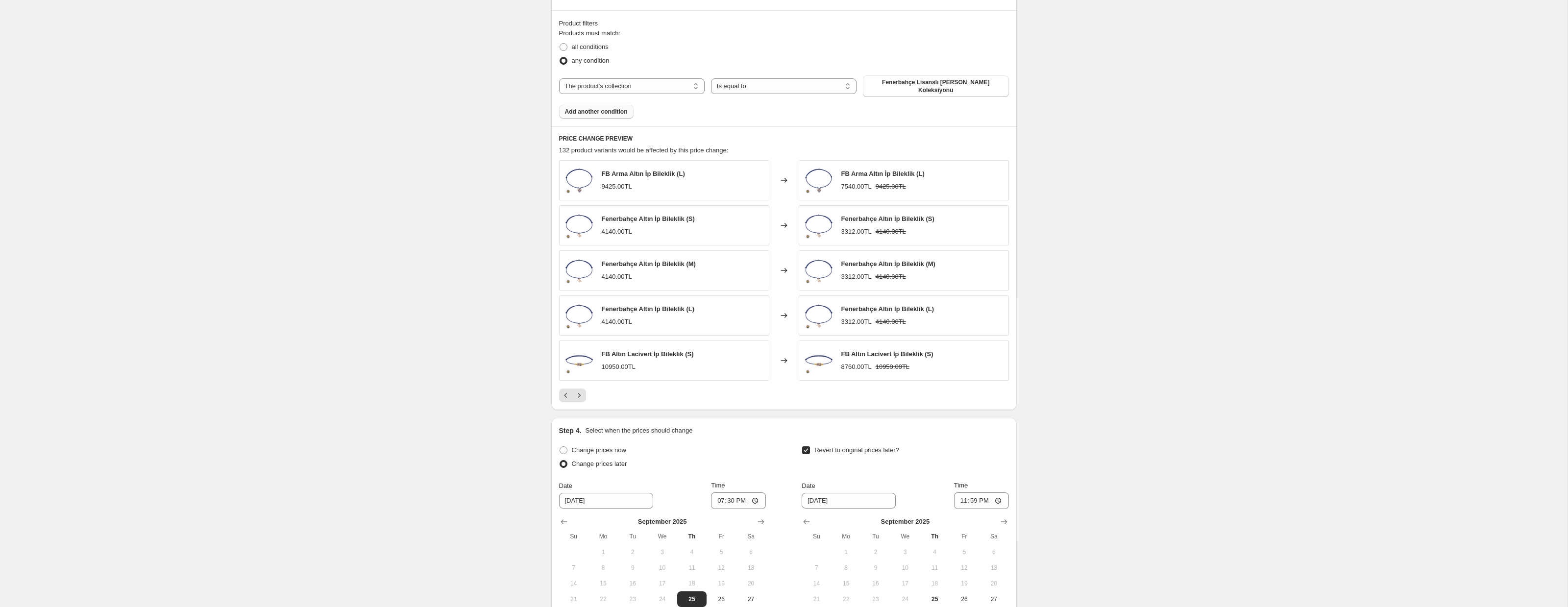
scroll to position [510, 0]
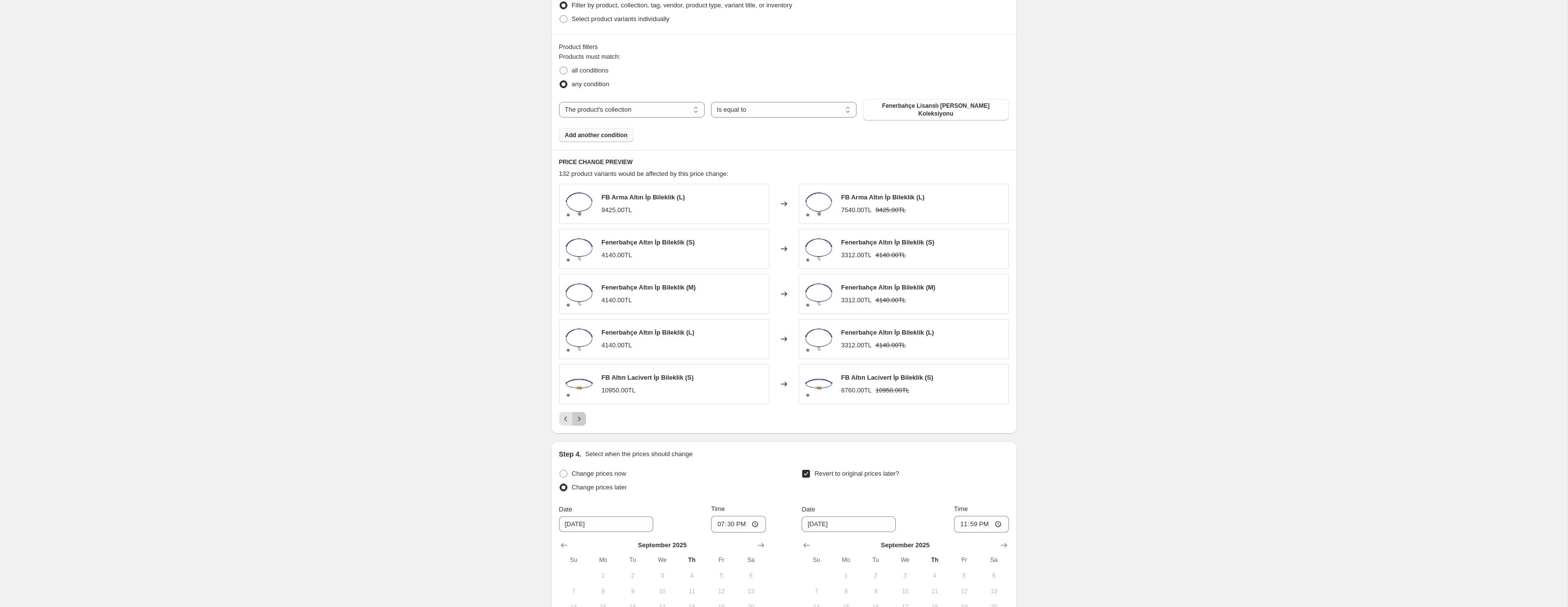
click at [580, 417] on icon "Next" at bounding box center [578, 419] width 10 height 10
click at [583, 417] on icon "Next" at bounding box center [578, 419] width 10 height 10
click at [758, 109] on select "Is equal to Is not equal to" at bounding box center [784, 109] width 145 height 16
select select "not_equal"
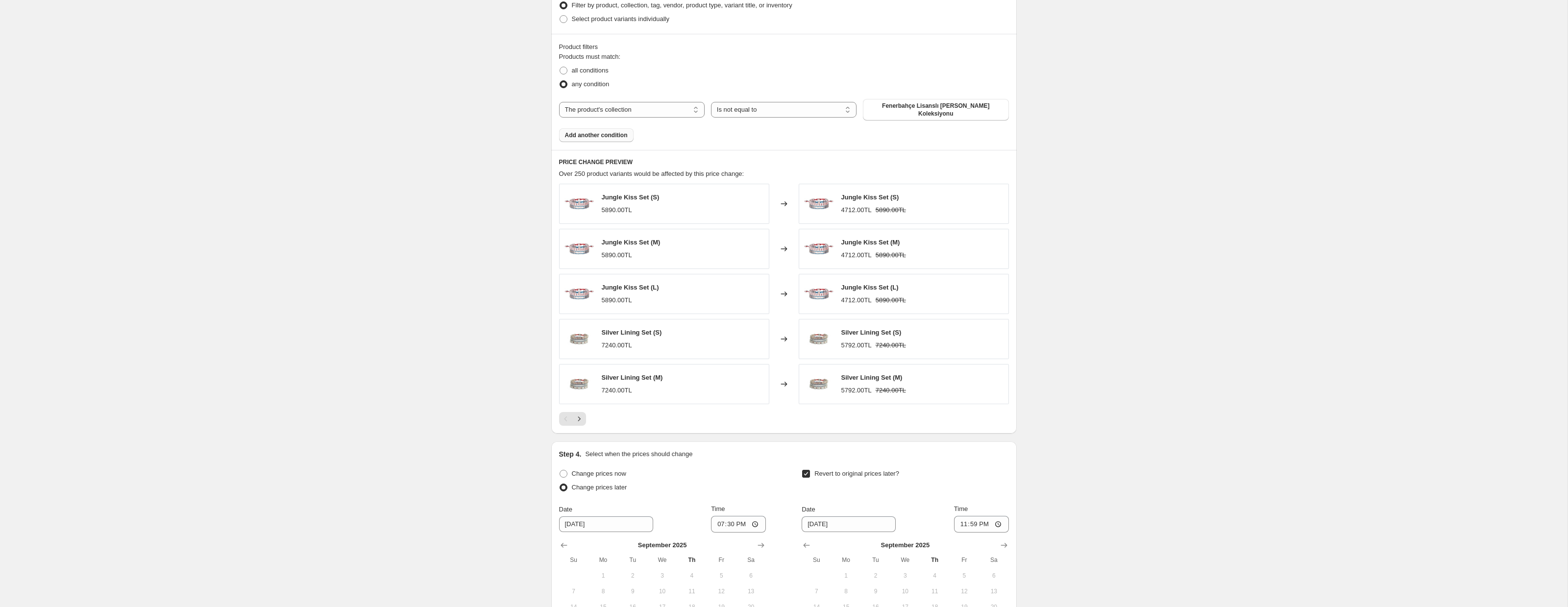
click at [614, 131] on span "Add another condition" at bounding box center [596, 135] width 63 height 7
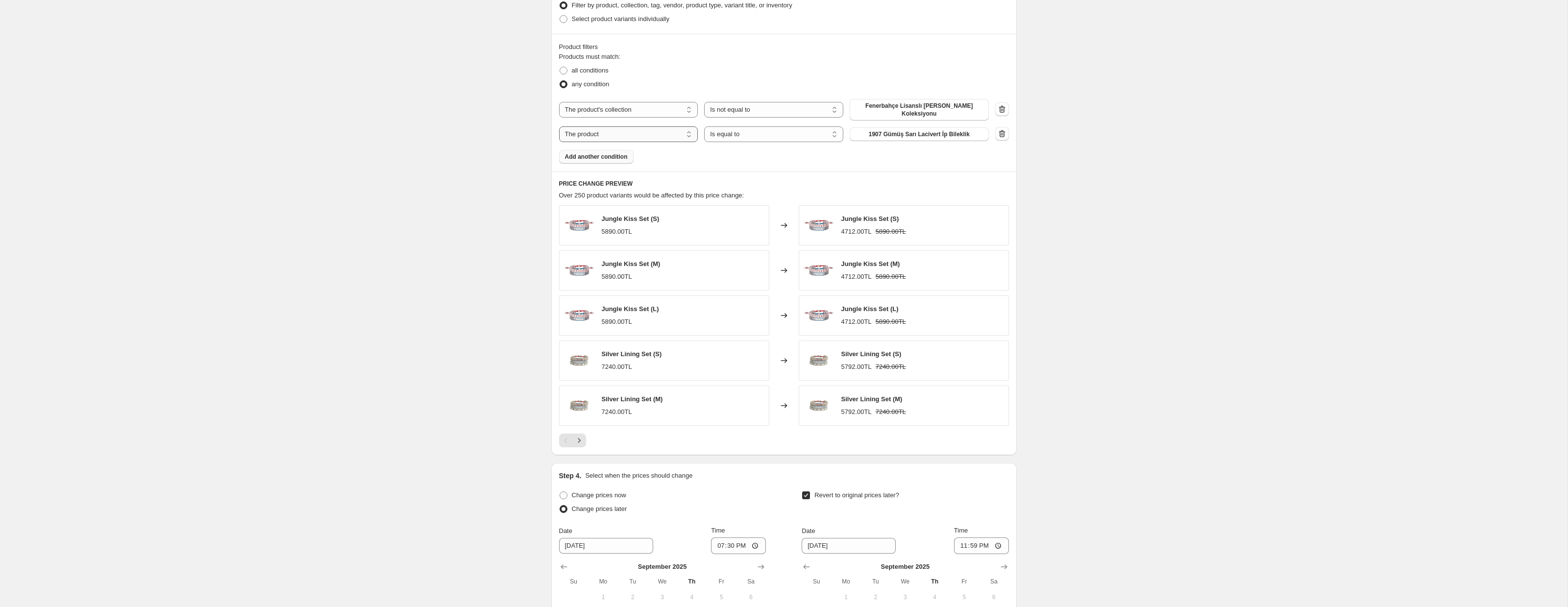
click at [641, 135] on select "The product The product's collection The product's tag The product's vendor The…" at bounding box center [629, 134] width 139 height 16
select select "collection"
click at [752, 135] on select "Is equal to Is not equal to" at bounding box center [774, 134] width 139 height 16
select select "not_equal"
click at [912, 136] on span "2'li Bileklik Set" at bounding box center [918, 134] width 41 height 7
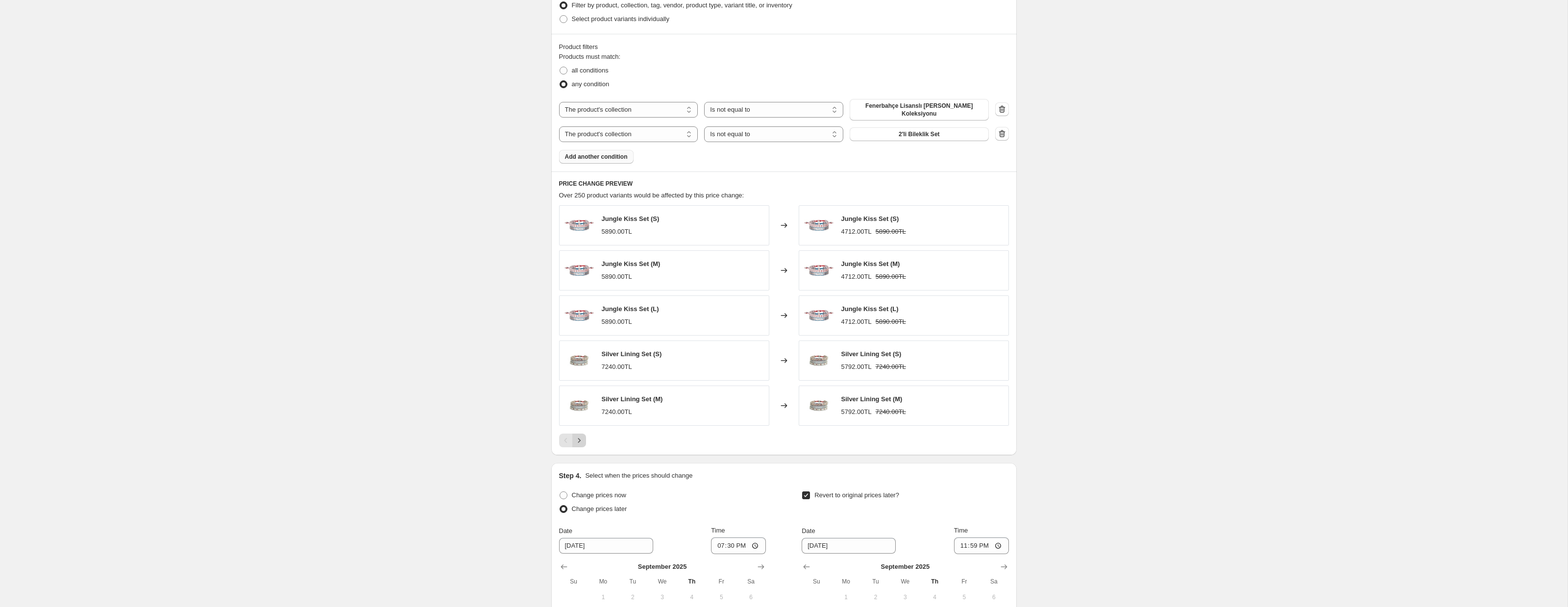
click at [583, 443] on icon "Next" at bounding box center [578, 440] width 10 height 10
click at [874, 130] on button "2'li Bileklik Set" at bounding box center [919, 134] width 139 height 13
click at [583, 445] on button "Next" at bounding box center [579, 441] width 13 height 13
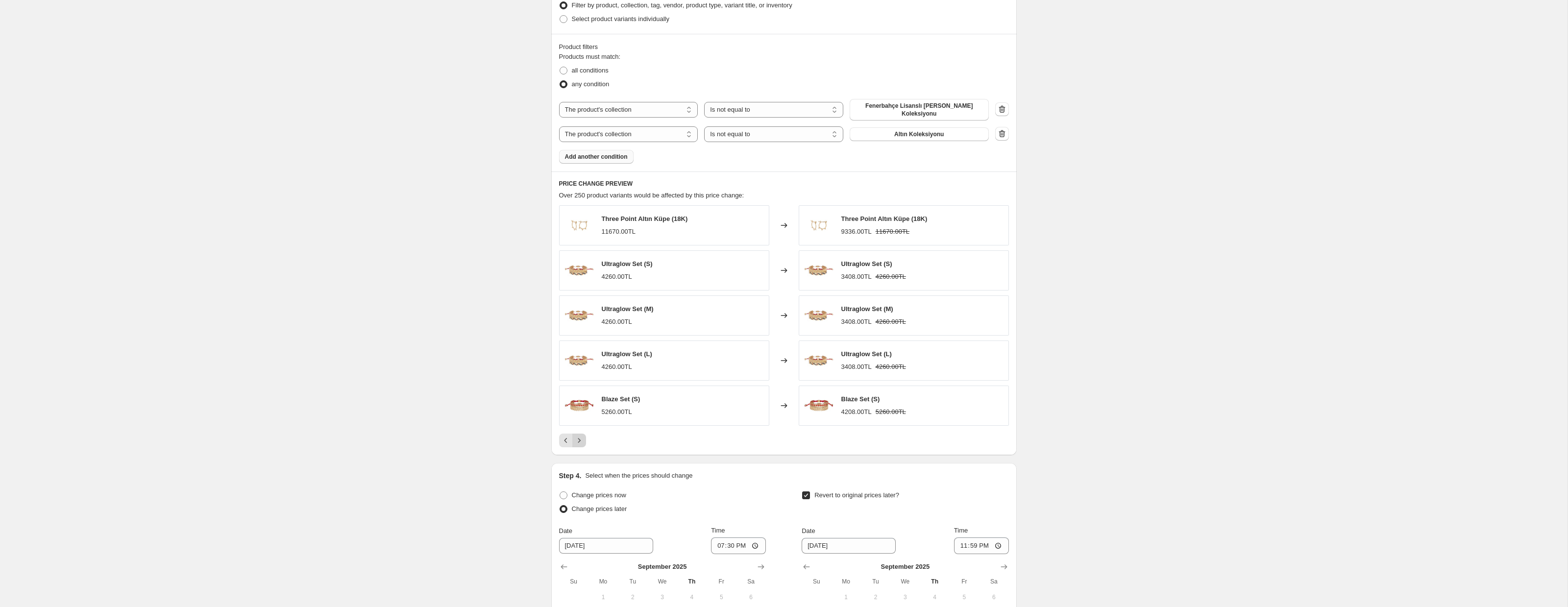
click at [583, 445] on button "Next" at bounding box center [579, 441] width 13 height 13
click at [561, 443] on icon "Previous" at bounding box center [566, 440] width 10 height 10
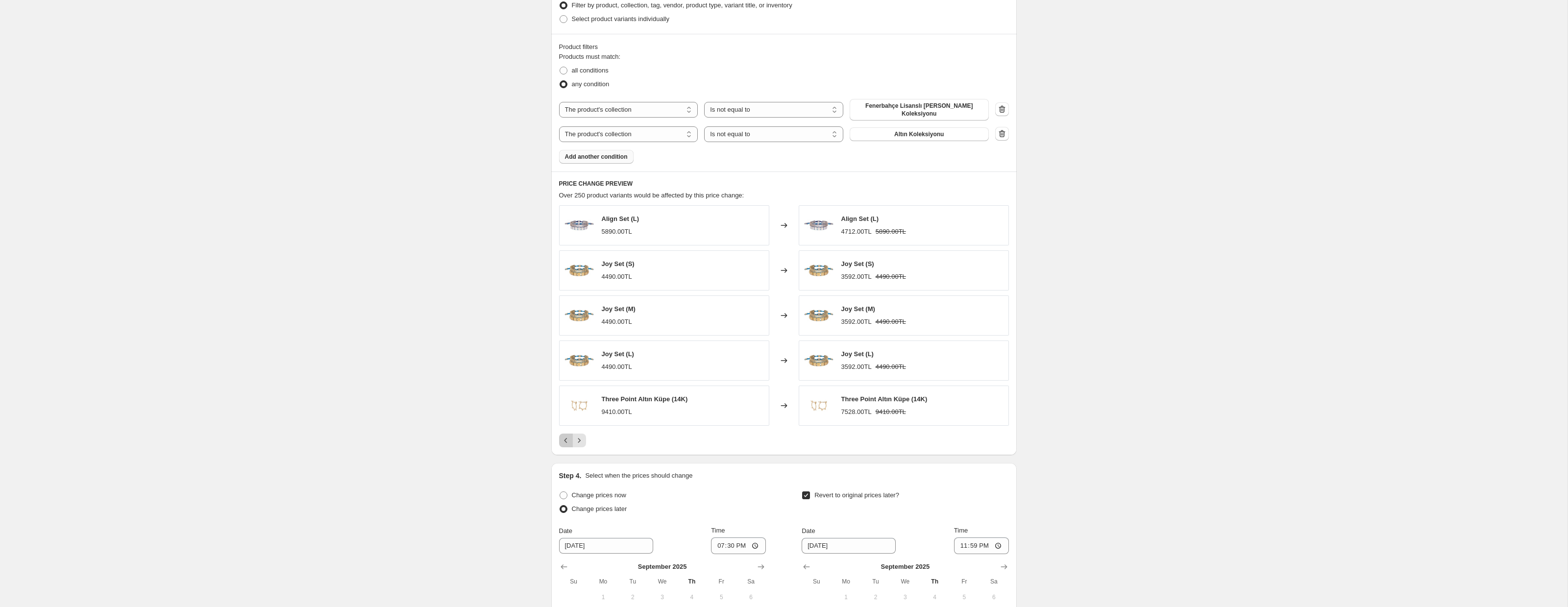
click at [561, 443] on icon "Previous" at bounding box center [566, 440] width 10 height 10
click at [563, 70] on span at bounding box center [563, 70] width 7 height 7
click at [560, 67] on input "all conditions" at bounding box center [560, 67] width 1 height 1
radio input "true"
click at [581, 444] on icon "Next" at bounding box center [578, 440] width 10 height 10
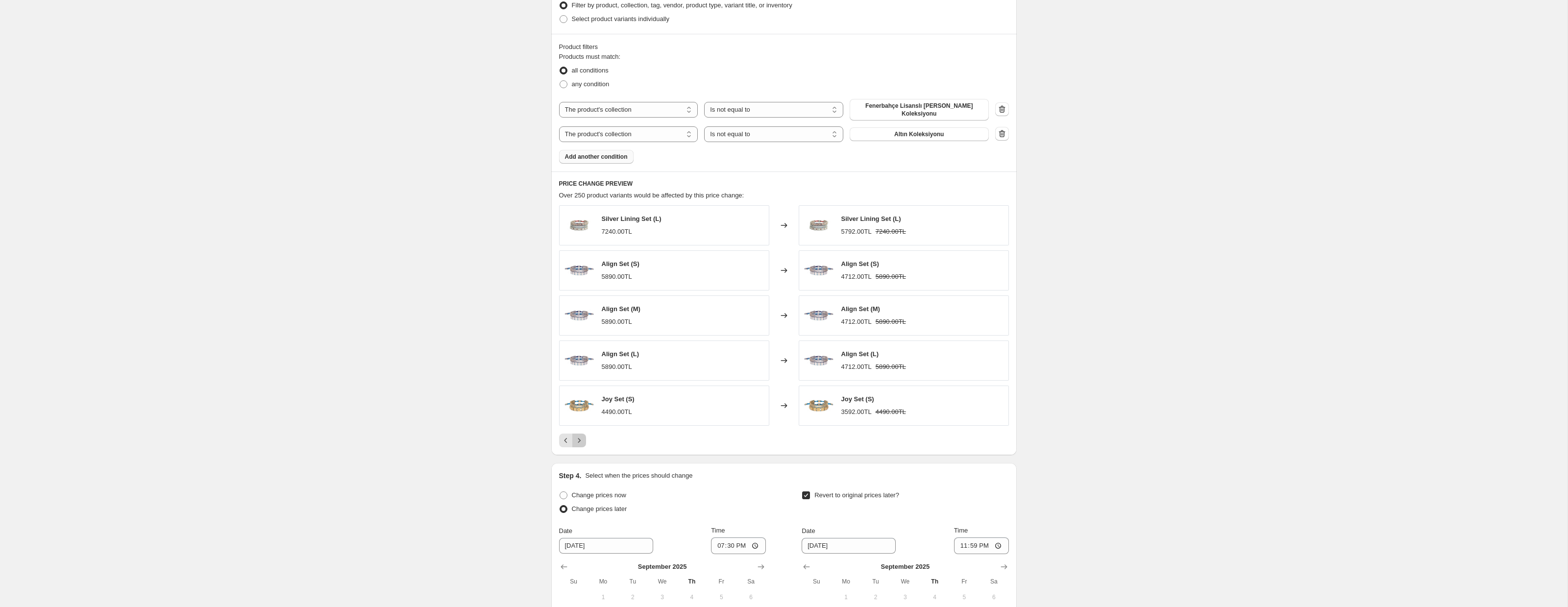
click at [583, 445] on button "Next" at bounding box center [579, 441] width 13 height 13
click at [562, 440] on icon "Previous" at bounding box center [566, 440] width 10 height 10
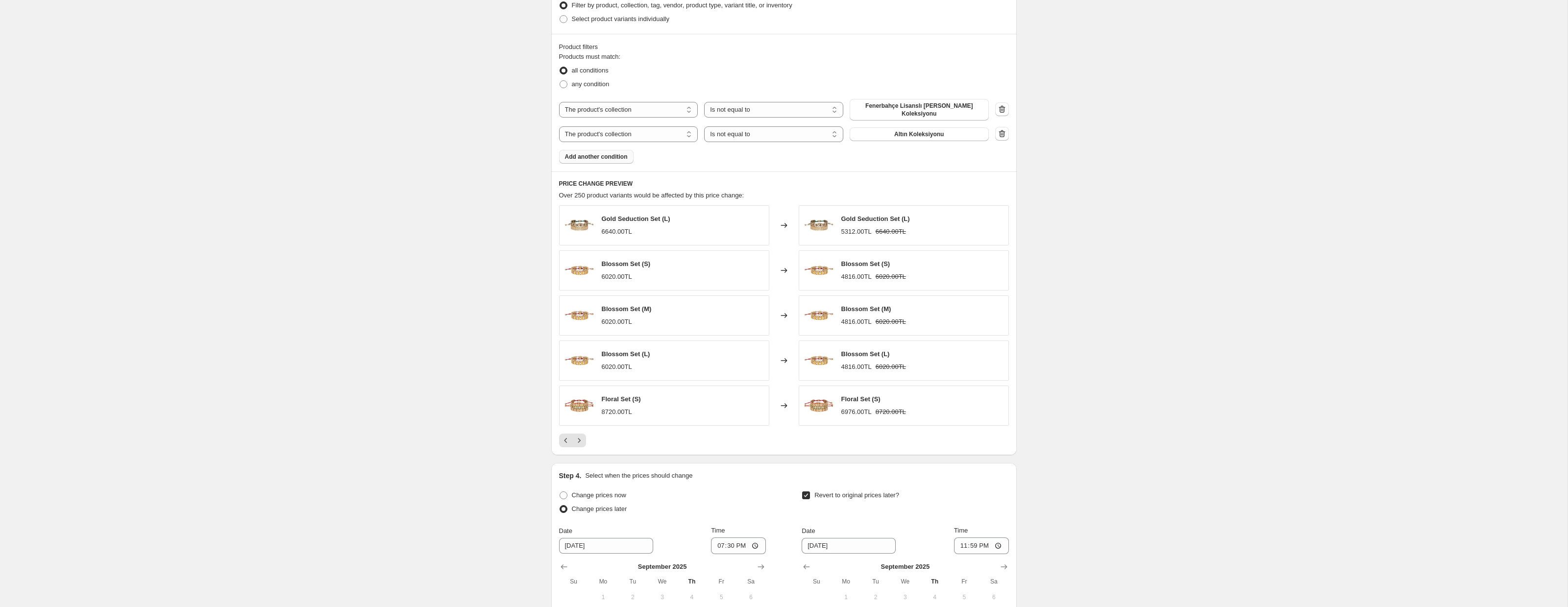
drag, startPoint x: 632, startPoint y: 217, endPoint x: 673, endPoint y: 219, distance: 41.0
click at [673, 219] on div "Gold Seduction Set (L) 6640.00TL" at bounding box center [664, 226] width 211 height 40
drag, startPoint x: 620, startPoint y: 217, endPoint x: 672, endPoint y: 218, distance: 52.0
click at [671, 218] on span "Gold Seduction Set (L)" at bounding box center [636, 219] width 69 height 7
copy span "Gold Seduction Set (L)"
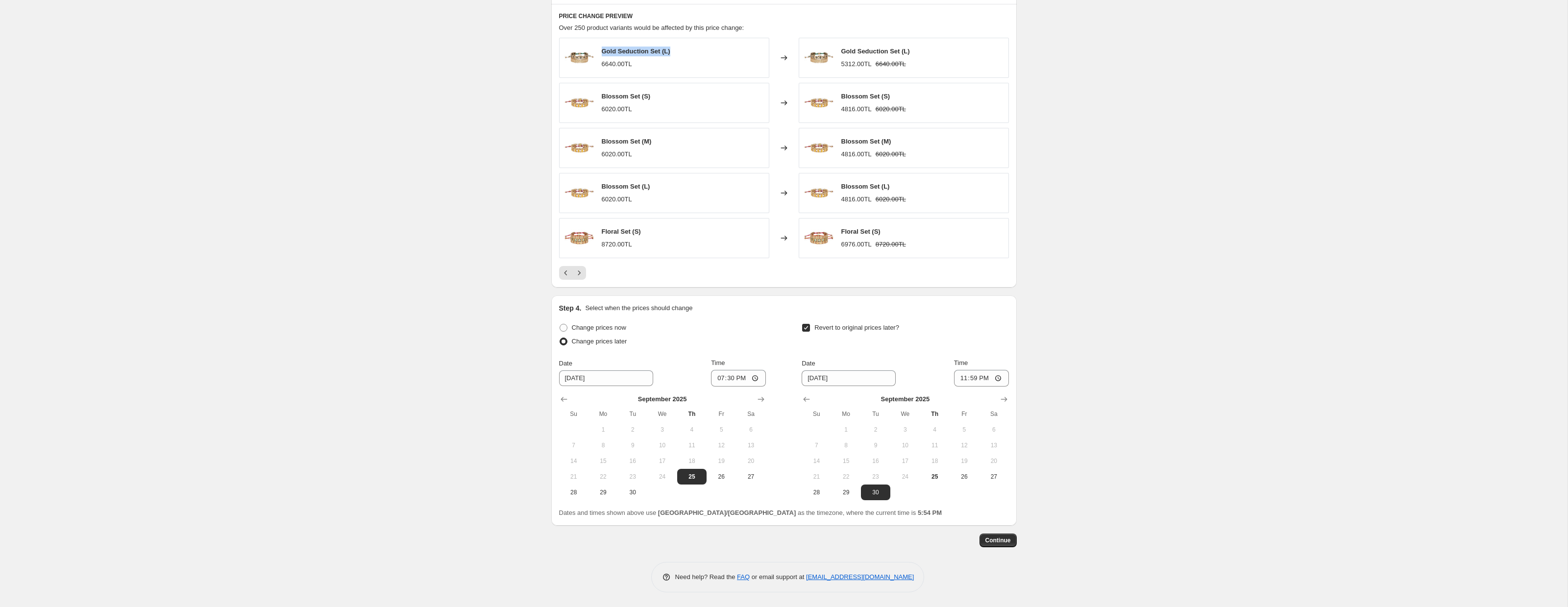
scroll to position [675, 0]
click at [578, 278] on icon "Next" at bounding box center [578, 275] width 10 height 10
click at [579, 278] on icon "Next" at bounding box center [578, 275] width 10 height 10
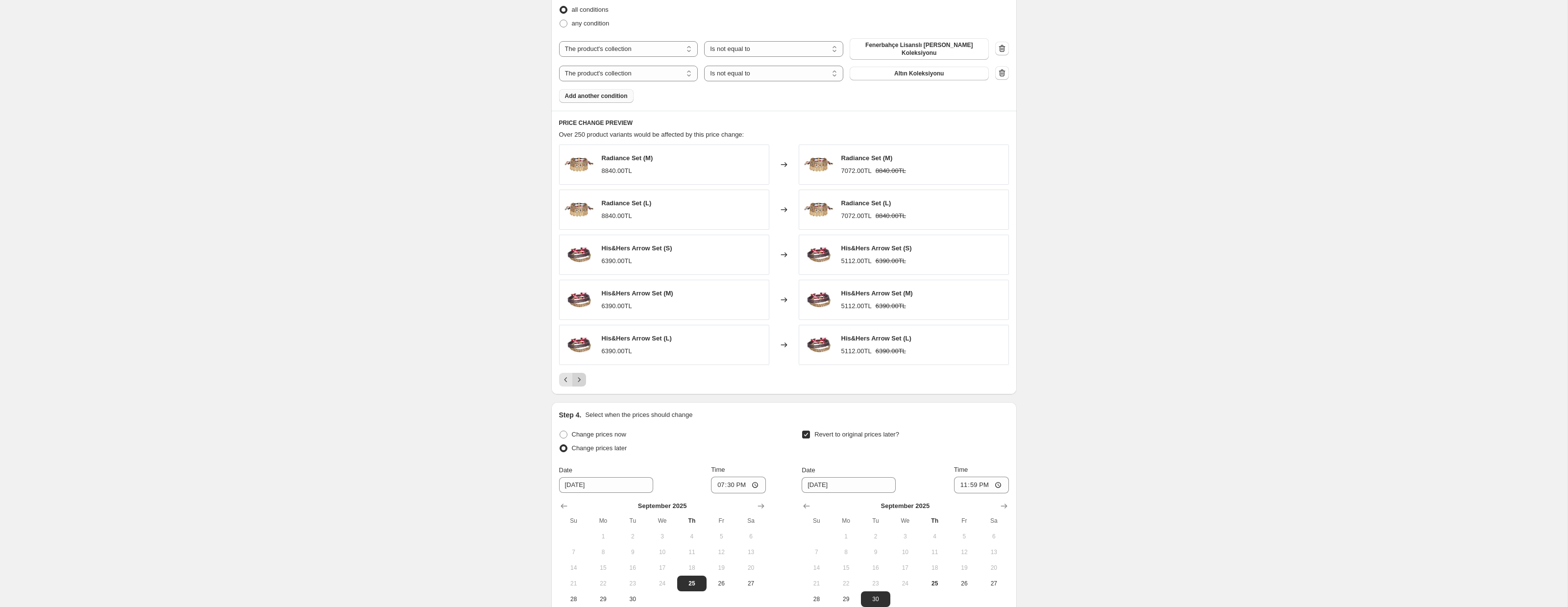
scroll to position [542, 0]
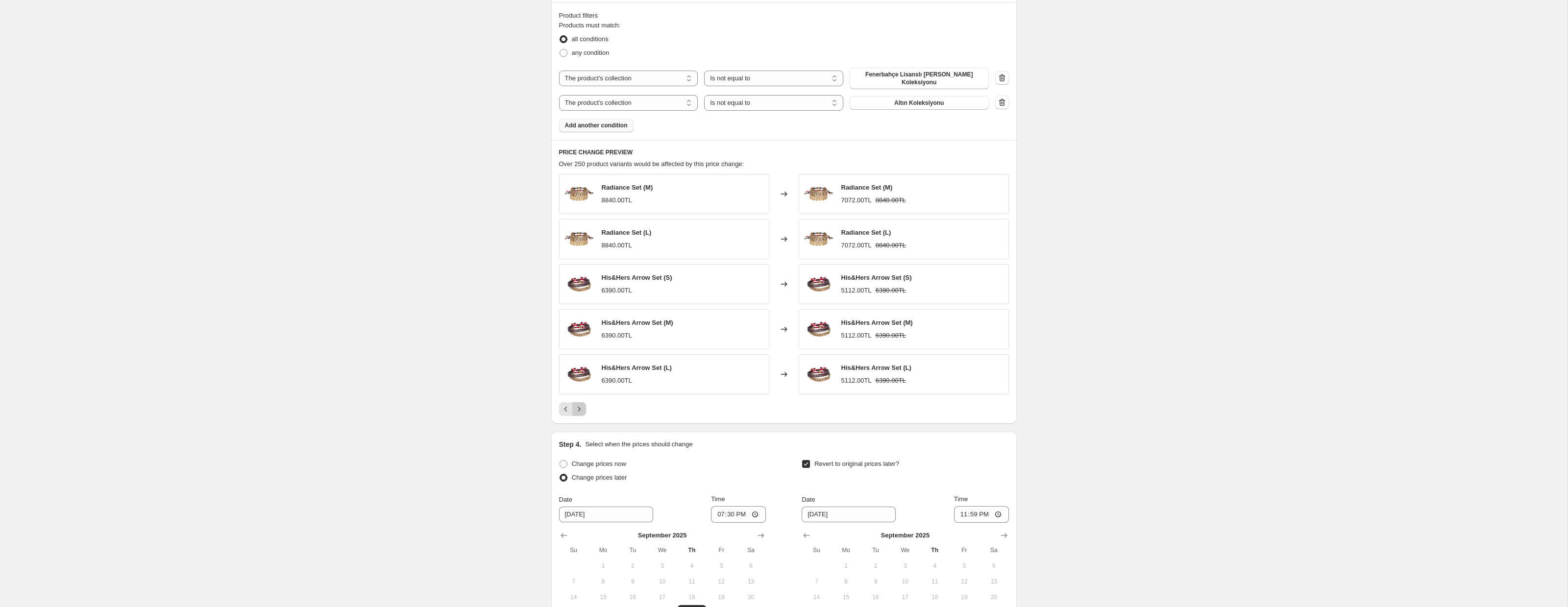
click at [581, 408] on icon "Next" at bounding box center [578, 409] width 10 height 10
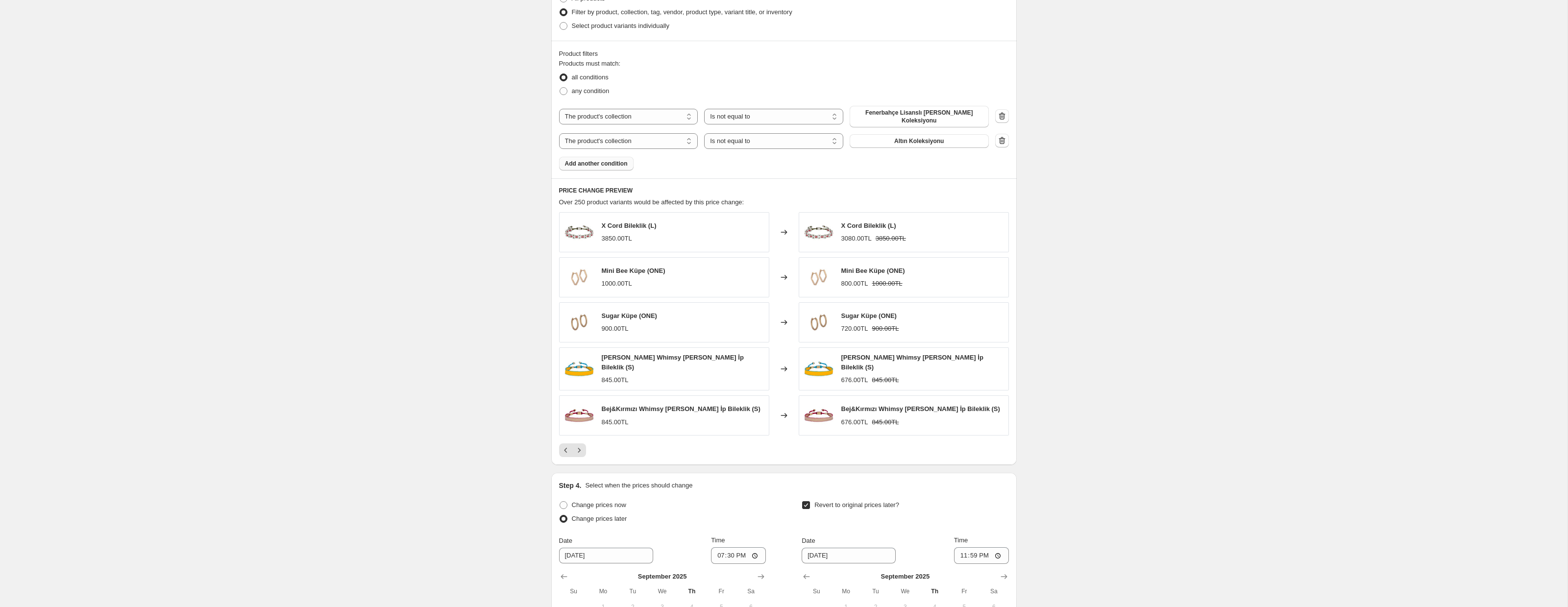
scroll to position [497, 0]
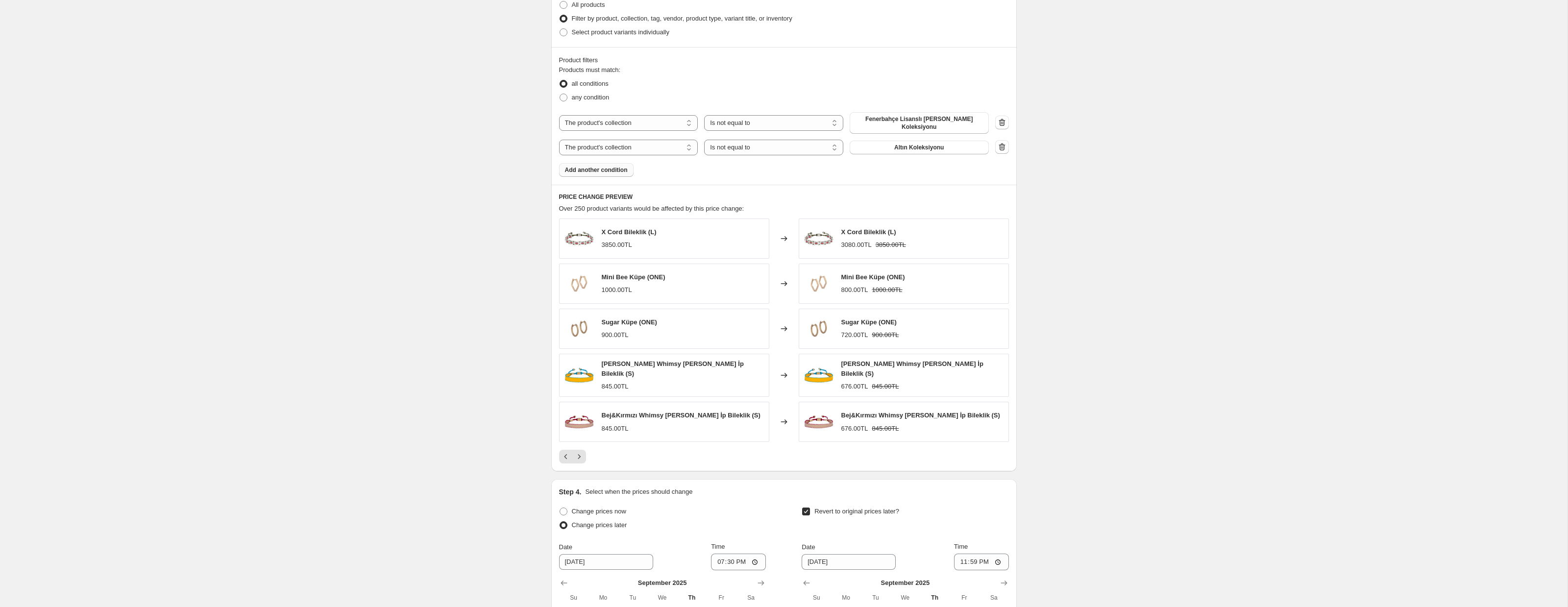
drag, startPoint x: 1142, startPoint y: 495, endPoint x: 1119, endPoint y: 261, distance: 235.1
click at [1141, 495] on div "Create new price [MEDICAL_DATA]. This page is ready Create new price [MEDICAL_D…" at bounding box center [784, 147] width 1567 height 1288
click at [1002, 151] on icon "button" at bounding box center [1002, 147] width 10 height 10
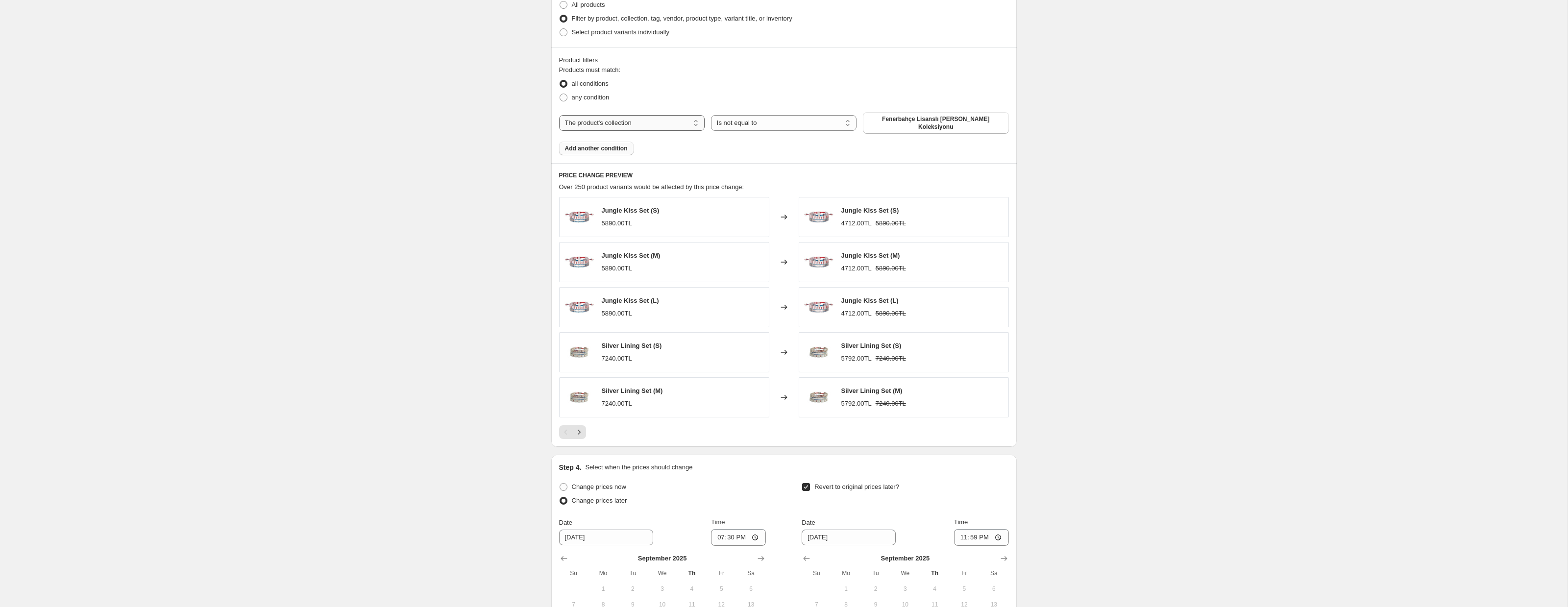
click at [657, 121] on select "The product The product's collection The product's tag The product's vendor The…" at bounding box center [632, 123] width 145 height 16
select select "product"
click at [892, 120] on span "1907 Gümüş Sarı Lacivert İp Bileklik" at bounding box center [936, 120] width 101 height 7
click at [731, 121] on select "Is equal to Is not equal to" at bounding box center [784, 120] width 145 height 16
select select "equal"
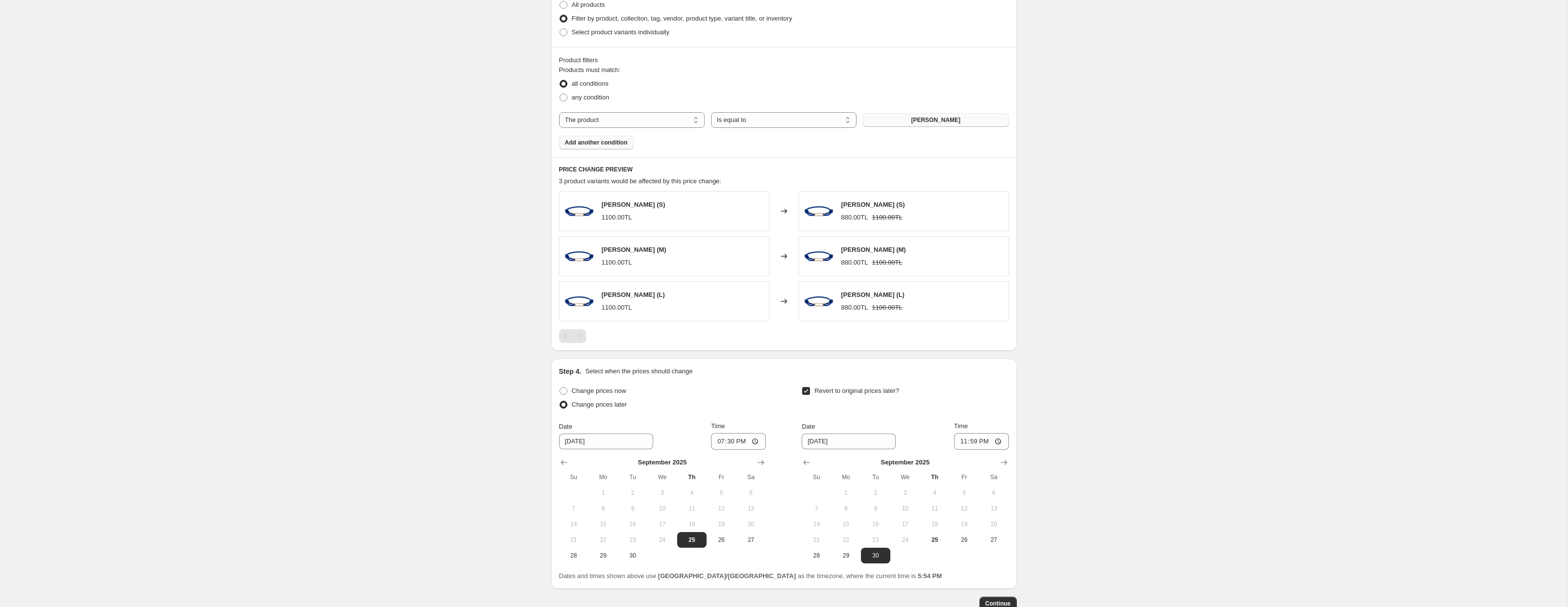
drag, startPoint x: 921, startPoint y: 120, endPoint x: 972, endPoint y: 120, distance: 51.0
click at [969, 120] on button "[PERSON_NAME]" at bounding box center [936, 120] width 145 height 13
drag, startPoint x: 628, startPoint y: 211, endPoint x: 589, endPoint y: 211, distance: 39.0
click at [587, 212] on div "[PERSON_NAME] (S) 1100.00TL" at bounding box center [664, 211] width 211 height 40
copy div "[PERSON_NAME] (S)"
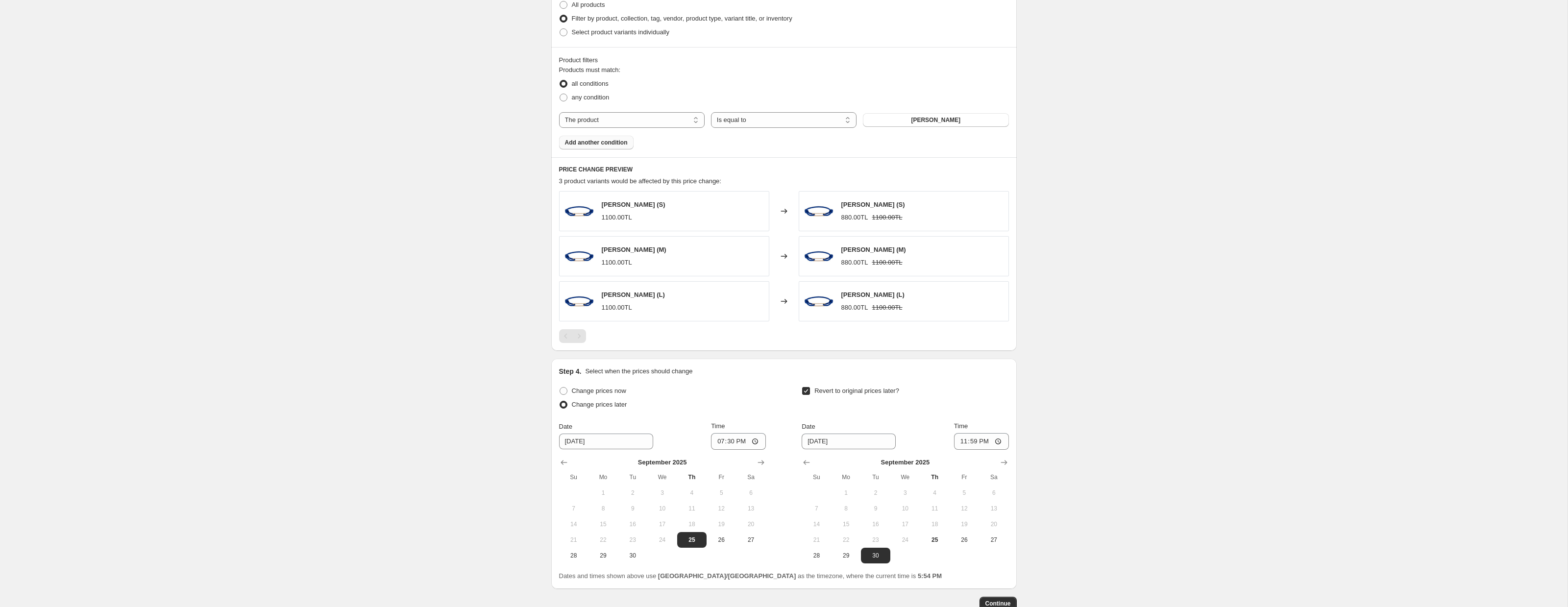
click at [438, 195] on div "Create new price [MEDICAL_DATA]. This page is ready Create new price [MEDICAL_D…" at bounding box center [784, 87] width 1567 height 1168
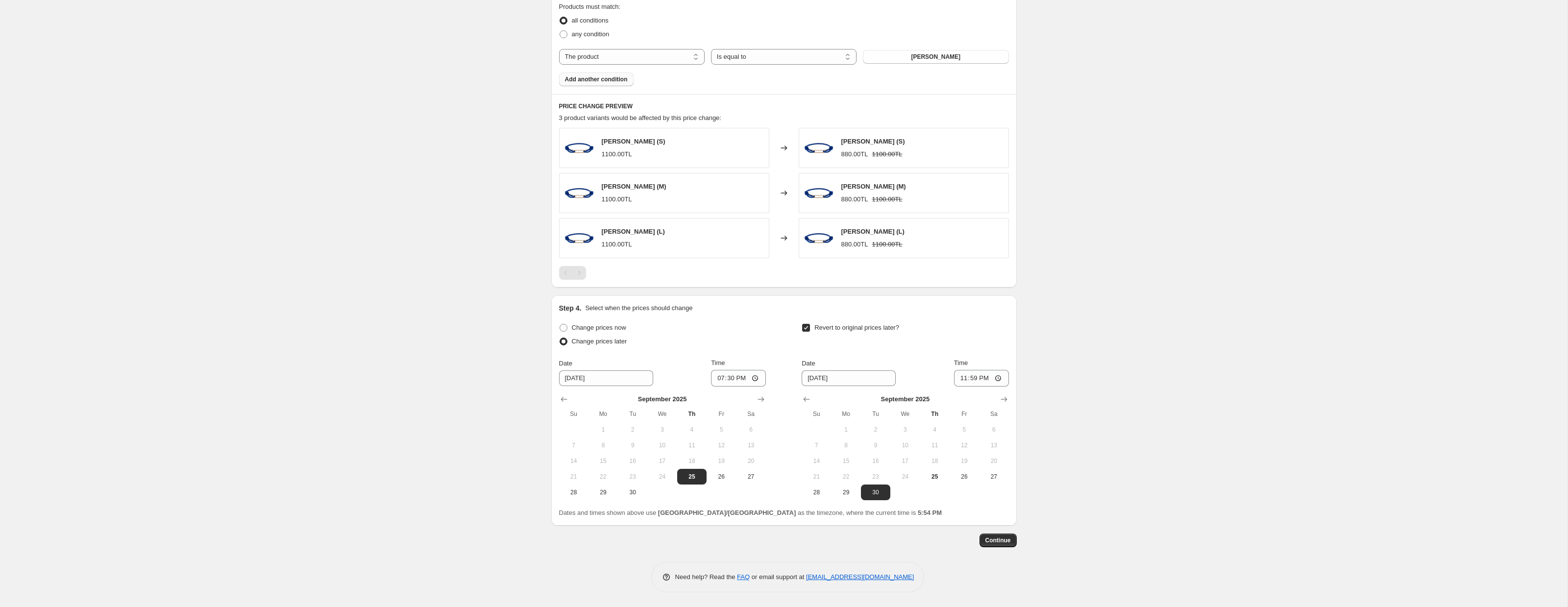
scroll to position [559, 0]
drag, startPoint x: 564, startPoint y: 327, endPoint x: 605, endPoint y: 323, distance: 41.2
click at [564, 327] on span at bounding box center [563, 329] width 7 height 7
click at [560, 325] on input "Change prices now" at bounding box center [560, 325] width 1 height 1
radio input "true"
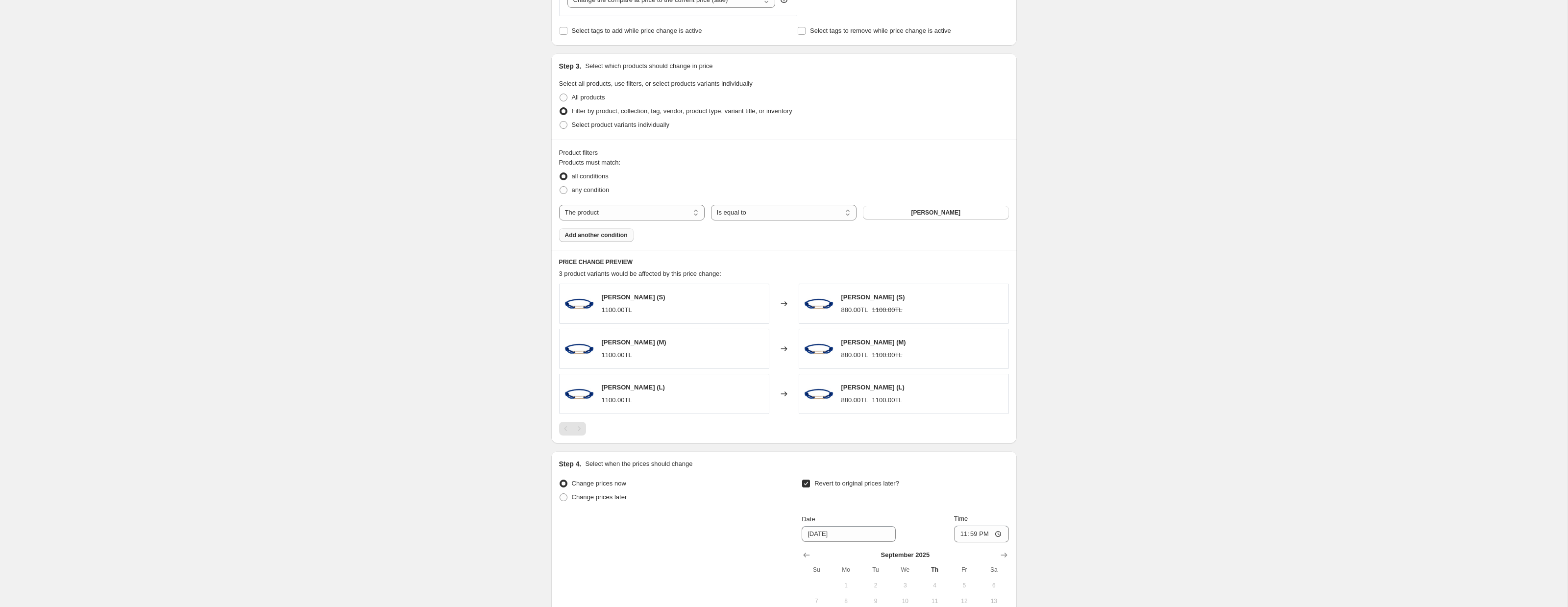
scroll to position [560, 0]
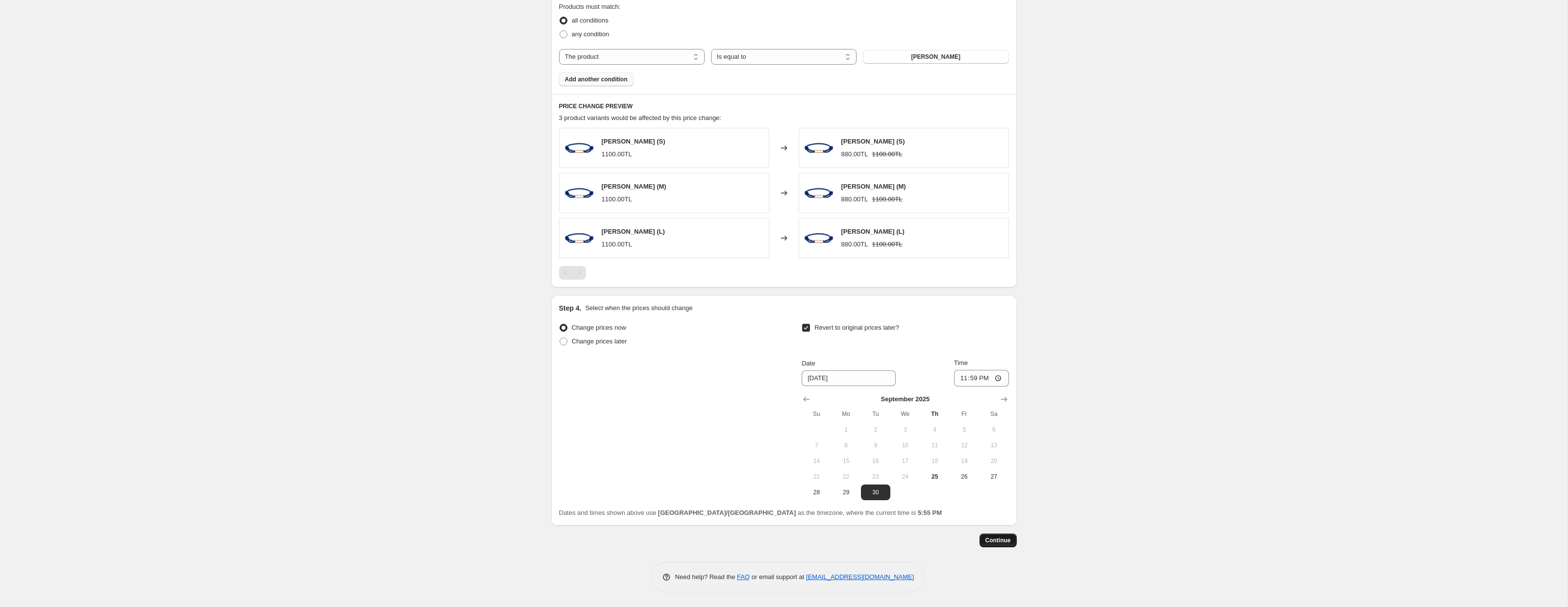
click at [1005, 544] on span "Continue" at bounding box center [998, 540] width 25 height 7
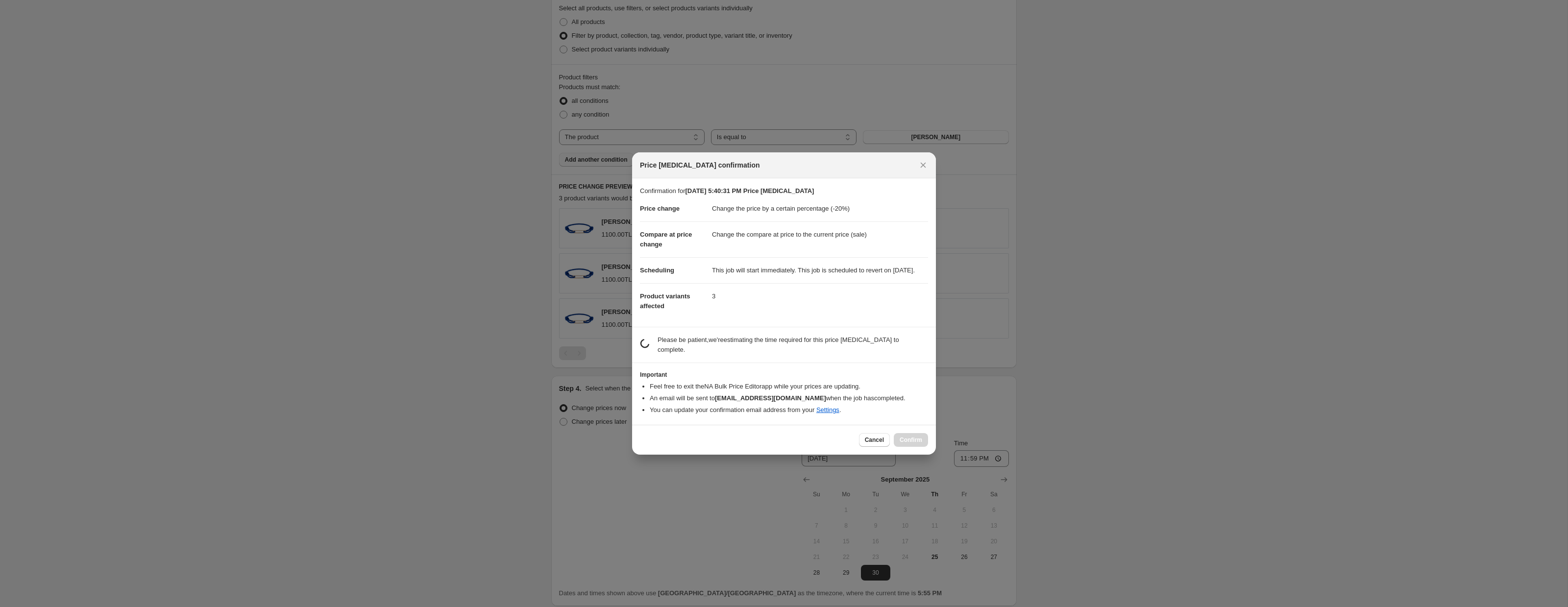
scroll to position [0, 0]
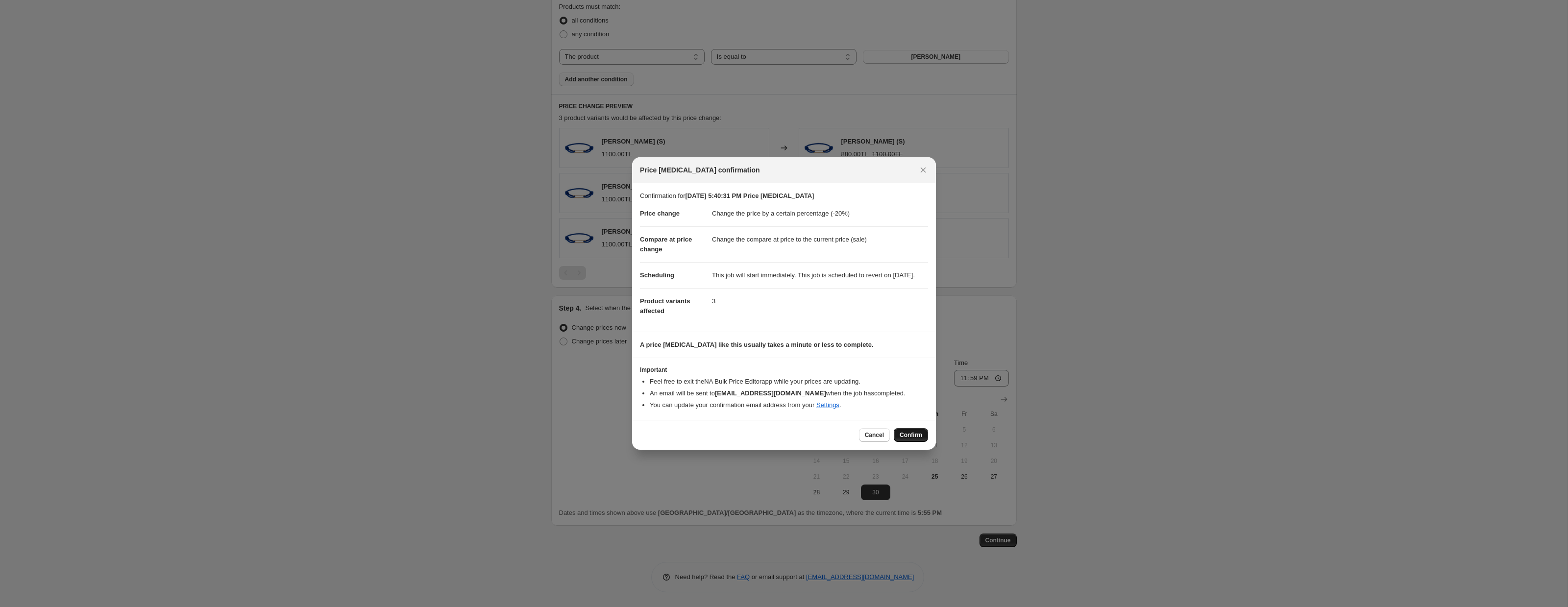
click at [915, 439] on span "Confirm" at bounding box center [911, 435] width 22 height 7
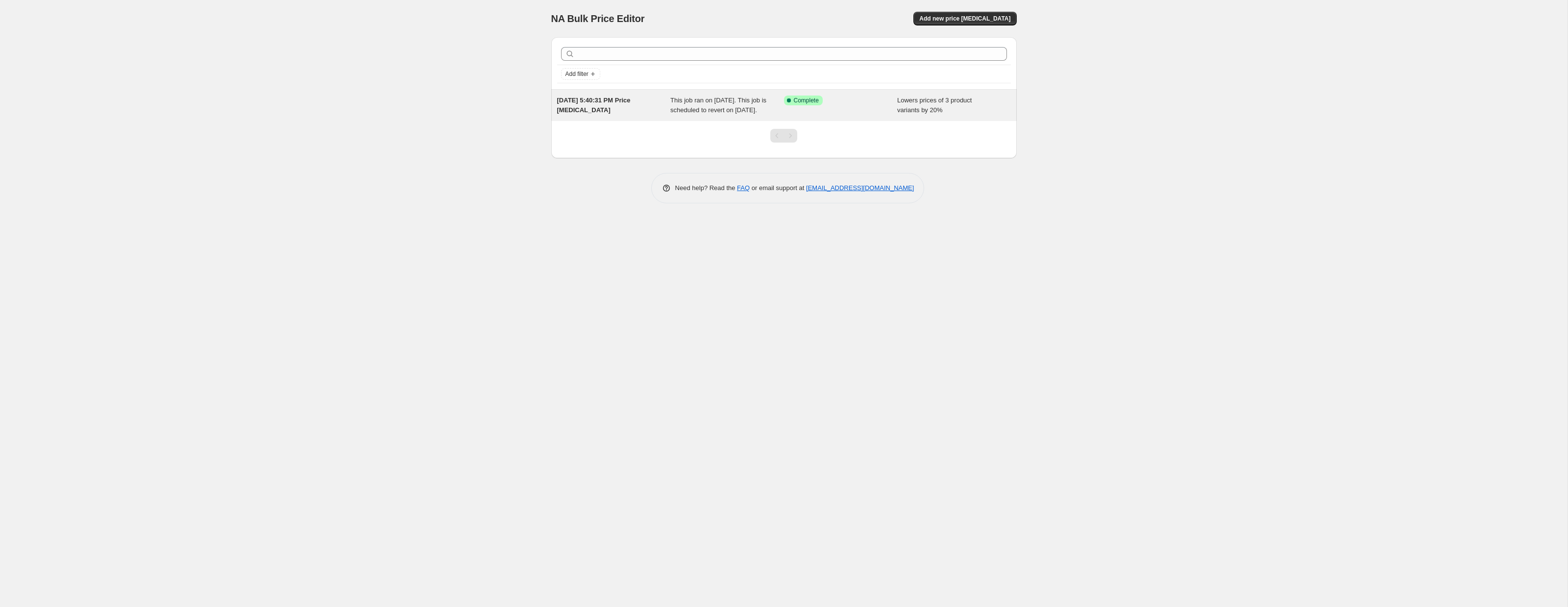
click at [751, 112] on span "This job ran on [DATE]. This job is scheduled to revert on [DATE]." at bounding box center [718, 105] width 96 height 17
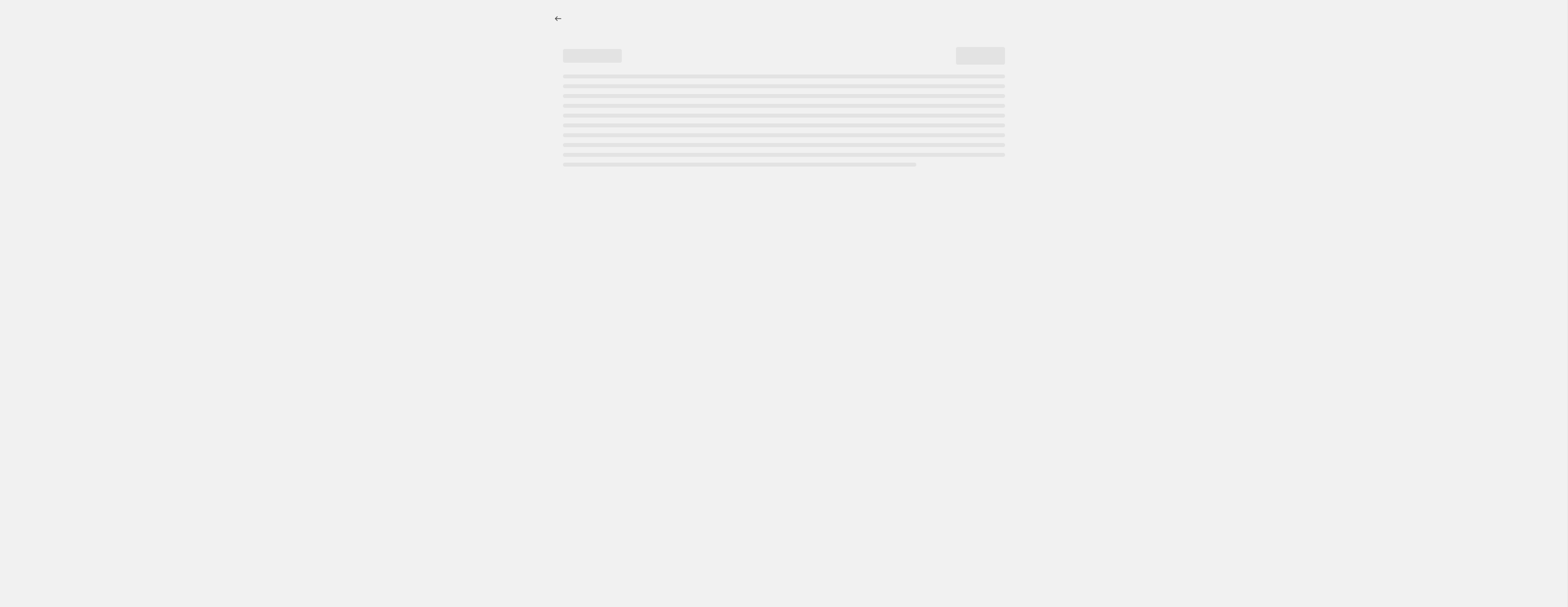
select select "percentage"
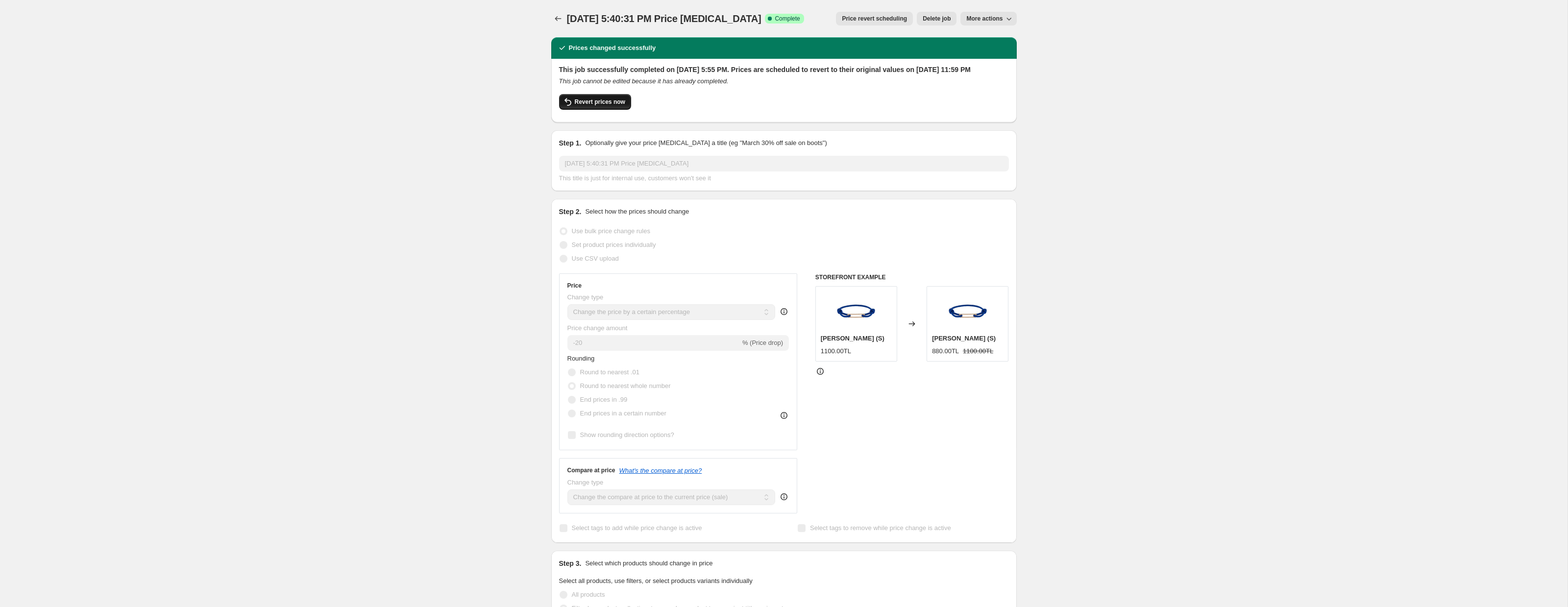
click at [601, 106] on span "Revert prices now" at bounding box center [599, 102] width 50 height 7
checkbox input "false"
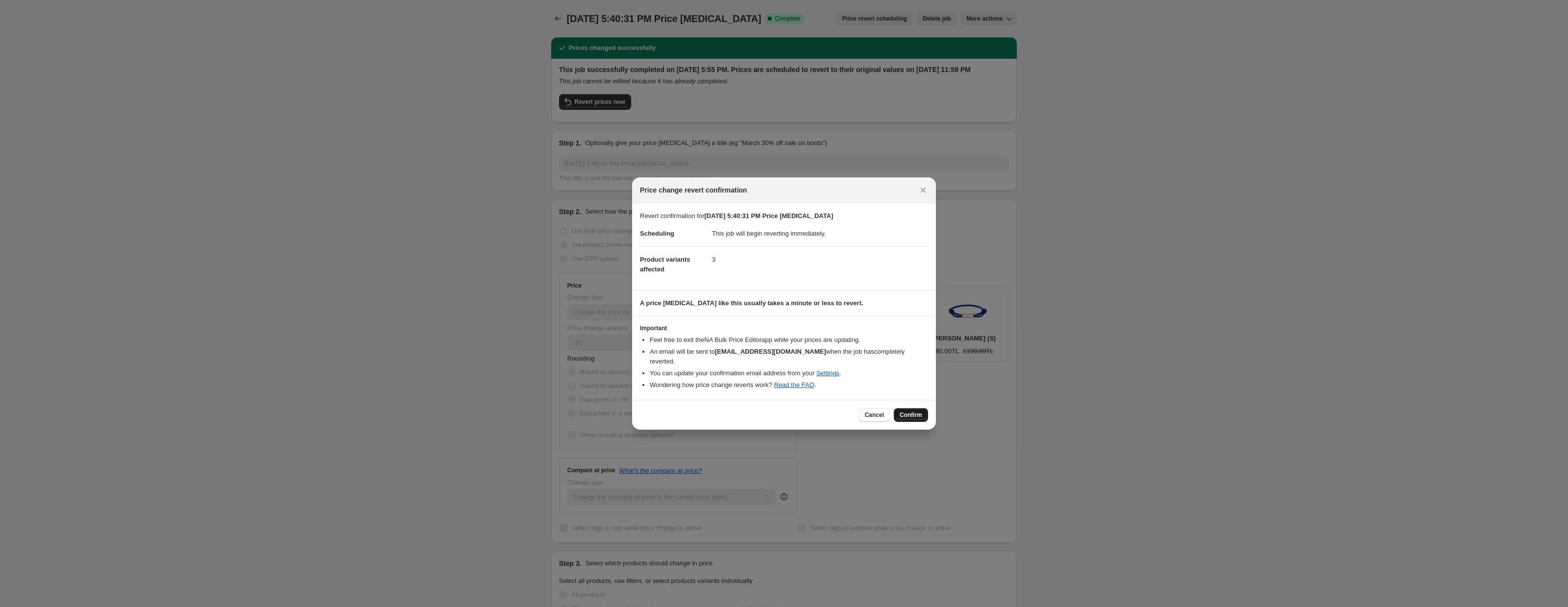
click at [915, 411] on span "Confirm" at bounding box center [911, 415] width 22 height 7
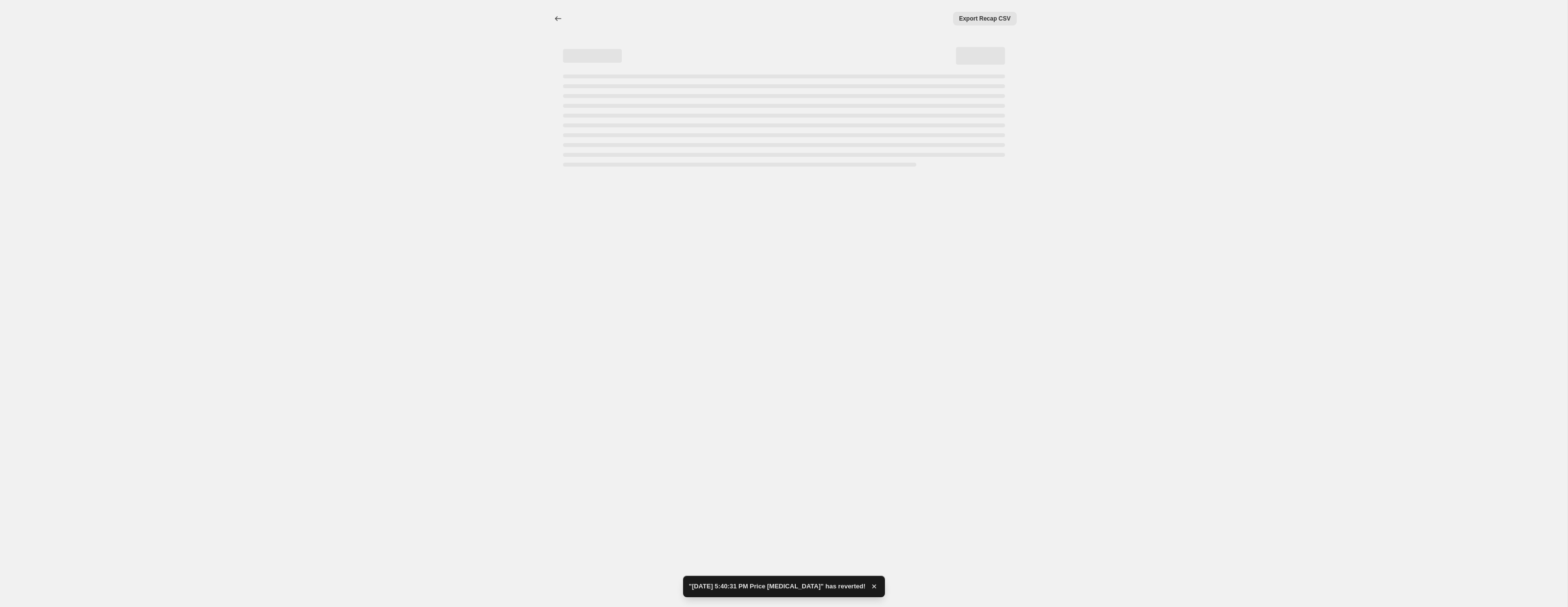
select select "percentage"
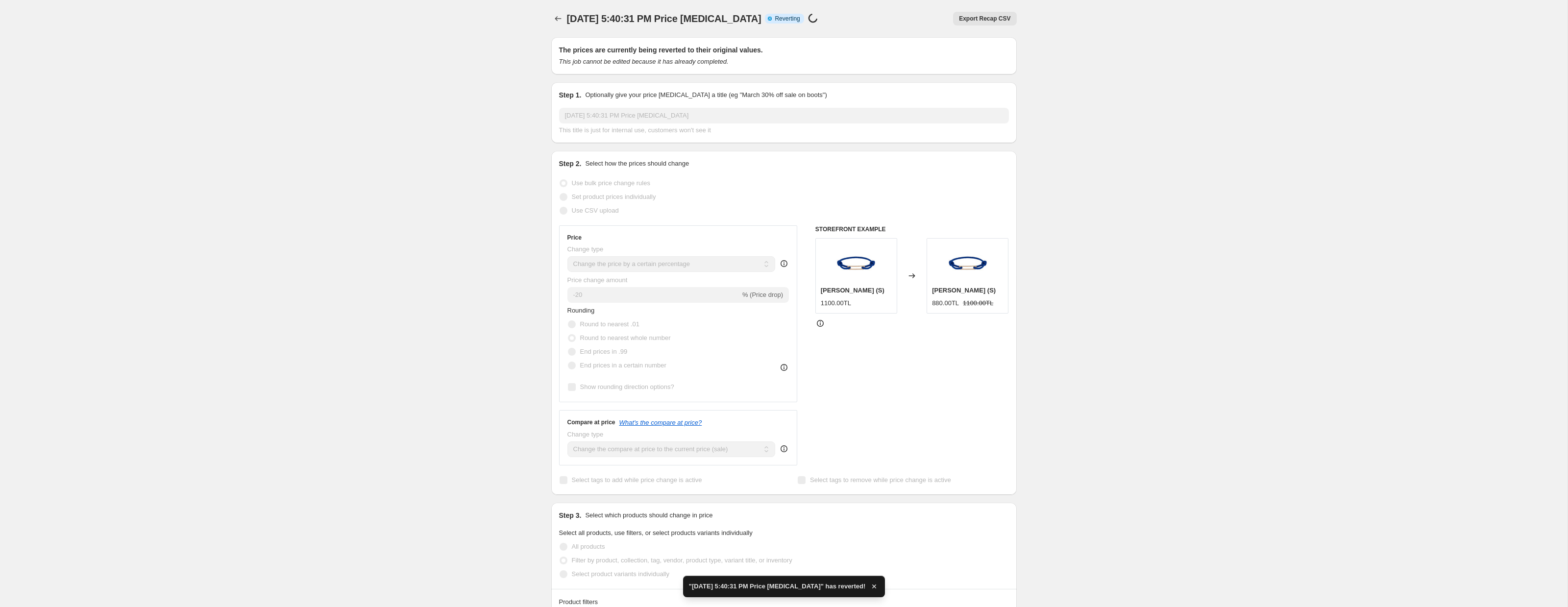
checkbox input "true"
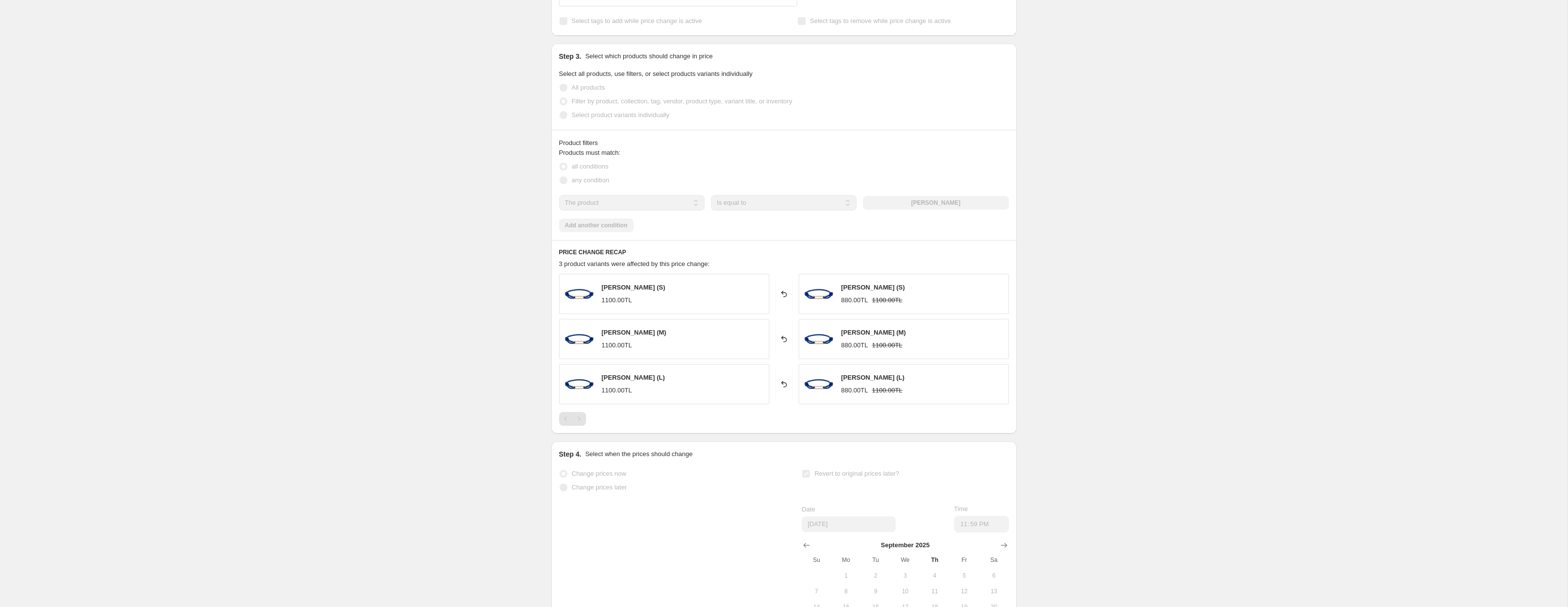
scroll to position [459, 0]
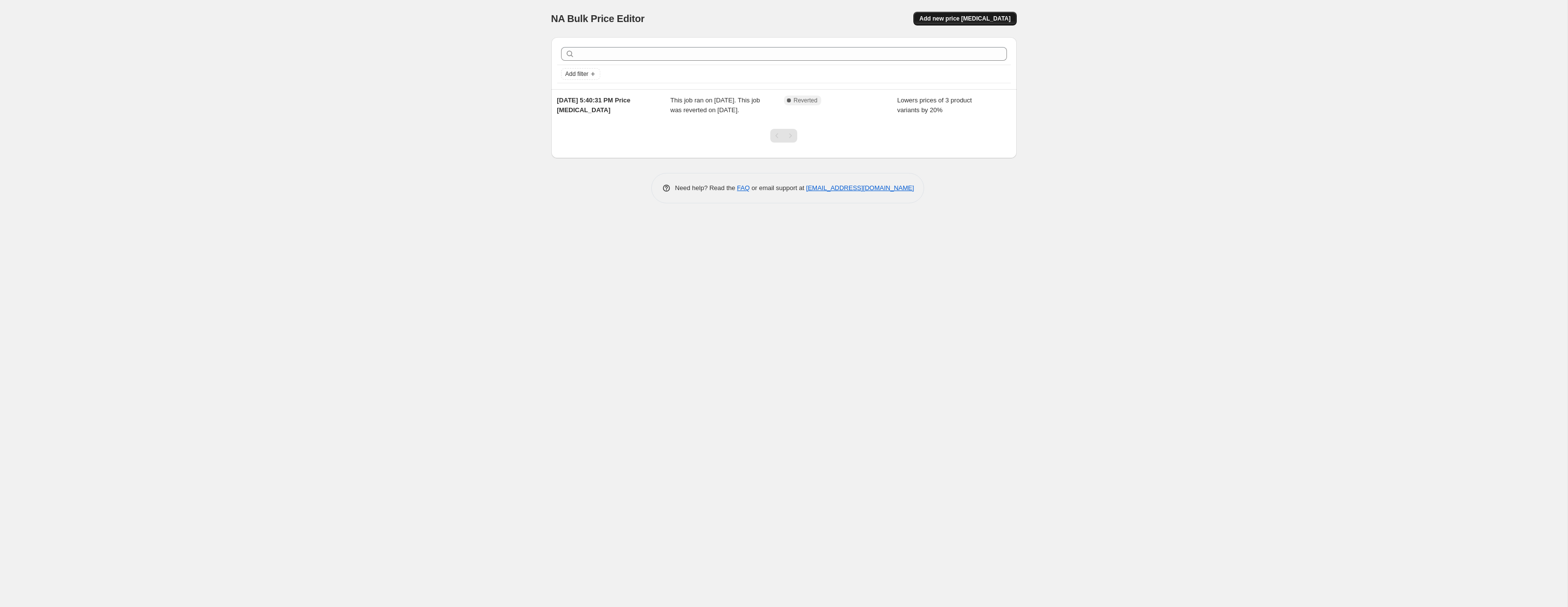
click at [954, 19] on span "Add new price [MEDICAL_DATA]" at bounding box center [965, 19] width 91 height 7
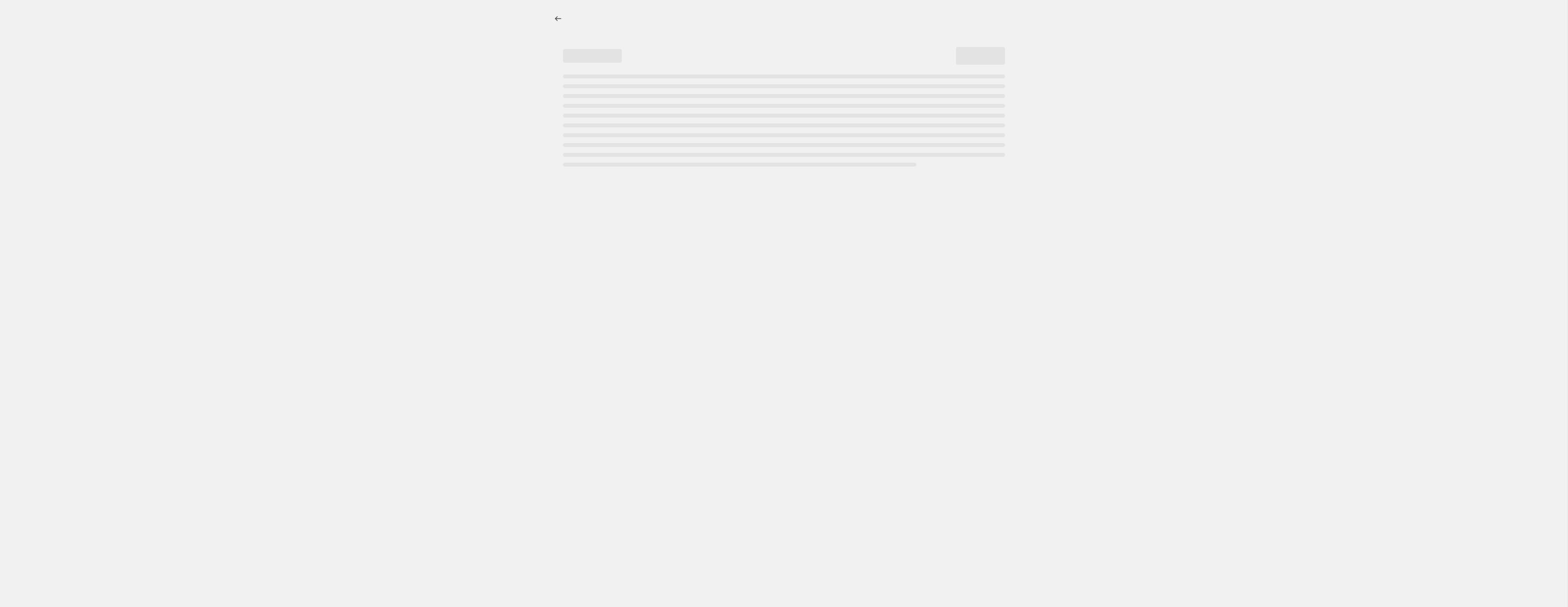
select select "percentage"
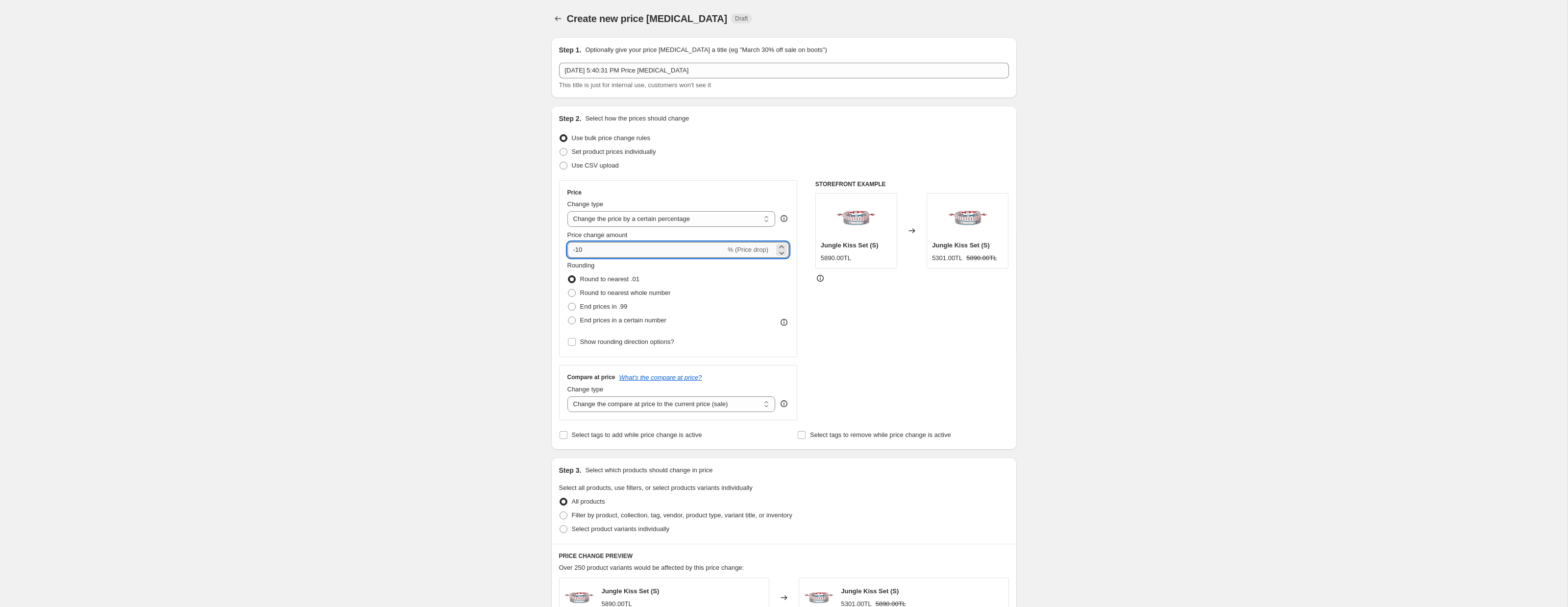
click at [601, 247] on input "-10" at bounding box center [646, 250] width 158 height 16
type input "-1"
type input "-20"
click at [572, 292] on span at bounding box center [572, 293] width 7 height 7
click at [569, 289] on input "Round to nearest whole number" at bounding box center [568, 289] width 1 height 1
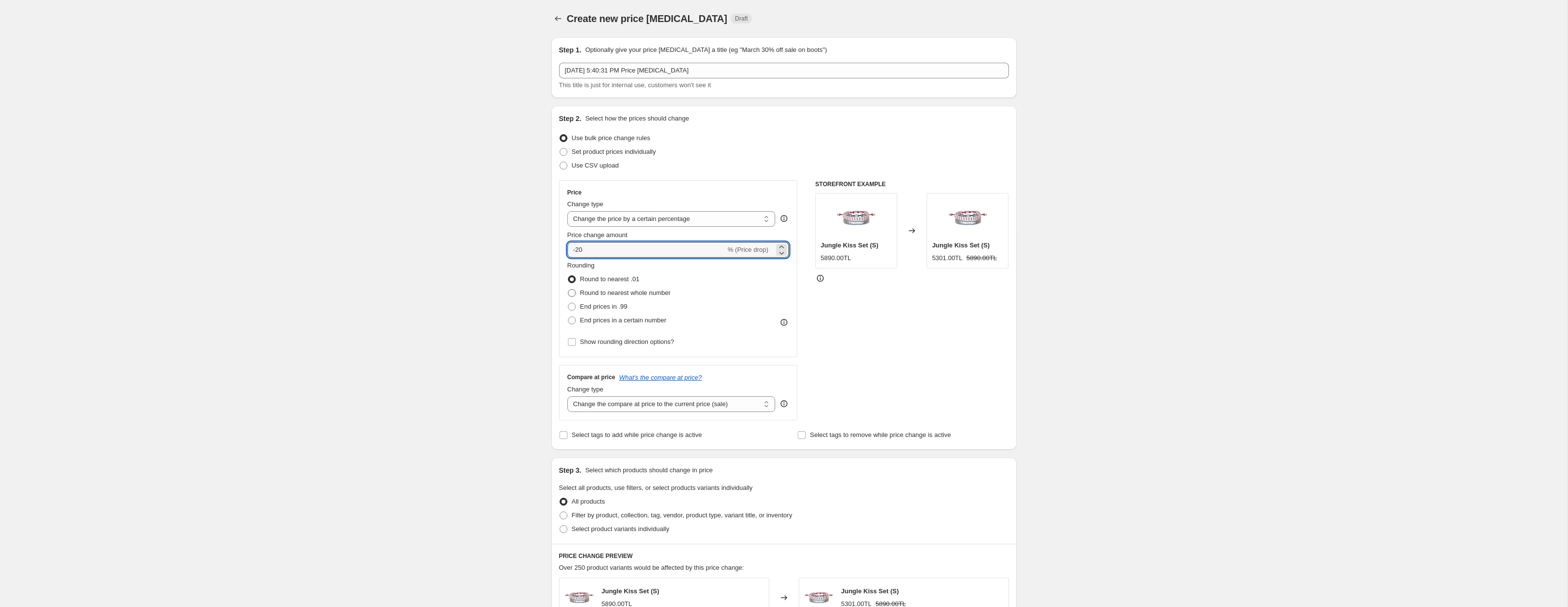
radio input "true"
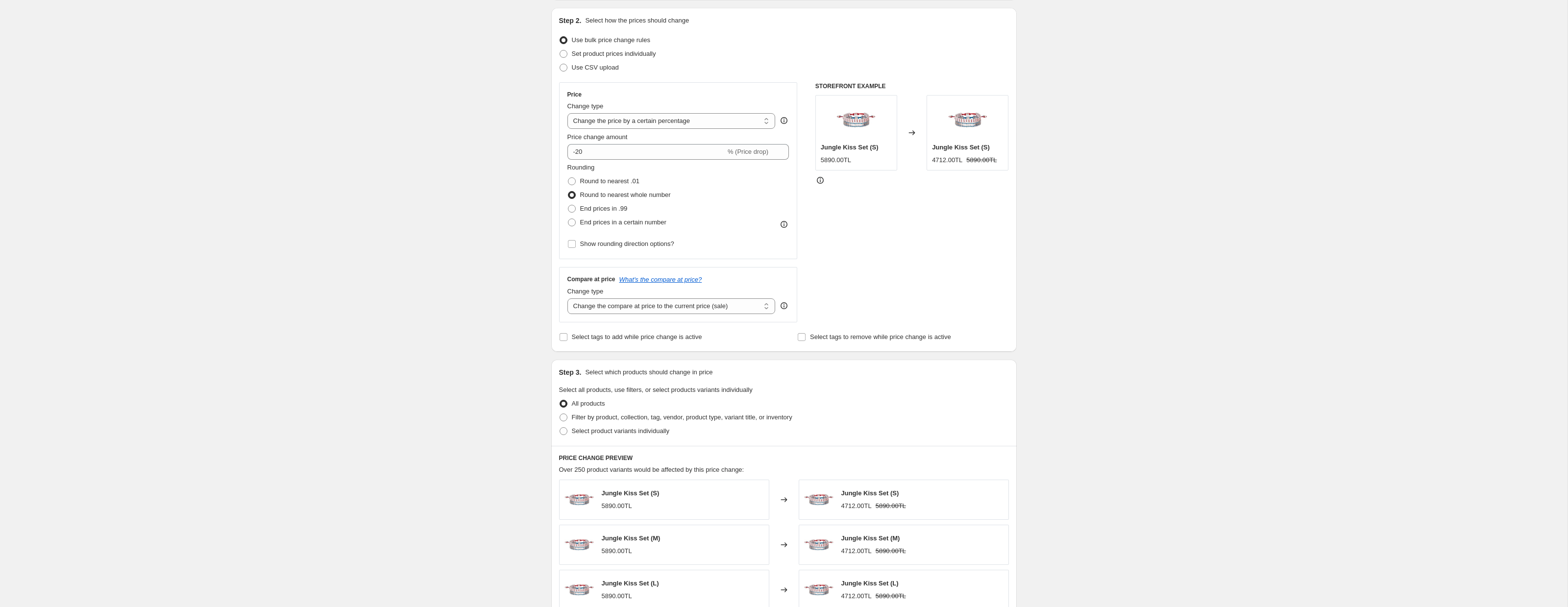
scroll to position [227, 0]
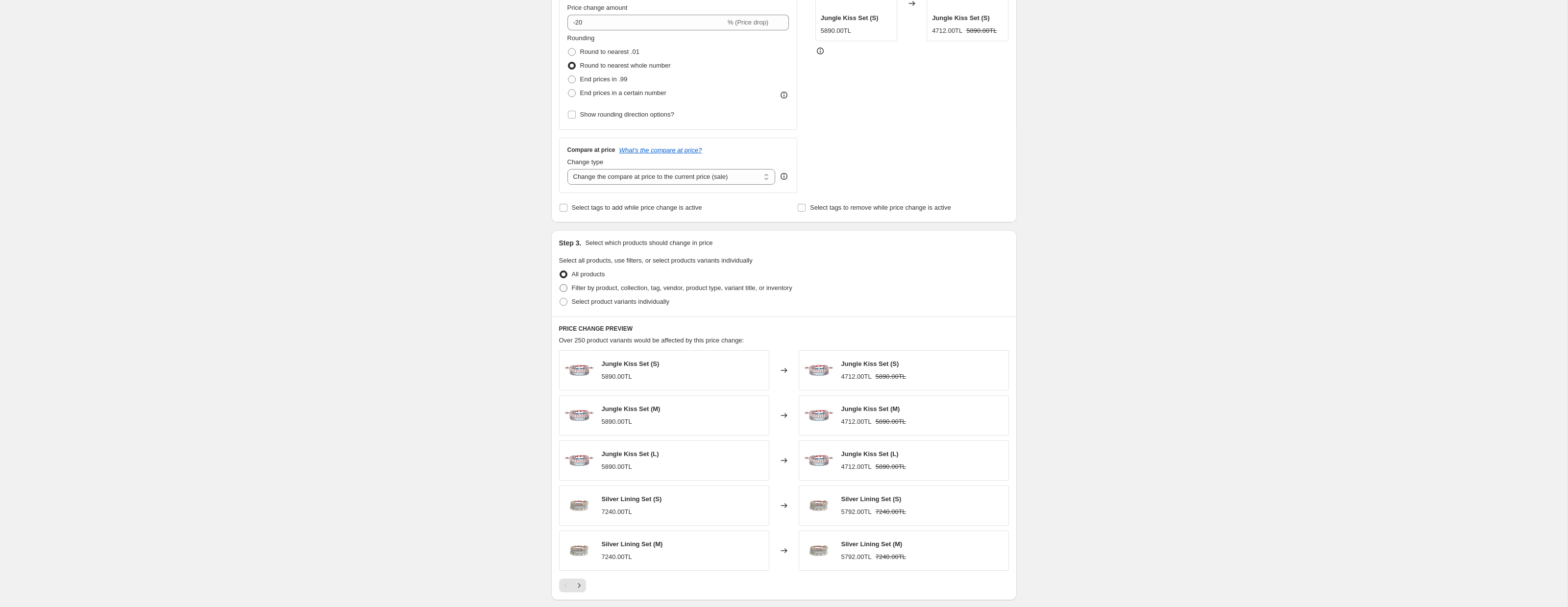
click at [567, 288] on span at bounding box center [563, 289] width 9 height 9
click at [560, 285] on input "Filter by product, collection, tag, vendor, product type, variant title, or inv…" at bounding box center [560, 284] width 1 height 1
radio input "true"
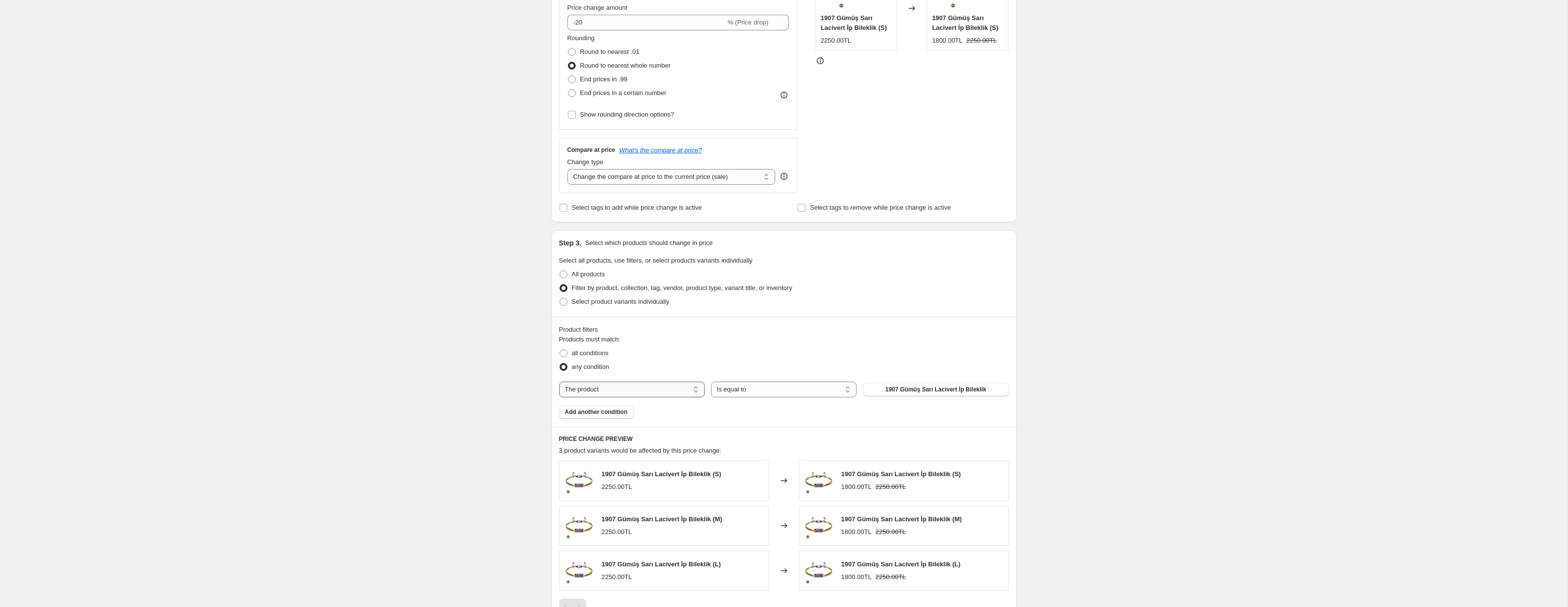
click at [617, 390] on select "The product The product's collection The product's tag The product's vendor The…" at bounding box center [632, 389] width 145 height 16
select select "collection"
click at [748, 390] on select "Is equal to Is not equal to" at bounding box center [784, 389] width 145 height 16
click at [595, 354] on span "all conditions" at bounding box center [590, 353] width 37 height 7
click at [560, 350] on input "all conditions" at bounding box center [560, 349] width 1 height 1
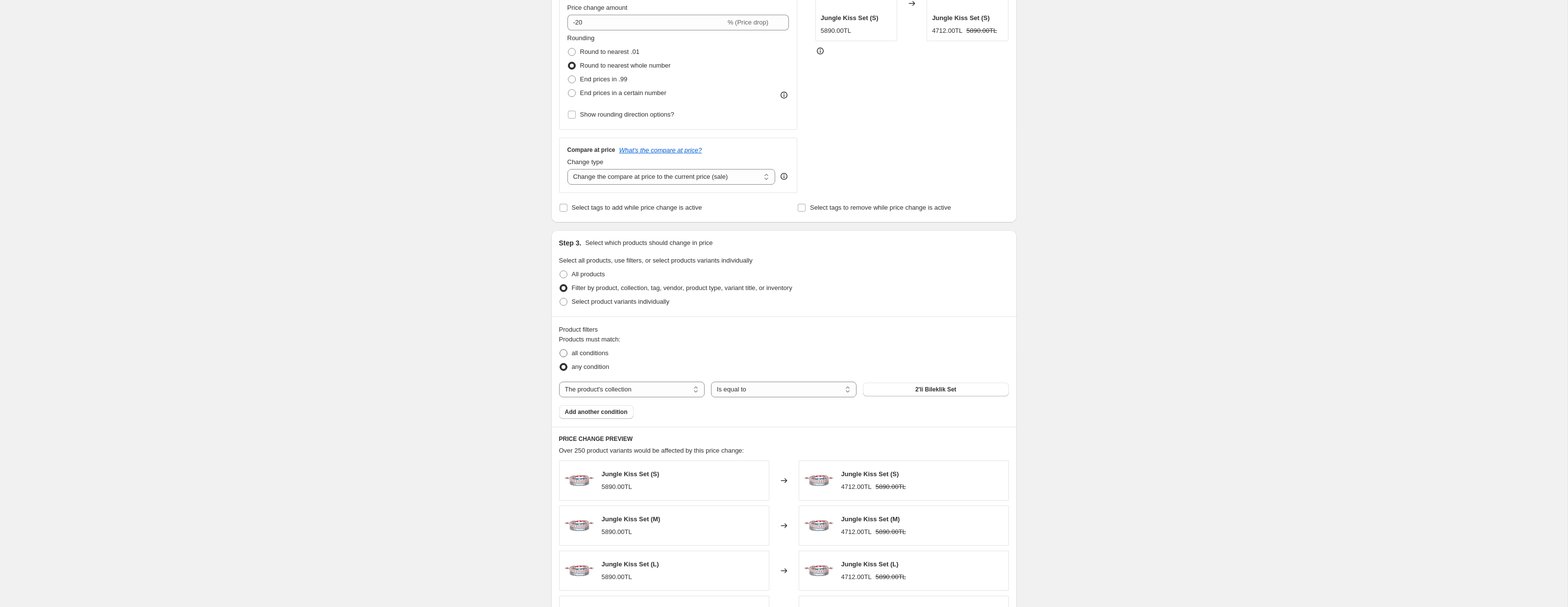
radio input "true"
click at [742, 390] on select "Is equal to Is not equal to" at bounding box center [784, 389] width 145 height 16
select select "not_equal"
click at [912, 390] on button "2'li Bileklik Set" at bounding box center [936, 390] width 145 height 13
click at [582, 414] on span "Add another condition" at bounding box center [596, 418] width 63 height 7
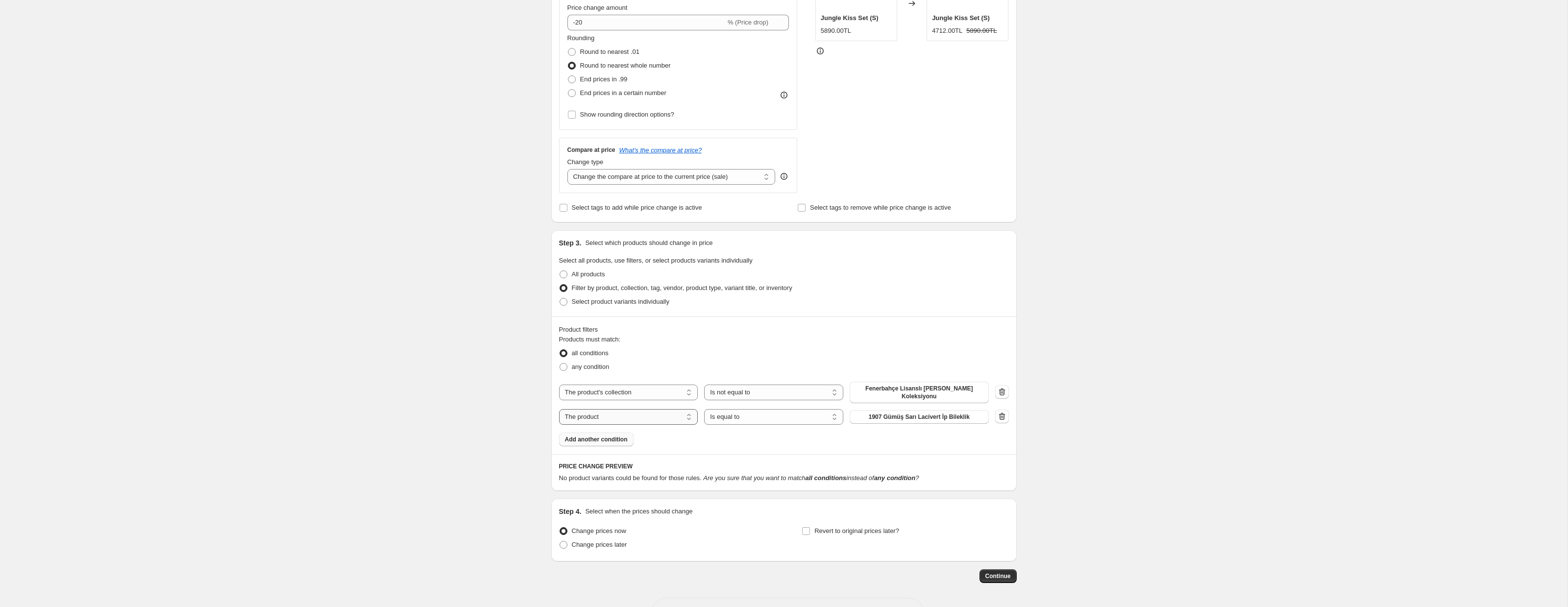
click at [611, 420] on select "The product The product's collection The product's tag The product's vendor The…" at bounding box center [629, 417] width 139 height 16
select select "collection"
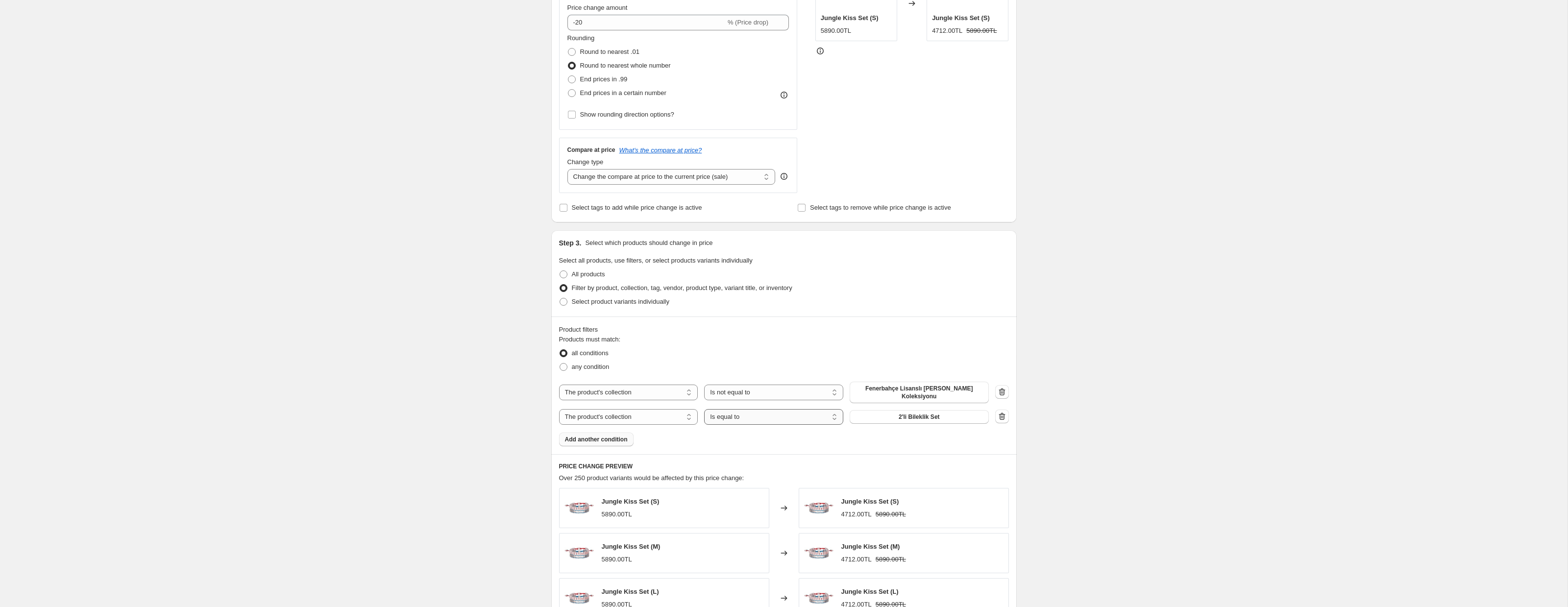
click at [739, 418] on select "Is equal to Is not equal to" at bounding box center [774, 417] width 139 height 16
select select "not_equal"
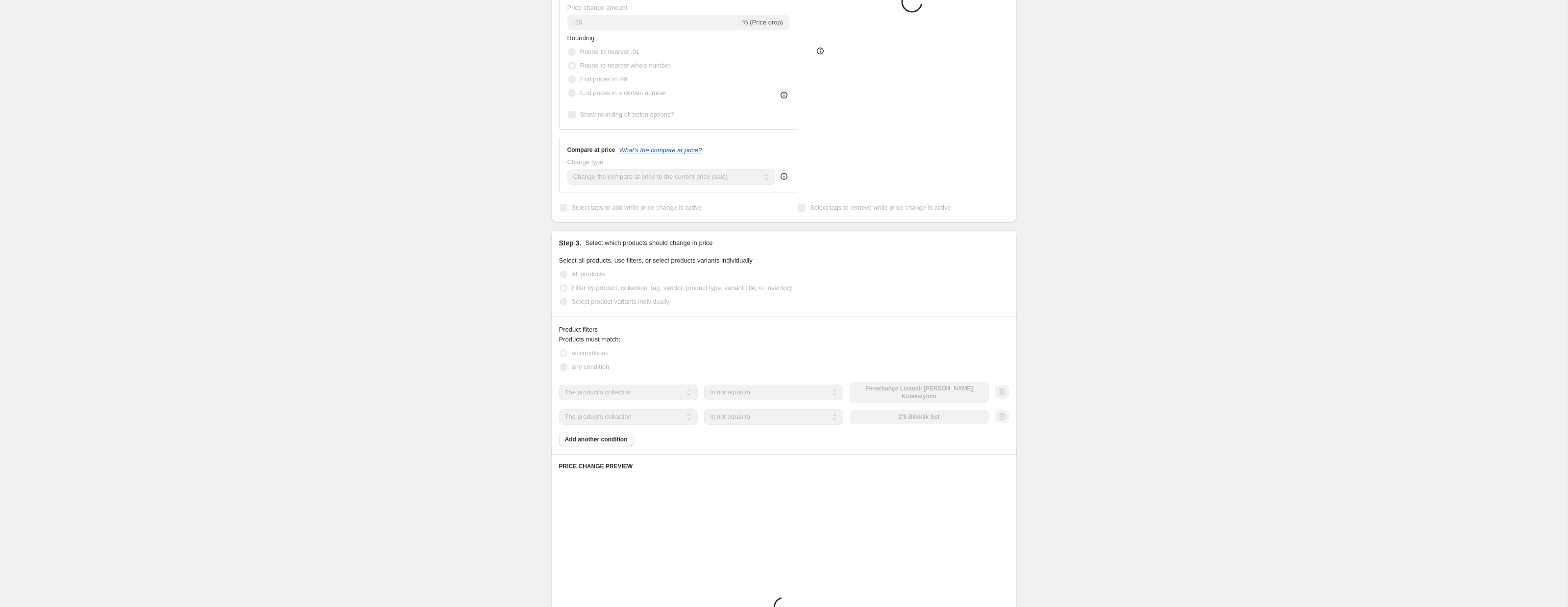
click at [897, 417] on div "The product The product's collection The product's tag The product's vendor The…" at bounding box center [774, 417] width 430 height 16
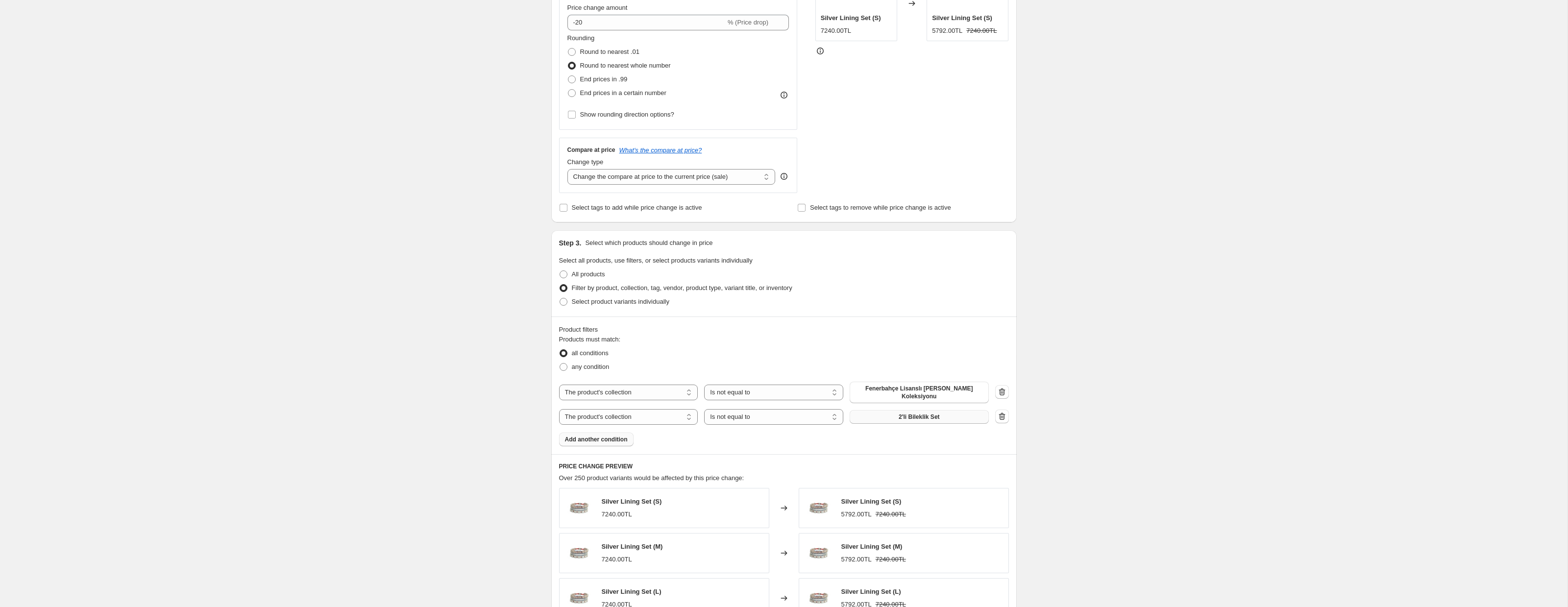
click at [903, 417] on span "2'li Bileklik Set" at bounding box center [918, 417] width 41 height 7
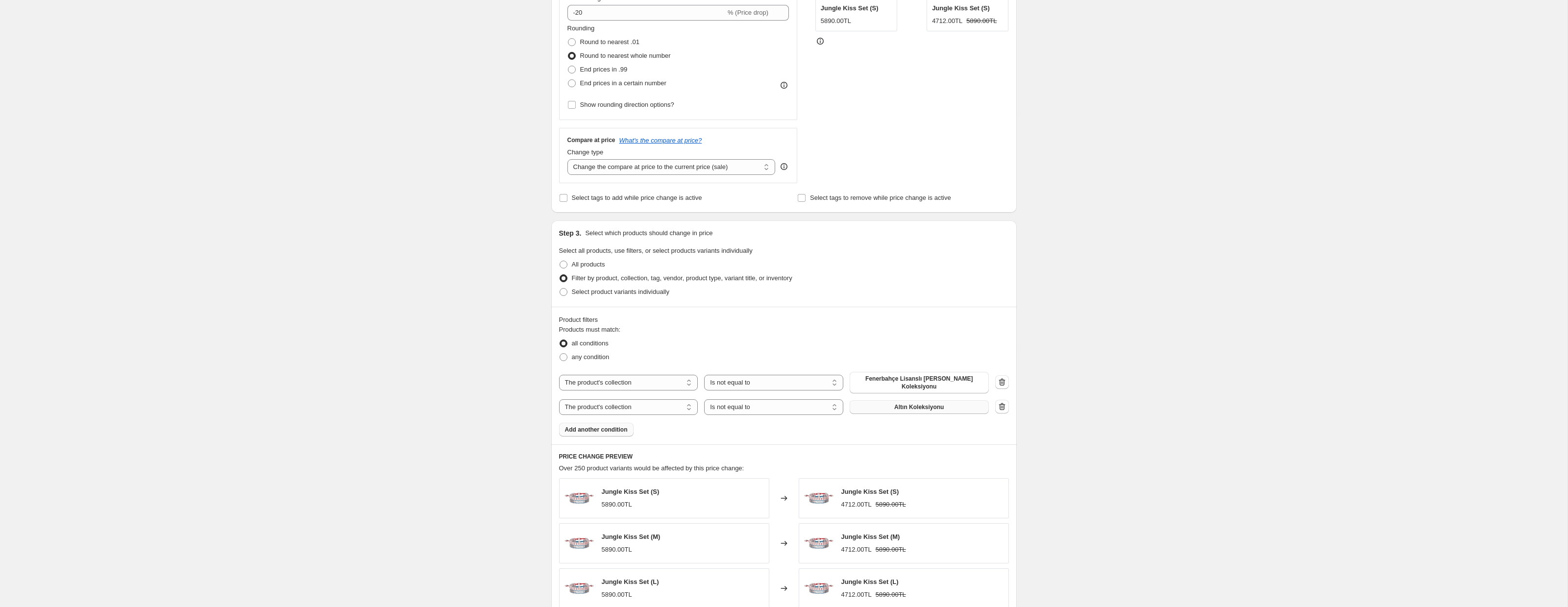
scroll to position [510, 0]
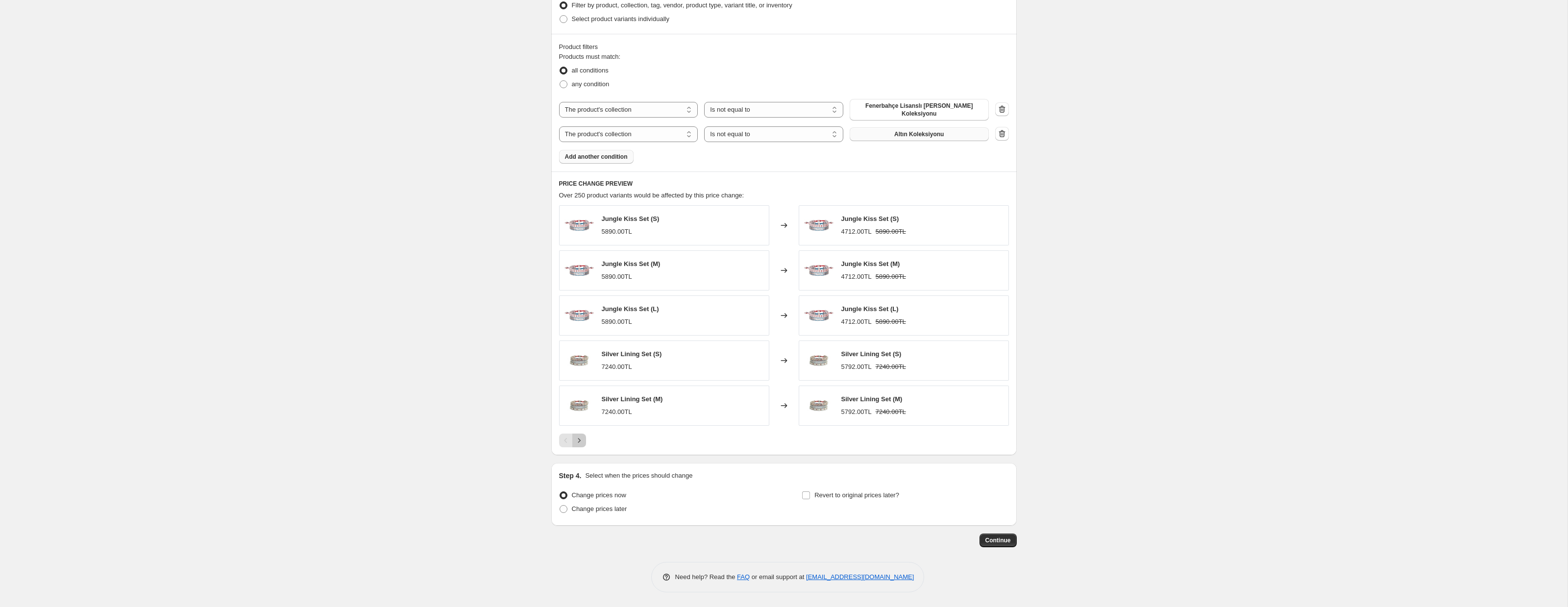
click at [582, 438] on icon "Next" at bounding box center [578, 440] width 10 height 10
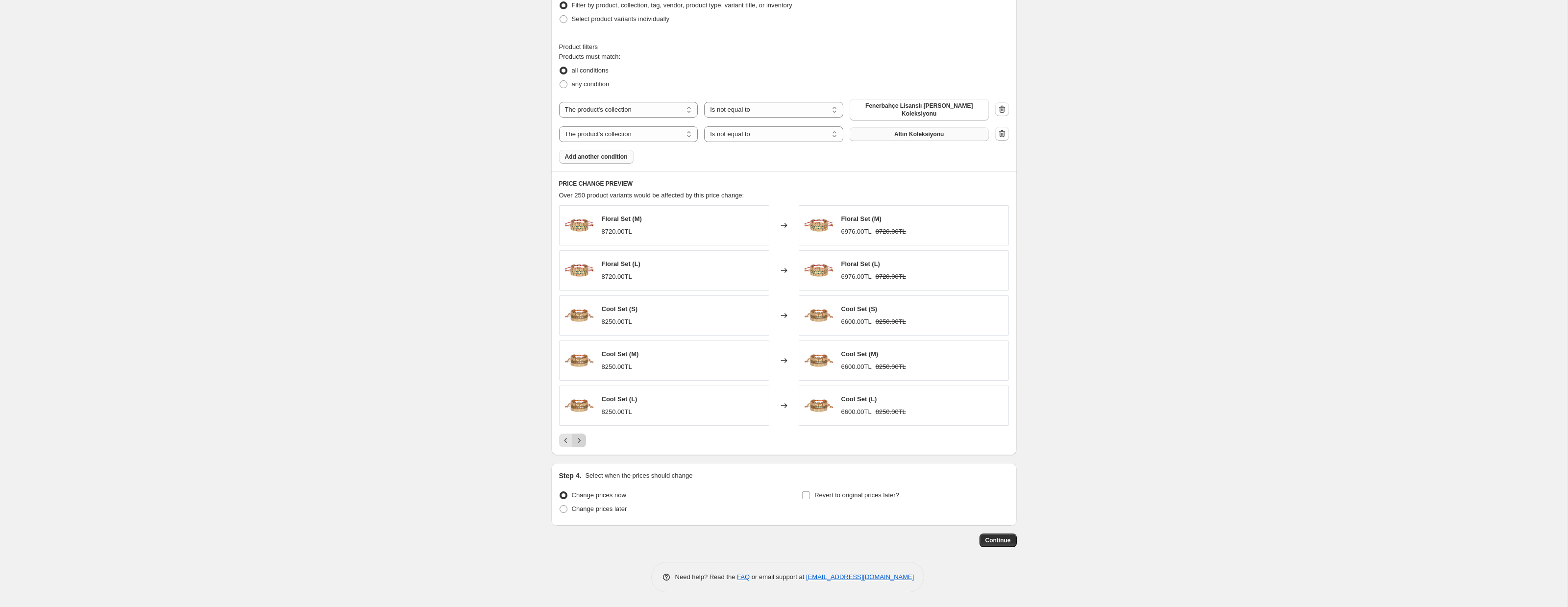
click at [582, 438] on icon "Next" at bounding box center [578, 440] width 10 height 10
click at [562, 510] on span at bounding box center [563, 509] width 7 height 7
click at [560, 506] on input "Change prices later" at bounding box center [560, 505] width 1 height 1
radio input "true"
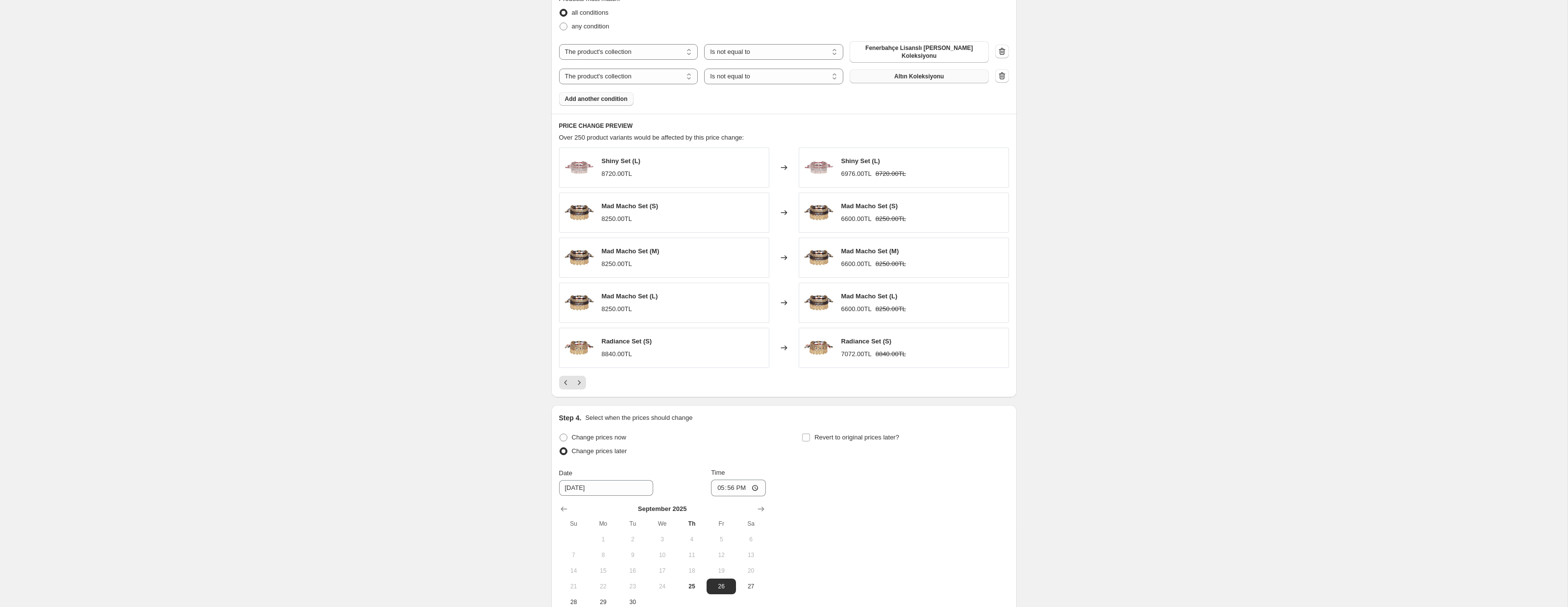
scroll to position [656, 0]
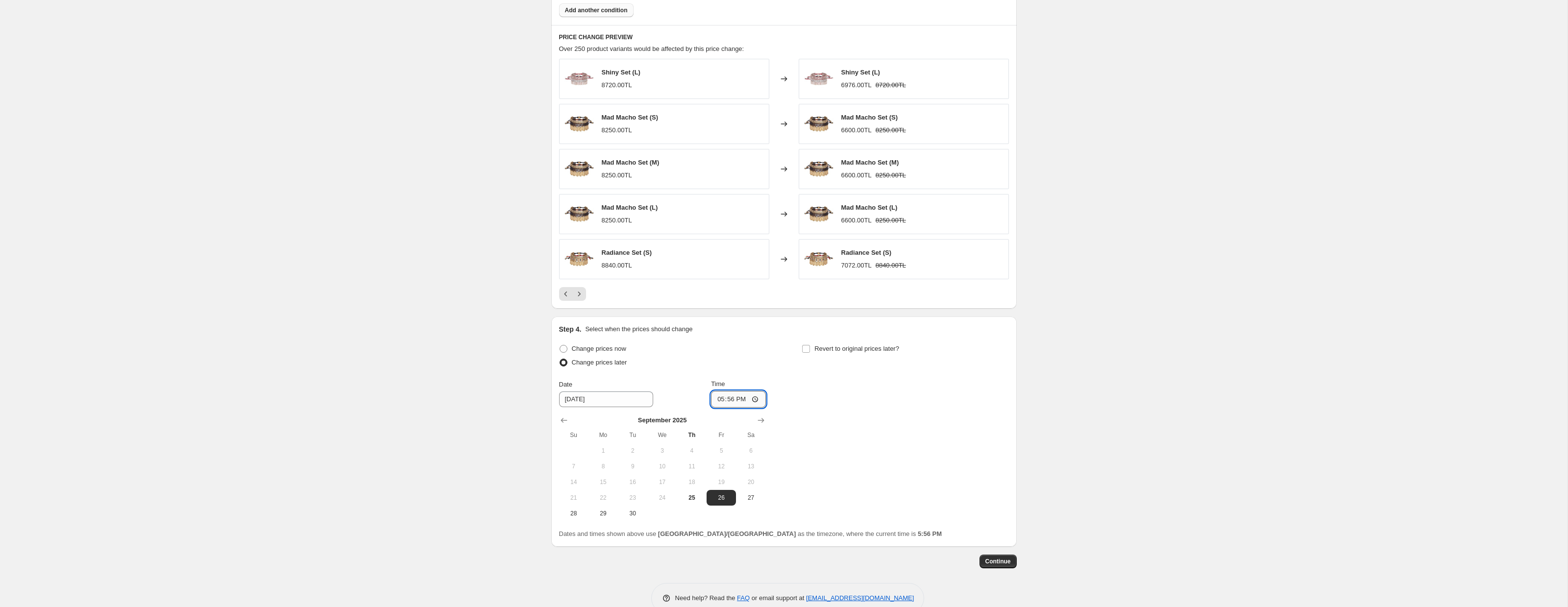
click at [737, 402] on input "17:56" at bounding box center [738, 399] width 55 height 16
click at [691, 496] on span "25" at bounding box center [691, 498] width 22 height 7
type input "[DATE]"
click at [758, 400] on input "17:56" at bounding box center [738, 399] width 55 height 16
type input "18:15"
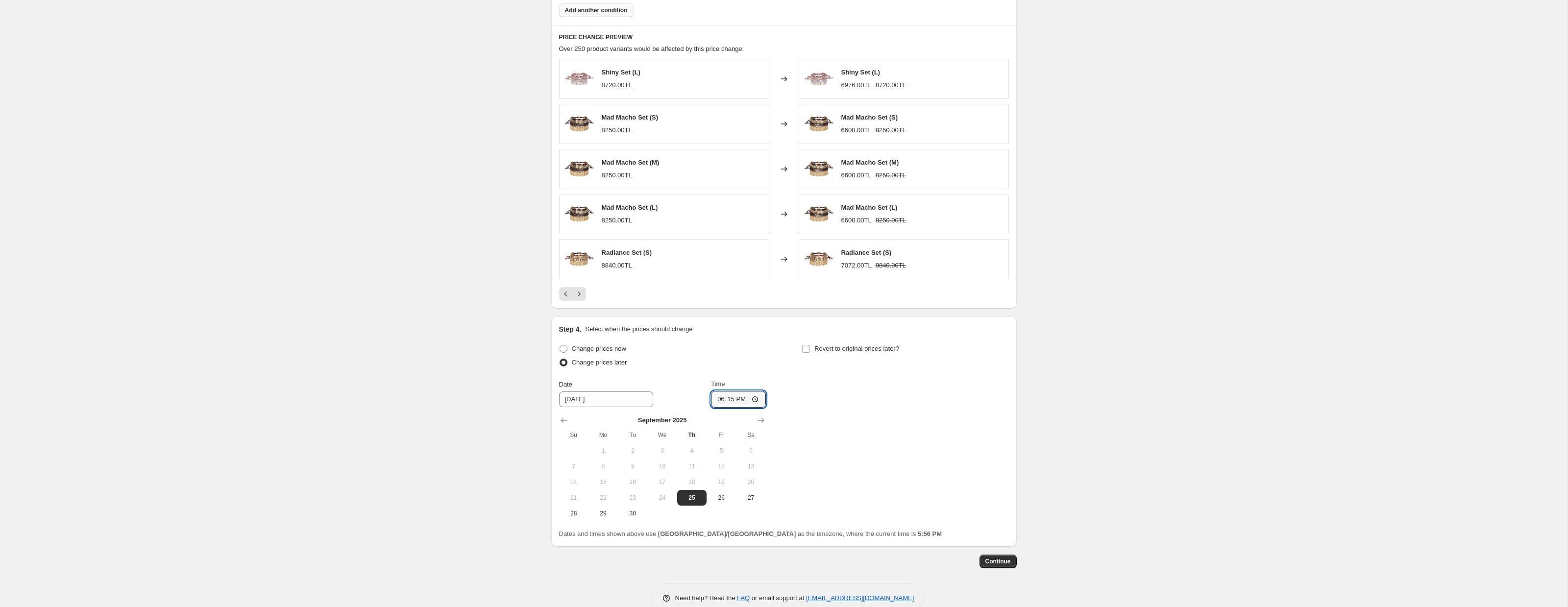
click at [835, 421] on div "Change prices now Change prices later Date [DATE] Time 18:[DATE] Mo Tu We Th Fr…" at bounding box center [784, 431] width 449 height 179
click at [808, 348] on input "Revert to original prices later?" at bounding box center [806, 348] width 7 height 7
checkbox input "true"
click at [820, 394] on input "[DATE]" at bounding box center [849, 399] width 94 height 16
click at [812, 398] on input "[DATE]" at bounding box center [849, 399] width 94 height 16
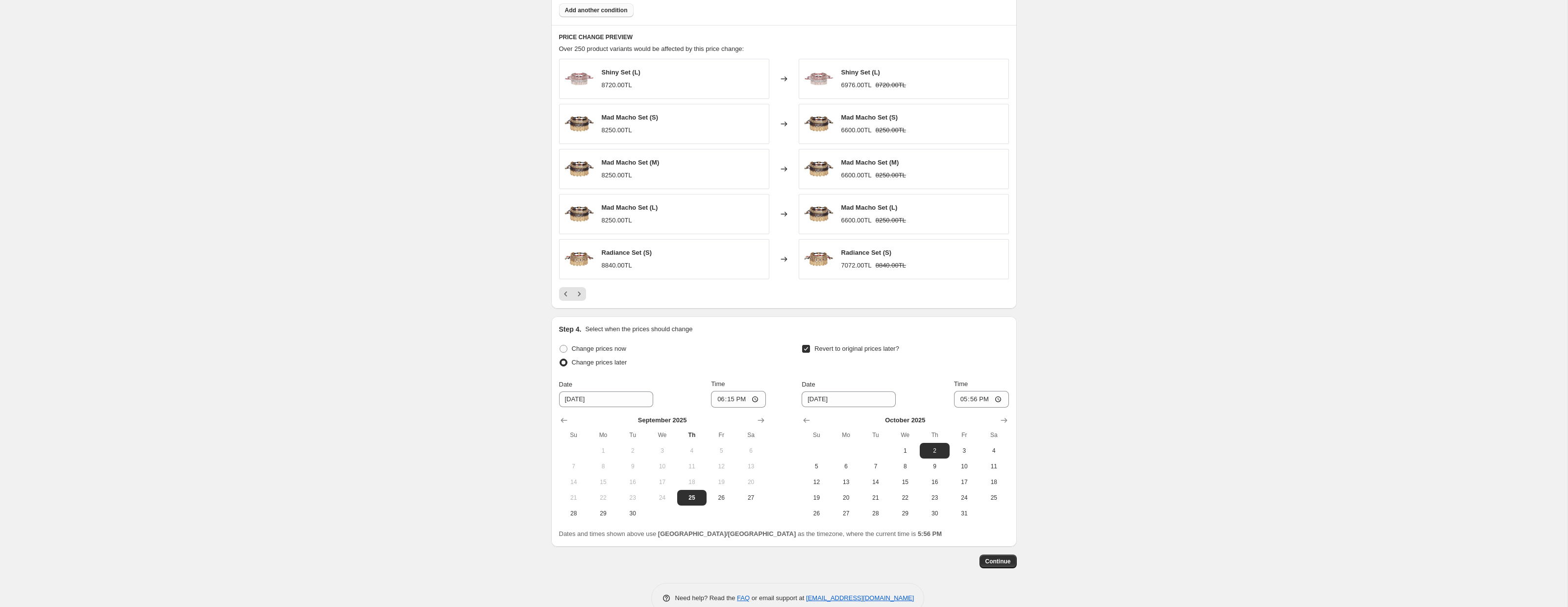
click at [912, 387] on div "Date [DATE] Time 17:56" at bounding box center [905, 393] width 207 height 28
click at [803, 419] on icon "Show previous month, September 2025" at bounding box center [806, 420] width 10 height 10
click at [877, 515] on span "30" at bounding box center [875, 513] width 22 height 7
type input "[DATE]"
click at [978, 400] on input "17:56" at bounding box center [981, 399] width 55 height 16
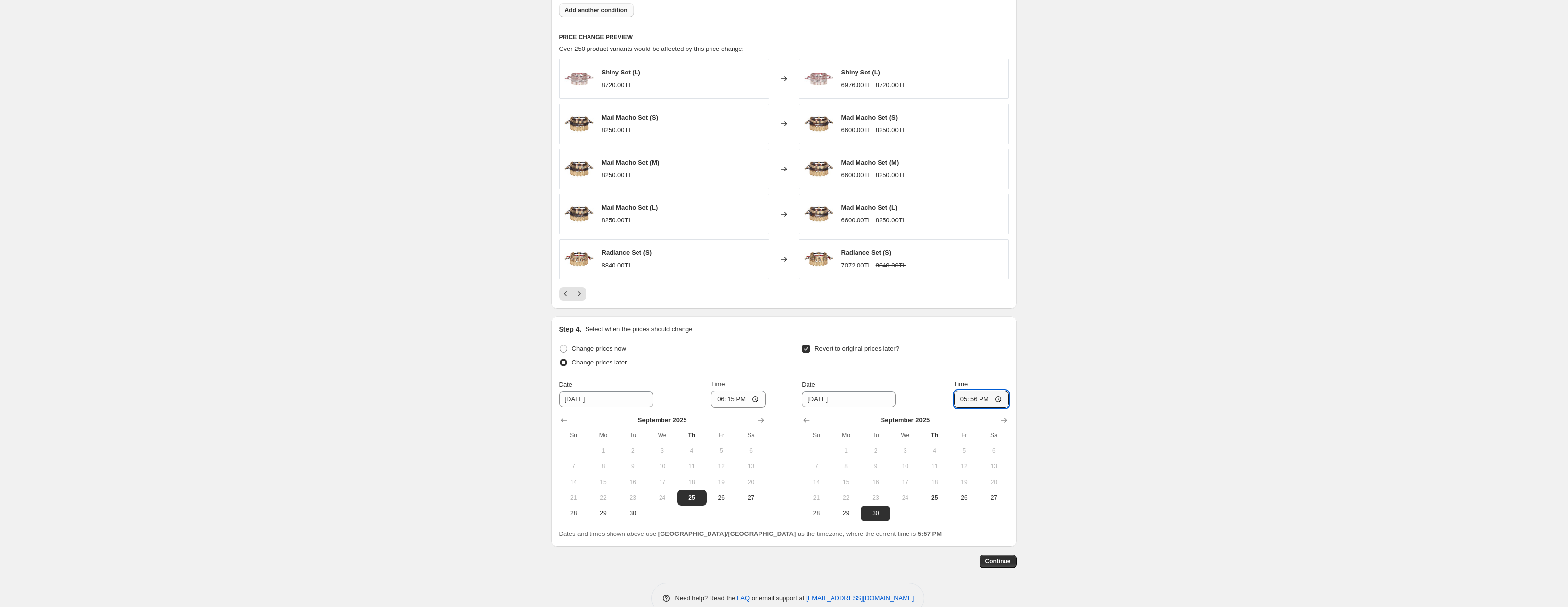
click at [986, 375] on div "Revert to original prices later? Date [DATE] Time 17:56 [DATE] Su Mo Tu We Th F…" at bounding box center [905, 431] width 207 height 179
click at [998, 399] on input "17:56" at bounding box center [981, 399] width 55 height 16
type input "23:59"
click at [943, 353] on div "Revert to original prices later?" at bounding box center [905, 356] width 207 height 29
click at [1009, 559] on span "Continue" at bounding box center [998, 561] width 25 height 7
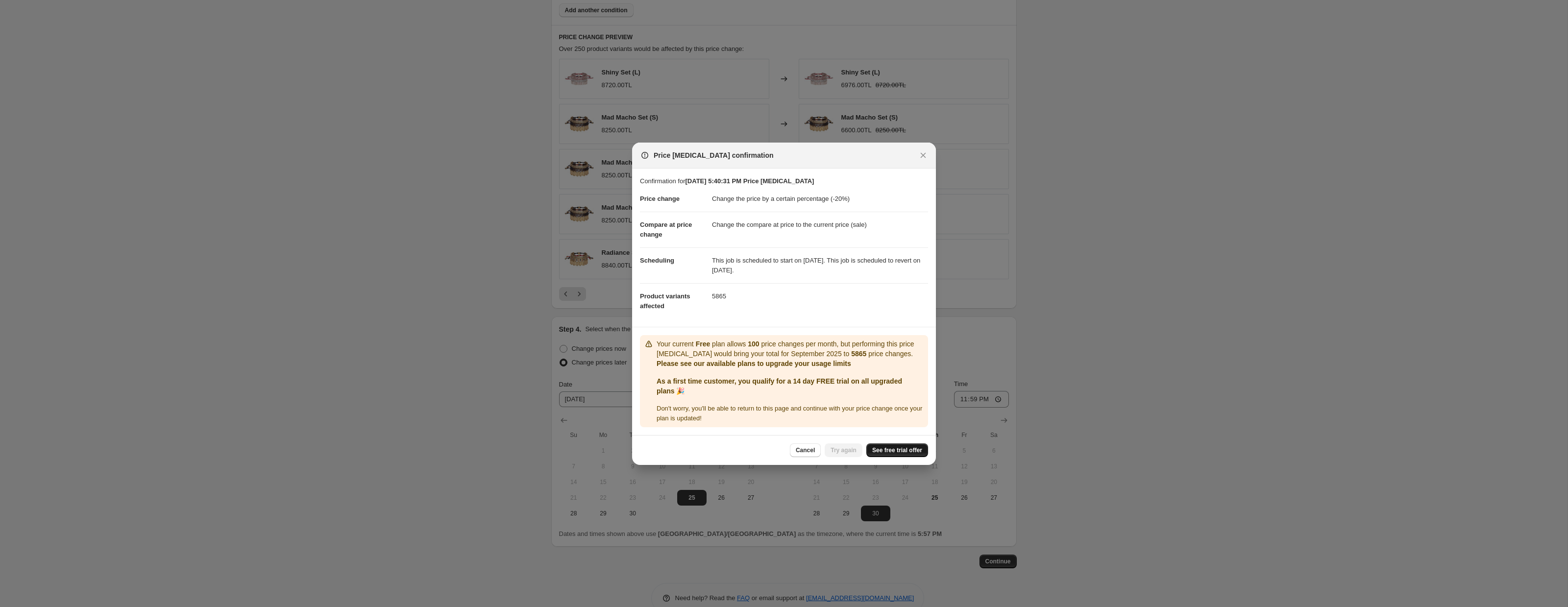
click at [890, 454] on span "See free trial offer" at bounding box center [897, 450] width 50 height 7
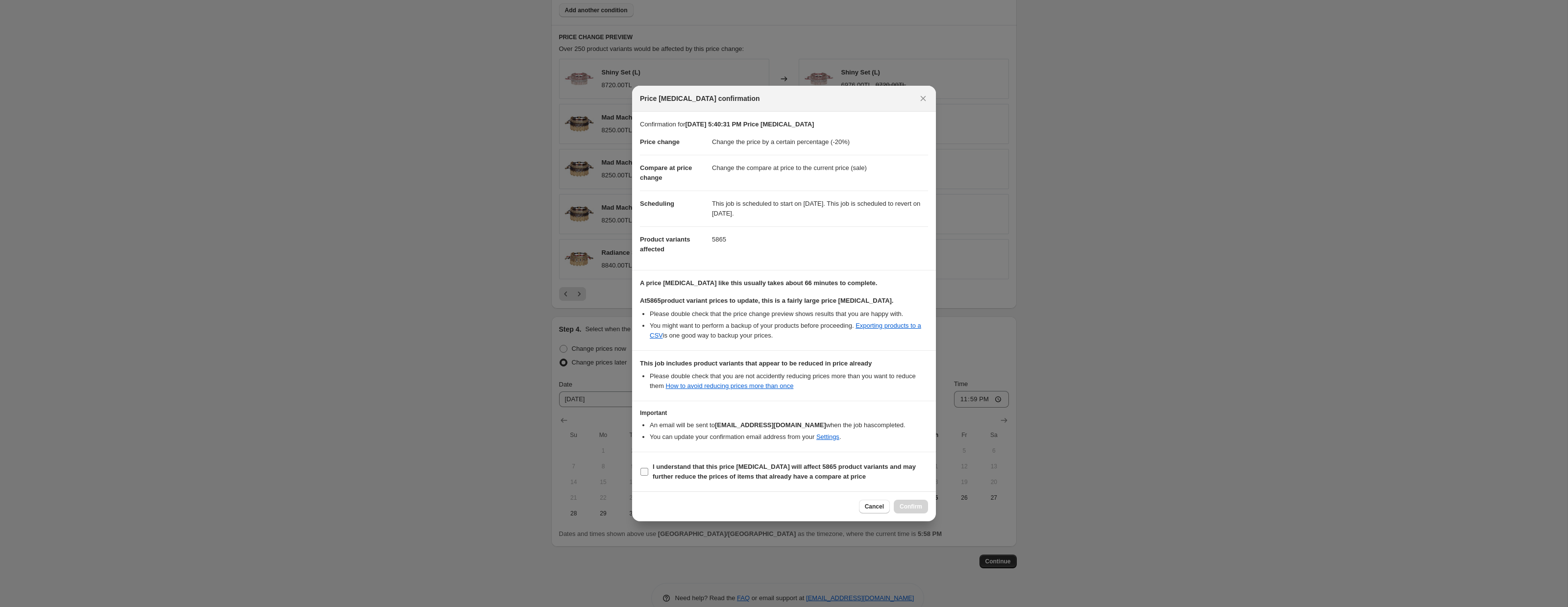
click at [647, 472] on input "I understand that this price [MEDICAL_DATA] will affect 5865 product variants a…" at bounding box center [644, 472] width 7 height 7
checkbox input "true"
click at [924, 95] on icon "Close" at bounding box center [923, 98] width 10 height 10
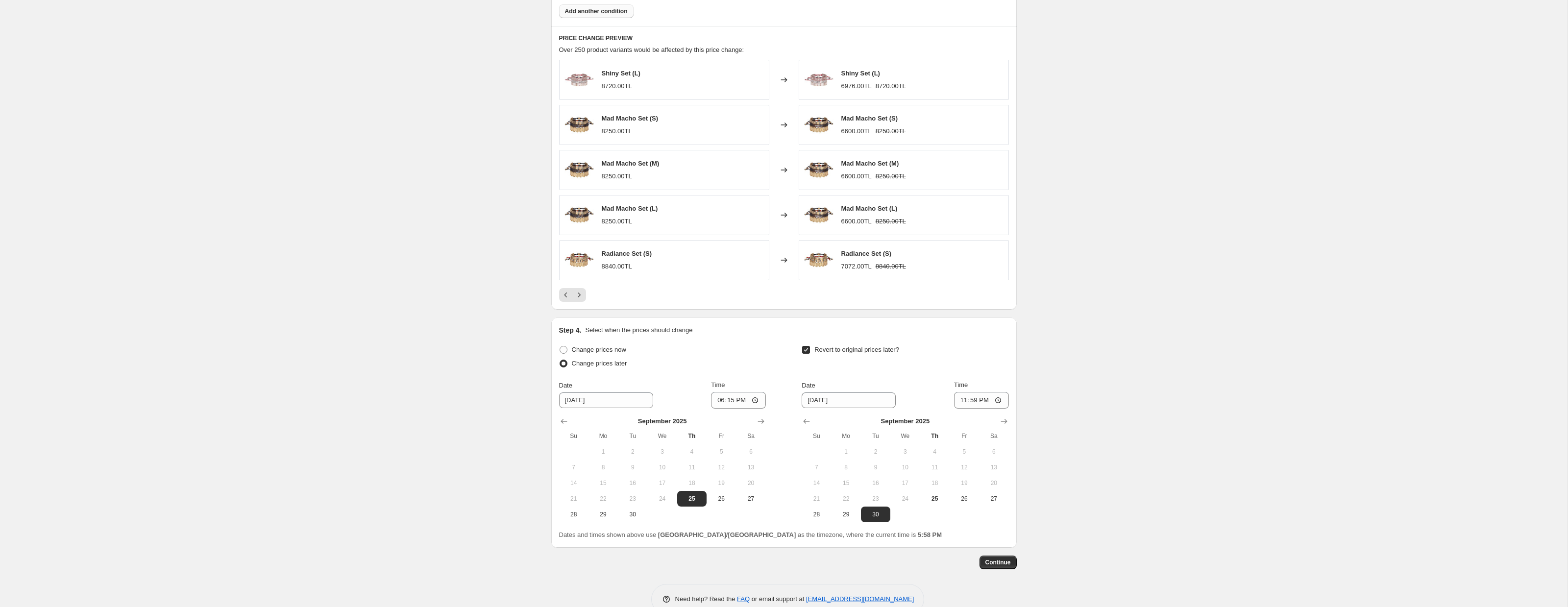
scroll to position [551, 0]
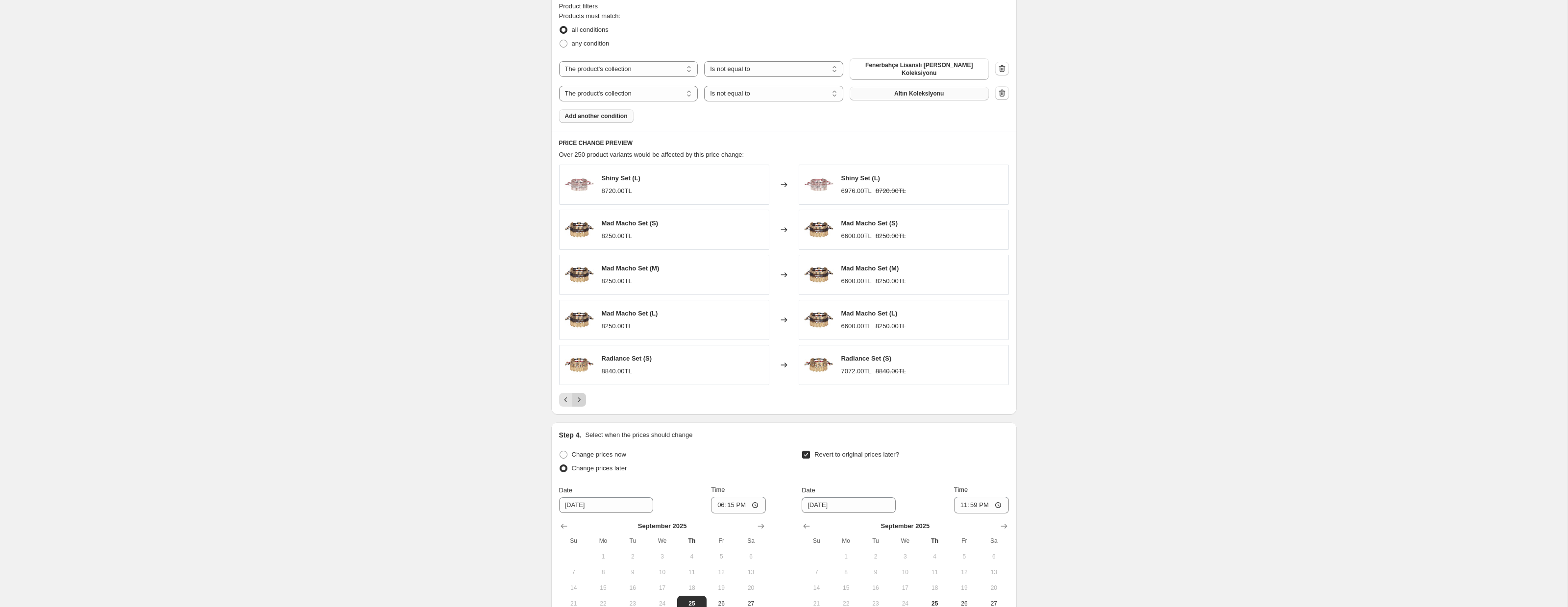
click at [580, 405] on button "Next" at bounding box center [579, 399] width 13 height 13
click at [580, 404] on icon "Next" at bounding box center [578, 399] width 10 height 10
click at [574, 456] on span "Change prices now" at bounding box center [599, 455] width 55 height 7
click at [560, 451] on input "Change prices now" at bounding box center [560, 451] width 1 height 1
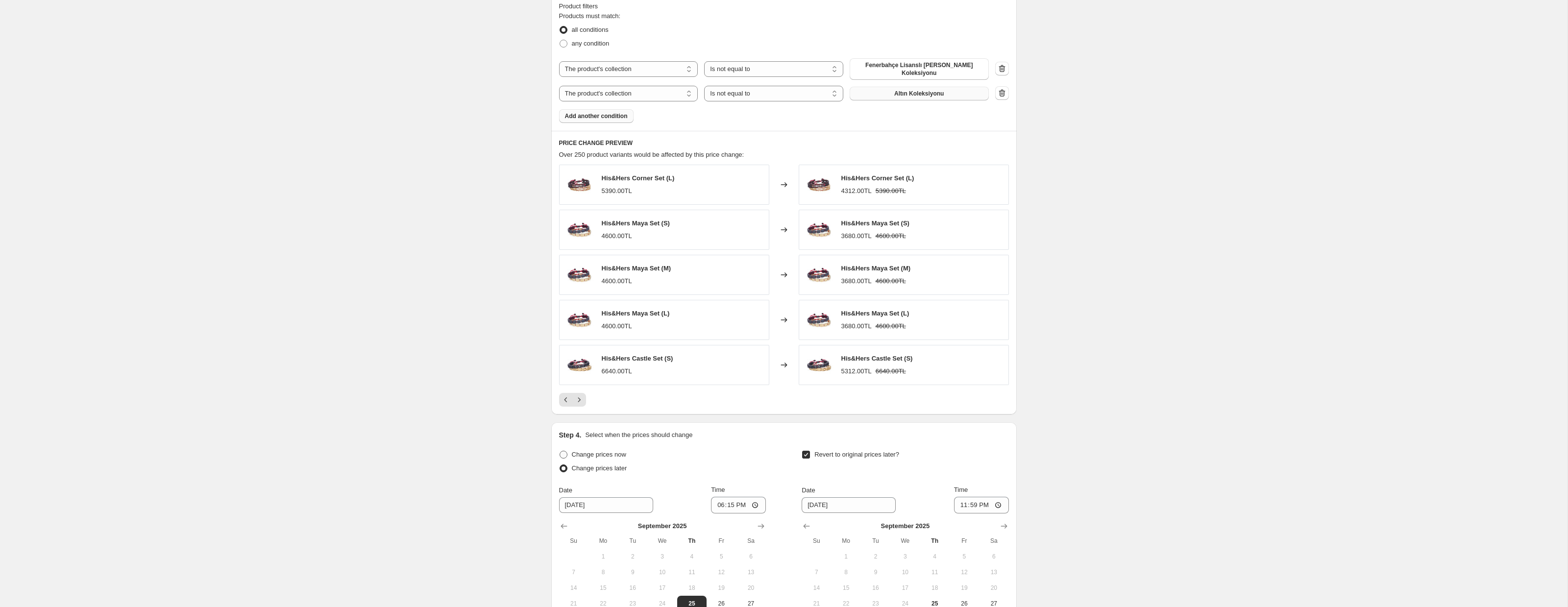
radio input "true"
click at [581, 410] on div "PRICE CHANGE PREVIEW Over 250 product variants would be affected by this price …" at bounding box center [784, 273] width 465 height 284
click at [578, 399] on icon "Next" at bounding box center [578, 399] width 10 height 10
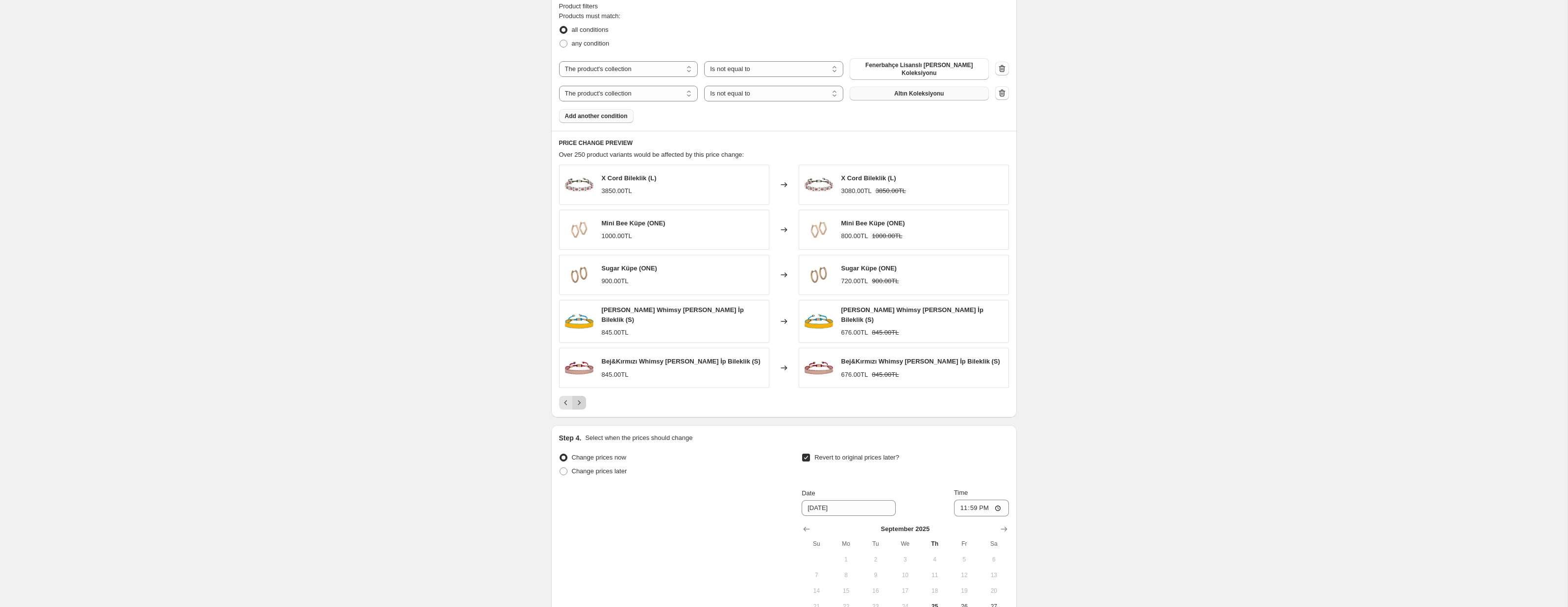
click at [578, 399] on icon "Next" at bounding box center [578, 402] width 10 height 10
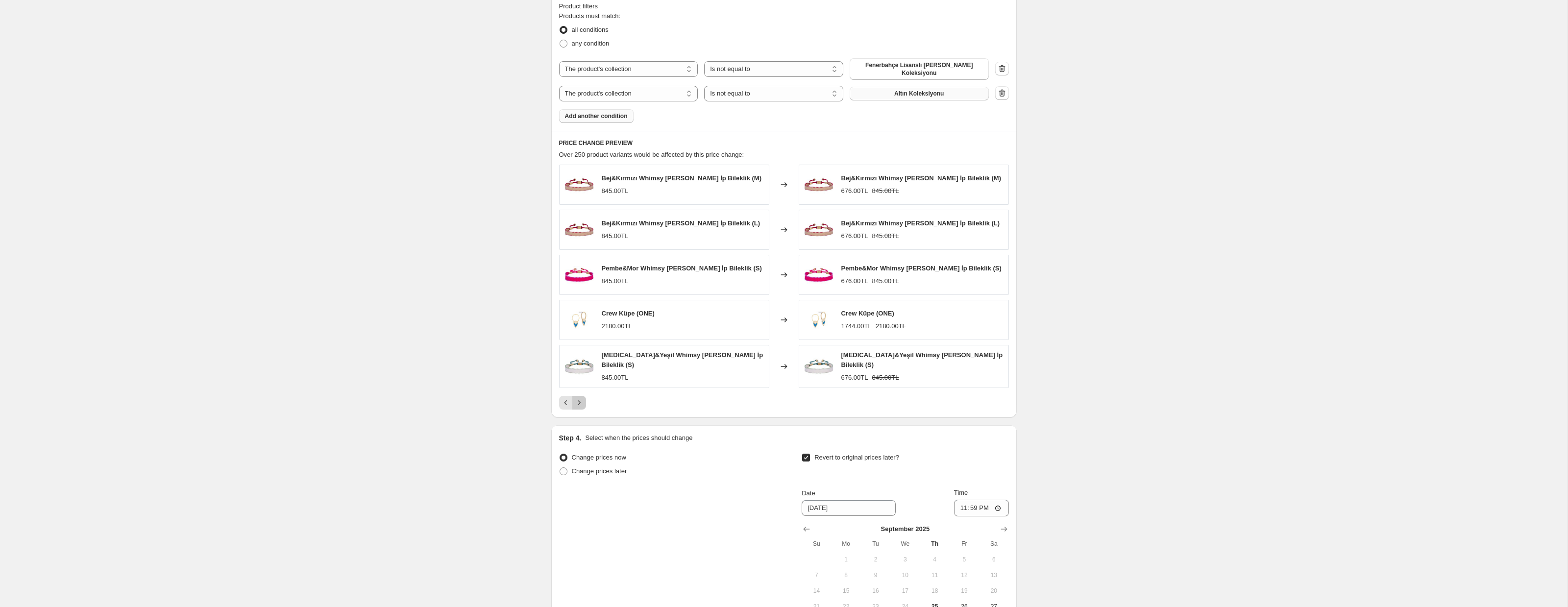
click at [578, 399] on icon "Next" at bounding box center [578, 402] width 10 height 10
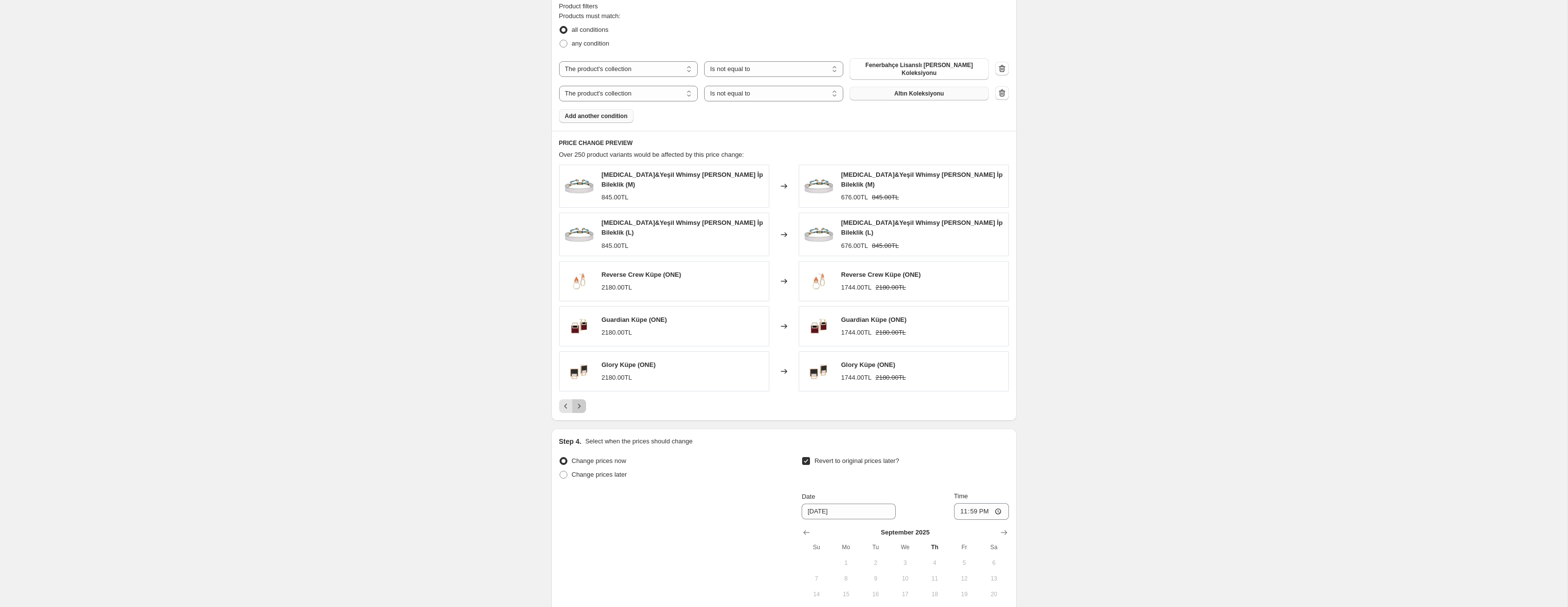
click at [578, 402] on icon "Next" at bounding box center [578, 406] width 10 height 10
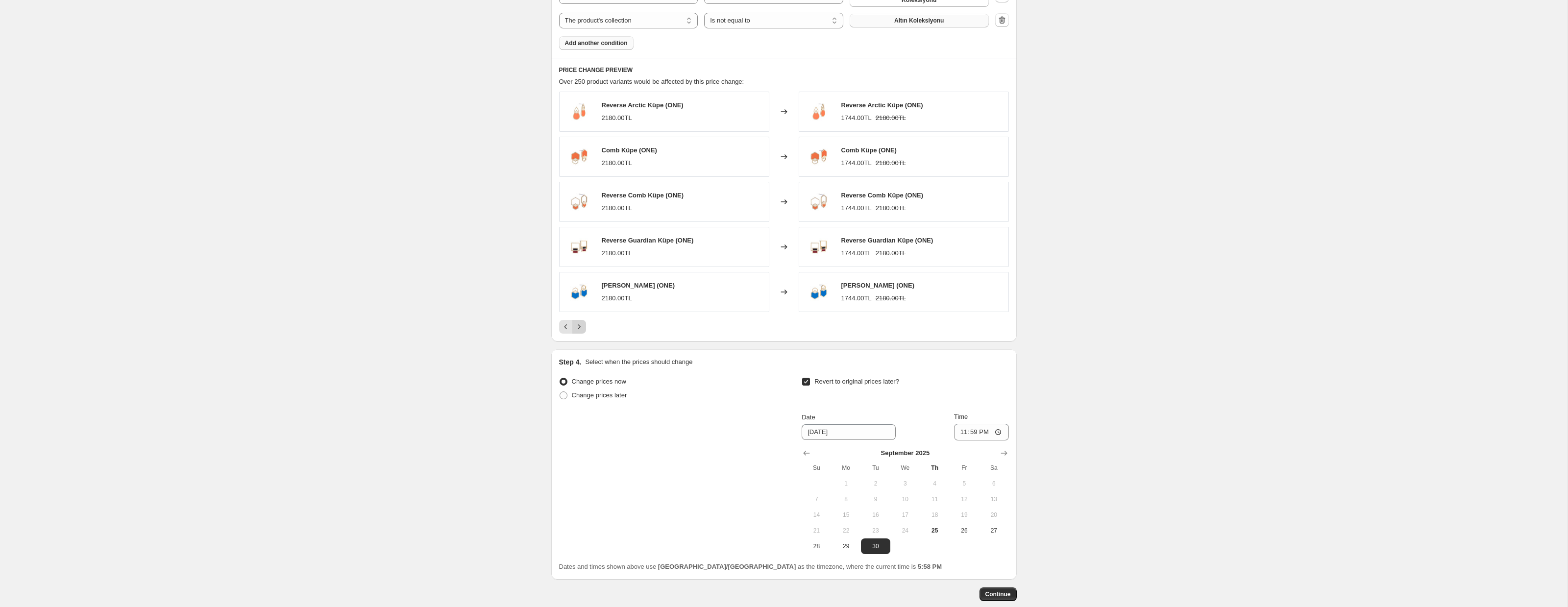
scroll to position [677, 0]
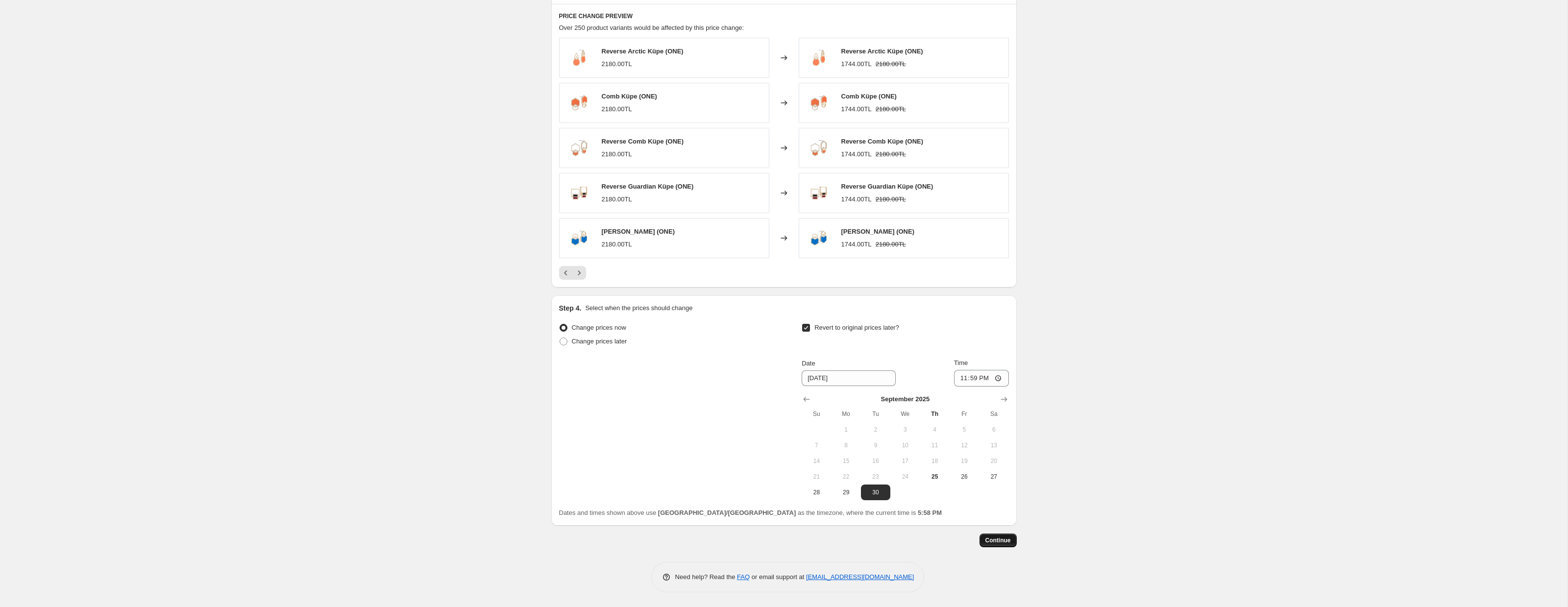
click at [1000, 542] on span "Continue" at bounding box center [998, 540] width 25 height 7
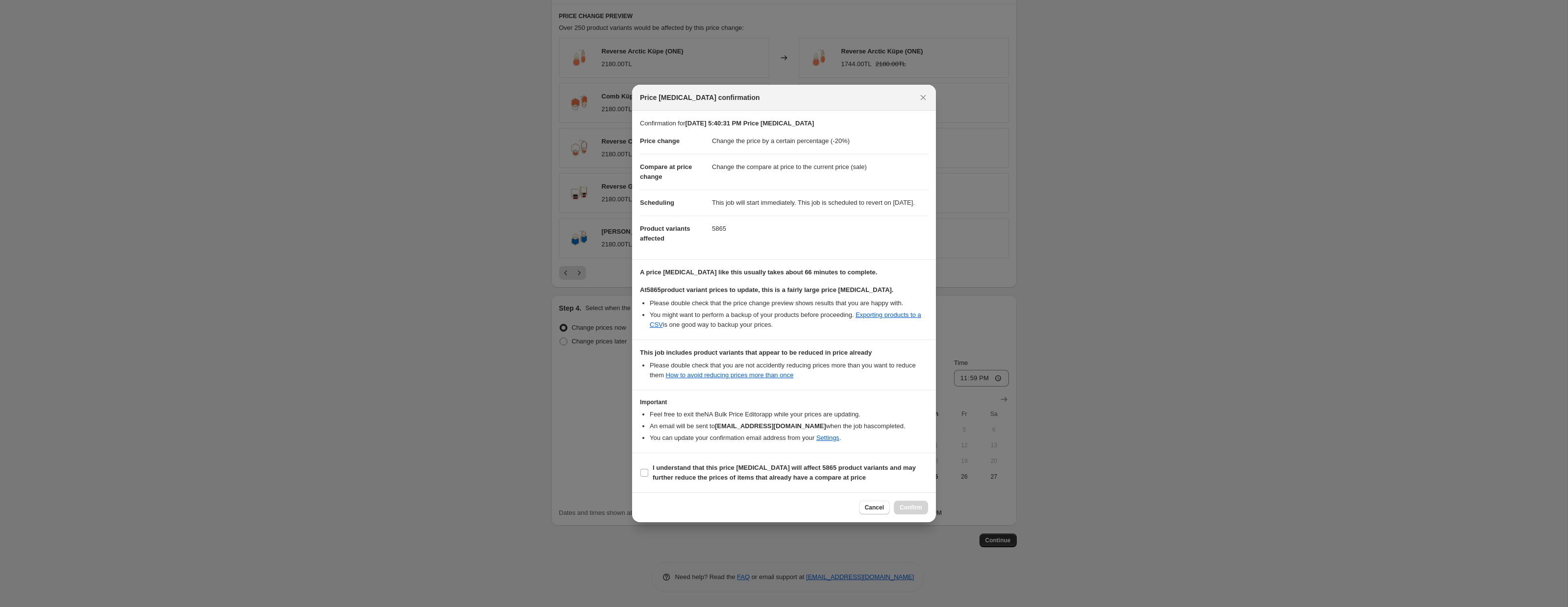
click at [638, 480] on section "I understand that this price [MEDICAL_DATA] will affect 5865 product variants a…" at bounding box center [784, 473] width 303 height 39
click at [642, 477] on input "I understand that this price [MEDICAL_DATA] will affect 5865 product variants a…" at bounding box center [644, 473] width 7 height 7
checkbox input "true"
click at [906, 512] on span "Confirm" at bounding box center [911, 507] width 22 height 7
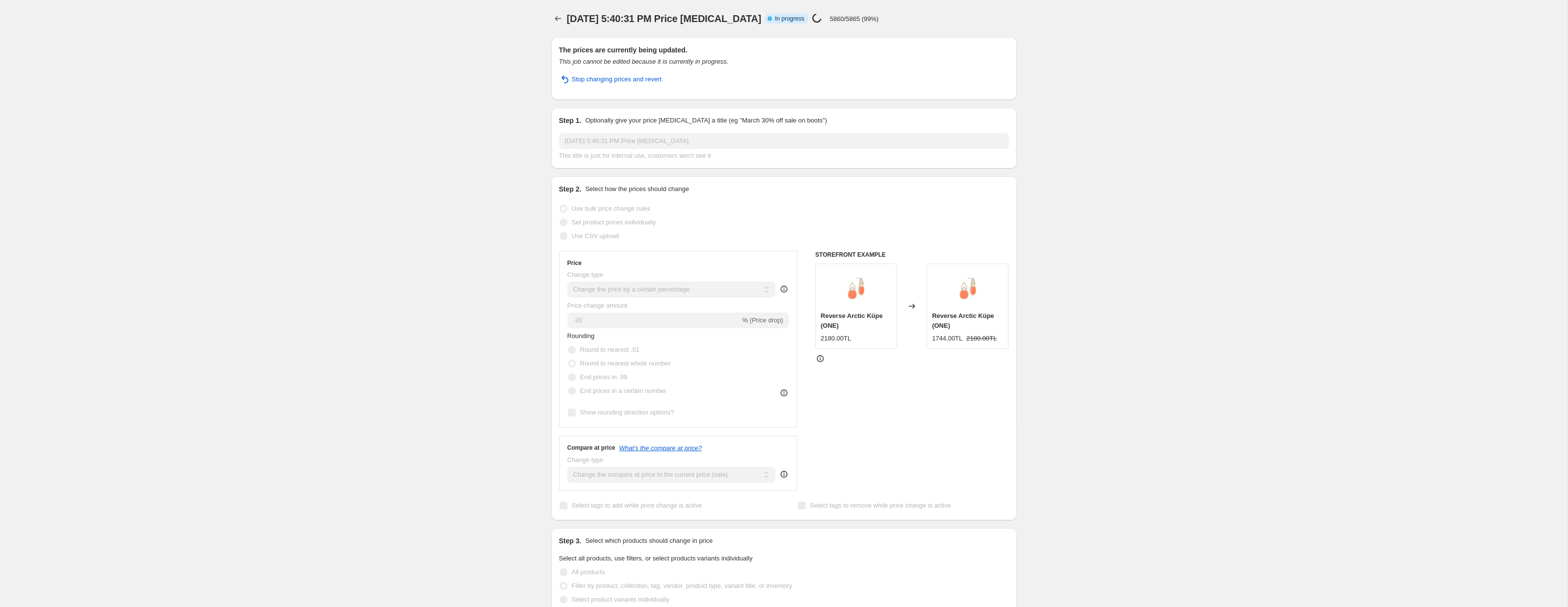
select select "percentage"
select select "collection"
select select "not_equal"
select select "collection"
select select "not_equal"
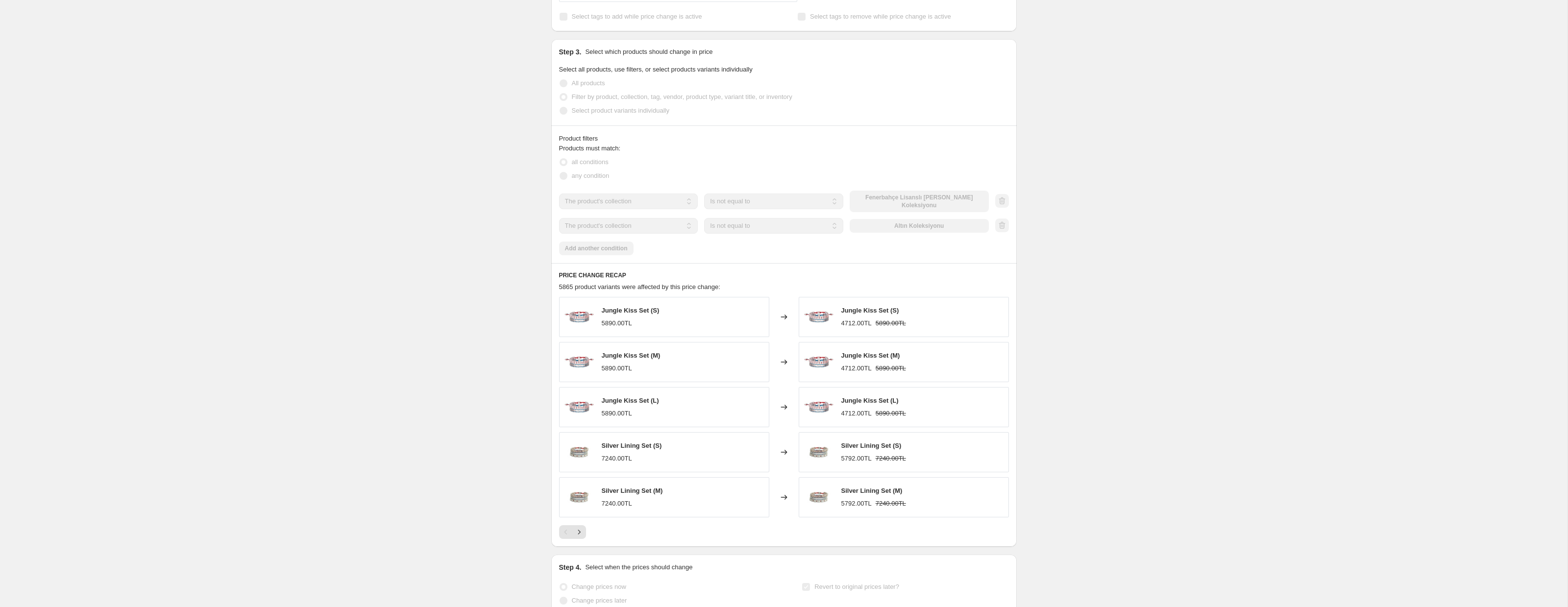
scroll to position [759, 0]
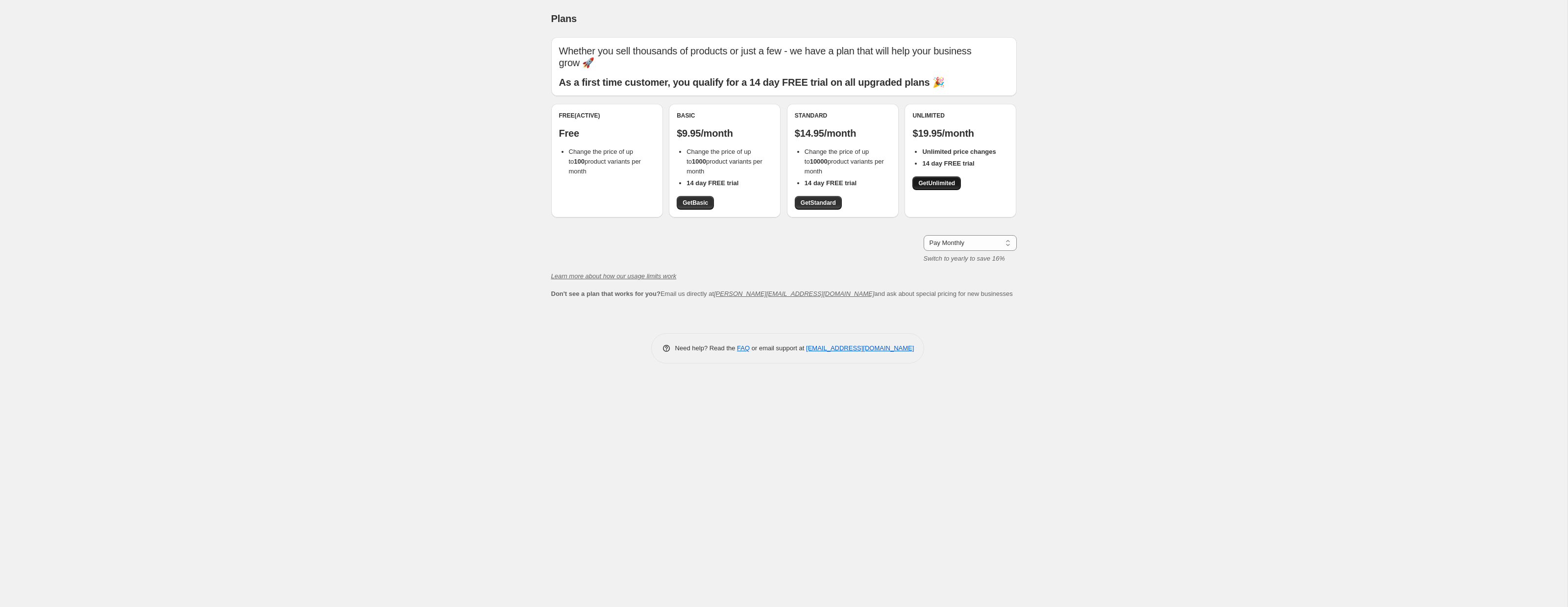
click at [944, 179] on span "Get Unlimited" at bounding box center [936, 183] width 37 height 7
